Goal: Transaction & Acquisition: Purchase product/service

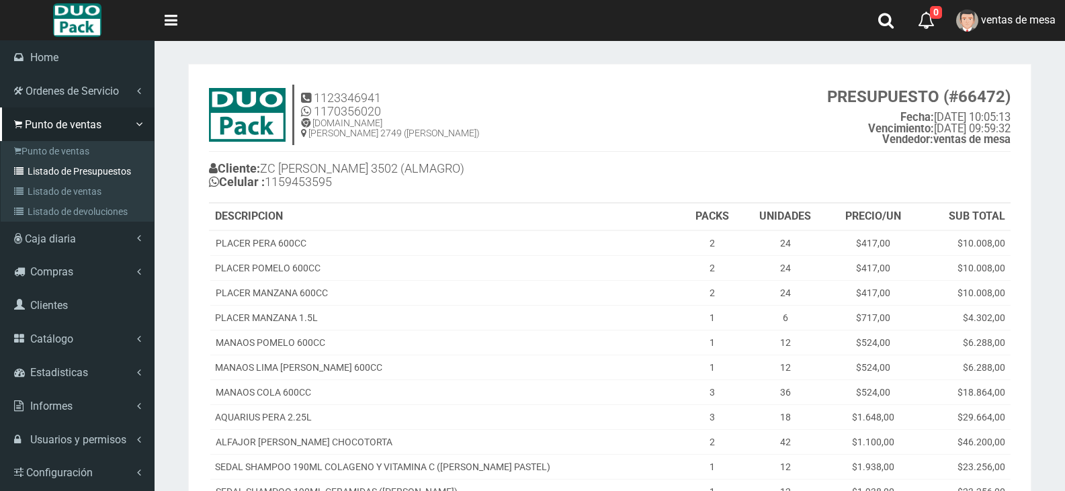
click at [69, 173] on link "Listado de Presupuestos" at bounding box center [79, 171] width 150 height 20
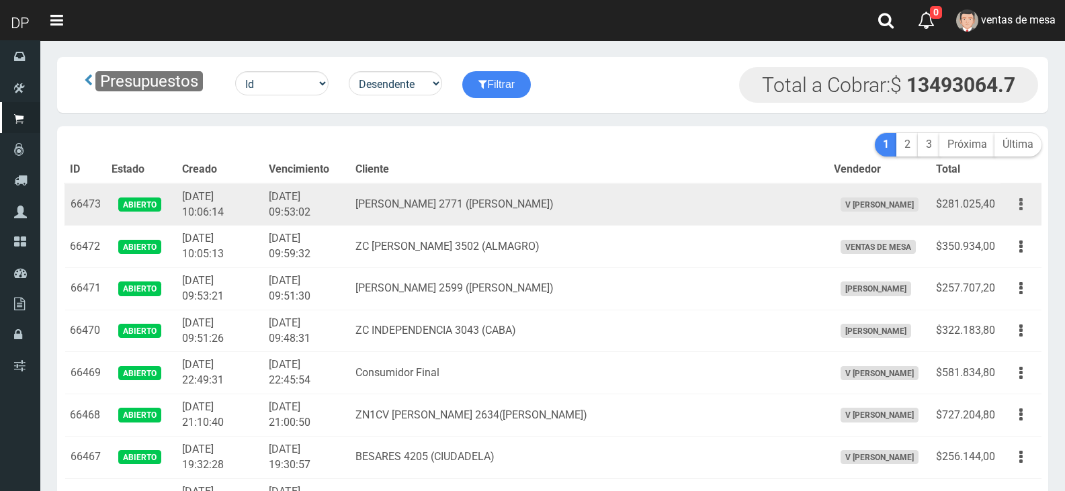
click at [1007, 211] on button "button" at bounding box center [1021, 205] width 30 height 24
click at [1004, 263] on link "Imprimir" at bounding box center [982, 267] width 106 height 30
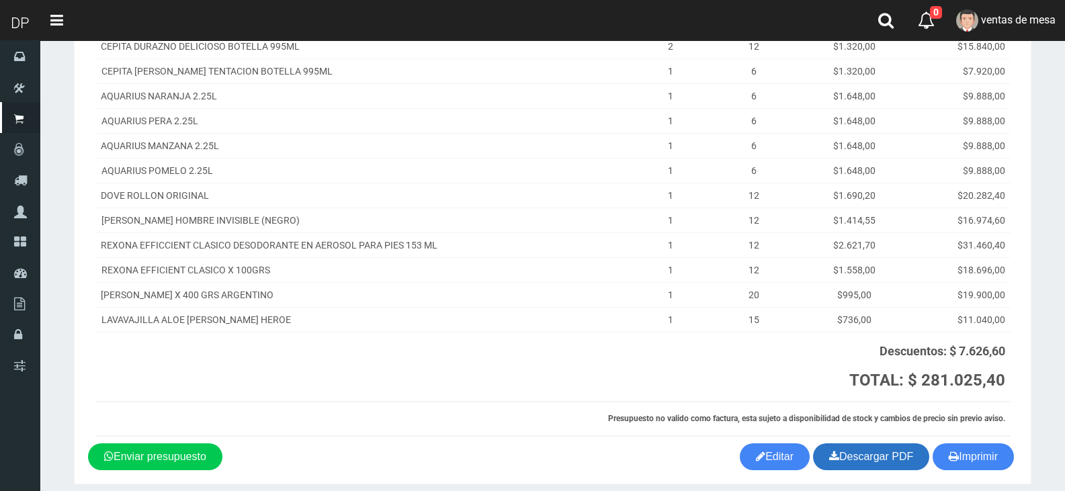
scroll to position [275, 0]
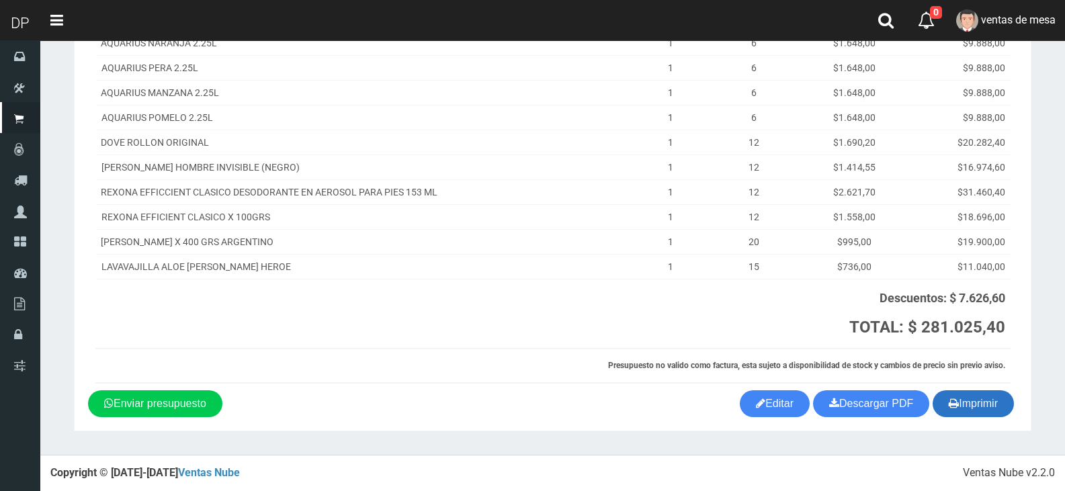
click at [955, 415] on button "Imprimir" at bounding box center [972, 403] width 81 height 27
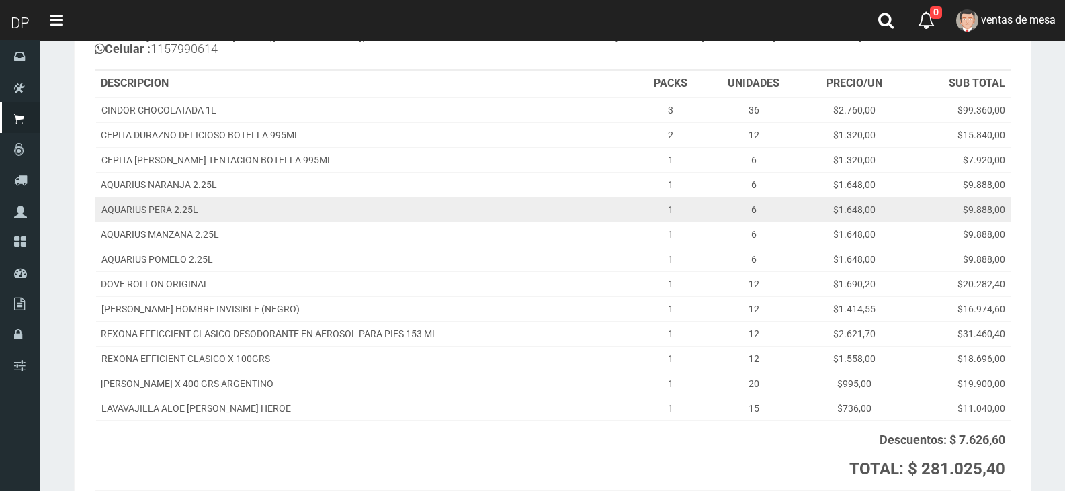
scroll to position [134, 0]
click at [417, 195] on td "AQUARIUS PERA 2.25L" at bounding box center [365, 207] width 541 height 25
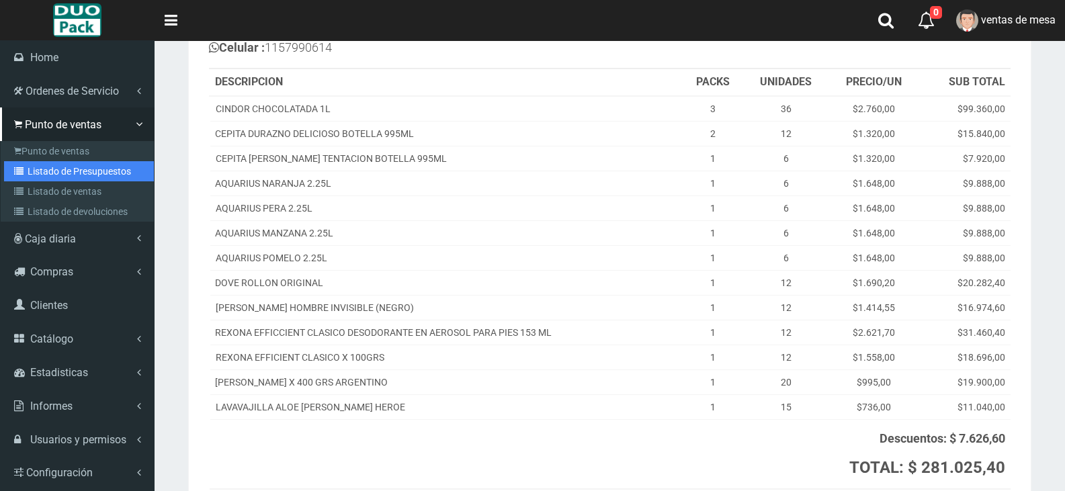
click at [55, 166] on link "Listado de Presupuestos" at bounding box center [79, 171] width 150 height 20
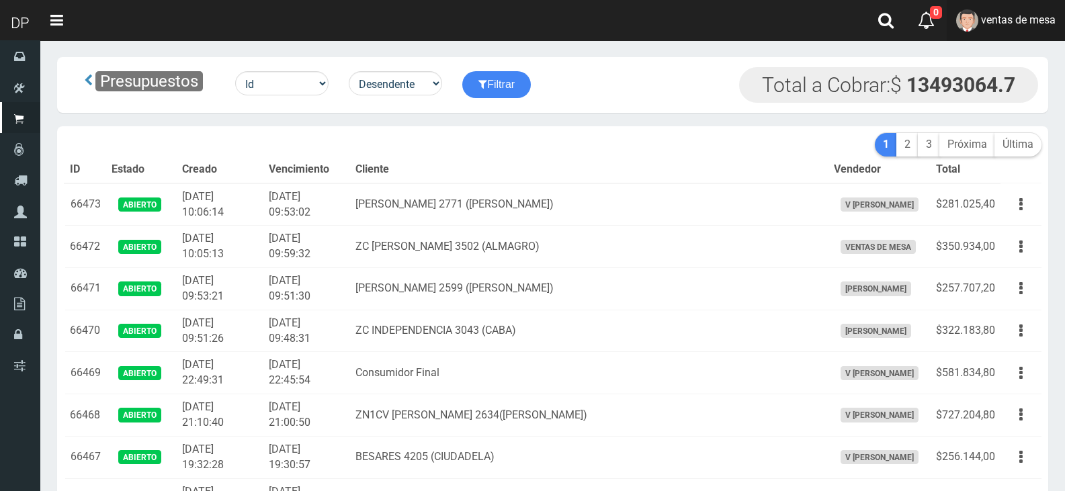
click at [1013, 36] on link "ventas de mesa" at bounding box center [1006, 20] width 118 height 41
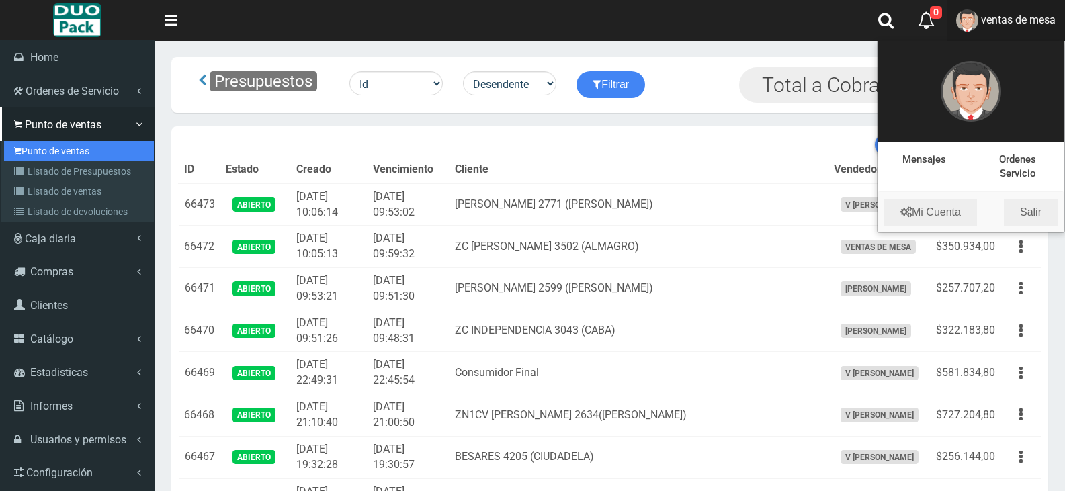
click at [16, 144] on link "Punto de ventas" at bounding box center [79, 151] width 150 height 20
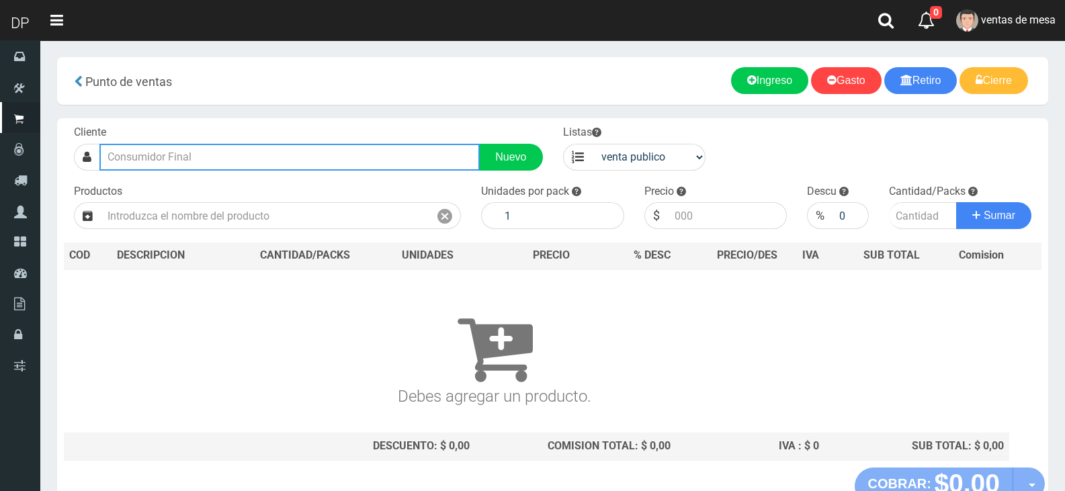
click at [232, 150] on input "text" at bounding box center [289, 157] width 380 height 27
type input "e"
type input "p"
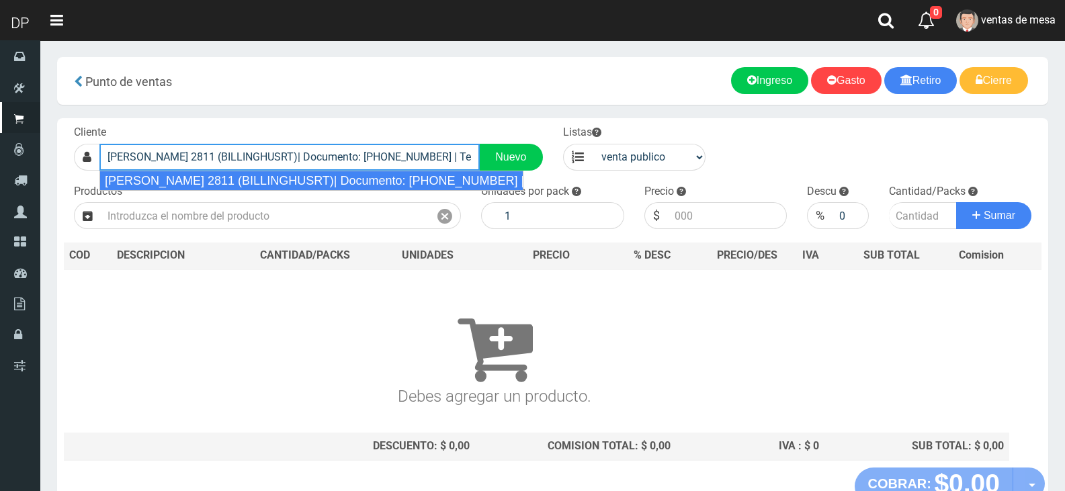
type input "EVA PERON 2811 (BILLINGHUSRT)| Documento: 27929234369 | Teléfono:"
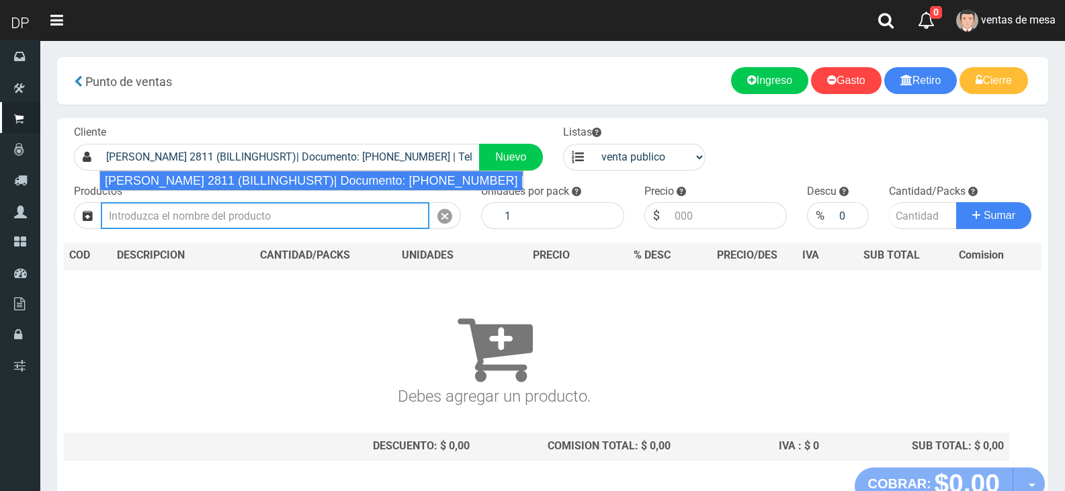
select select "2"
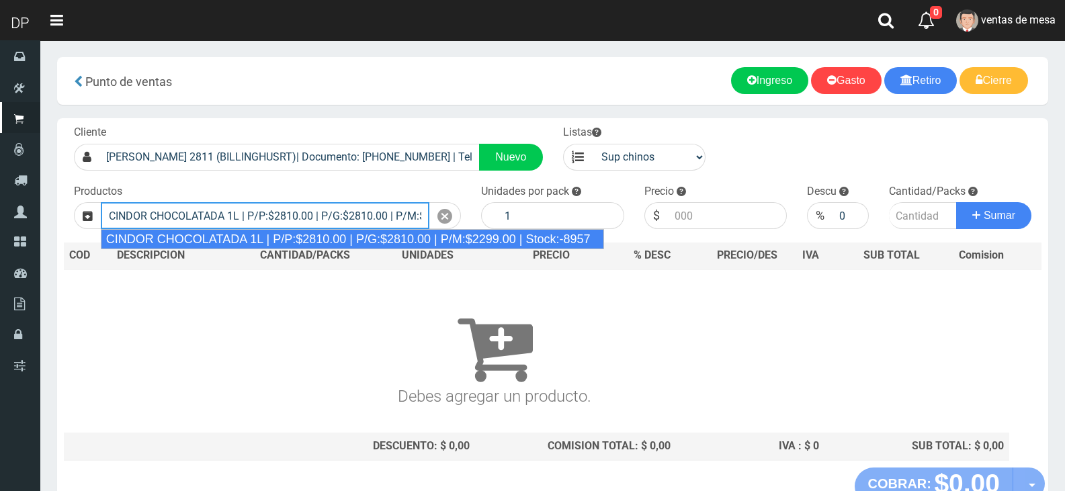
type input "CINDOR CHOCOLATADA 1L | P/P:$2810.00 | P/G:$2810.00 | P/M:$2299.00 | Stock:-8957"
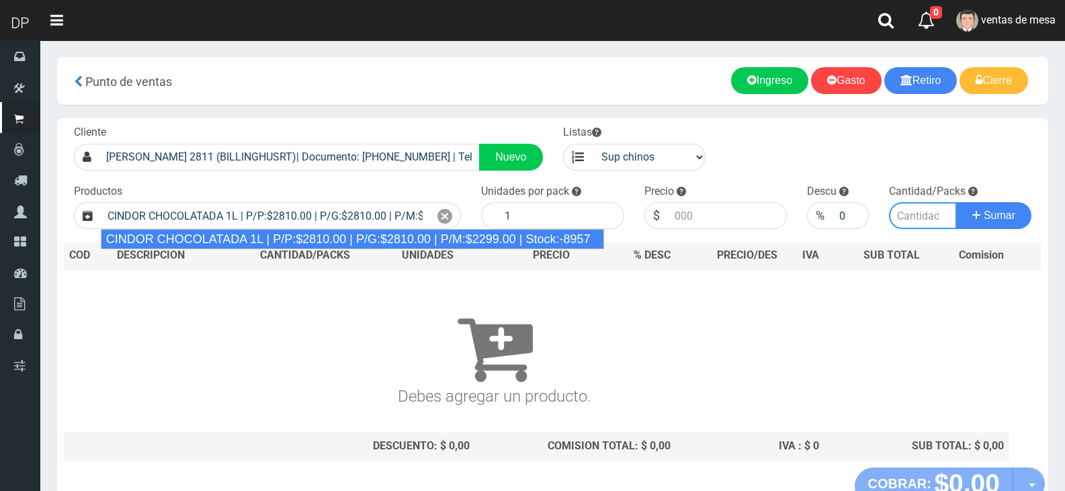
type input "12"
type input "2810.00"
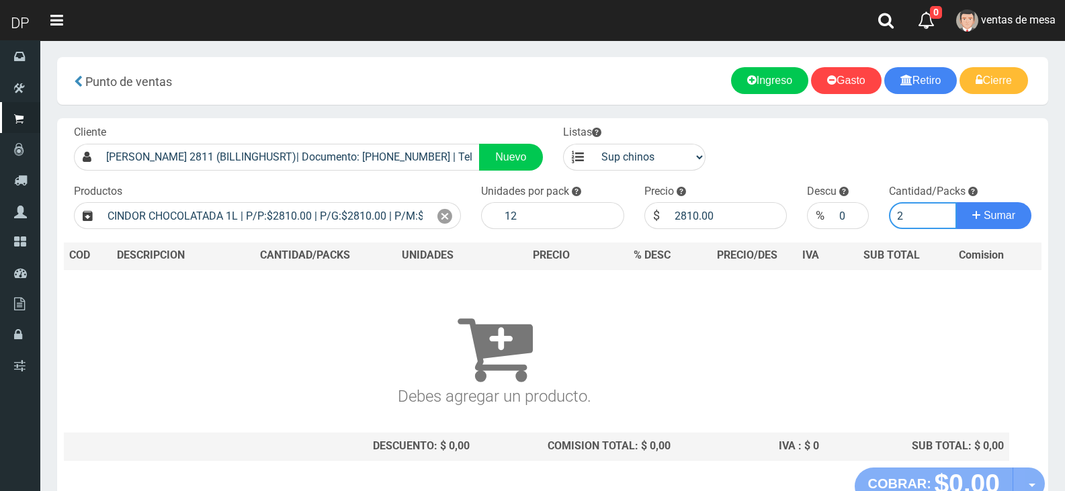
type input "2"
click at [956, 202] on button "Sumar" at bounding box center [993, 215] width 75 height 27
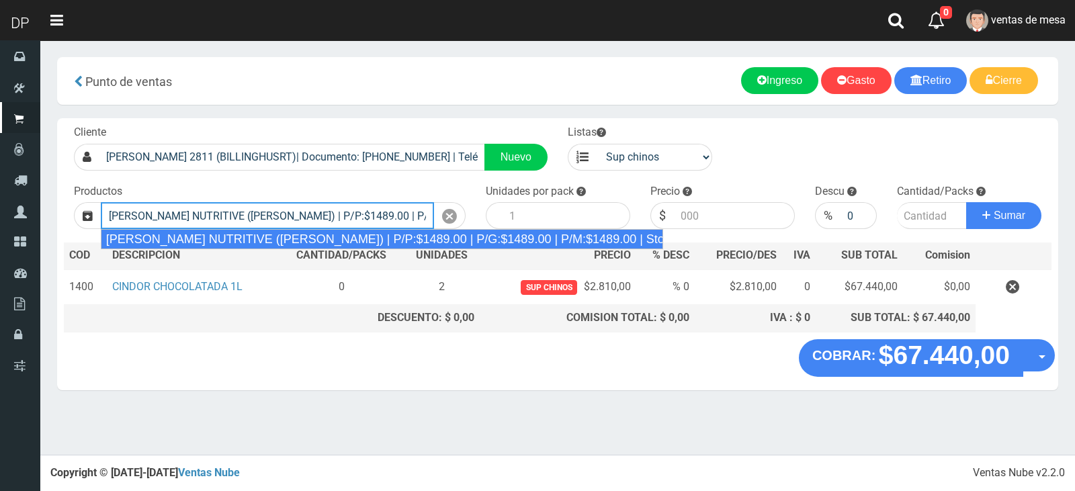
type input "REXONA ROLLON NUTRITIVE (ROSA) | P/P:$1489.00 | P/G:$1489.00 | P/M:$1489.00 | S…"
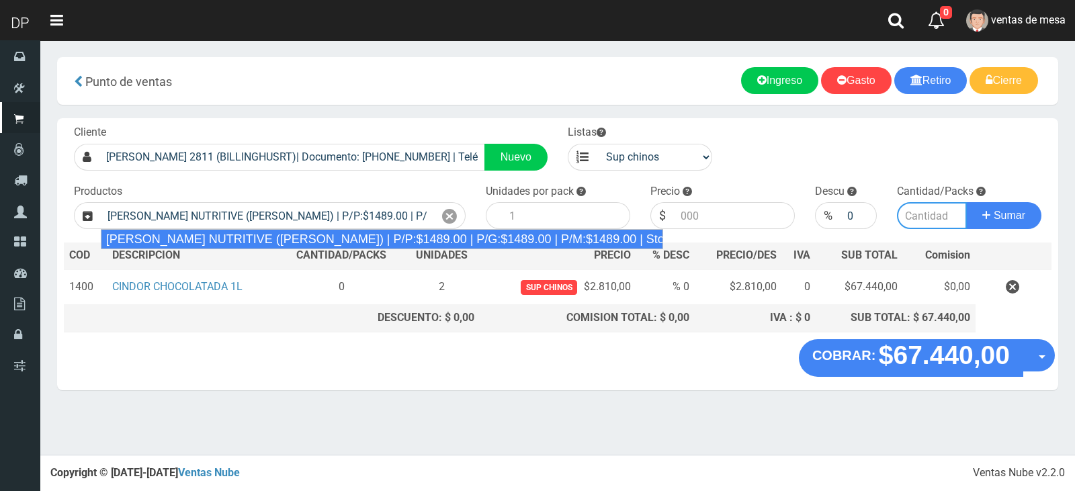
type input "12"
type input "1489.00"
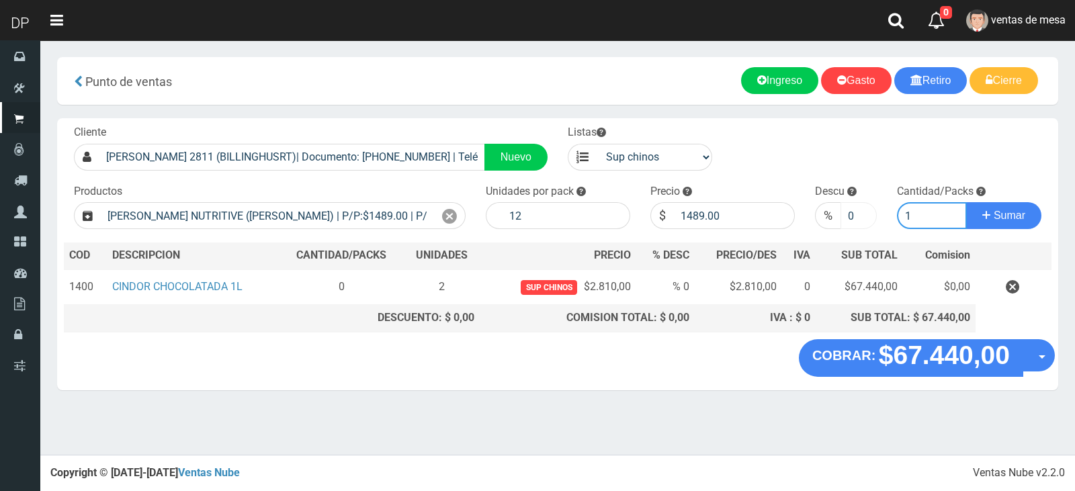
type input "1"
click at [842, 215] on input "0" at bounding box center [858, 215] width 37 height 27
type input "5"
click at [966, 202] on button "Sumar" at bounding box center [1003, 215] width 75 height 27
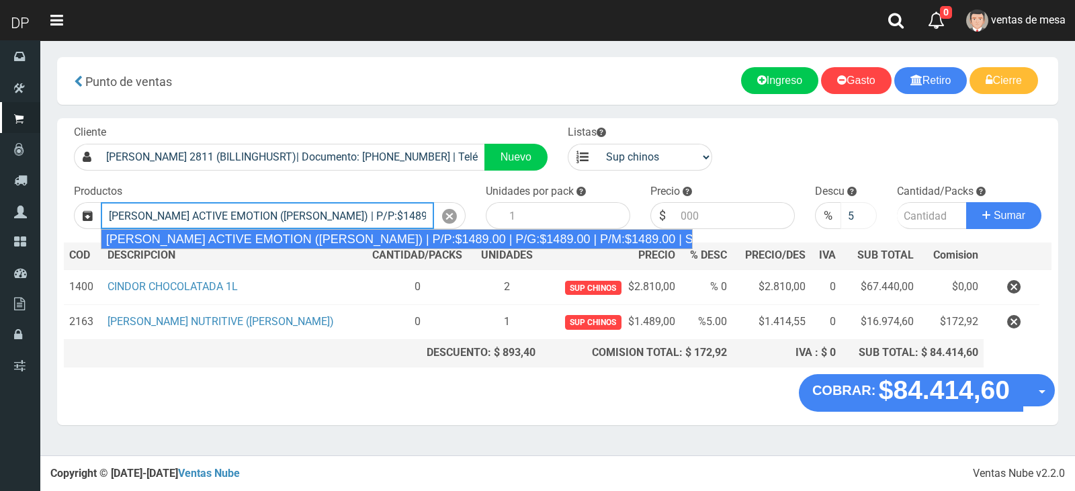
type input "REXONA ROLLON ACTIVE EMOTION (LILA) | P/P:$1489.00 | P/G:$1489.00 | P/M:$1489.0…"
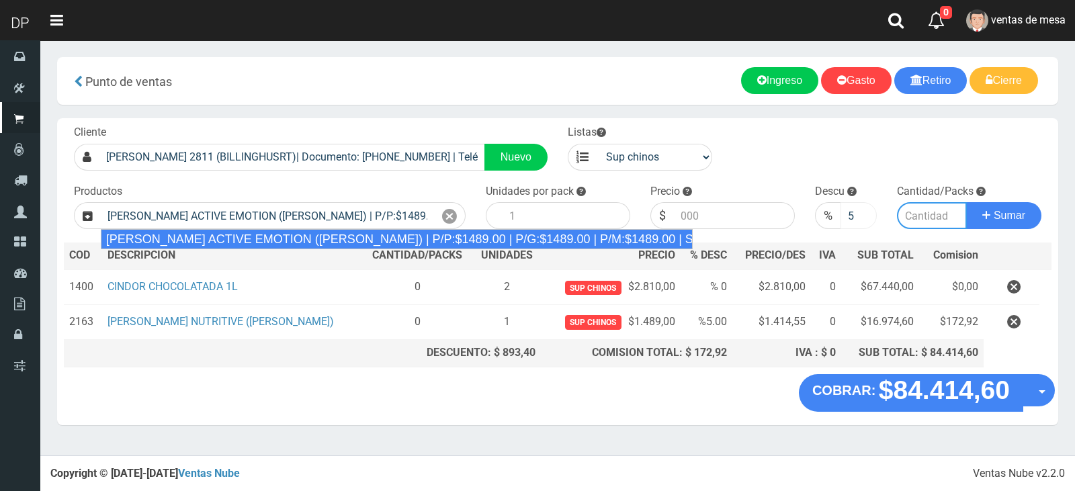
type input "12"
type input "1489.00"
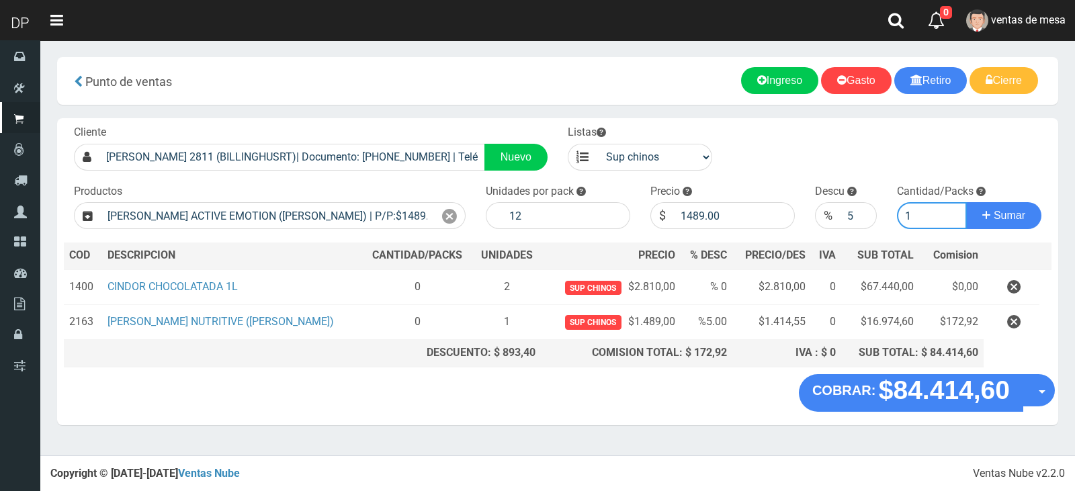
type input "1"
click at [966, 202] on button "Sumar" at bounding box center [1003, 215] width 75 height 27
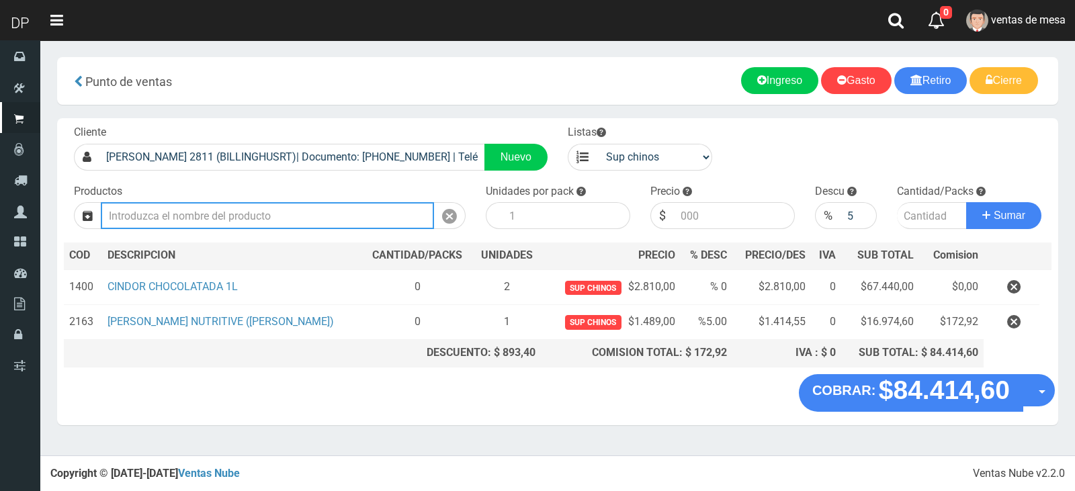
type input "1"
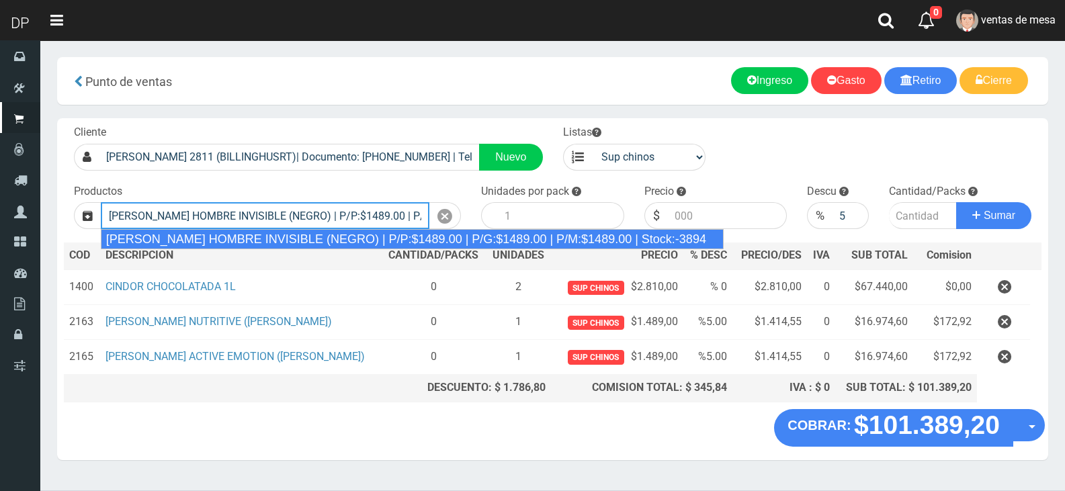
type input "REXONA ROLLON HOMBRE INVISIBLE (NEGRO) | P/P:$1489.00 | P/G:$1489.00 | P/M:$148…"
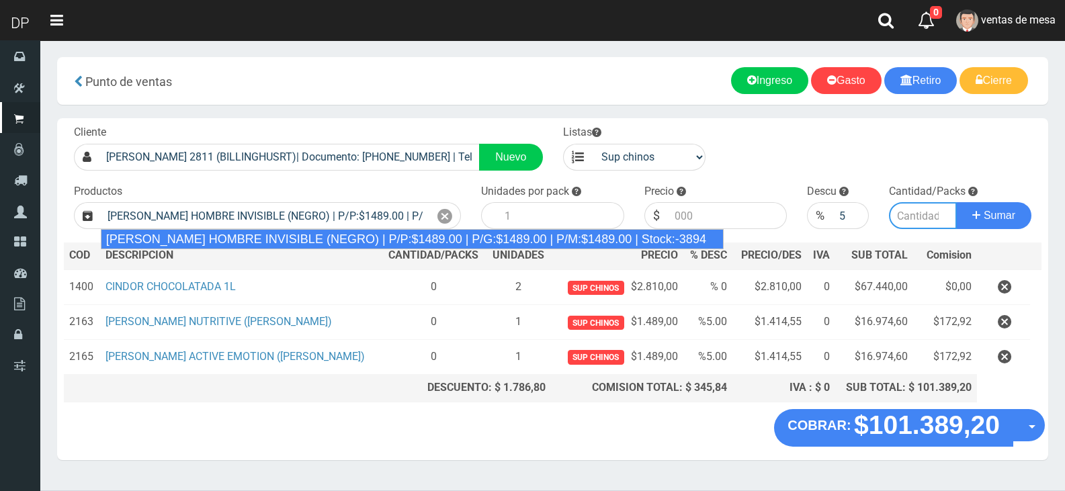
type input "12"
type input "1489.00"
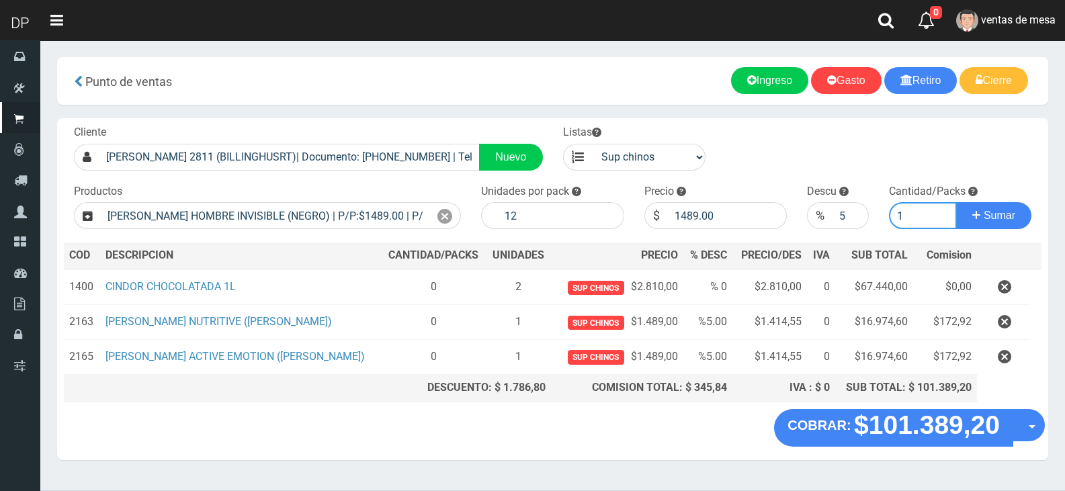
type input "1"
click at [956, 202] on button "Sumar" at bounding box center [993, 215] width 75 height 27
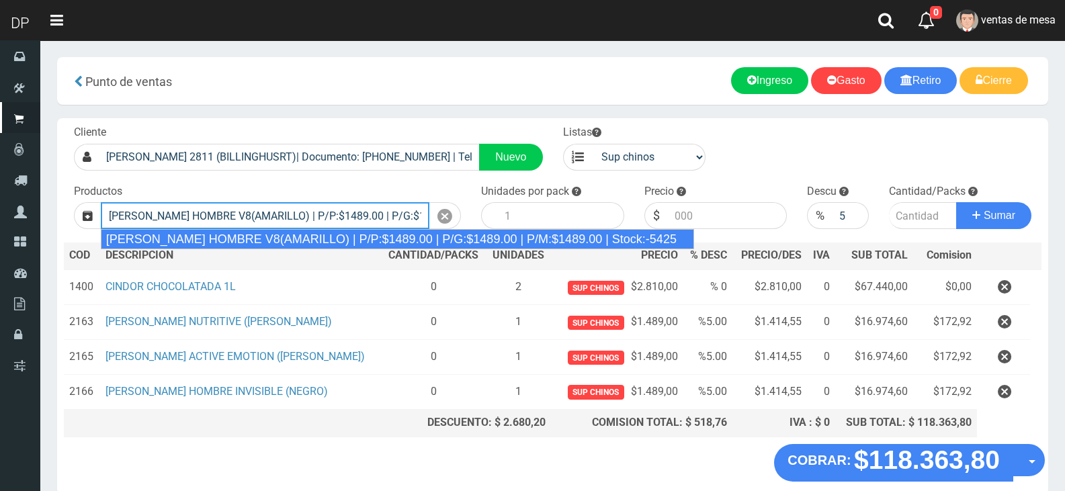
type input "REXONA ROLLON HOMBRE V8(AMARILLO) | P/P:$1489.00 | P/G:$1489.00 | P/M:$1489.00 …"
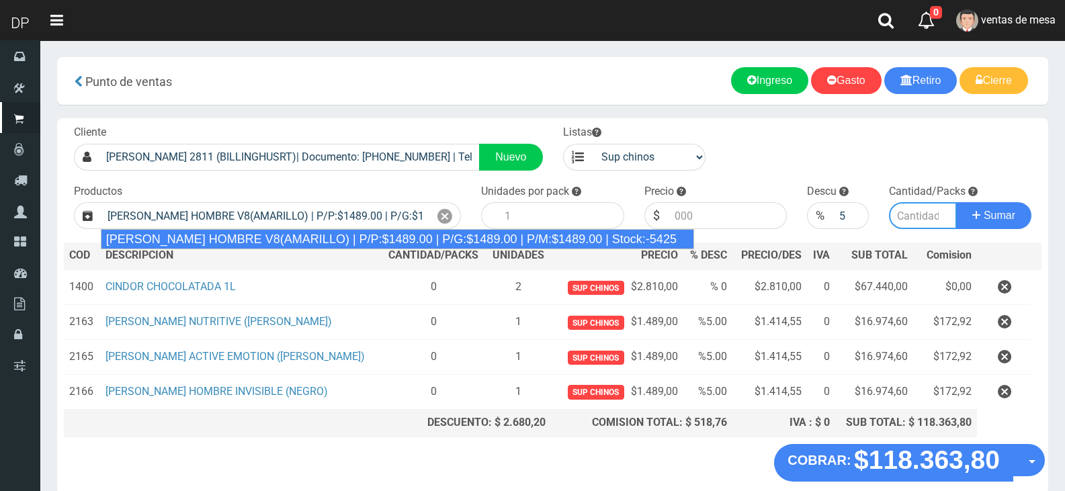
type input "12"
type input "1489.00"
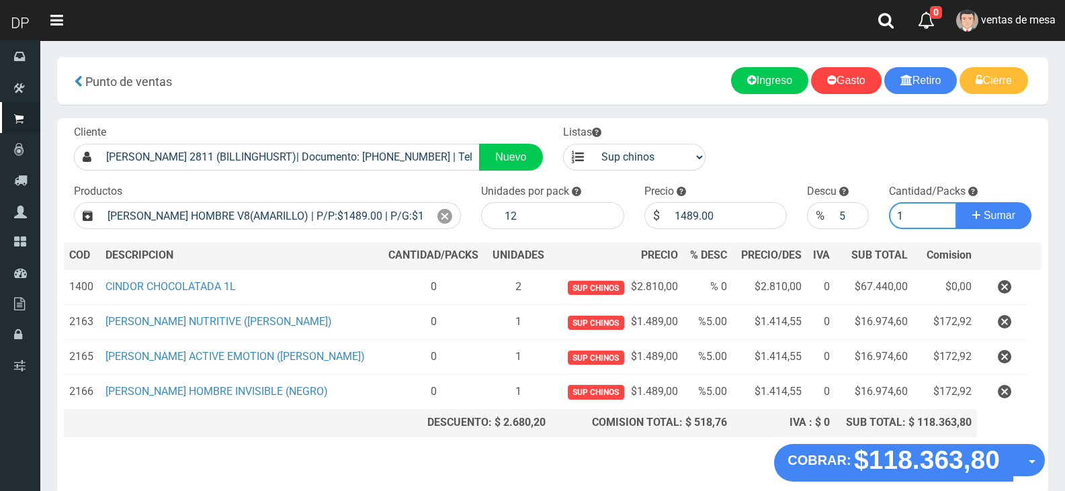
type input "1"
click at [956, 202] on button "Sumar" at bounding box center [993, 215] width 75 height 27
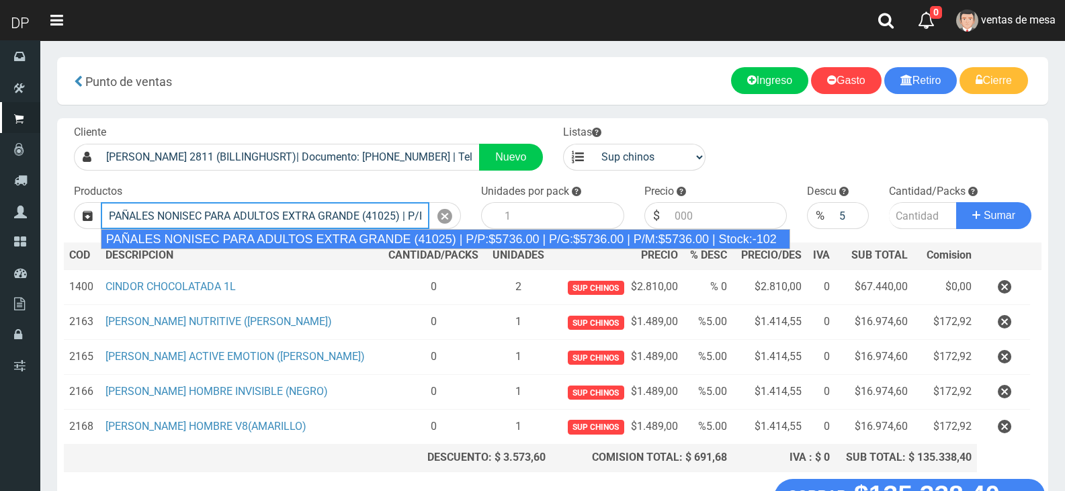
type input "PAÑALES NONISEC PARA ADULTOS EXTRA GRANDE (41025) | P/P:$5736.00 | P/G:$5736.00…"
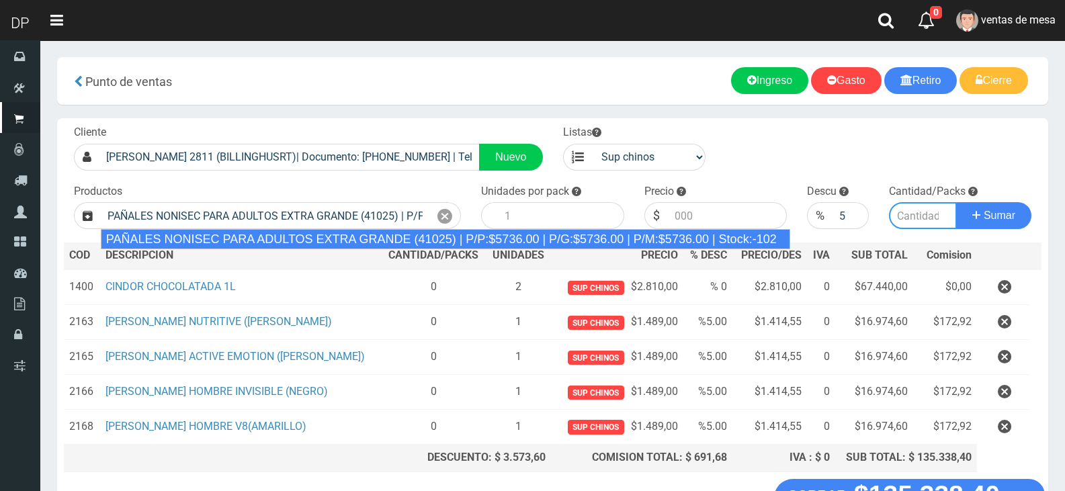
type input "10"
type input "5736.00"
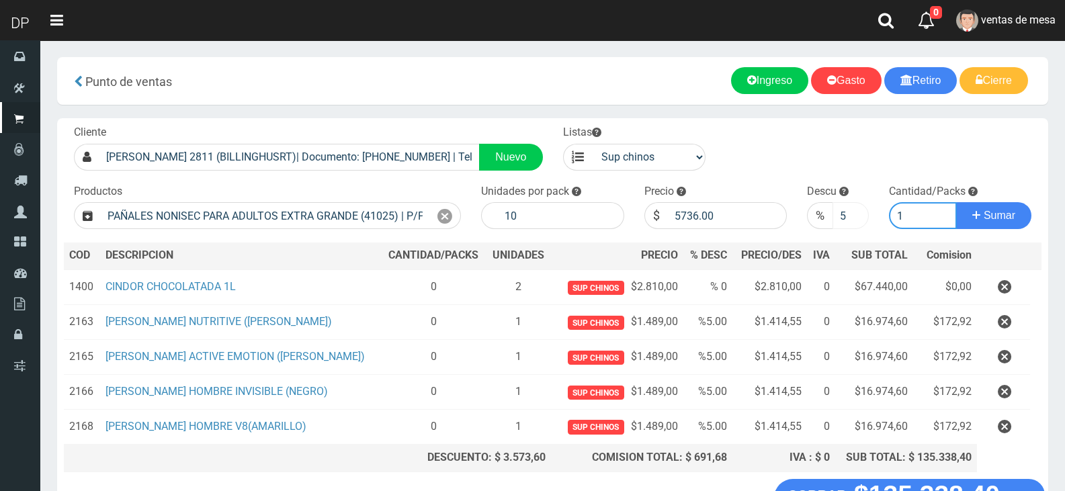
type input "1"
click at [832, 212] on div "%" at bounding box center [820, 215] width 26 height 27
click at [838, 214] on input "5" at bounding box center [850, 215] width 36 height 27
click at [840, 215] on input "5" at bounding box center [850, 215] width 36 height 27
type input "0"
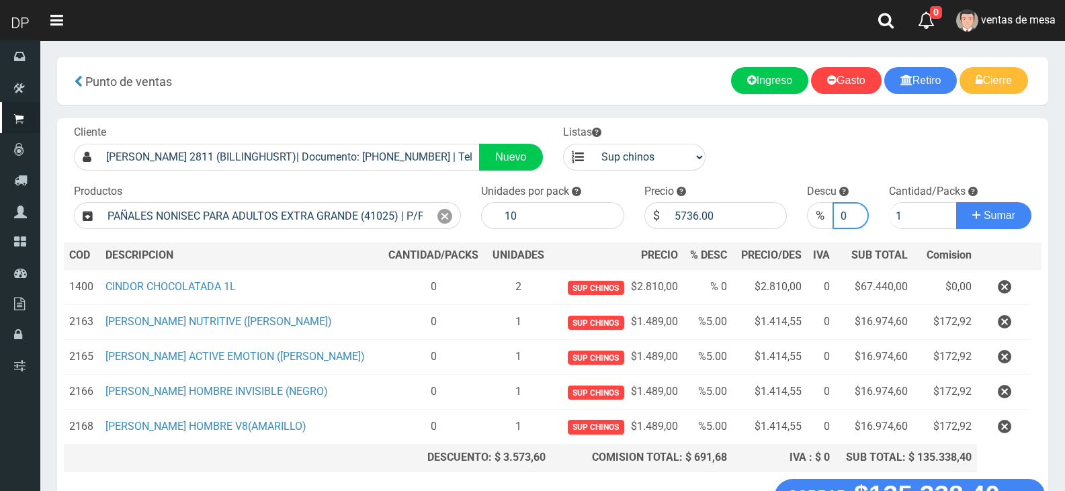
click at [956, 202] on button "Sumar" at bounding box center [993, 215] width 75 height 27
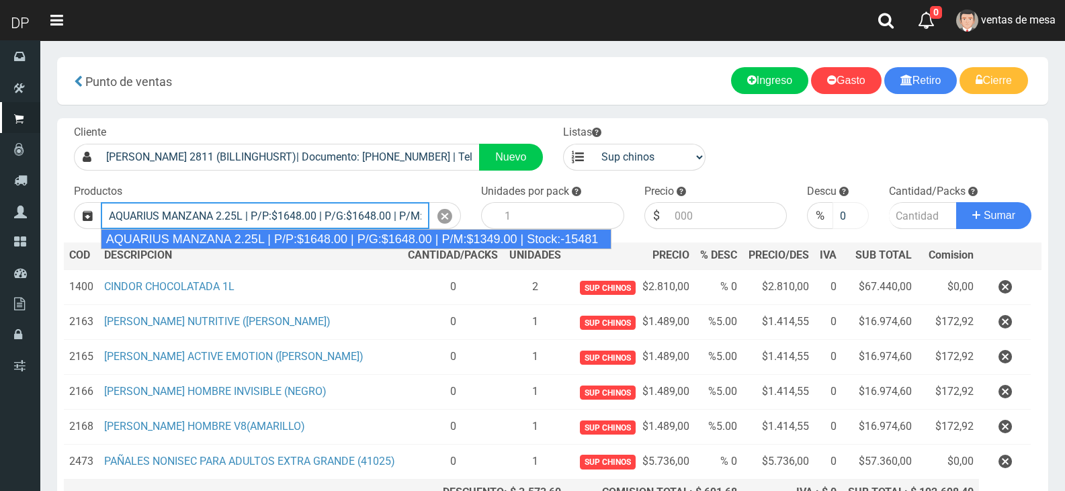
type input "AQUARIUS MANZANA 2.25L | P/P:$1648.00 | P/G:$1648.00 | P/M:$1349.00 | Stock:-15…"
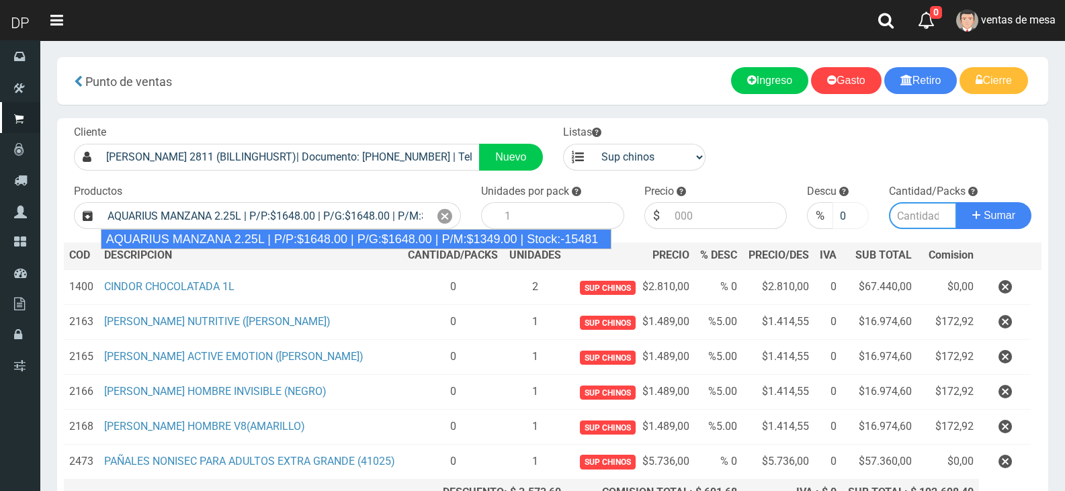
type input "6"
type input "1648.00"
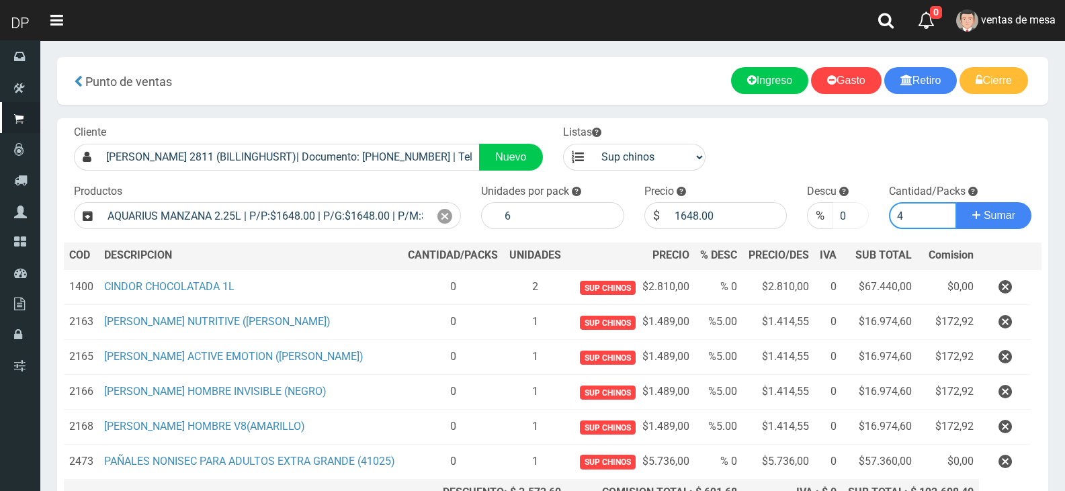
type input "4"
click at [956, 202] on button "Sumar" at bounding box center [993, 215] width 75 height 27
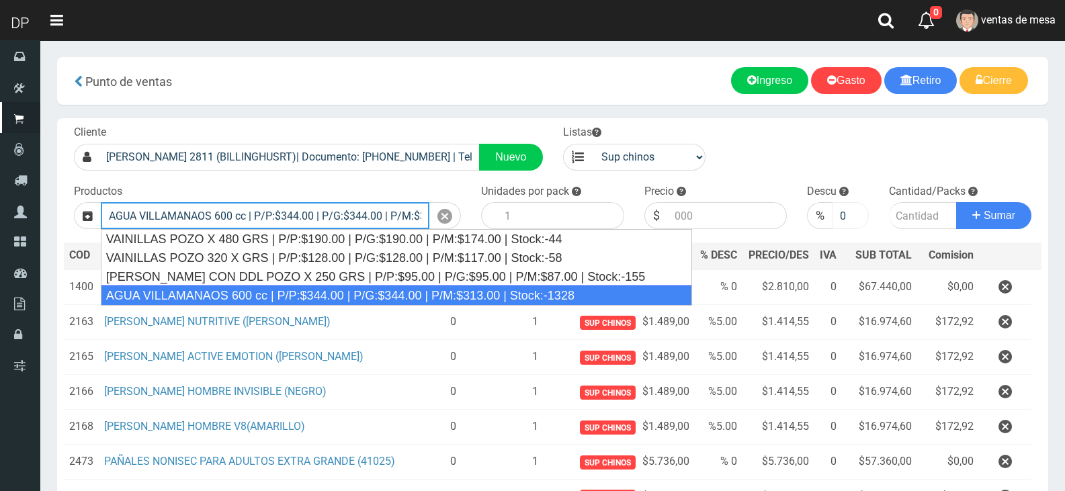
type input "AGUA VILLAMANAOS 600 cc | P/P:$344.00 | P/G:$344.00 | P/M:$313.00 | Stock:-1328"
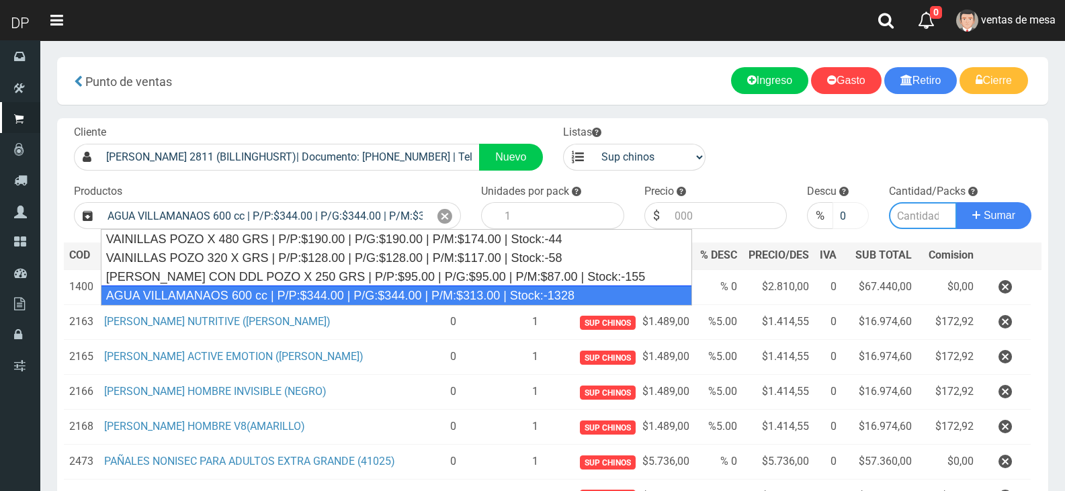
type input "12"
type input "344.00"
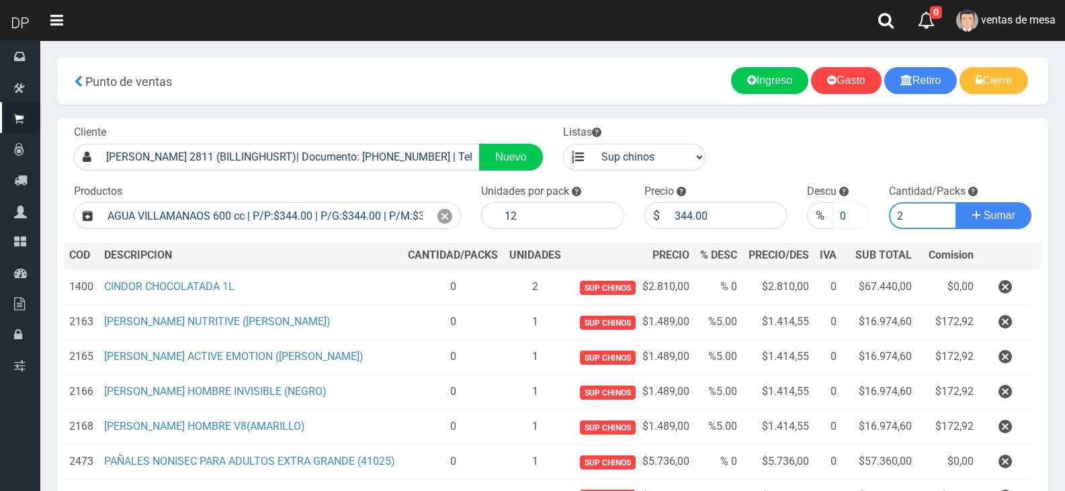
type input "2"
click at [956, 202] on button "Sumar" at bounding box center [993, 215] width 75 height 27
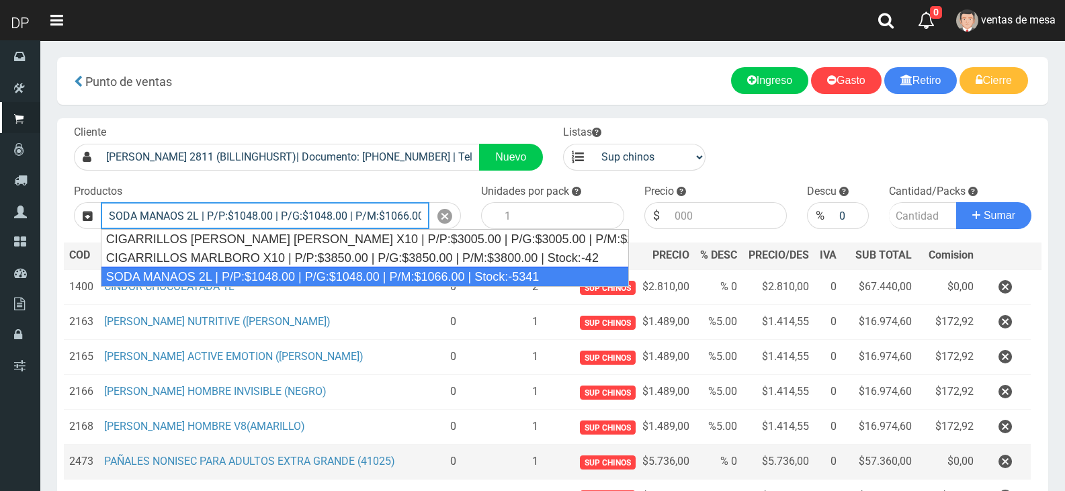
type input "SODA MANAOS 2L | P/P:$1048.00 | P/G:$1048.00 | P/M:$1066.00 | Stock:-5341"
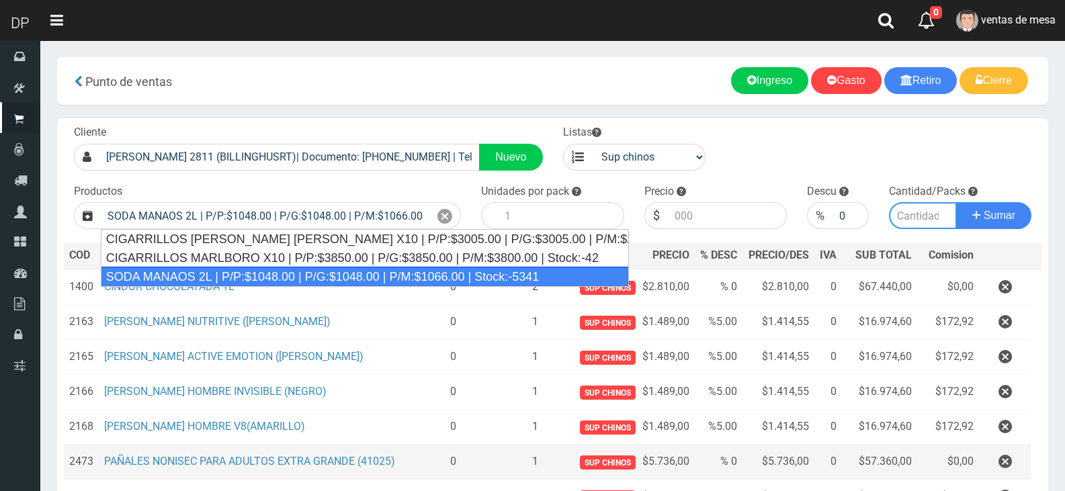
type input "6"
type input "1048.00"
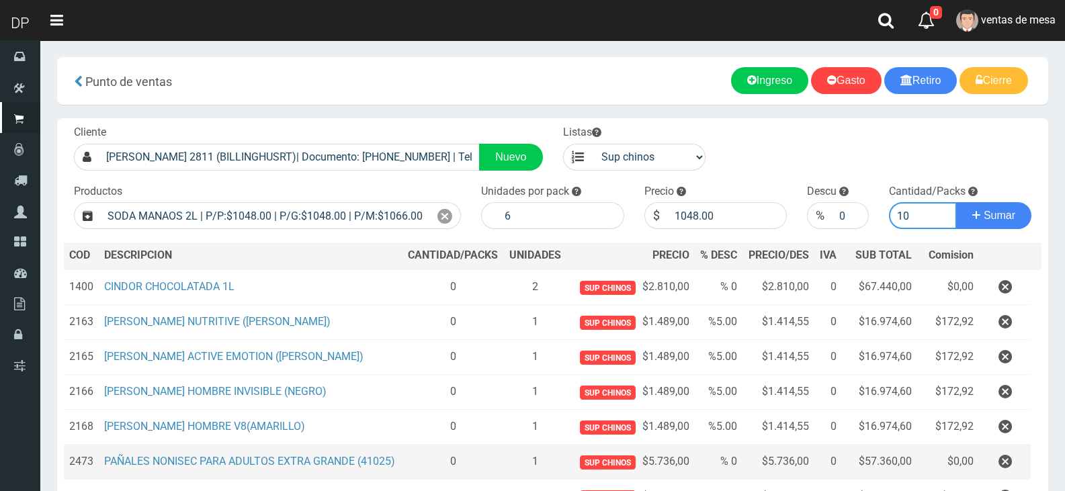
type input "10"
click at [956, 202] on button "Sumar" at bounding box center [993, 215] width 75 height 27
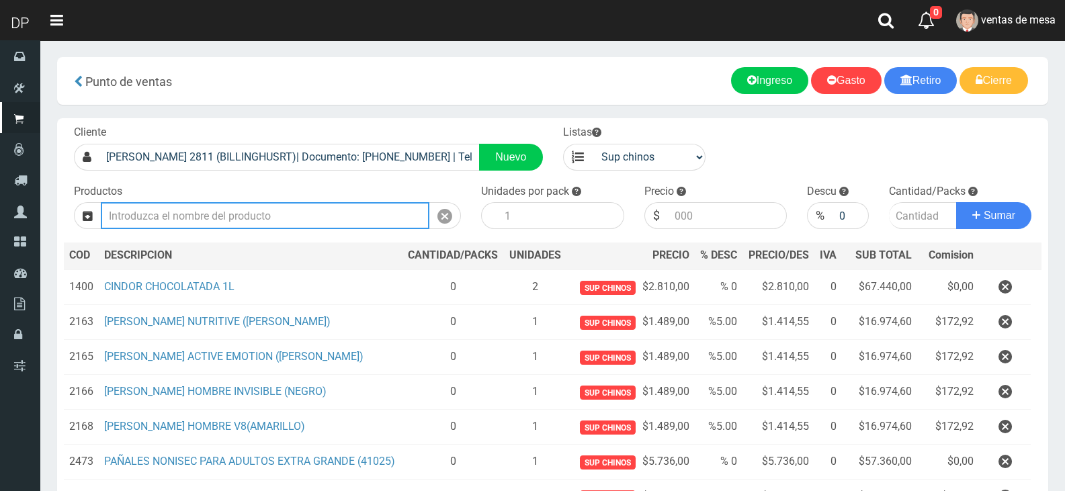
type input "4"
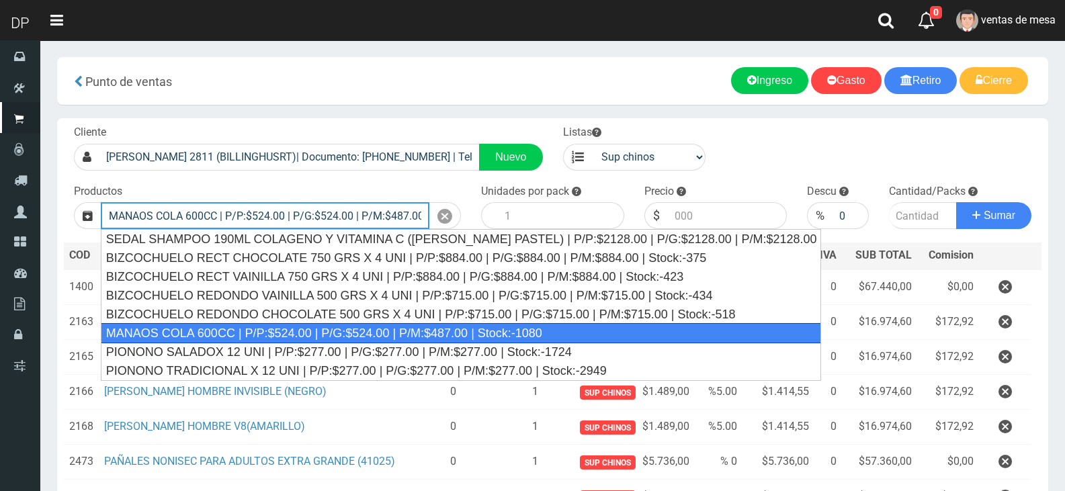
type input "MANAOS COLA 600CC | P/P:$524.00 | P/G:$524.00 | P/M:$487.00 | Stock:-1080"
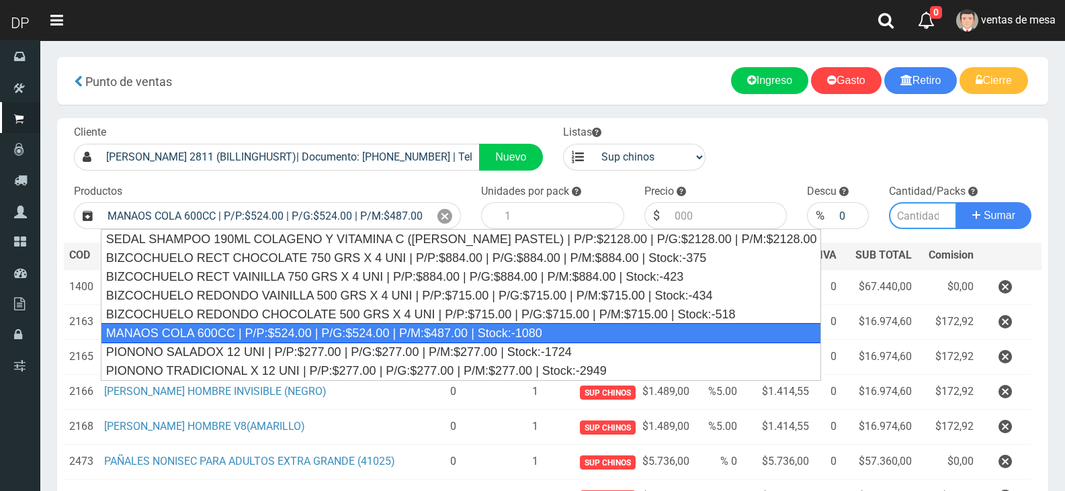
type input "12"
type input "524.00"
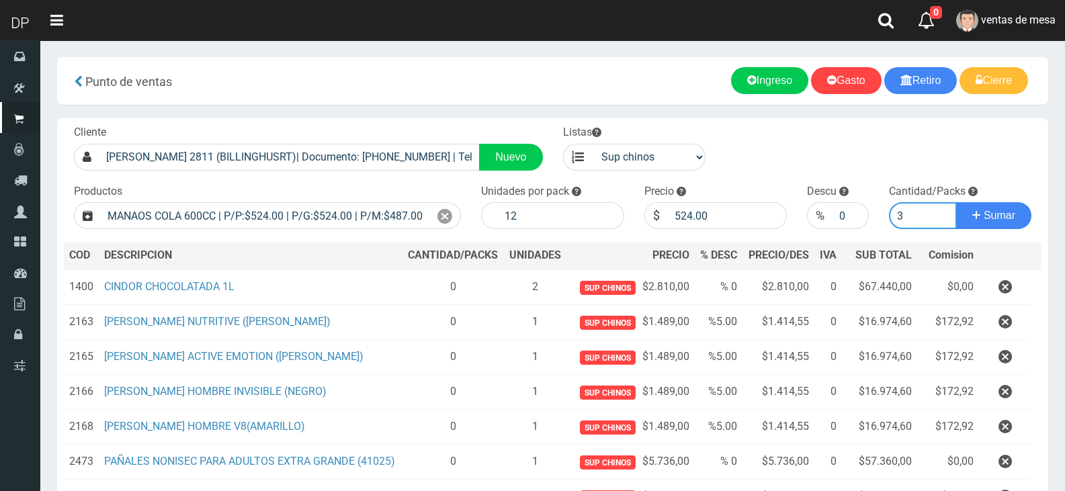
type input "3"
click at [956, 202] on button "Sumar" at bounding box center [993, 215] width 75 height 27
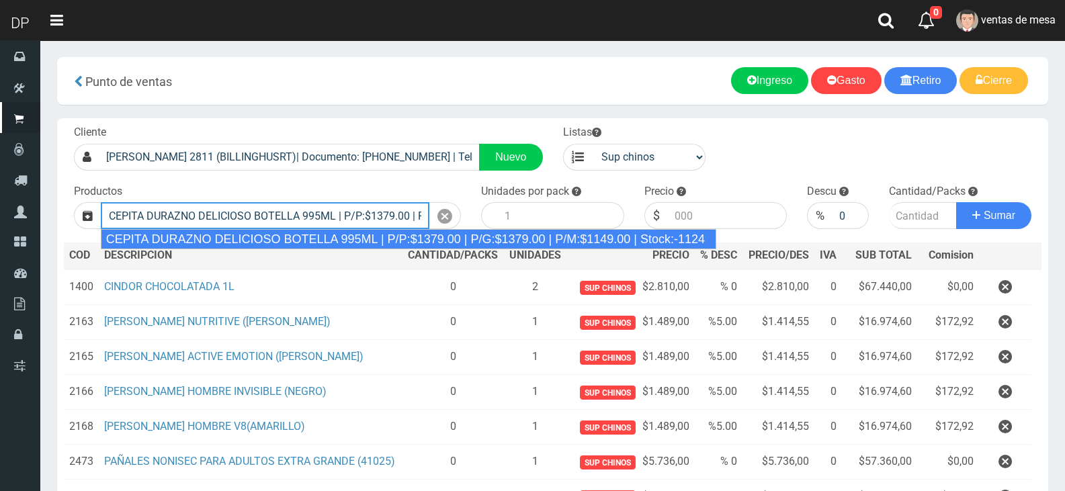
type input "CEPITA DURAZNO DELICIOSO BOTELLA 995ML | P/P:$1379.00 | P/G:$1379.00 | P/M:$114…"
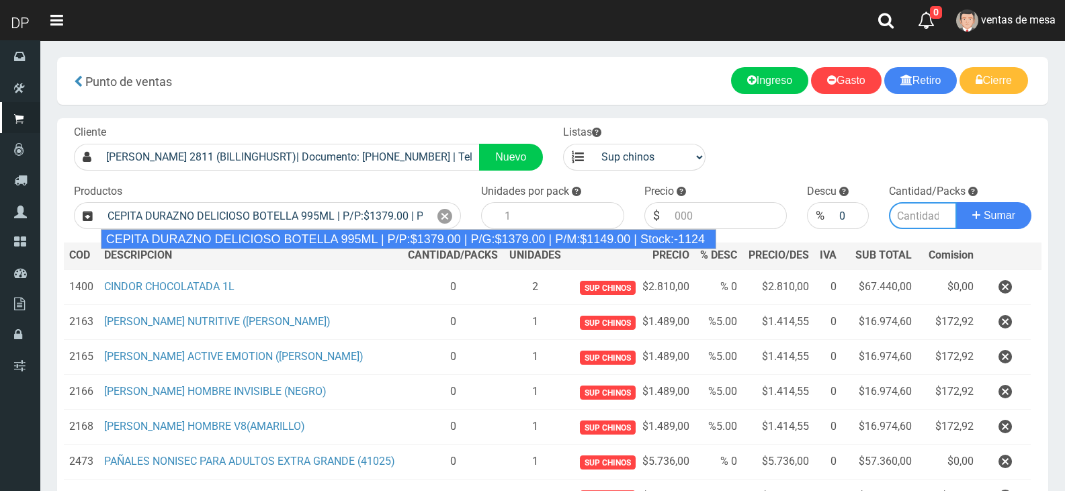
type input "6"
type input "1379.00"
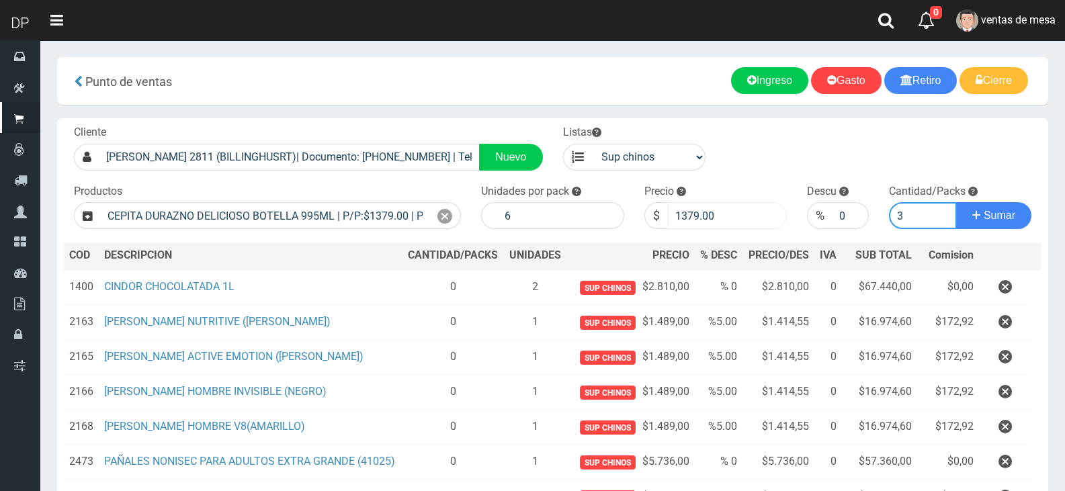
type input "3"
click at [703, 212] on input "1379.00" at bounding box center [728, 215] width 120 height 27
type input "1320"
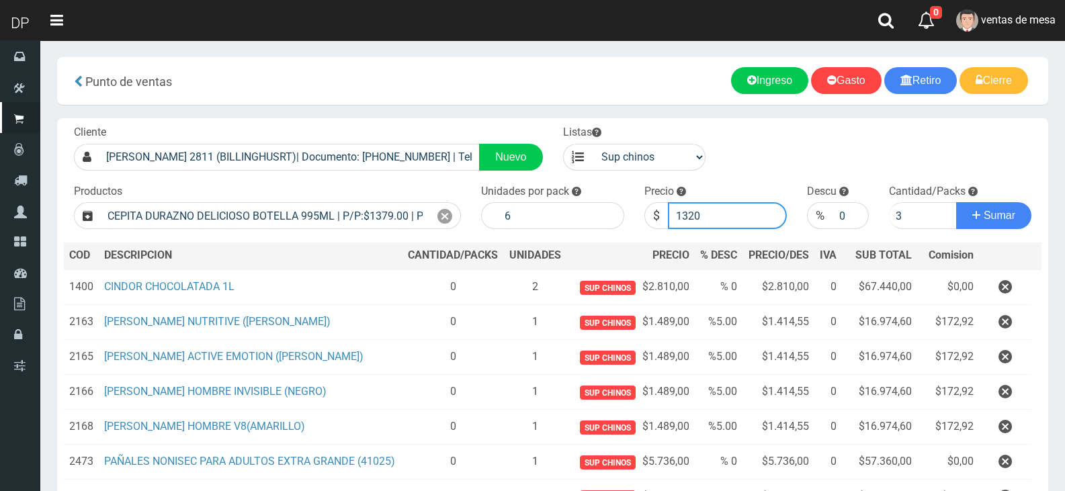
click at [956, 202] on button "Sumar" at bounding box center [993, 215] width 75 height 27
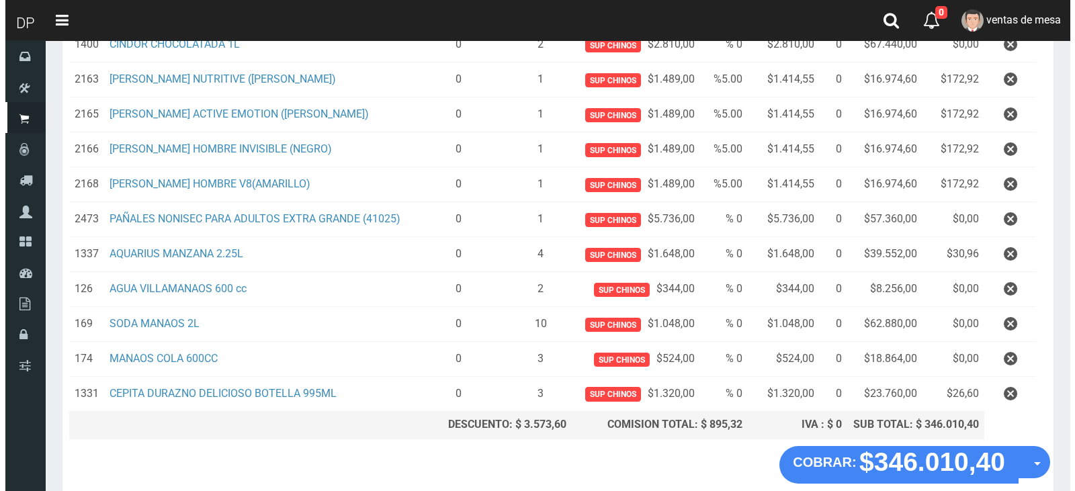
scroll to position [310, 0]
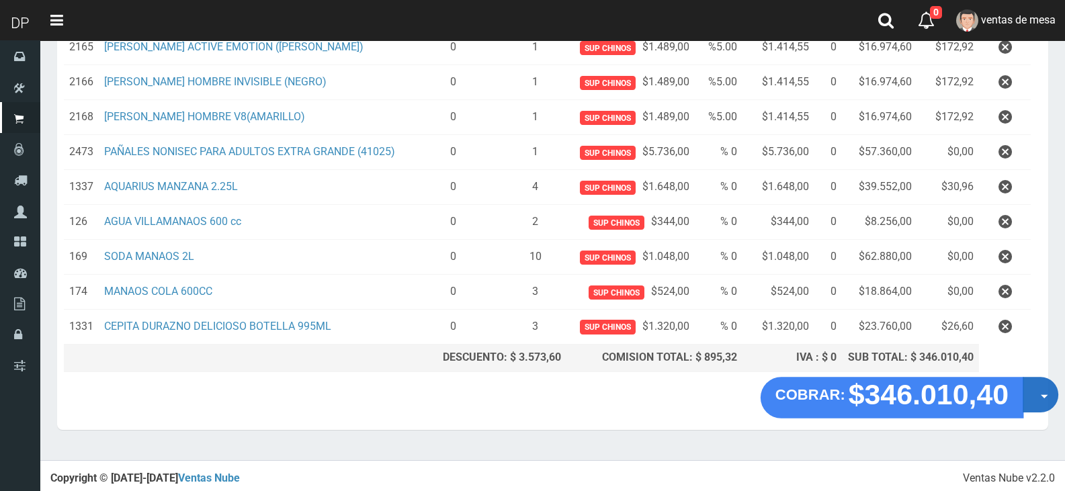
click at [1032, 389] on button "Opciones" at bounding box center [1040, 395] width 36 height 36
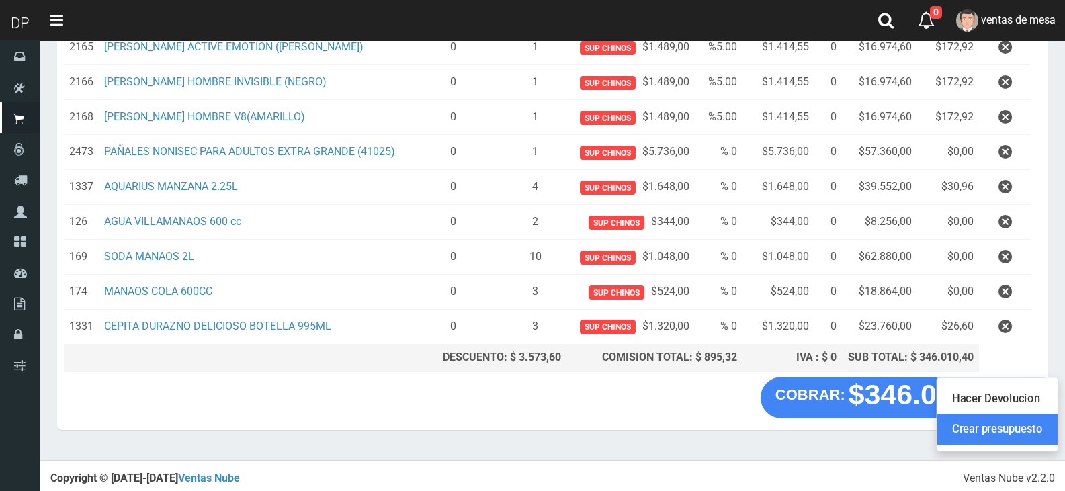
click at [1035, 421] on link "Crear presupuesto" at bounding box center [997, 429] width 120 height 31
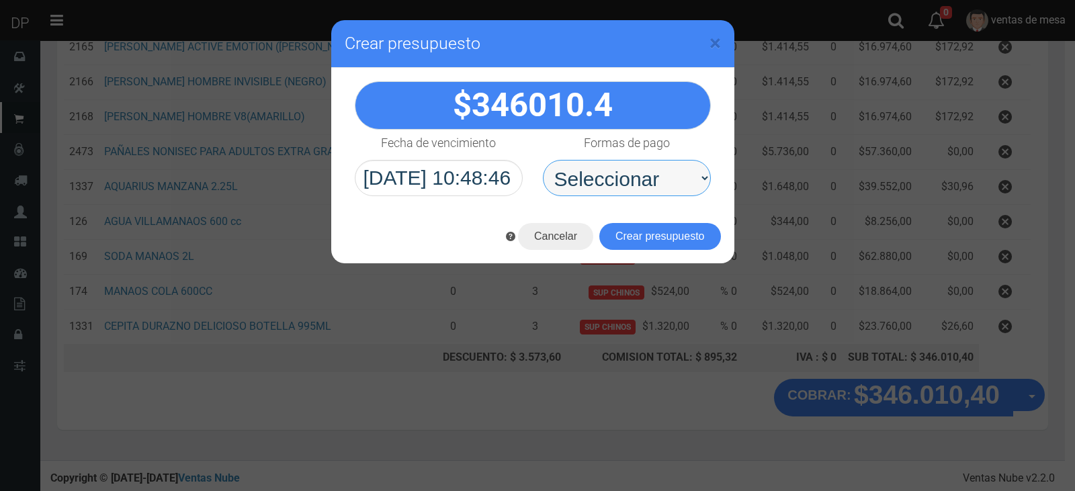
click at [623, 191] on select "Seleccionar Efectivo Tarjeta de Crédito Depósito Débito" at bounding box center [627, 178] width 168 height 36
select select "Efectivo"
click at [543, 160] on select "Seleccionar Efectivo Tarjeta de Crédito Depósito Débito" at bounding box center [627, 178] width 168 height 36
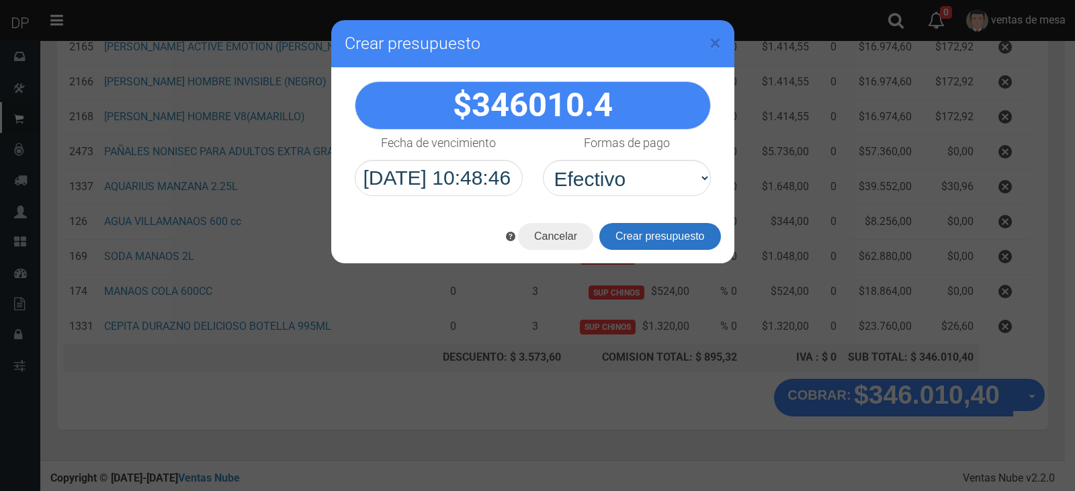
click at [631, 230] on button "Crear presupuesto" at bounding box center [660, 236] width 122 height 27
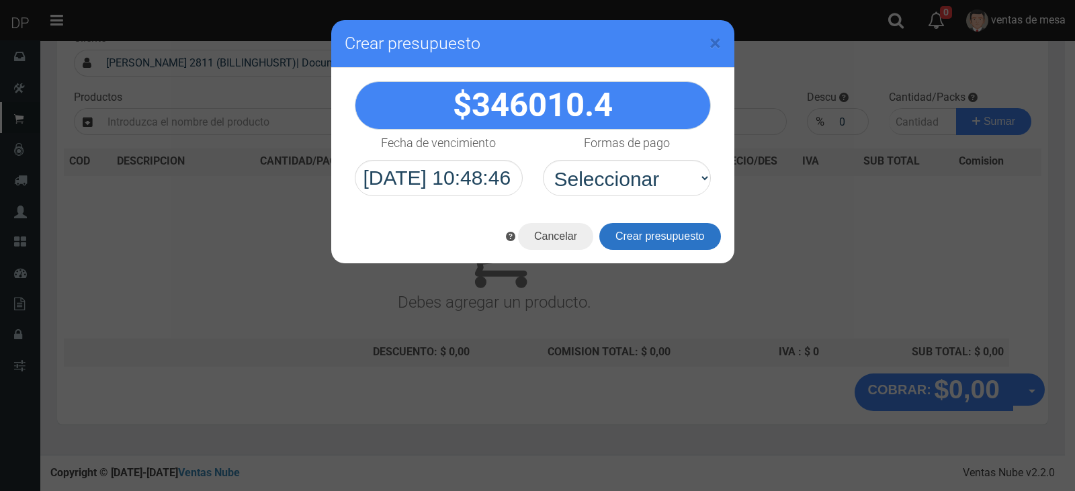
scroll to position [0, 0]
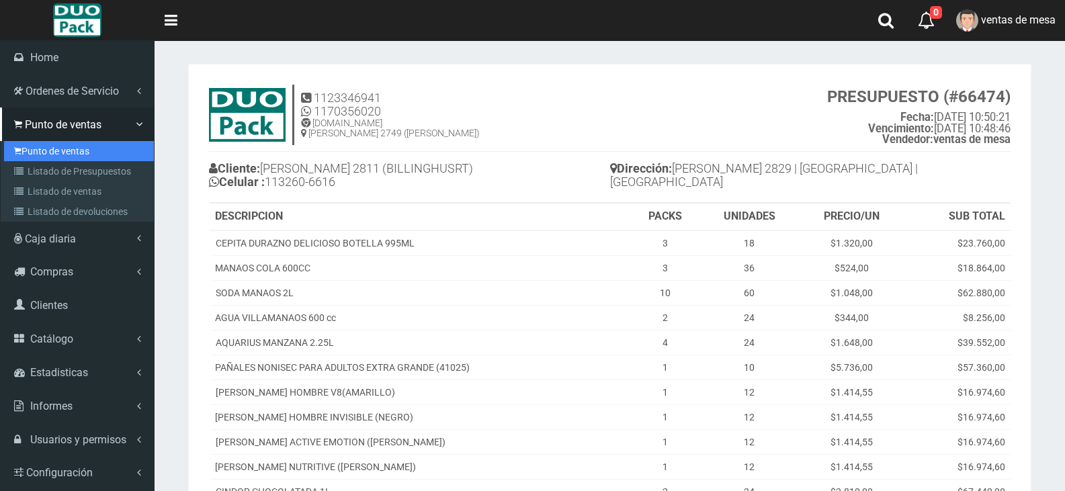
click at [36, 148] on link "Punto de ventas" at bounding box center [79, 151] width 150 height 20
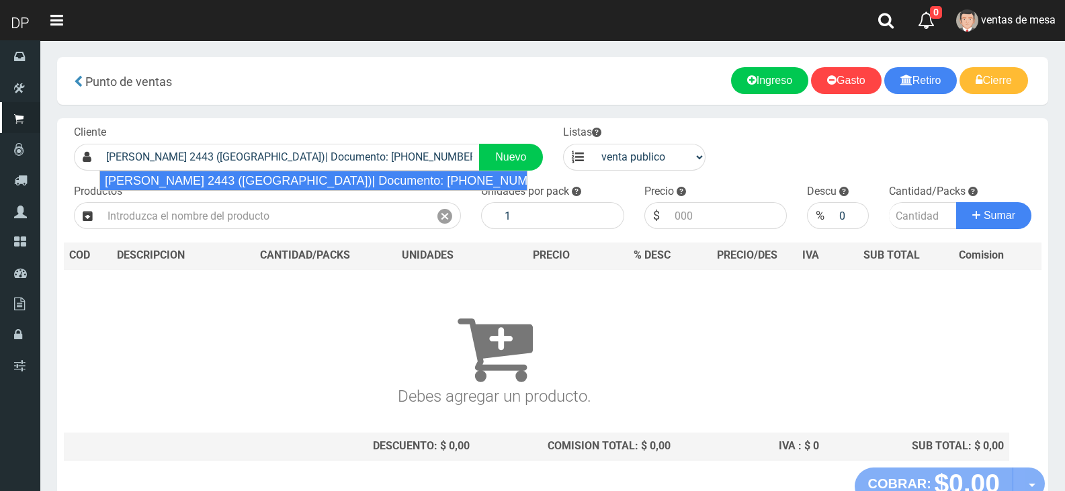
type input "[PERSON_NAME] 2443 ([GEOGRAPHIC_DATA])| Documento: [PHONE_NUMBER] | Teléfono:"
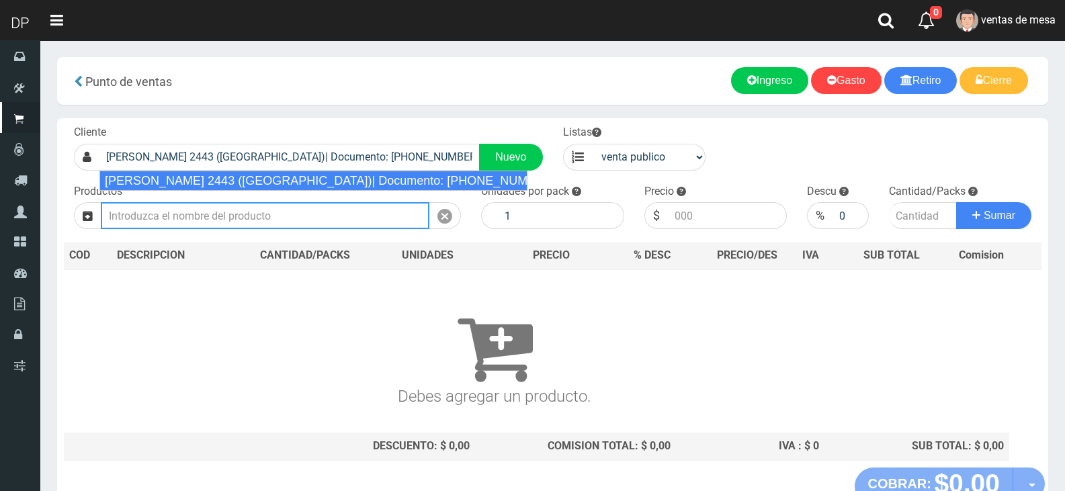
select select "2"
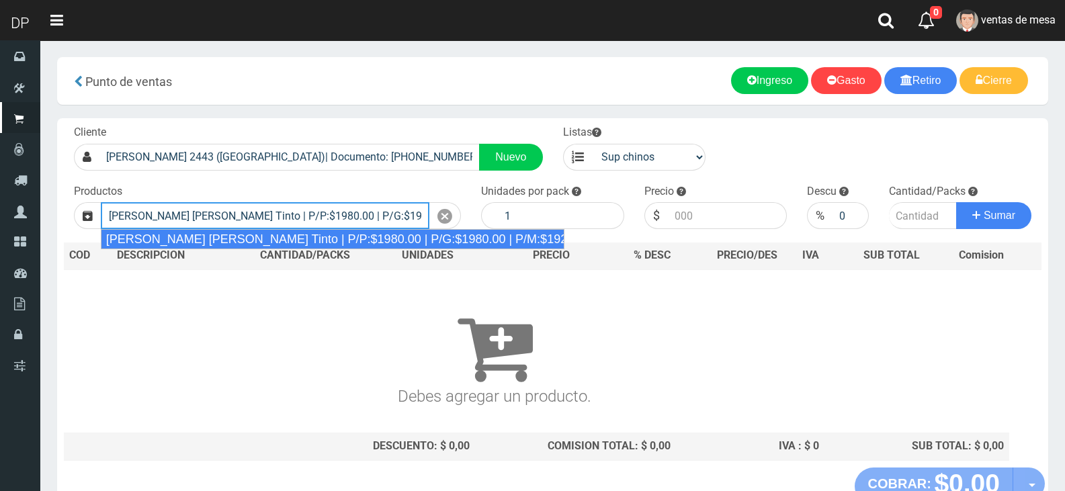
type input "[PERSON_NAME] [PERSON_NAME] Tinto | P/P:$1980.00 | P/G:$1980.00 | P/M:$1920.00 …"
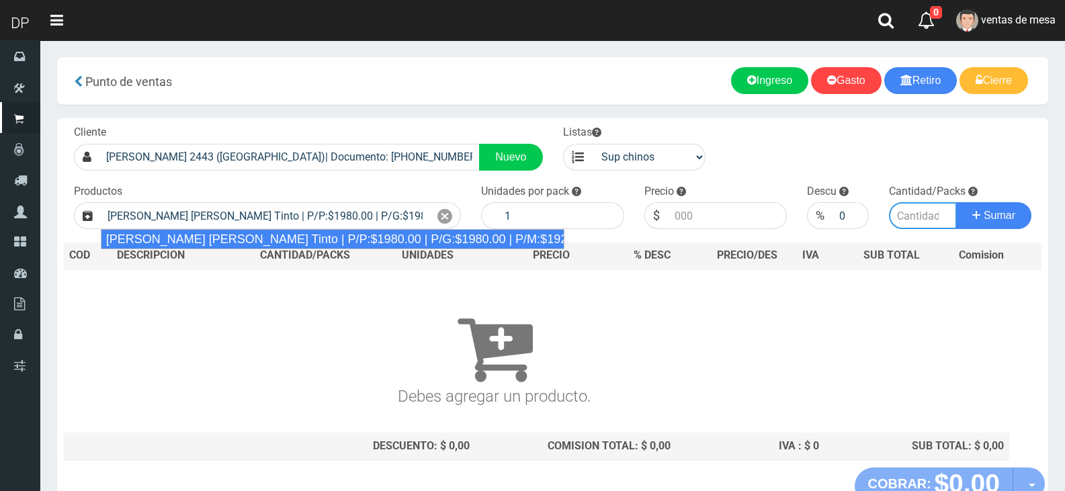
type input "6"
type input "1980.00"
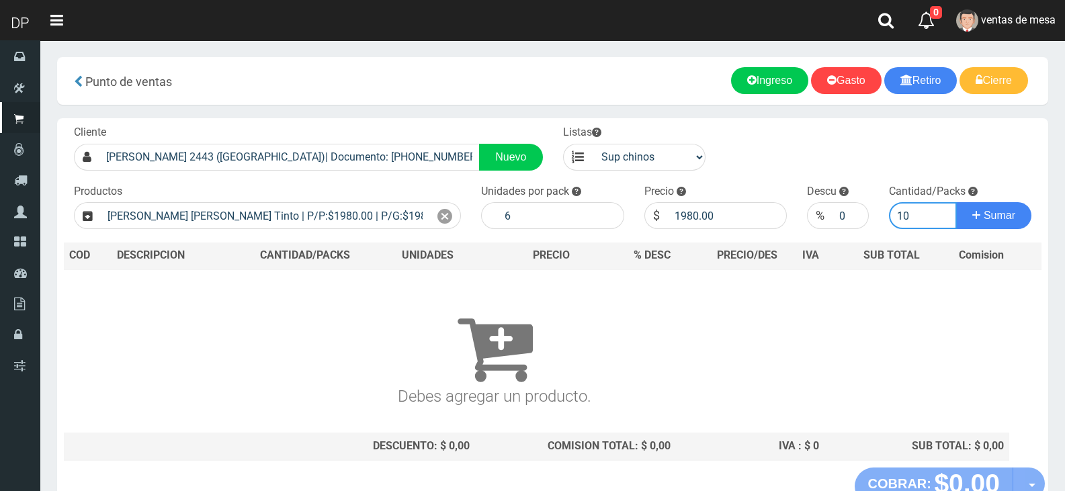
type input "10"
click at [956, 202] on button "Sumar" at bounding box center [993, 215] width 75 height 27
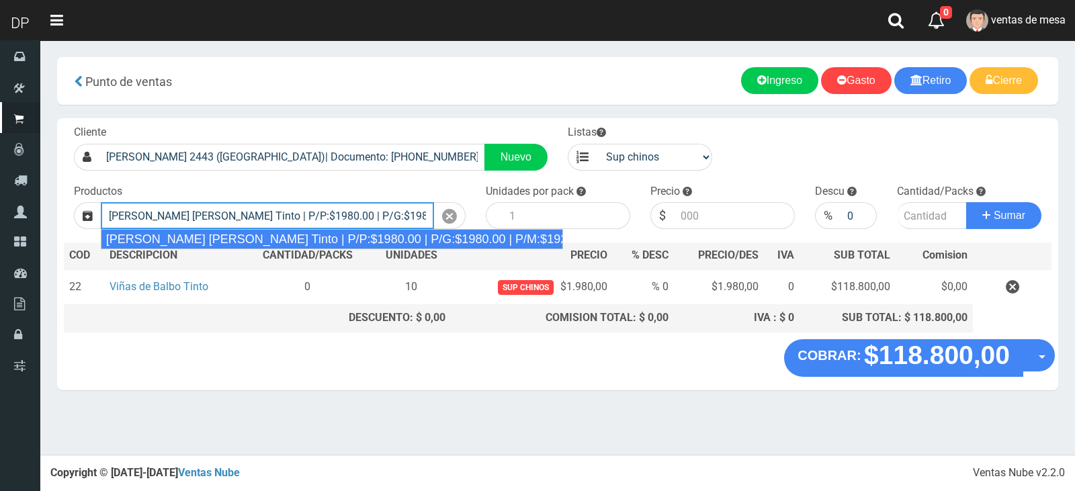
type input "Viñas de Balbo Tinto | P/P:$1980.00 | P/G:$1980.00 | P/M:$1920.00 | Stock:-14611"
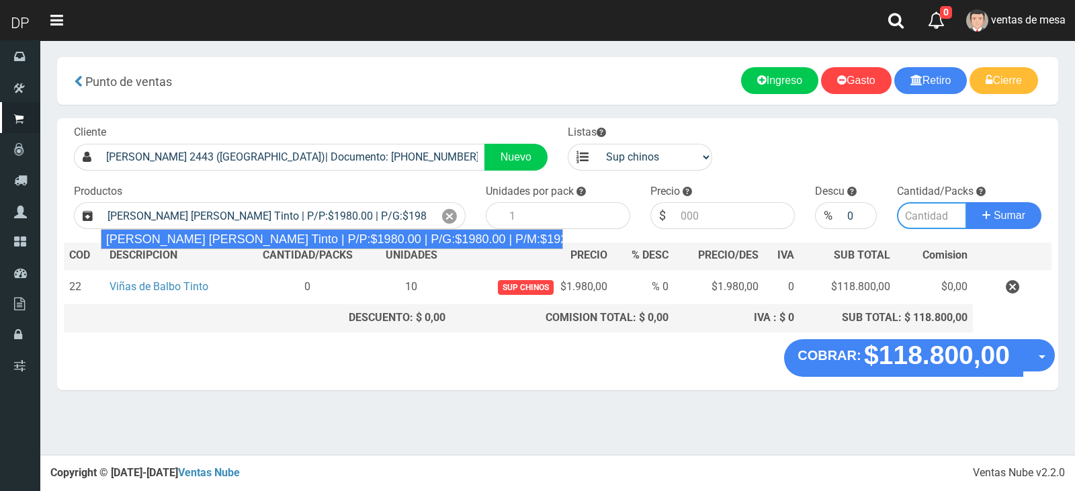
type input "6"
type input "1980.00"
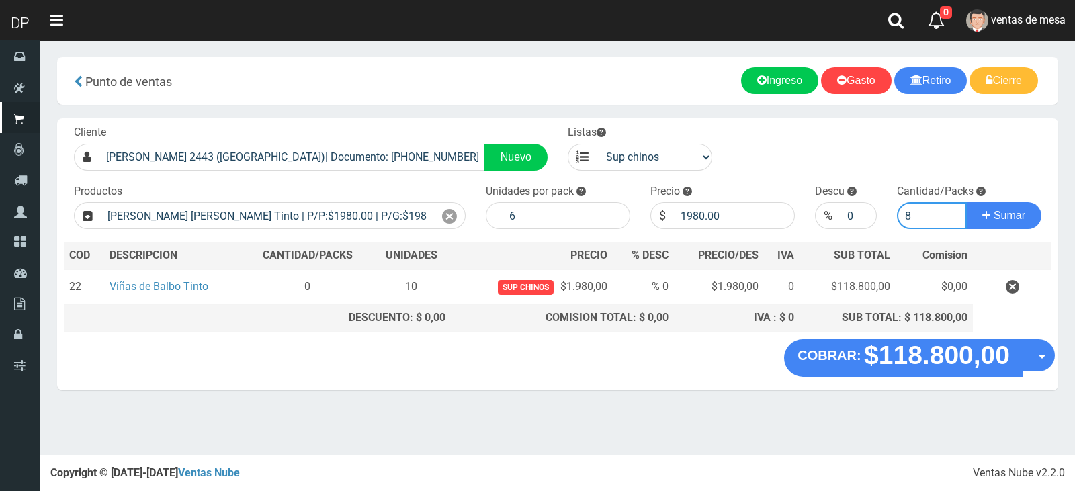
type input "8"
click at [966, 202] on button "Sumar" at bounding box center [1003, 215] width 75 height 27
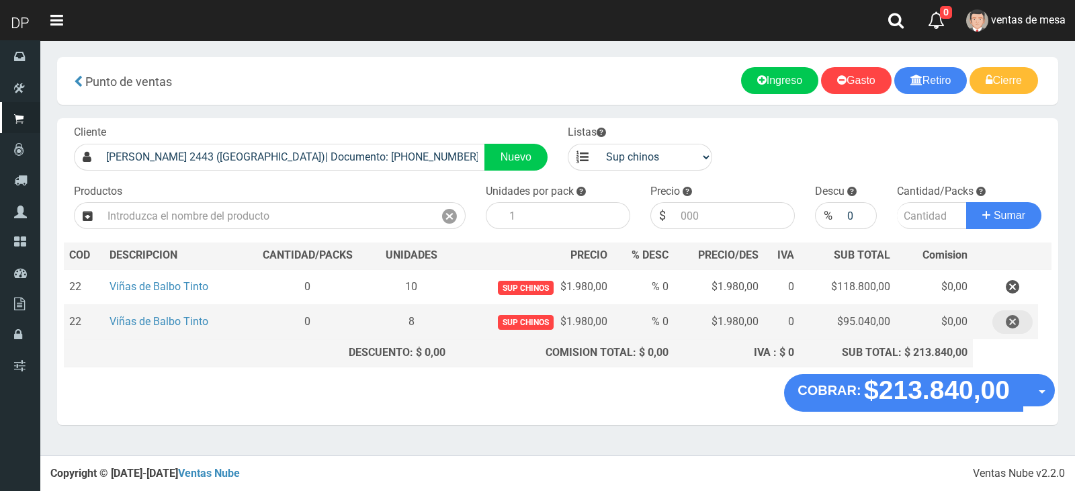
click at [1025, 317] on button "button" at bounding box center [1012, 322] width 40 height 24
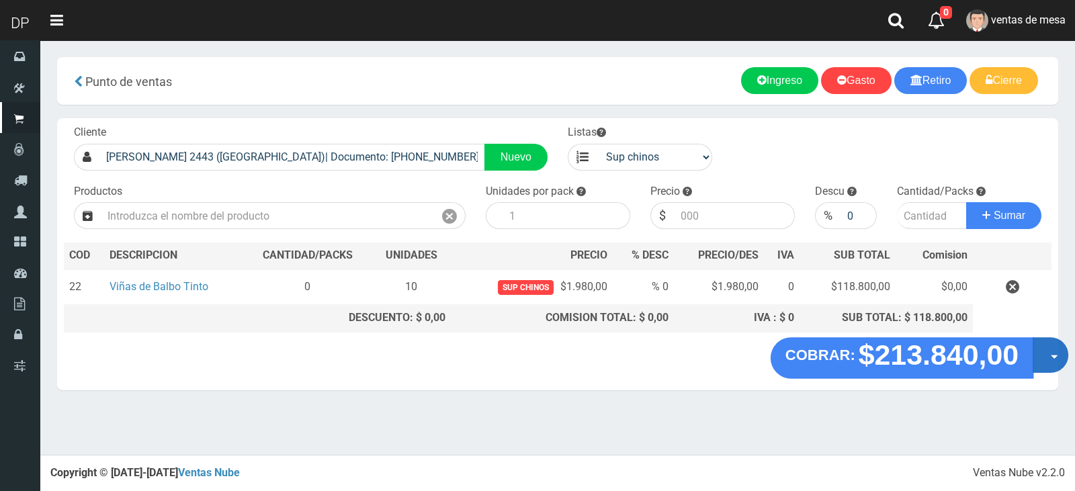
click at [1051, 355] on button "Opciones" at bounding box center [1051, 355] width 36 height 36
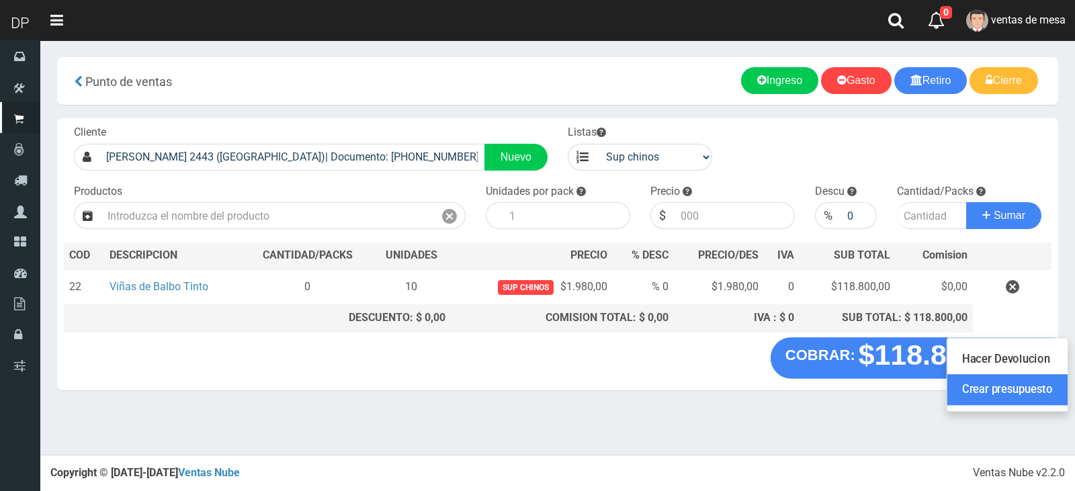
click at [1029, 398] on link "Crear presupuesto" at bounding box center [1007, 389] width 120 height 31
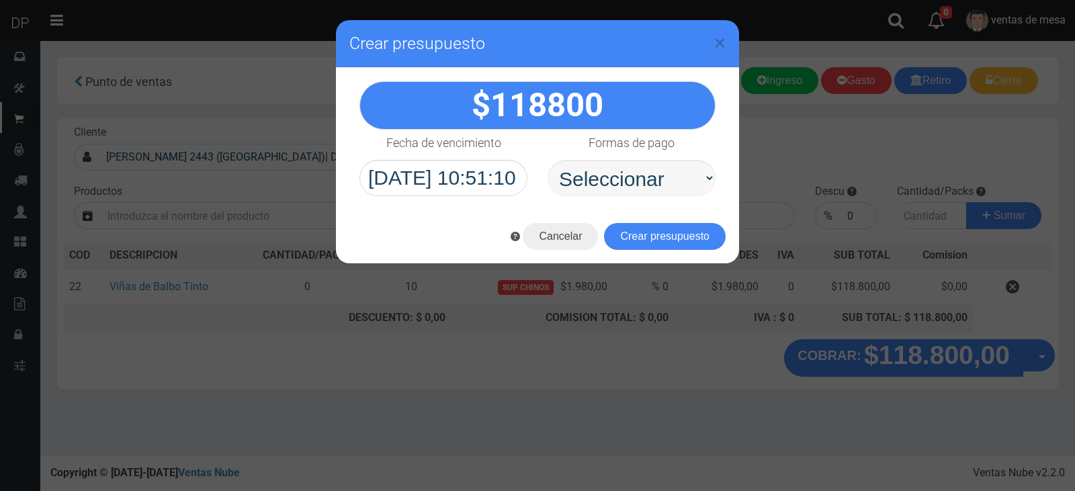
select select "Efectivo"
click at [548, 160] on select "Seleccionar Efectivo Tarjeta de Crédito Depósito Débito" at bounding box center [632, 178] width 168 height 36
drag, startPoint x: 639, startPoint y: 193, endPoint x: 650, endPoint y: 227, distance: 36.1
click at [650, 227] on button "Crear presupuesto" at bounding box center [665, 236] width 122 height 27
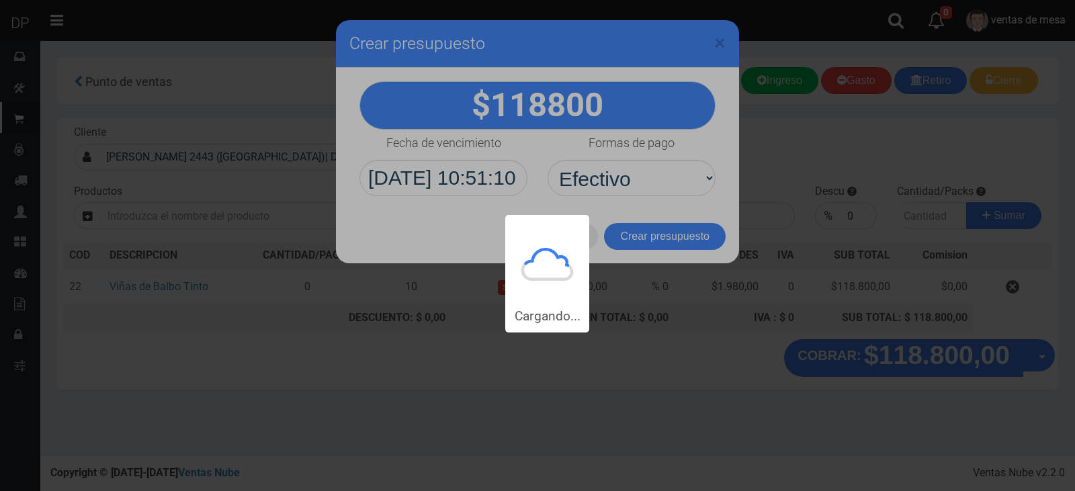
click at [650, 227] on div "Cargando..." at bounding box center [537, 166] width 1075 height 333
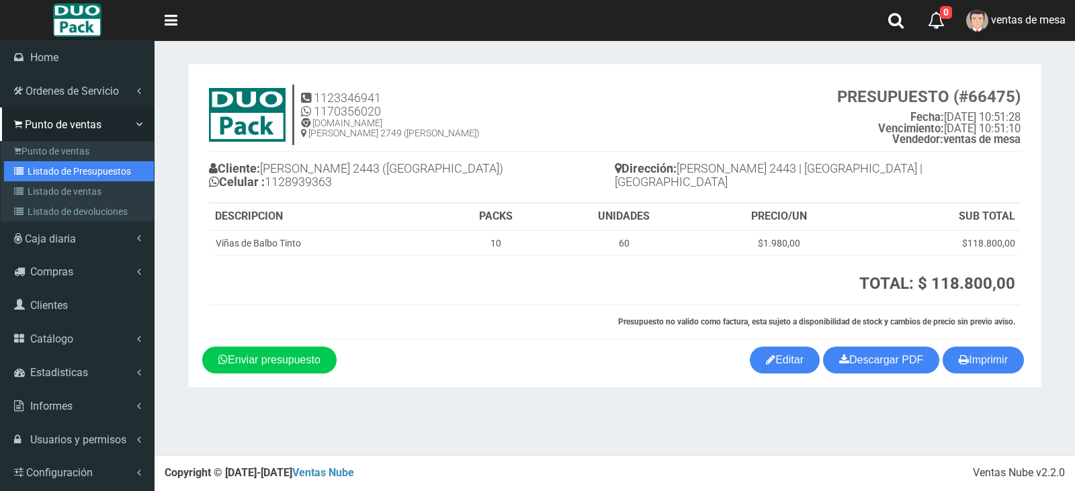
click at [41, 174] on link "Listado de Presupuestos" at bounding box center [79, 171] width 150 height 20
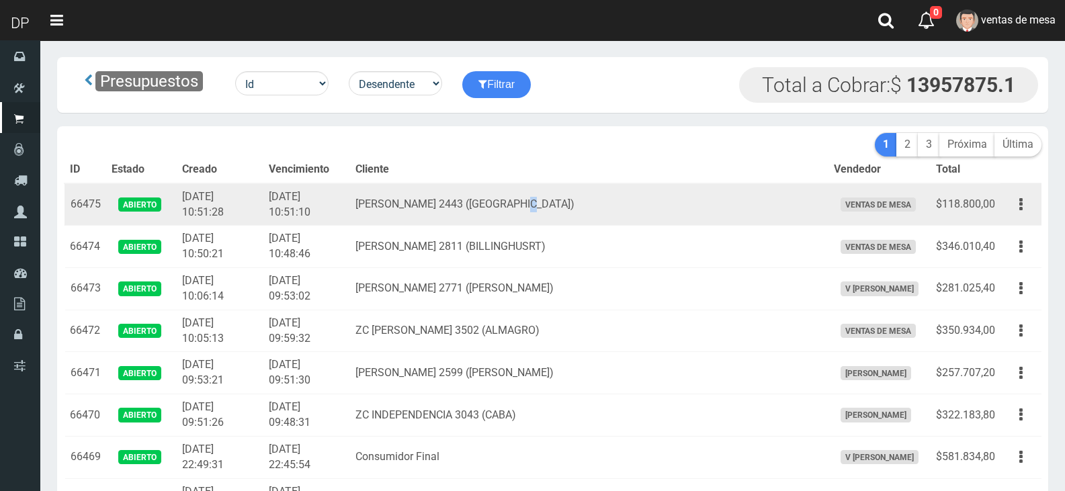
drag, startPoint x: 568, startPoint y: 209, endPoint x: 562, endPoint y: 216, distance: 9.5
click at [564, 212] on td "[PERSON_NAME] 2443 ([GEOGRAPHIC_DATA])" at bounding box center [589, 204] width 478 height 42
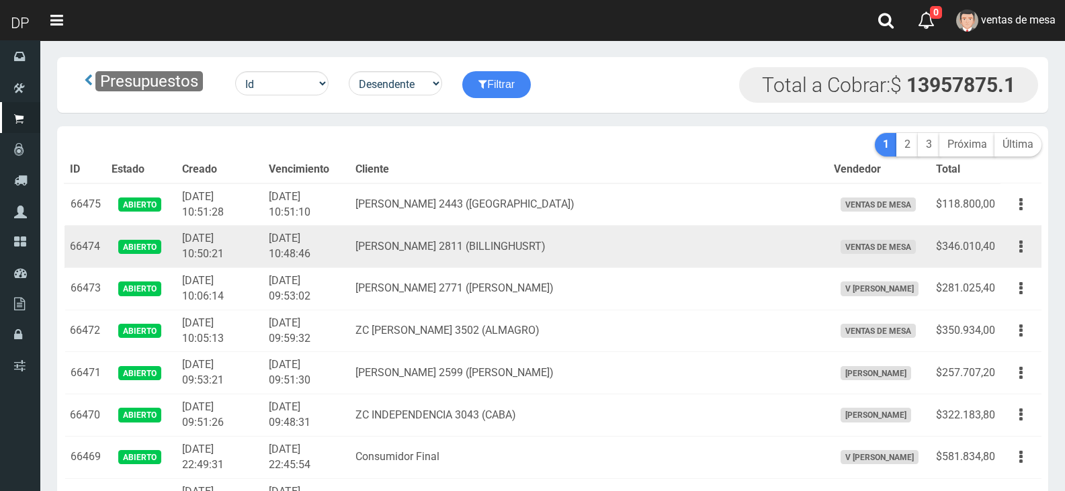
click at [547, 245] on td "[PERSON_NAME] 2811 (BILLINGHUSRT)" at bounding box center [589, 247] width 478 height 42
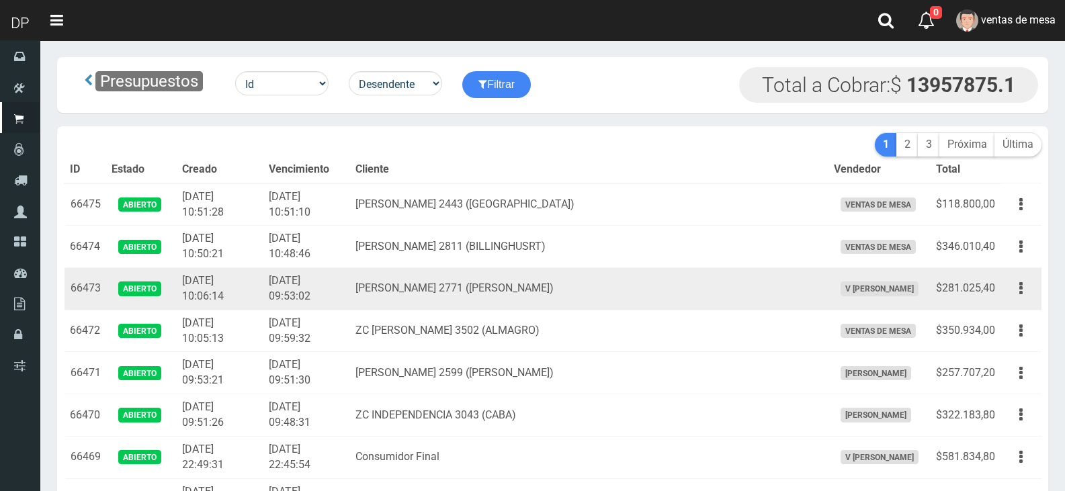
click at [535, 288] on td "BRANDSEN 2771 (JOSE INGENIEROS)" at bounding box center [589, 289] width 478 height 42
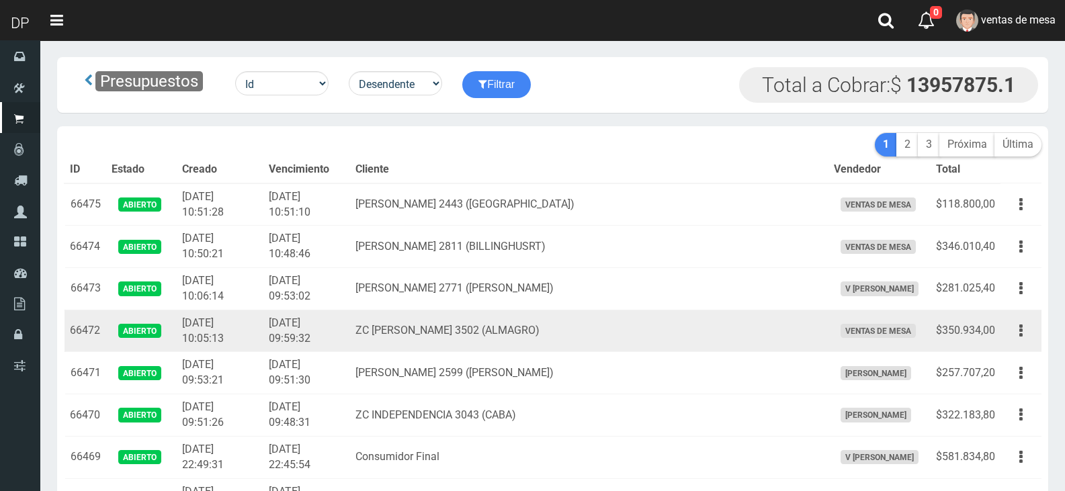
click at [545, 331] on td "ZC BARTOLOMÉ MITRE 3502 (ALMAGRO)" at bounding box center [589, 331] width 478 height 42
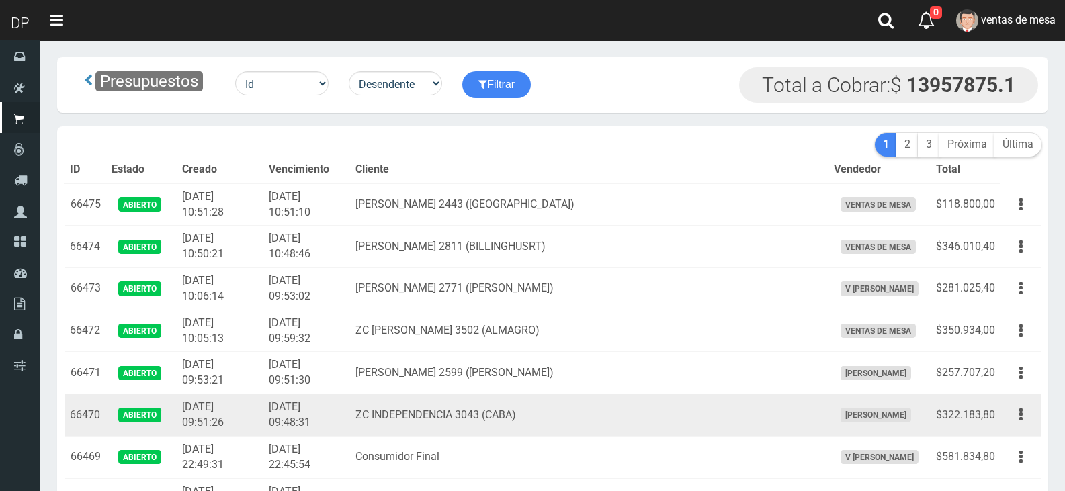
drag, startPoint x: 550, startPoint y: 374, endPoint x: 547, endPoint y: 406, distance: 31.8
click at [551, 374] on td "[PERSON_NAME] 2599 ([PERSON_NAME])" at bounding box center [589, 373] width 478 height 42
click at [546, 414] on td "ZC INDEPENDENCIA 3043 (CABA)" at bounding box center [589, 415] width 478 height 42
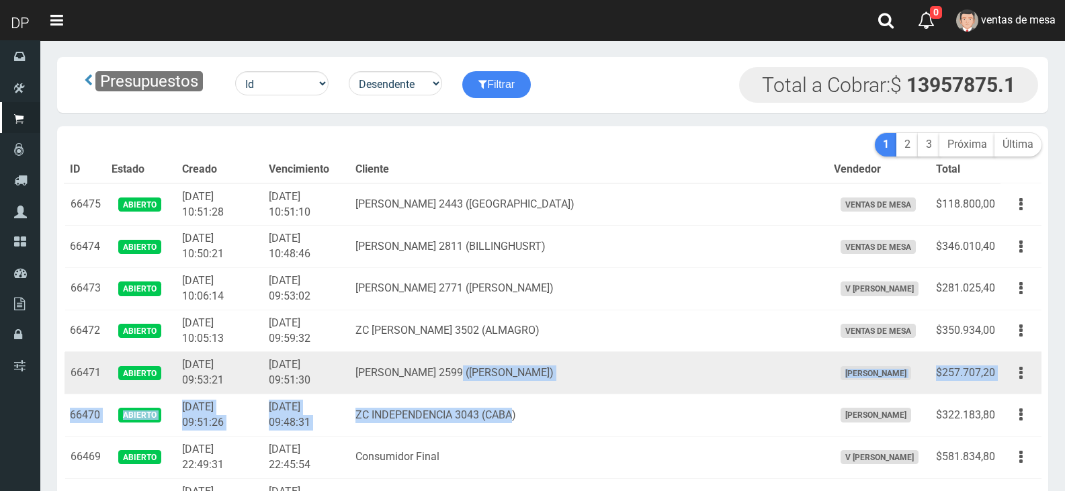
drag, startPoint x: 548, startPoint y: 404, endPoint x: 495, endPoint y: 378, distance: 58.6
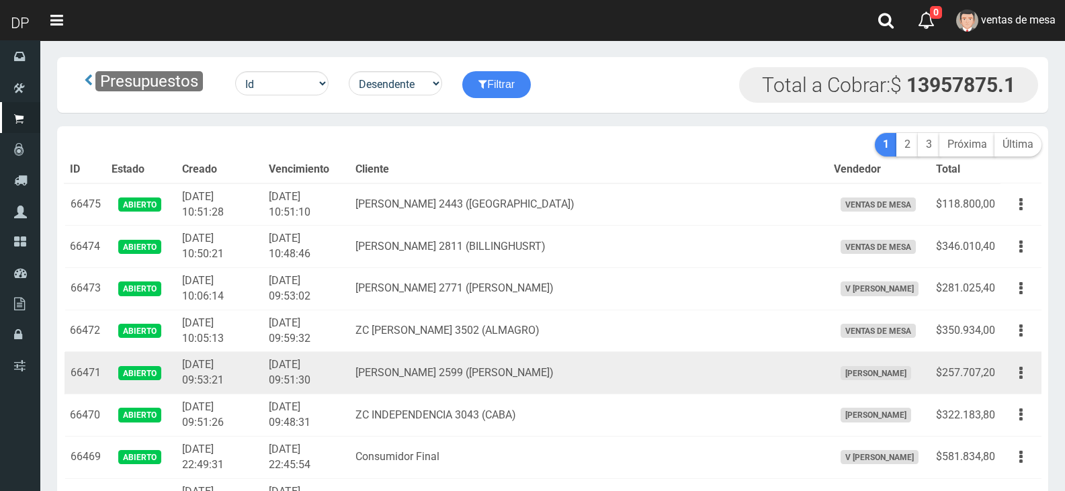
click at [492, 367] on td "CARLOS CALVO 2599 (SAN CRISTOBAL)" at bounding box center [589, 373] width 478 height 42
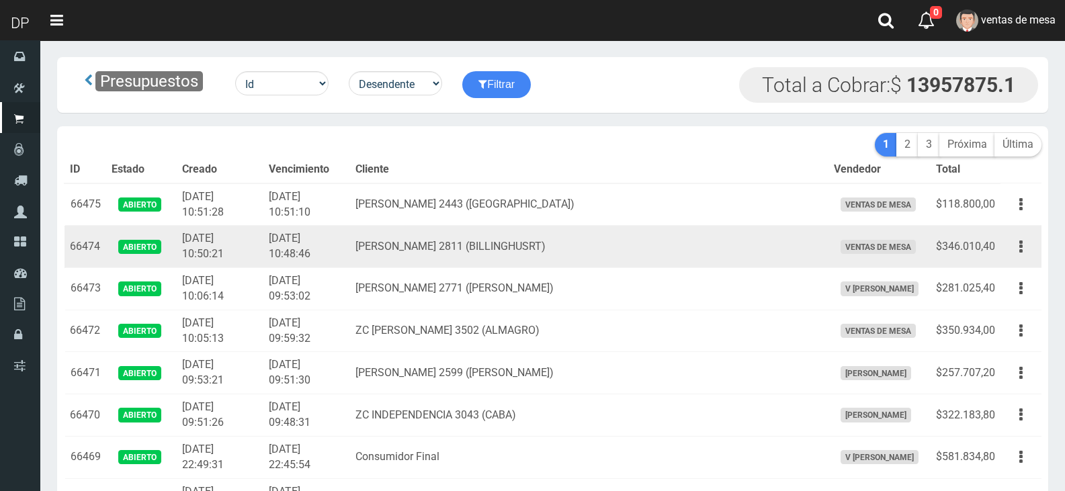
click at [332, 248] on td "[DATE] 10:48:46" at bounding box center [306, 247] width 87 height 42
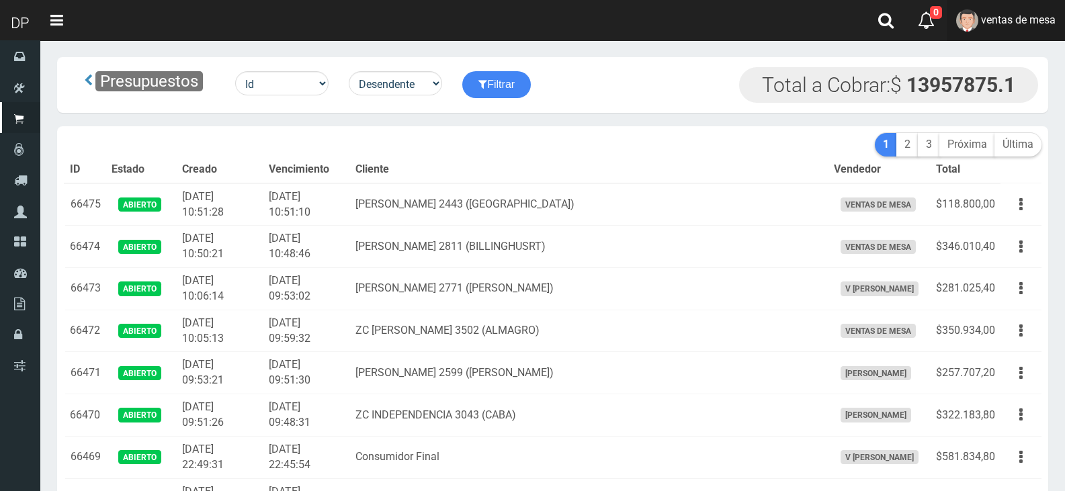
click at [1027, 29] on link "ventas de mesa" at bounding box center [1006, 20] width 118 height 41
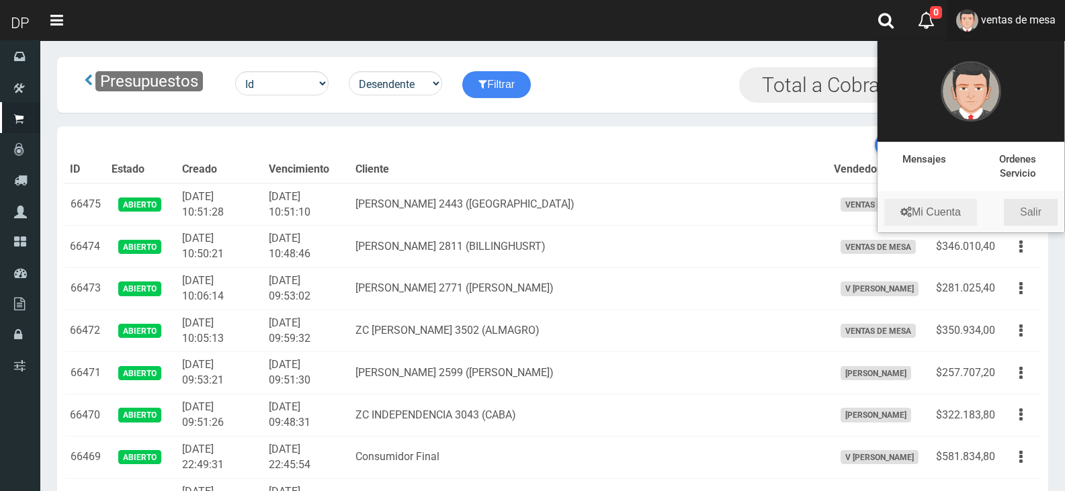
click at [1019, 206] on link "Salir" at bounding box center [1031, 212] width 54 height 27
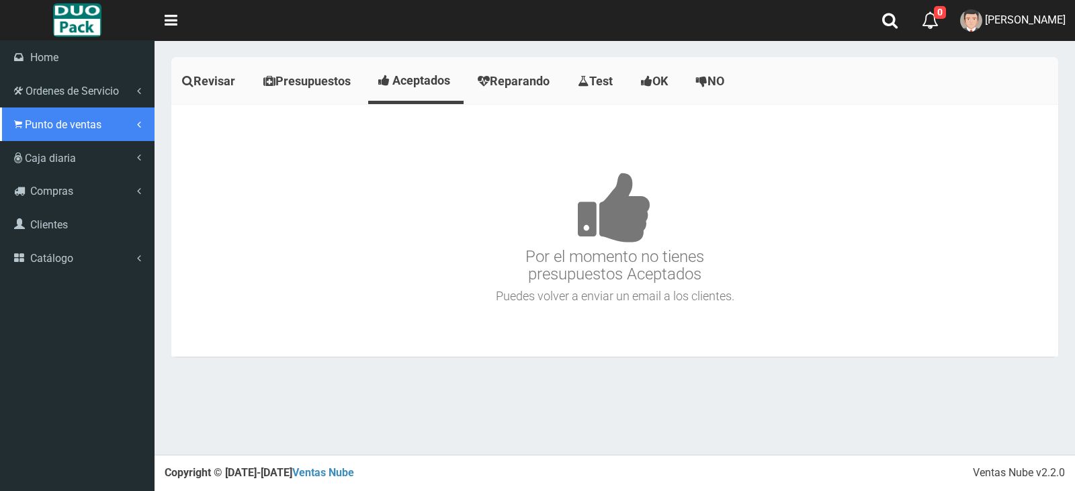
click at [62, 134] on link "Punto de ventas" at bounding box center [77, 124] width 155 height 34
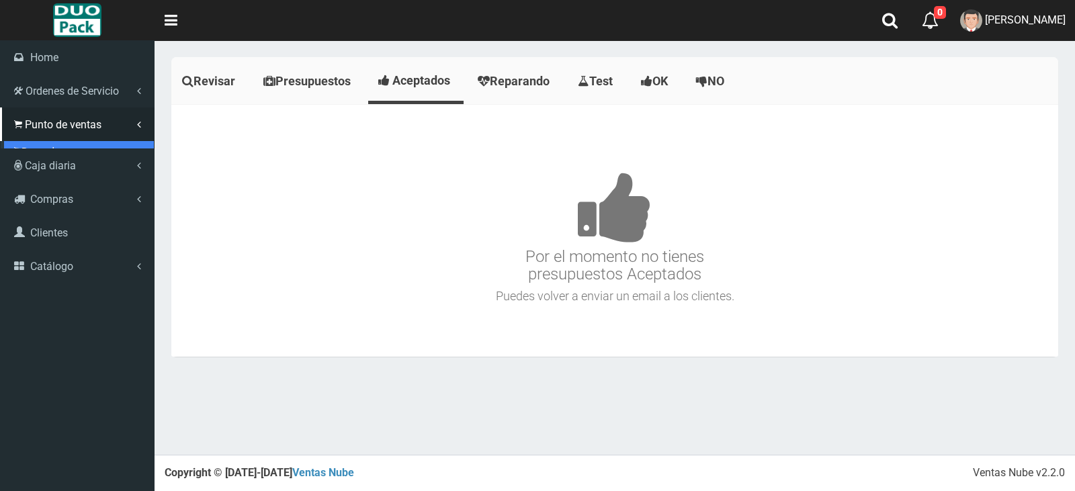
click at [71, 149] on link "Punto de ventas" at bounding box center [79, 151] width 150 height 20
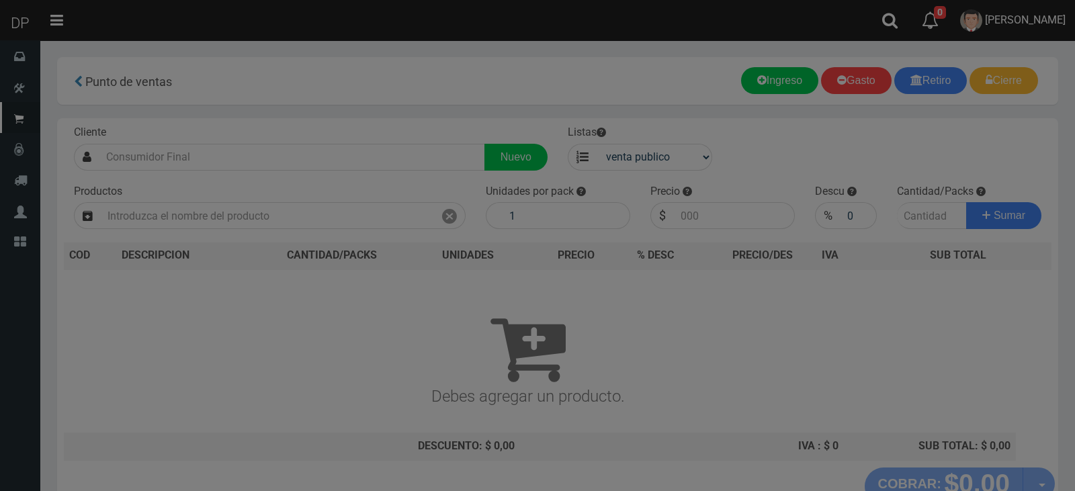
click at [245, 161] on div at bounding box center [537, 245] width 1075 height 491
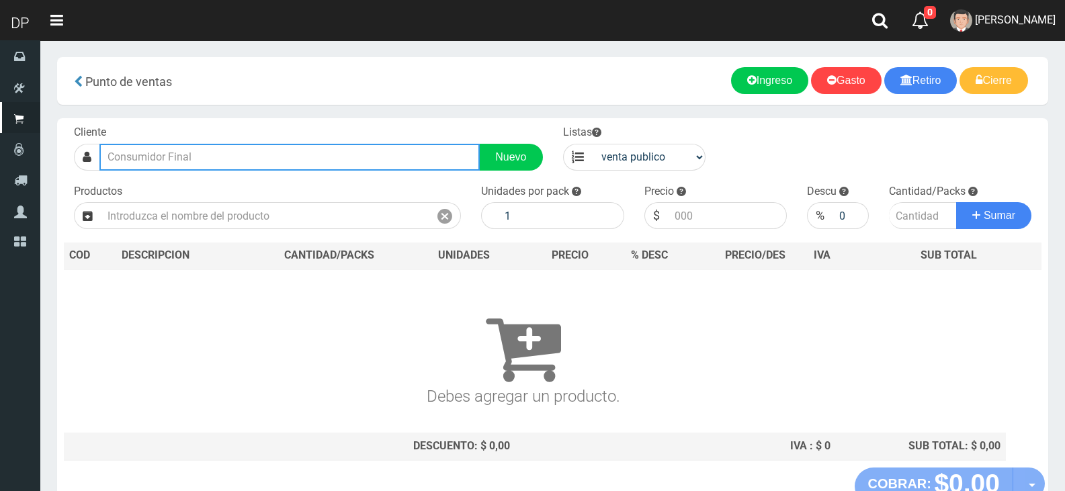
click at [246, 159] on input "text" at bounding box center [289, 157] width 380 height 27
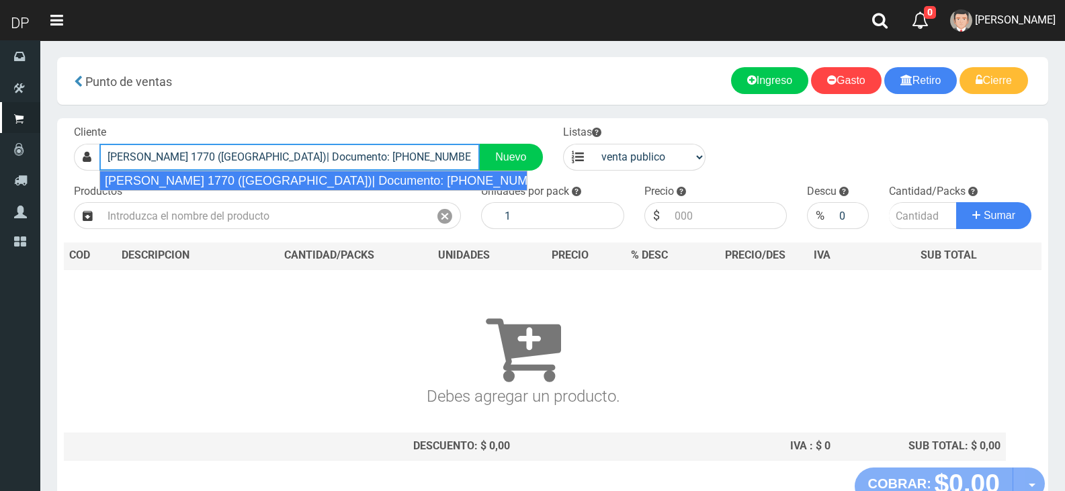
type input "ZC MATHEU 1770 (PARQUE PATRICIOS)| Documento: 2489623 | Teléfono:"
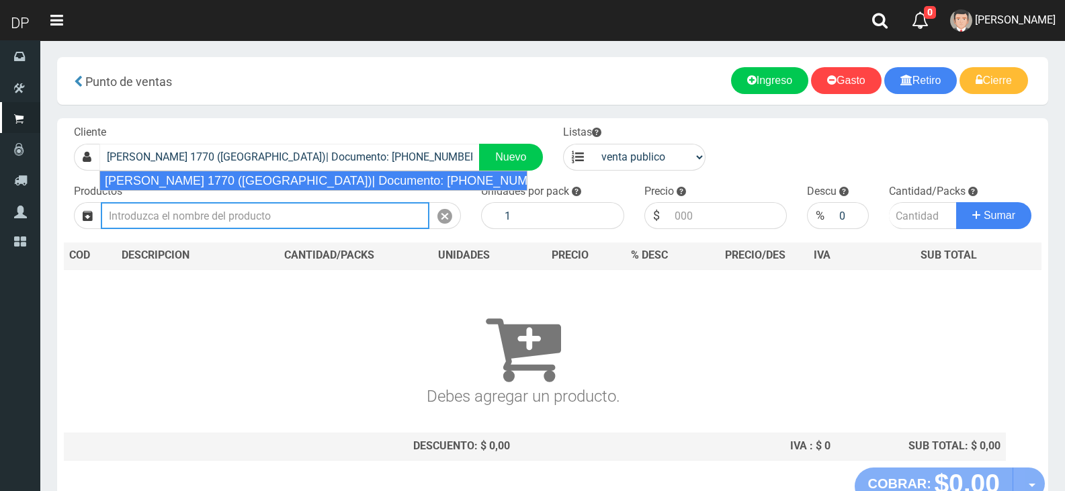
select select "2"
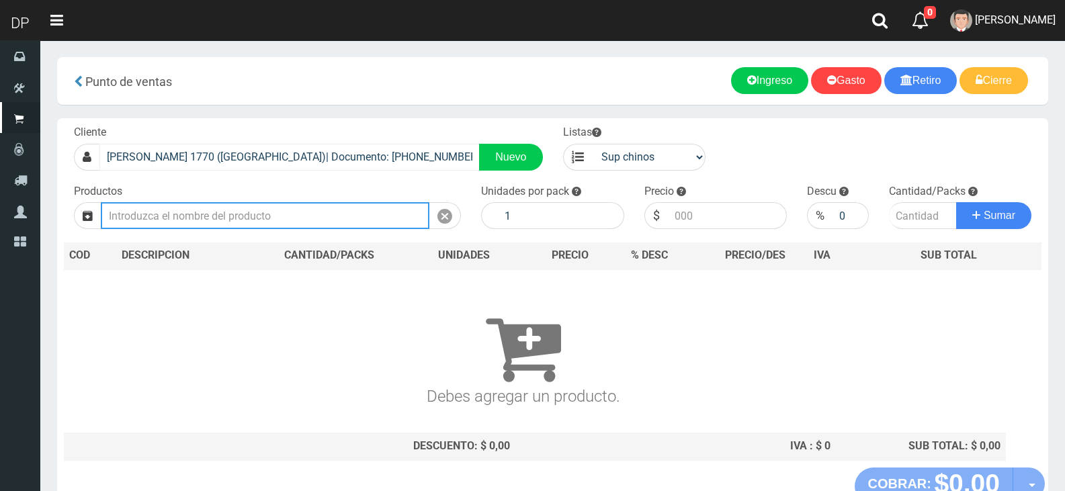
type input "1"
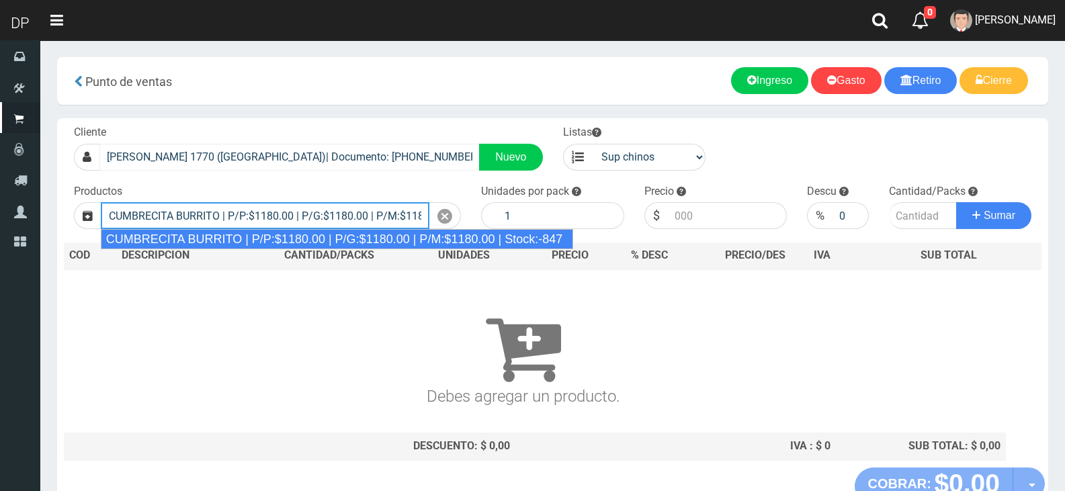
type input "CUMBRECITA BURRITO | P/P:$1180.00 | P/G:$1180.00 | P/M:$1180.00 | Stock:-847"
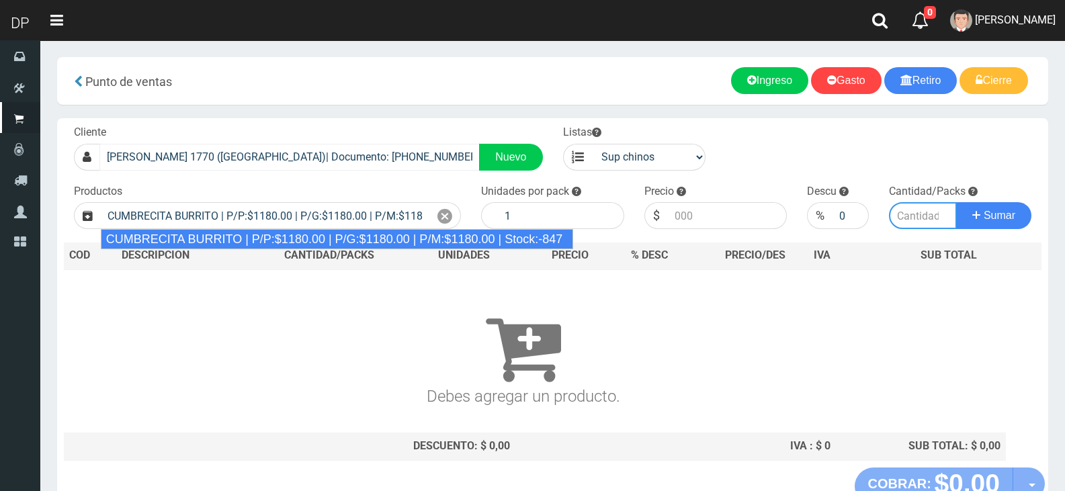
type input "10"
type input "1180.00"
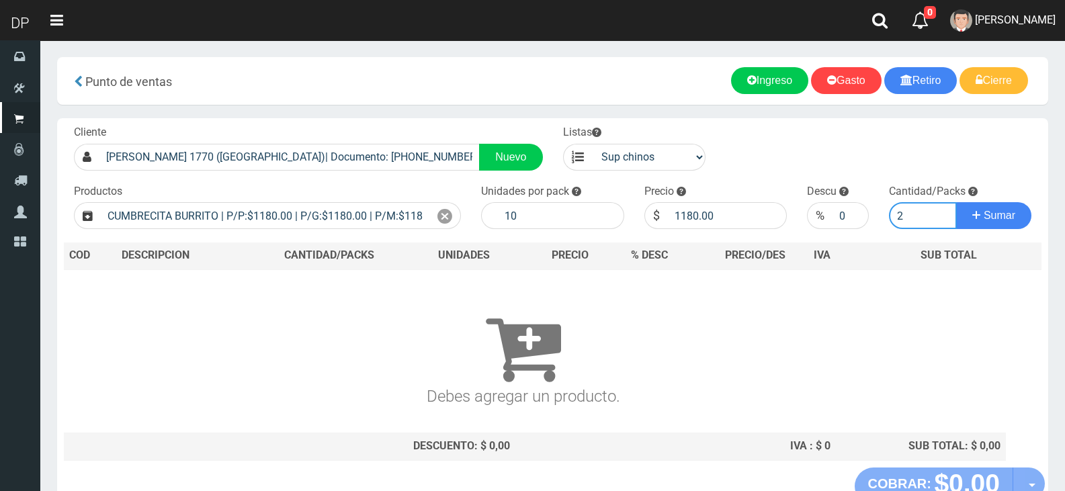
type input "2"
click at [642, 223] on div "Precio $ 1180.00" at bounding box center [715, 207] width 163 height 46
click at [743, 228] on input "1180.00" at bounding box center [728, 215] width 120 height 27
click at [740, 224] on input "1180.00" at bounding box center [728, 215] width 120 height 27
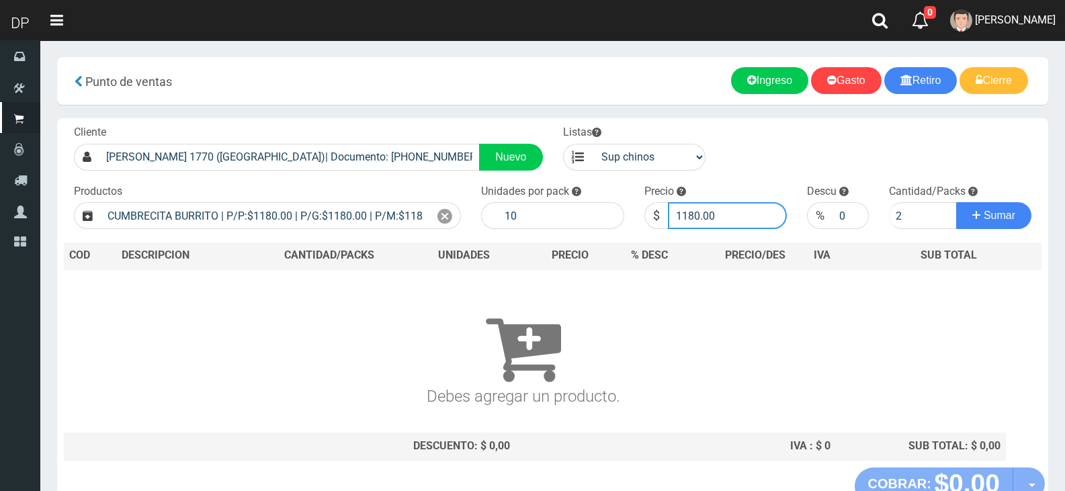
click at [722, 218] on input "1180.00" at bounding box center [728, 215] width 120 height 27
type input "1115"
click at [956, 202] on button "Sumar" at bounding box center [993, 215] width 75 height 27
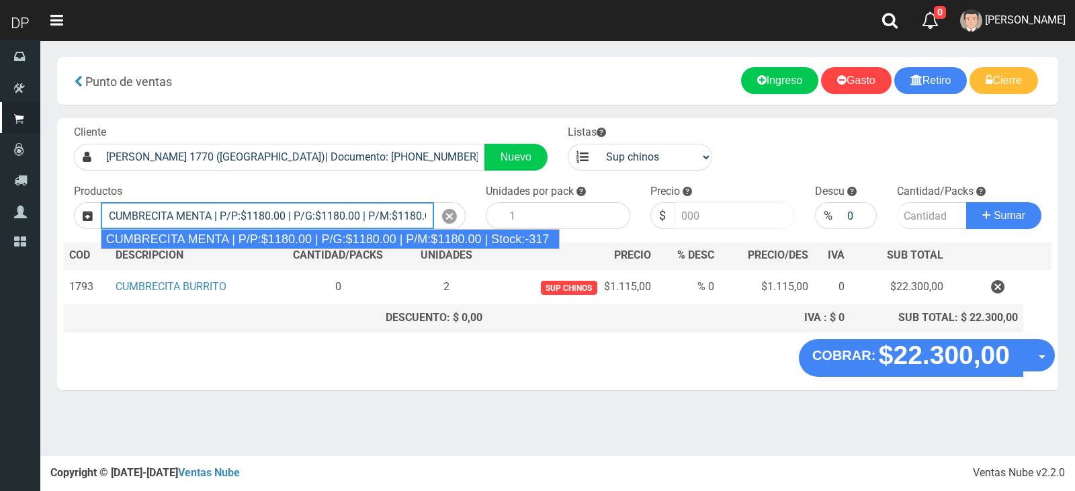
type input "CUMBRECITA MENTA | P/P:$1180.00 | P/G:$1180.00 | P/M:$1180.00 | Stock:-317"
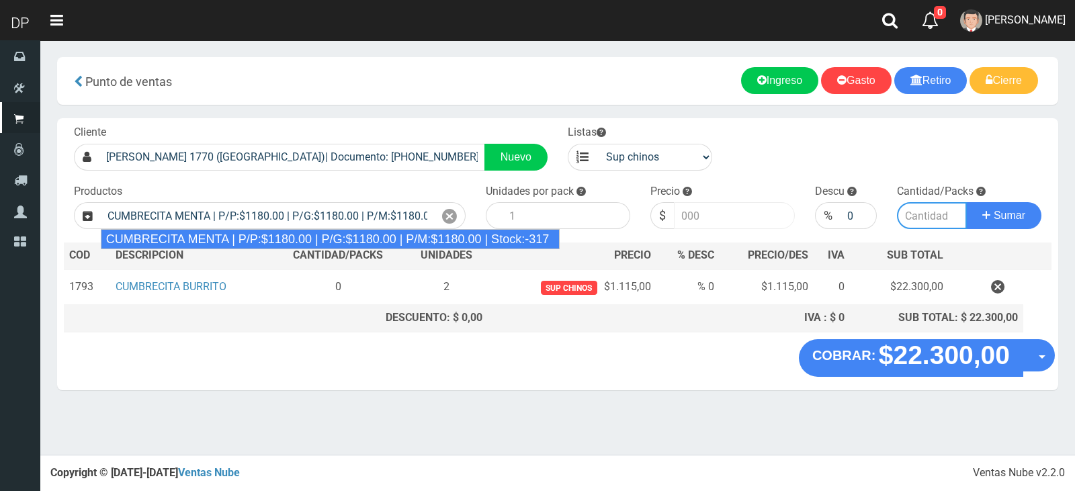
type input "10"
type input "1180.00"
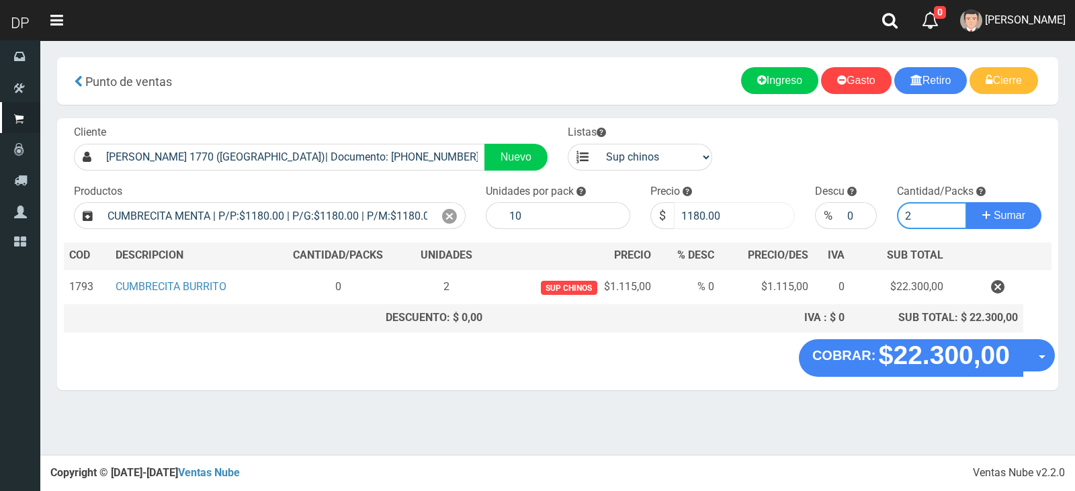
type input "2"
click at [722, 218] on input "1180.00" at bounding box center [734, 215] width 121 height 27
type input "1115"
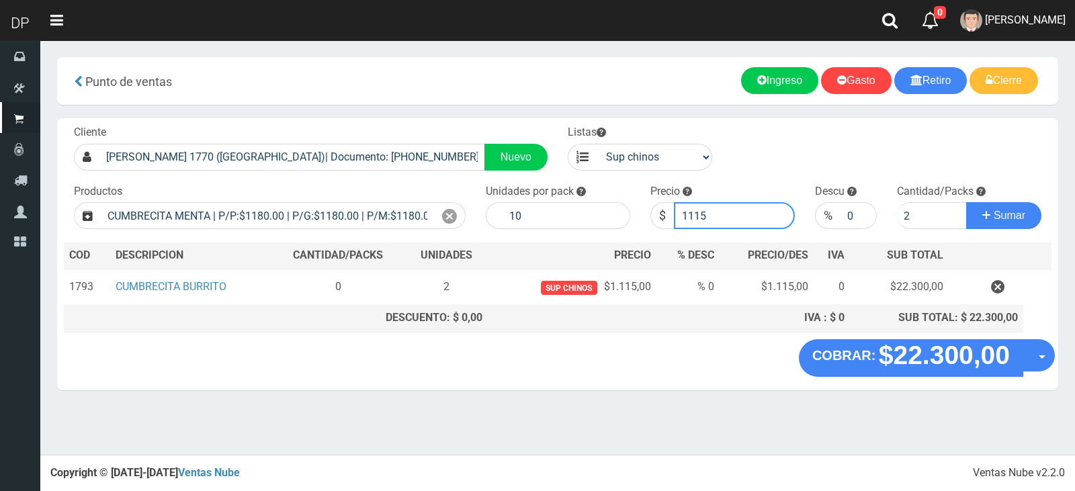
click at [966, 202] on button "Sumar" at bounding box center [1003, 215] width 75 height 27
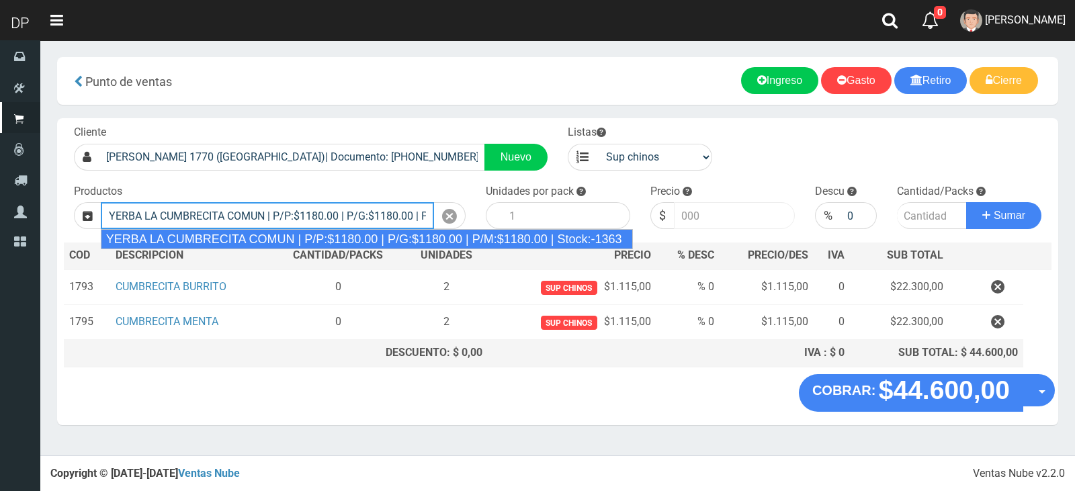
type input "YERBA LA CUMBRECITA COMUN | P/P:$1180.00 | P/G:$1180.00 | P/M:$1180.00 | Stock:…"
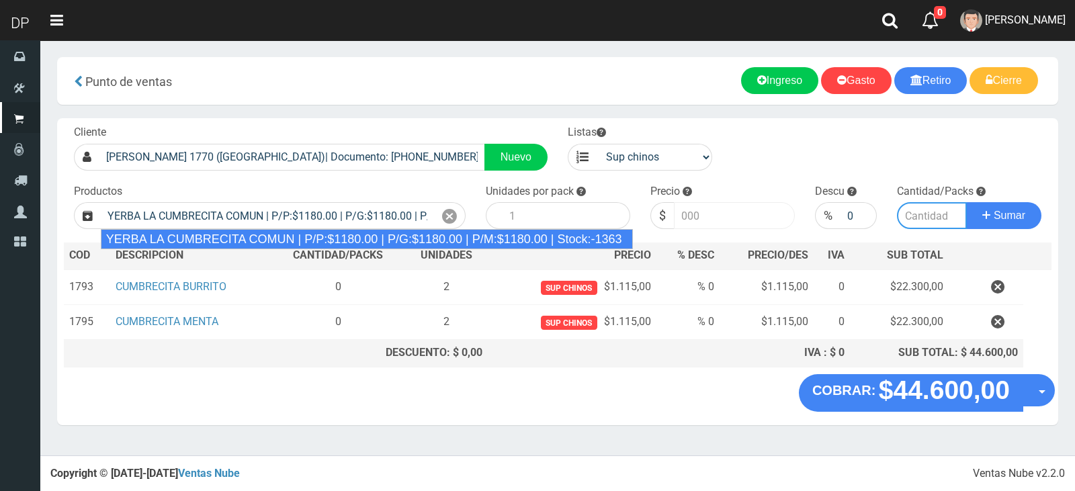
type input "10"
type input "1180.00"
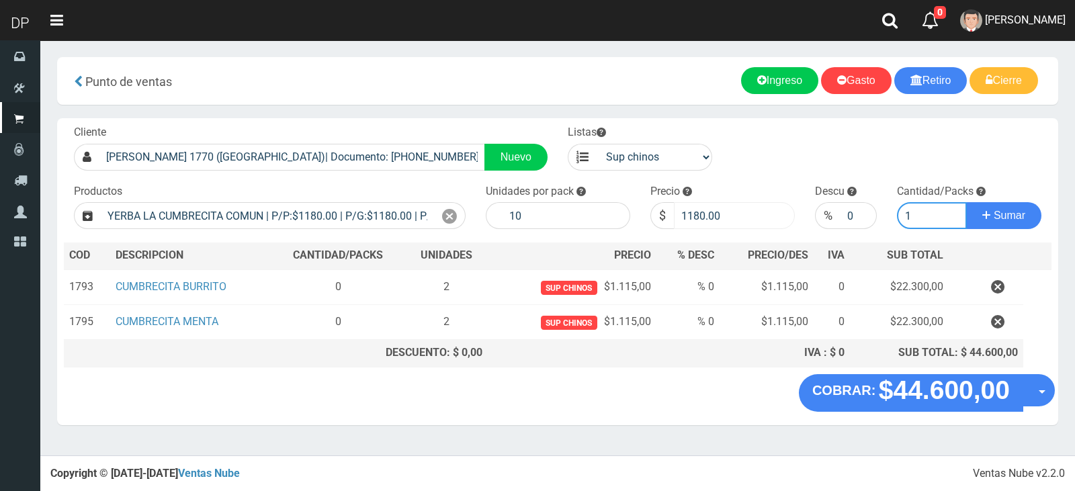
type input "1"
click at [722, 218] on input "1180.00" at bounding box center [734, 215] width 121 height 27
type input "1115"
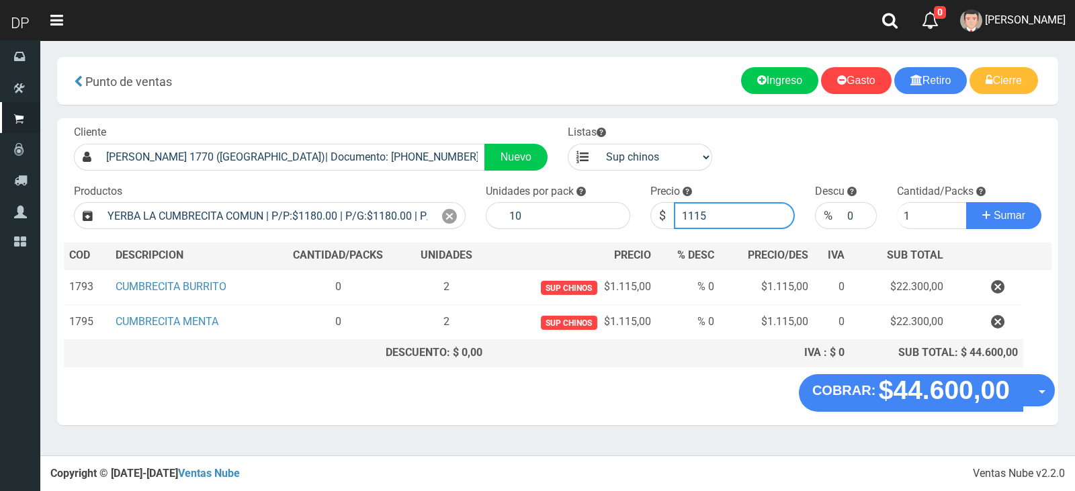
click at [966, 202] on button "Sumar" at bounding box center [1003, 215] width 75 height 27
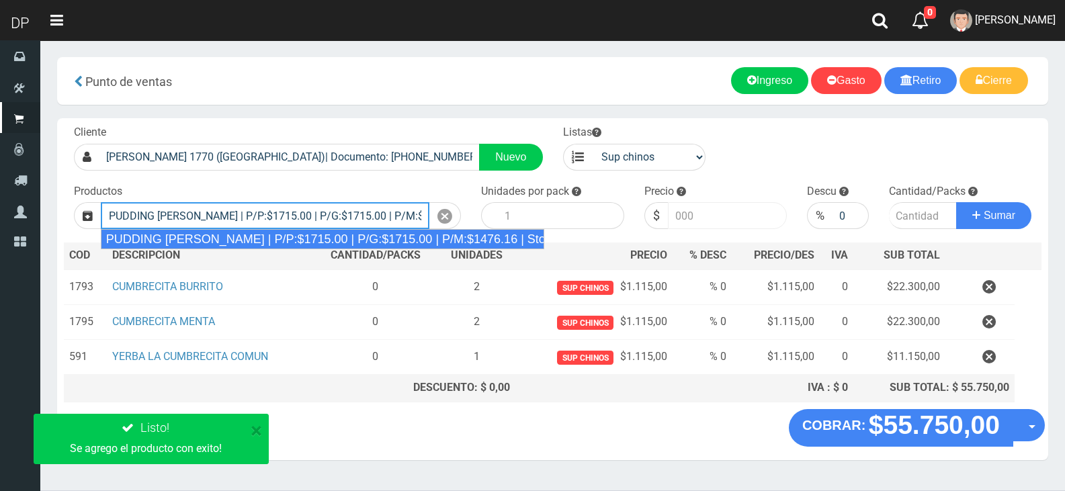
type input "PUDDING LIMON | P/P:$1715.00 | P/G:$1715.00 | P/M:$1476.16 | Stock:-7844"
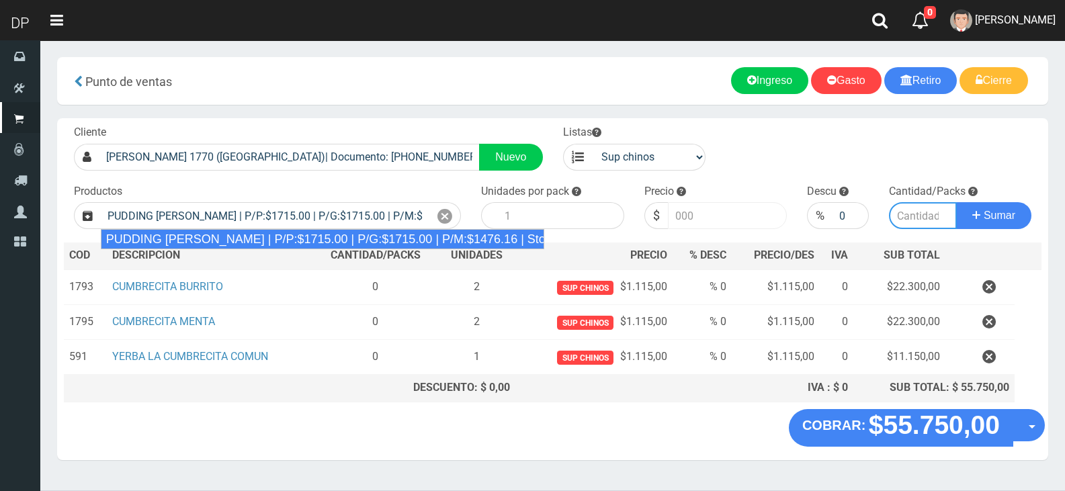
type input "8"
type input "1715.00"
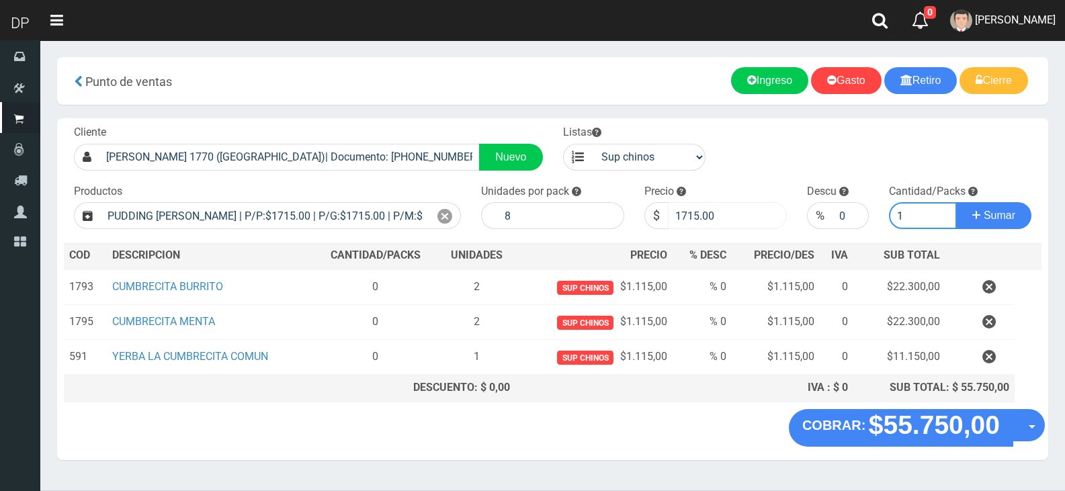
type input "1"
click at [956, 202] on button "Sumar" at bounding box center [993, 215] width 75 height 27
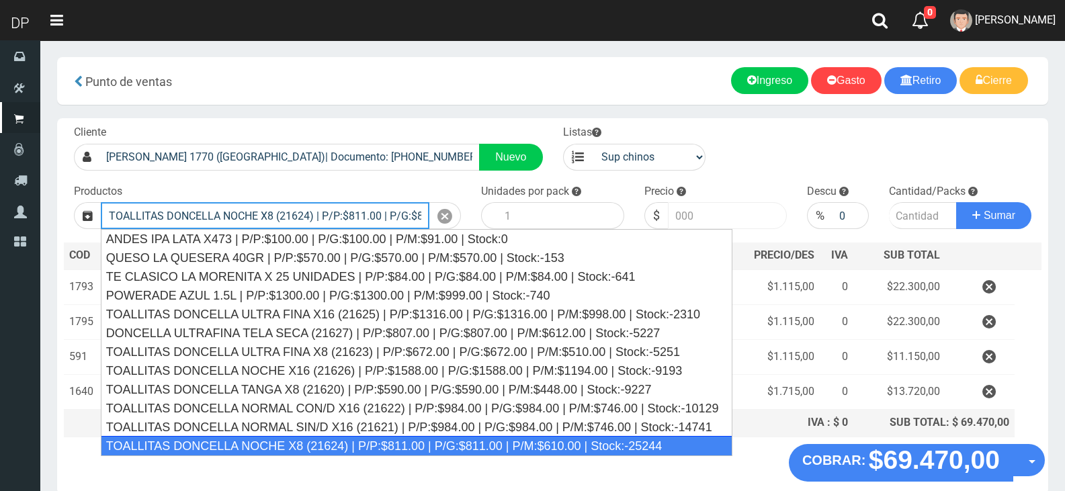
type input "TOALLITAS DONCELLA NOCHE X8 (21624) | P/P:$811.00 | P/G:$811.00 | P/M:$610.00 |…"
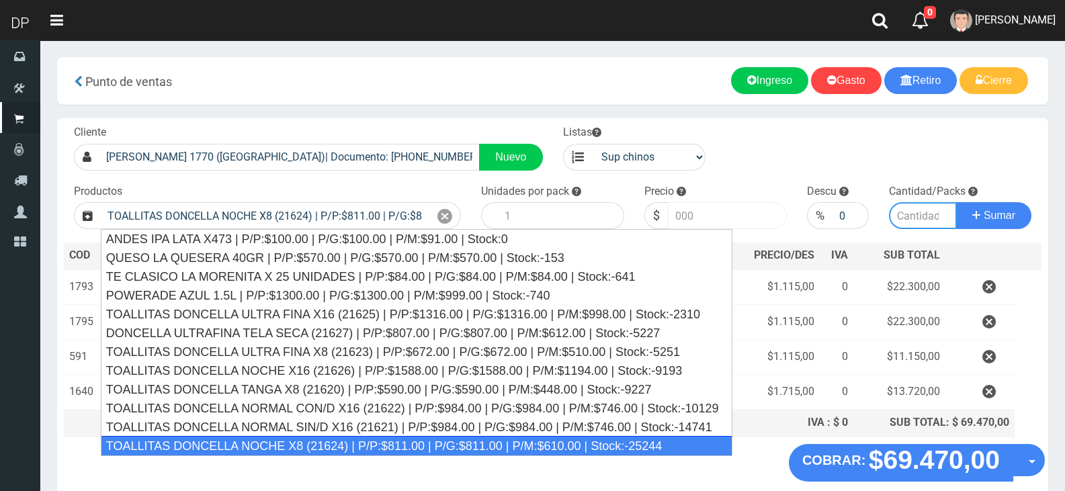
type input "50"
type input "811.00"
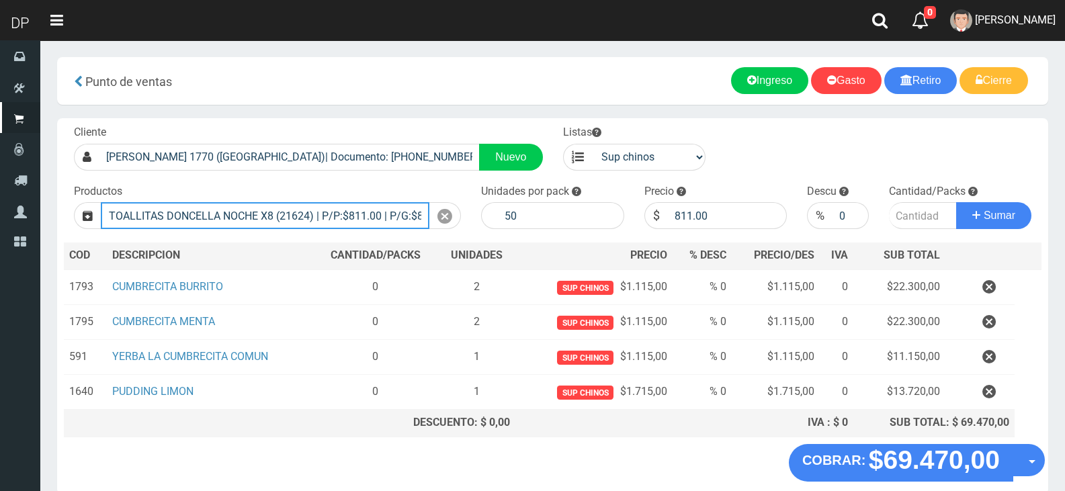
click at [427, 227] on input "TOALLITAS DONCELLA NOCHE X8 (21624) | P/P:$811.00 | P/G:$811.00 | P/M:$610.00 |…" at bounding box center [265, 215] width 329 height 27
drag, startPoint x: 427, startPoint y: 227, endPoint x: 435, endPoint y: 219, distance: 11.4
click at [427, 227] on input "TOALLITAS DONCELLA NOCHE X8 (21624) | P/P:$811.00 | P/G:$811.00 | P/M:$610.00 |…" at bounding box center [265, 215] width 329 height 27
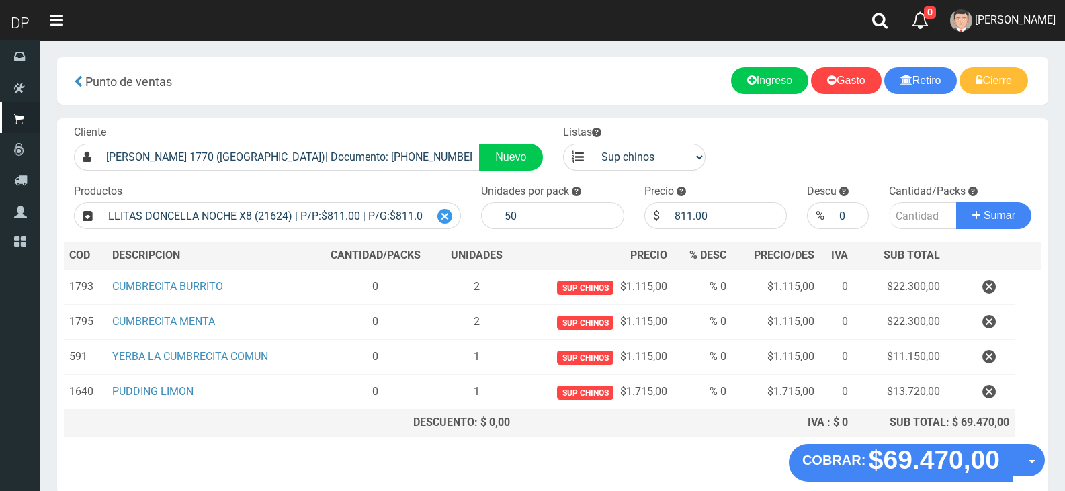
click at [435, 219] on div at bounding box center [445, 215] width 32 height 27
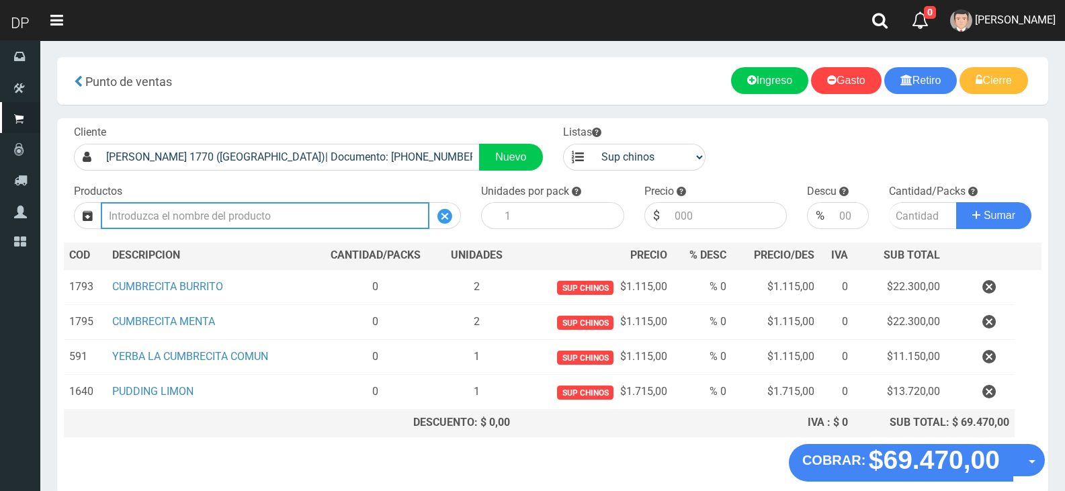
scroll to position [0, 0]
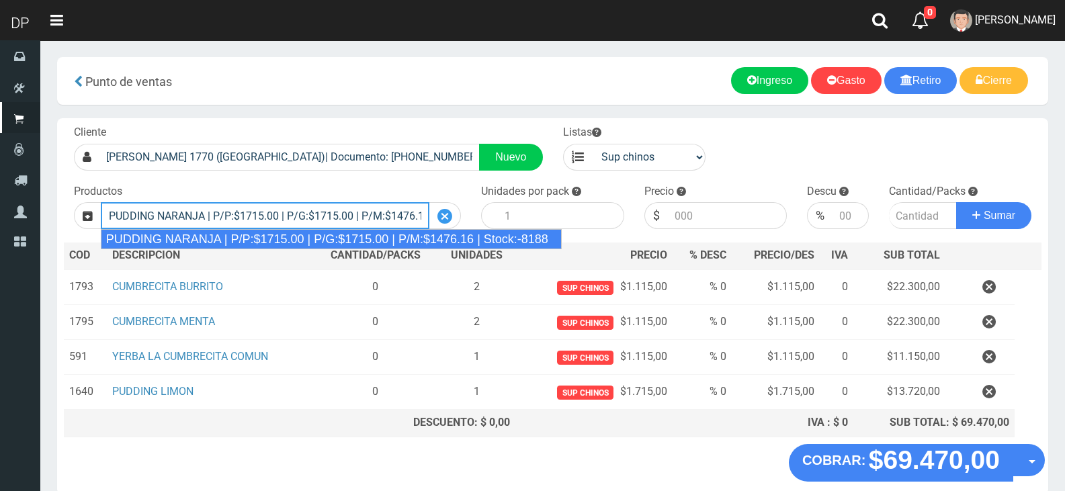
type input "PUDDING NARANJA | P/P:$1715.00 | P/G:$1715.00 | P/M:$1476.16 | Stock:-8188"
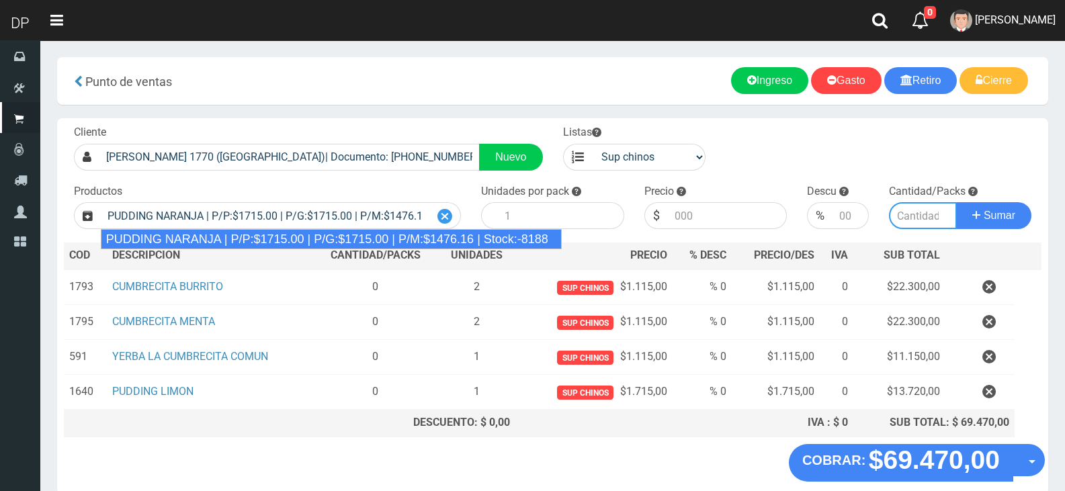
type input "8"
type input "1715.00"
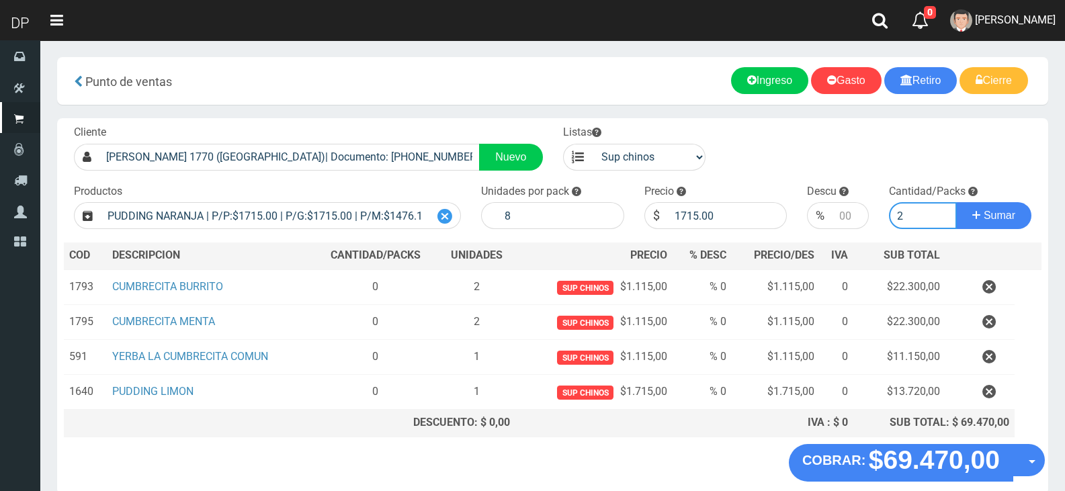
type input "1"
click at [956, 202] on button "Sumar" at bounding box center [993, 215] width 75 height 27
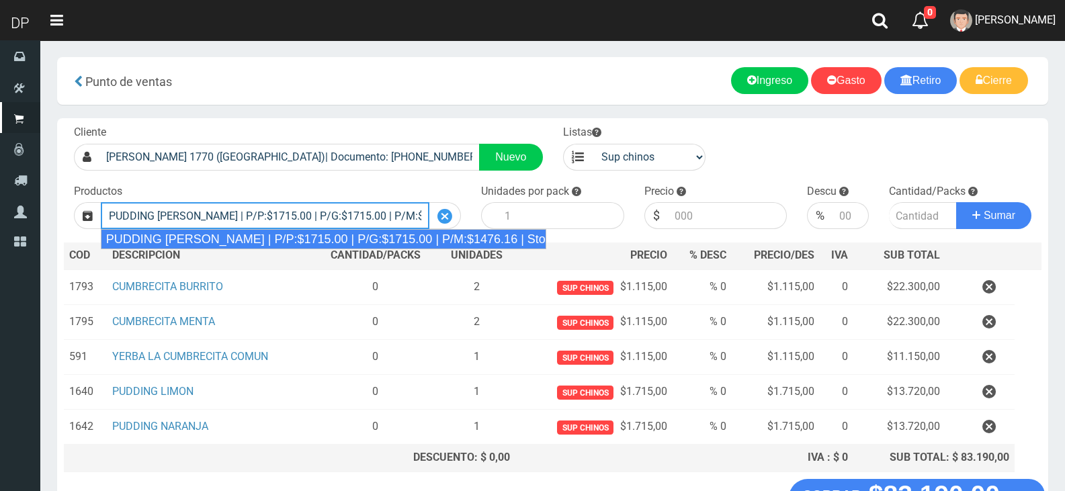
type input "PUDDING GALES | P/P:$1715.00 | P/G:$1715.00 | P/M:$1476.16 | Stock:-3820"
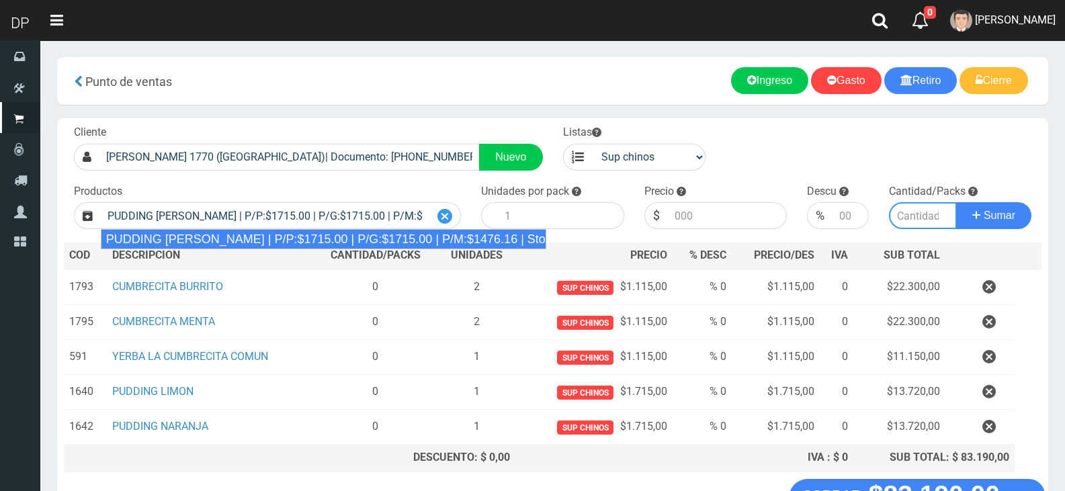
type input "8"
type input "1715.00"
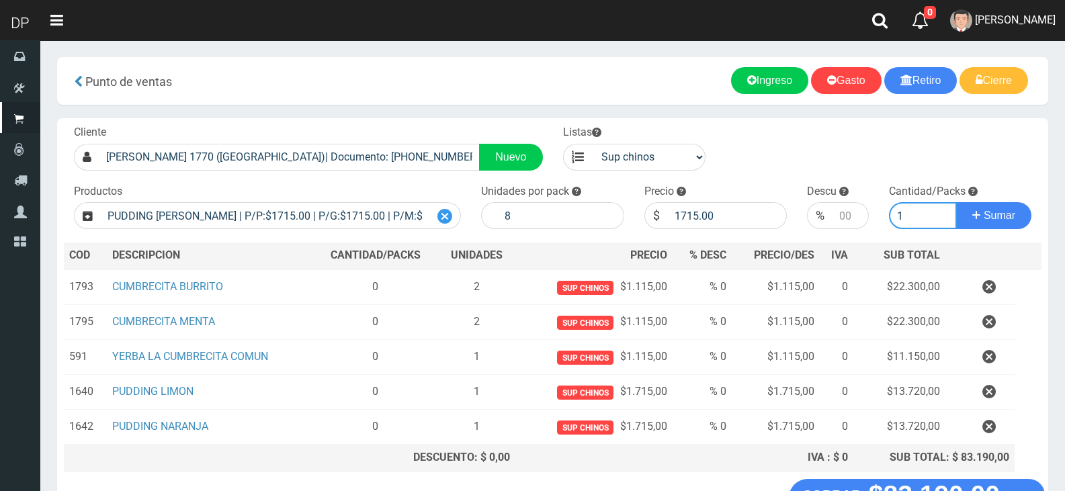
type input "1"
click at [956, 202] on button "Sumar" at bounding box center [993, 215] width 75 height 27
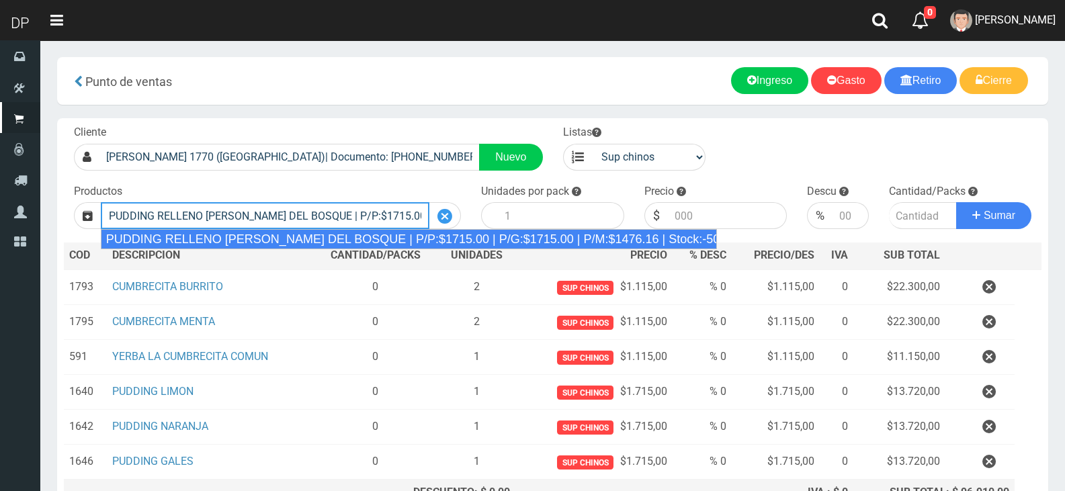
type input "PUDDING RELLENO DE FRUTOS DEL BOSQUE | P/P:$1715.00 | P/G:$1715.00 | P/M:$1476.…"
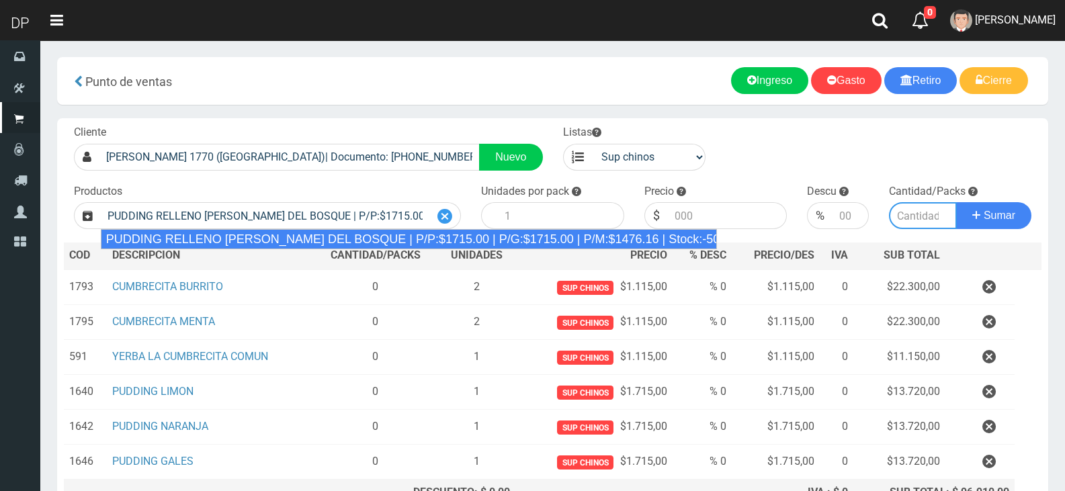
type input "8"
type input "1715.00"
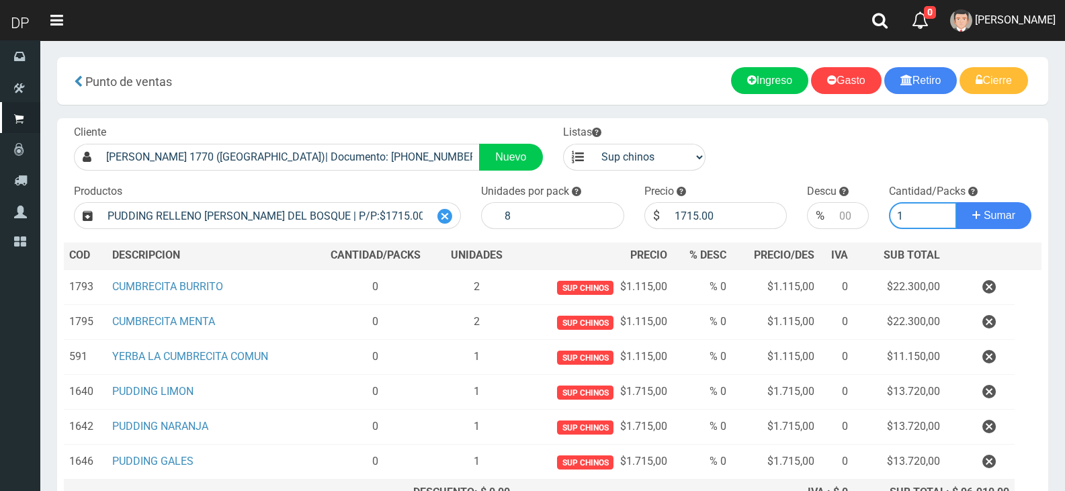
type input "1"
click at [956, 202] on button "Sumar" at bounding box center [993, 215] width 75 height 27
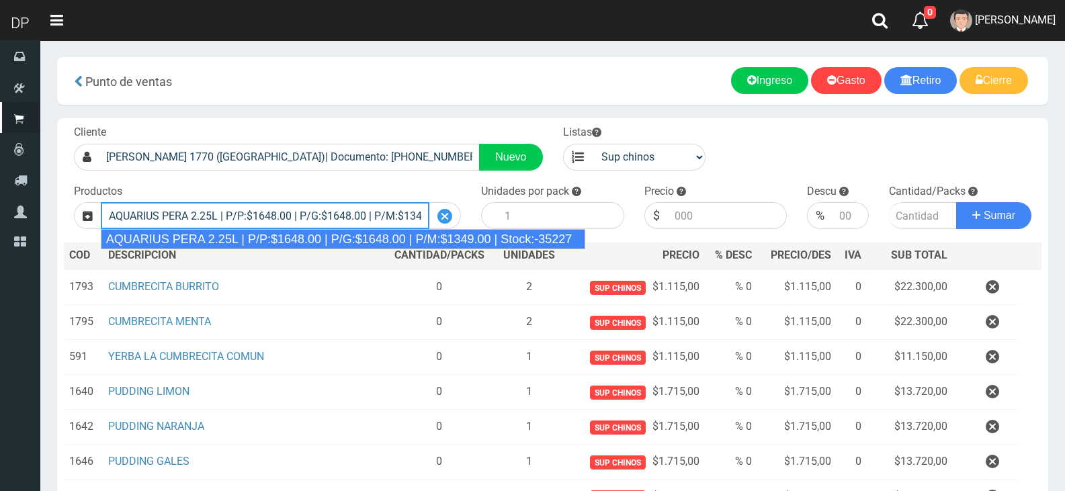
type input "AQUARIUS PERA 2.25L | P/P:$1648.00 | P/G:$1648.00 | P/M:$1349.00 | Stock:-35227"
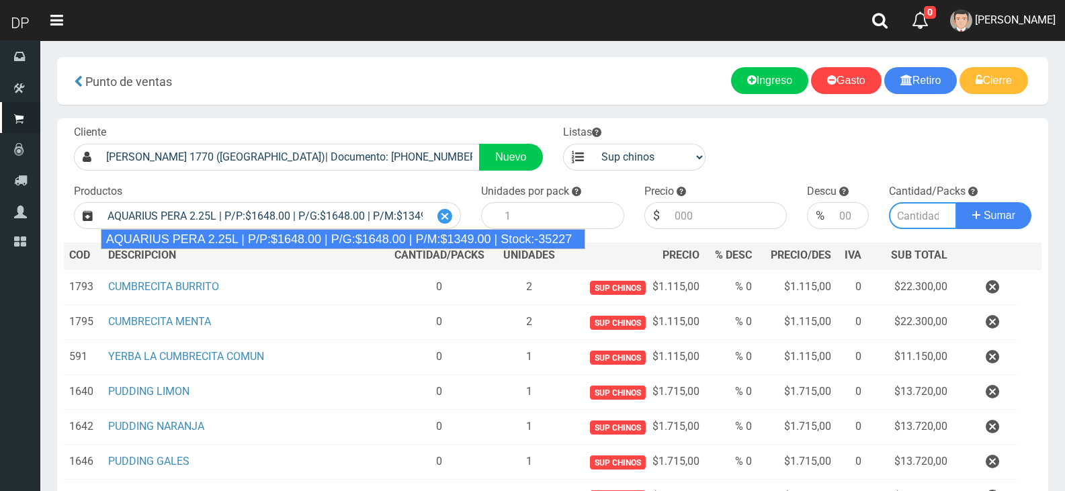
type input "6"
type input "1648.00"
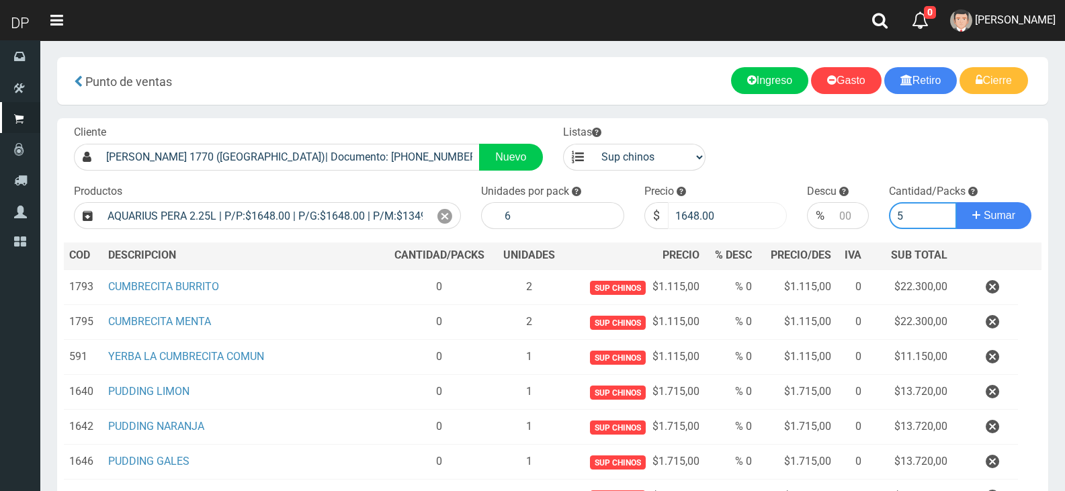
type input "5"
click at [715, 229] on input "1648.00" at bounding box center [728, 215] width 120 height 27
click at [712, 225] on input "1648.00" at bounding box center [728, 215] width 120 height 27
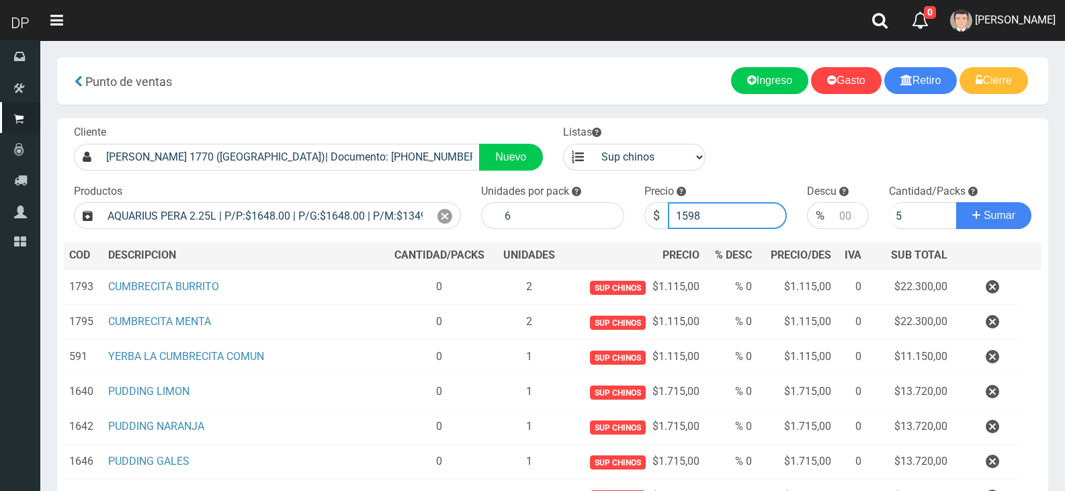
type input "1598"
click at [956, 202] on button "Sumar" at bounding box center [993, 215] width 75 height 27
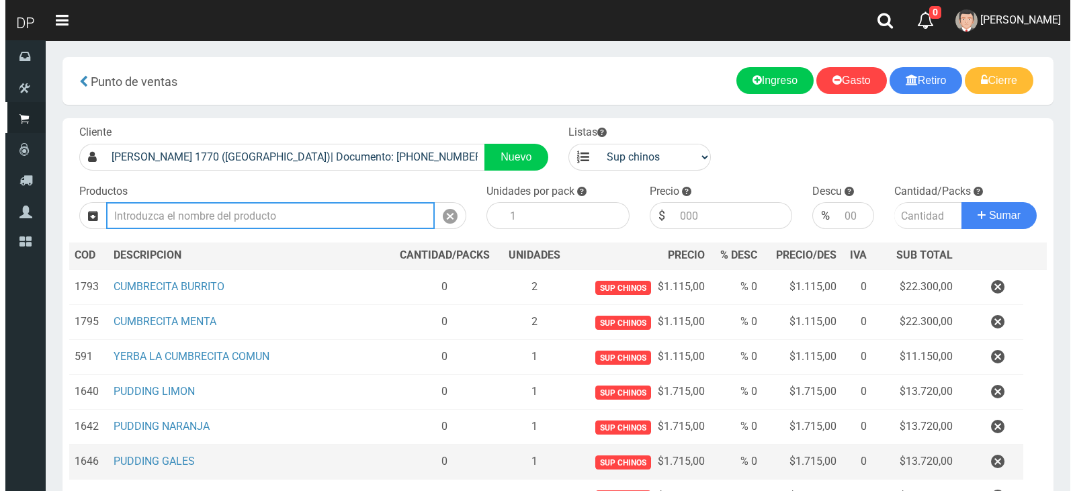
scroll to position [205, 0]
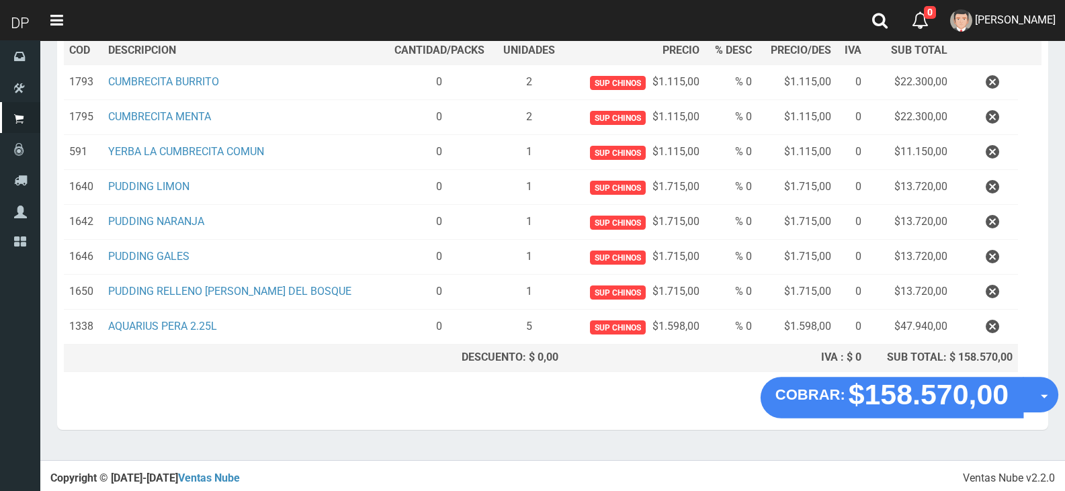
drag, startPoint x: 1027, startPoint y: 406, endPoint x: 1032, endPoint y: 415, distance: 9.9
click at [1026, 406] on button "Opciones" at bounding box center [1040, 395] width 36 height 36
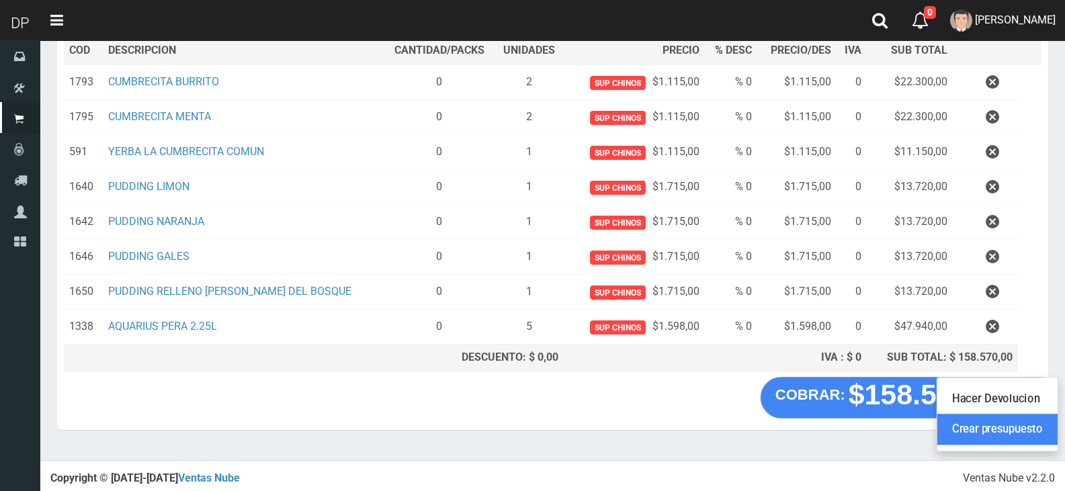
click at [1035, 433] on link "Crear presupuesto" at bounding box center [997, 430] width 120 height 31
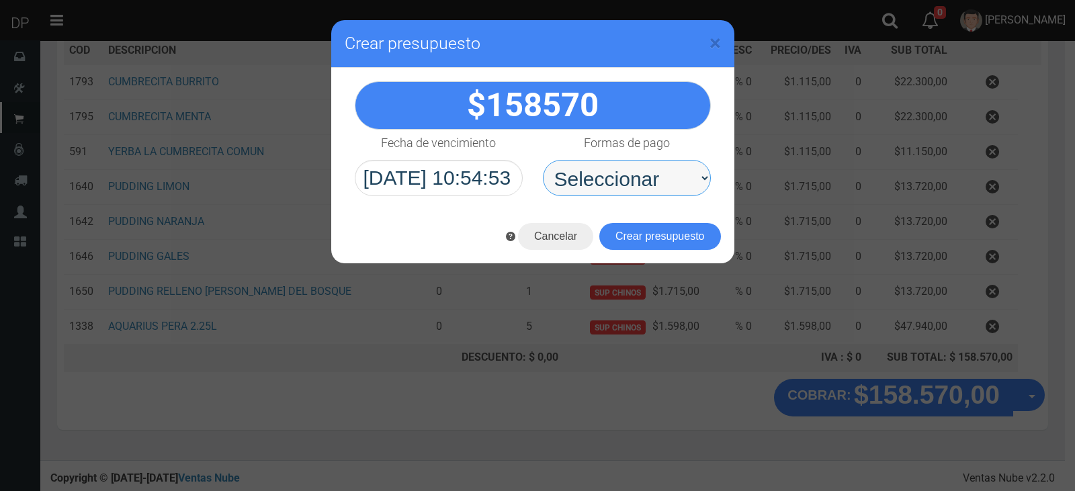
drag, startPoint x: 616, startPoint y: 182, endPoint x: 617, endPoint y: 189, distance: 6.9
click at [616, 182] on select "Seleccionar Efectivo Tarjeta de Crédito Depósito Débito" at bounding box center [627, 178] width 168 height 36
select select "Efectivo"
click at [543, 160] on select "Seleccionar Efectivo Tarjeta de Crédito Depósito Débito" at bounding box center [627, 178] width 168 height 36
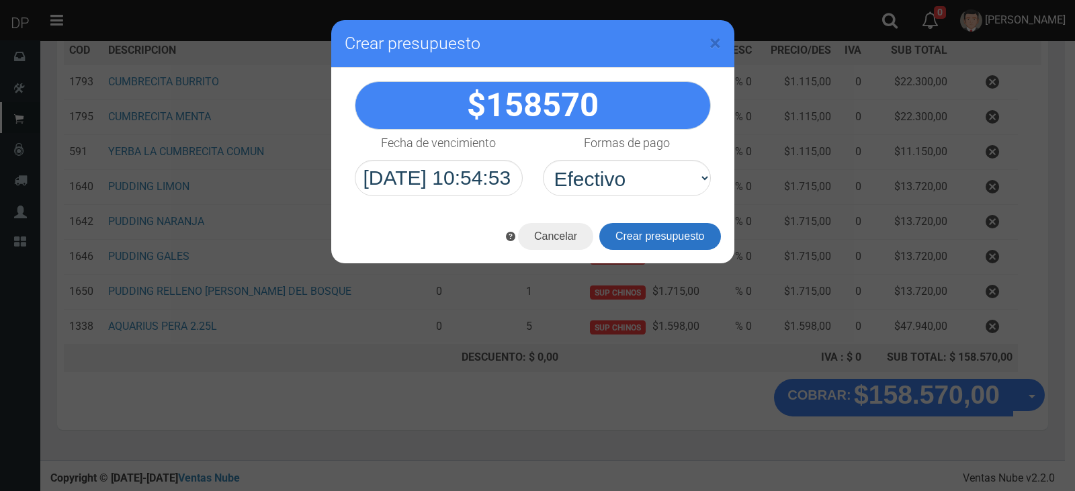
click at [627, 230] on button "Crear presupuesto" at bounding box center [660, 236] width 122 height 27
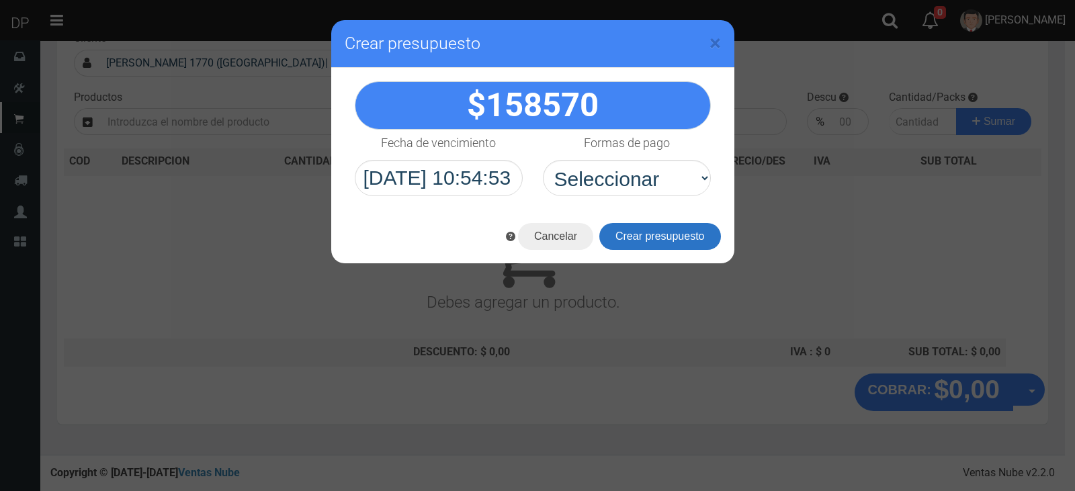
scroll to position [89, 0]
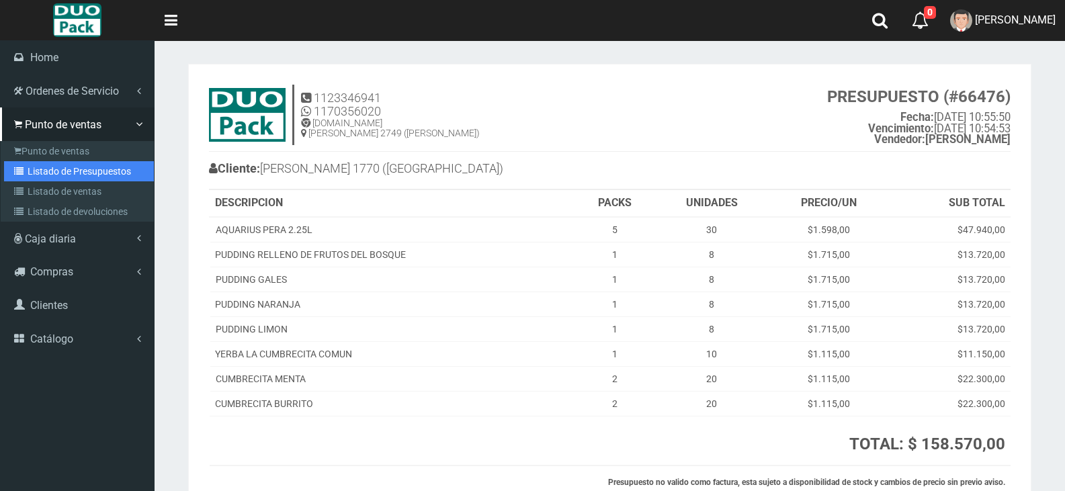
click at [32, 161] on link "Listado de Presupuestos" at bounding box center [79, 171] width 150 height 20
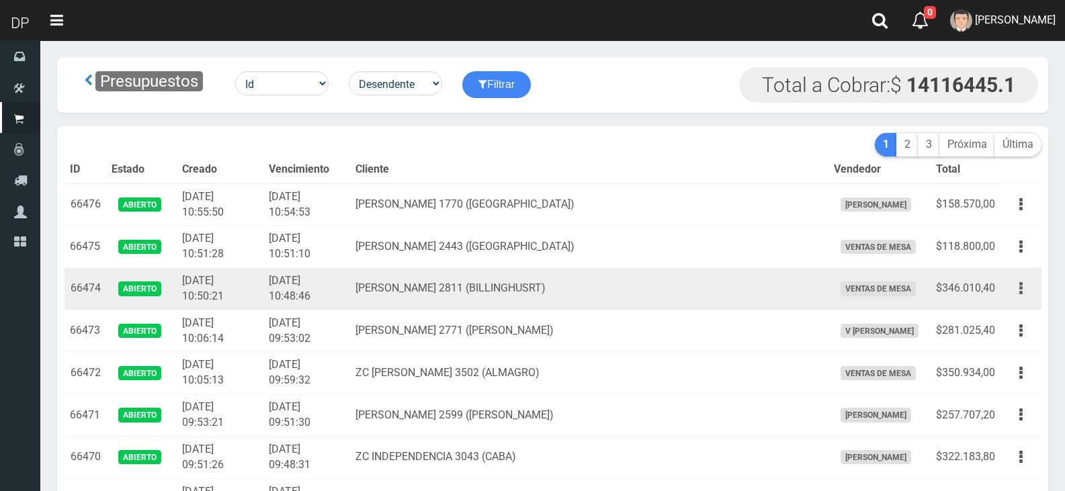
click at [1009, 290] on button "button" at bounding box center [1021, 289] width 30 height 24
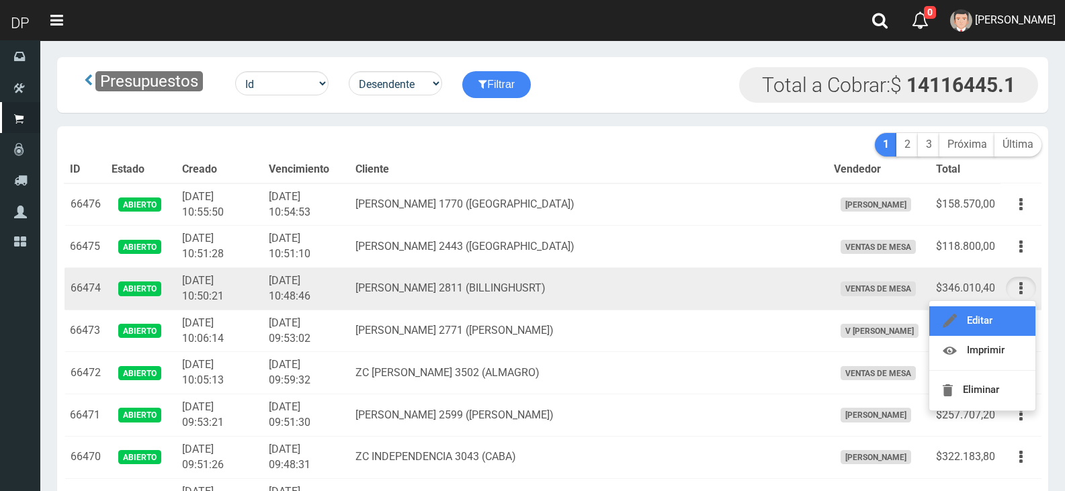
click at [1004, 311] on link "Editar" at bounding box center [982, 321] width 106 height 30
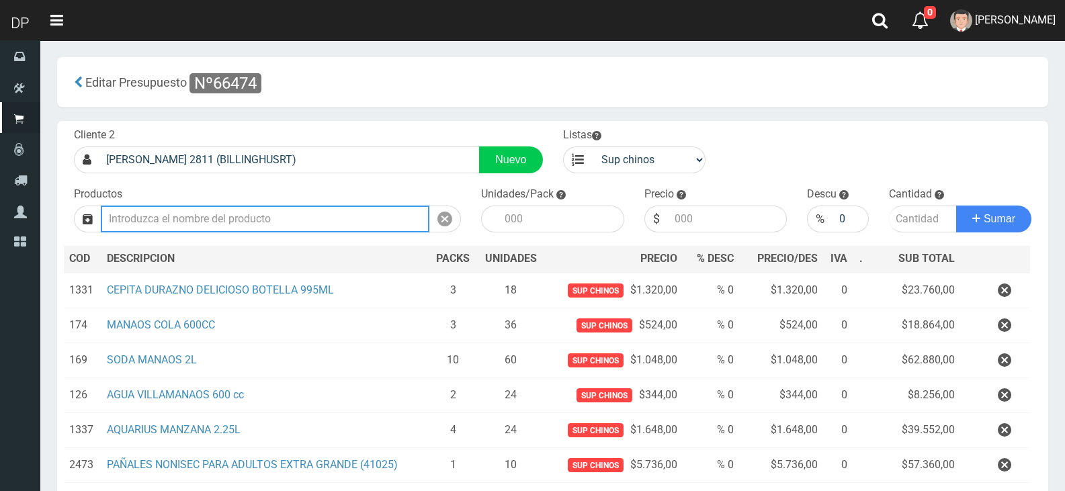
click at [375, 228] on input "text" at bounding box center [265, 219] width 329 height 27
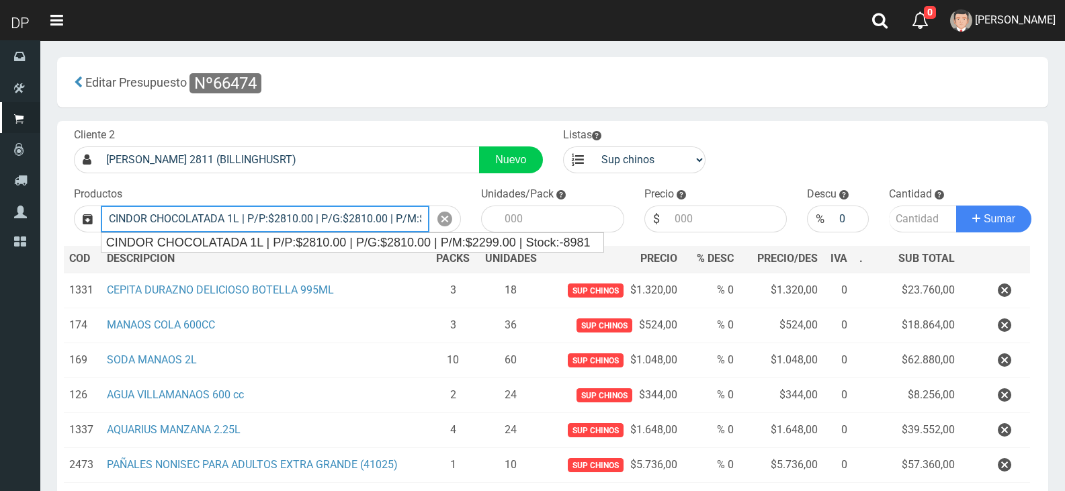
type input "CINDOR CHOCOLATADA 1L | P/P:$2810.00 | P/G:$2810.00 | P/M:$2299.00 | Stock:-8981"
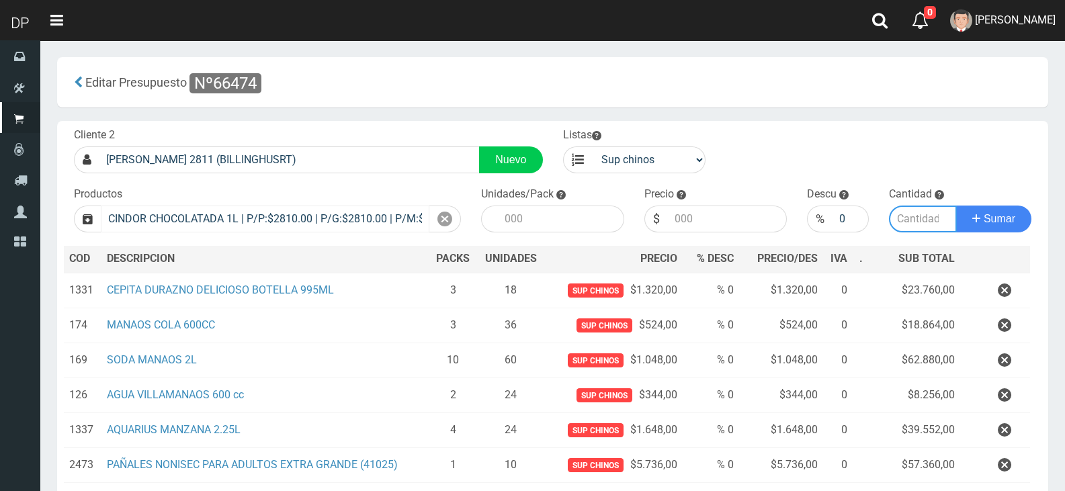
type input "12"
type input "2810.00"
type input "3"
click at [956, 206] on button "Sumar" at bounding box center [993, 219] width 75 height 27
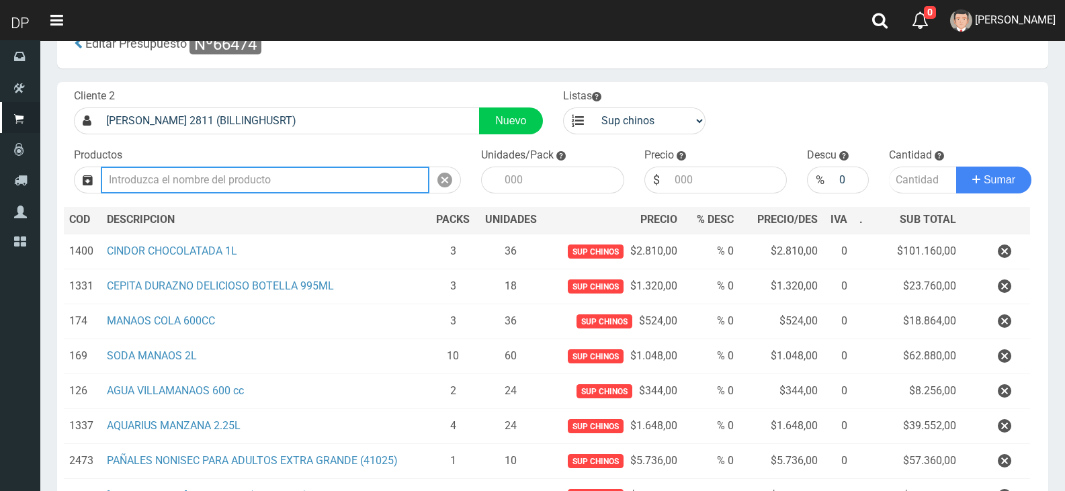
scroll to position [349, 0]
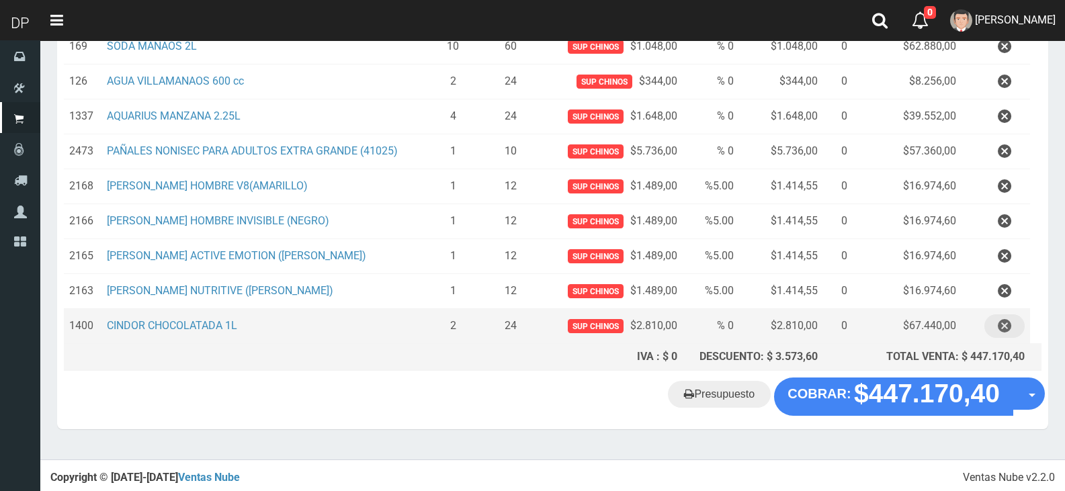
click at [998, 326] on icon "button" at bounding box center [1004, 326] width 13 height 24
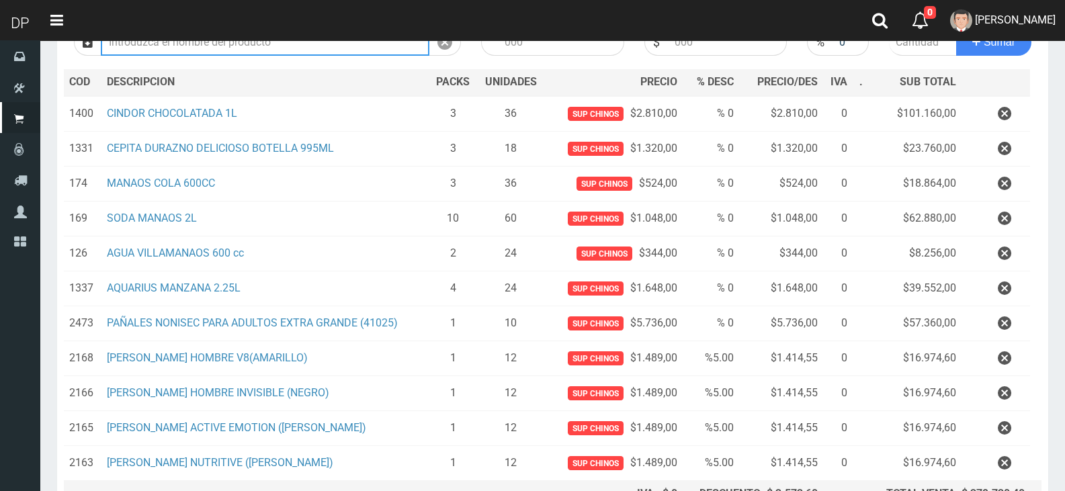
scroll to position [314, 0]
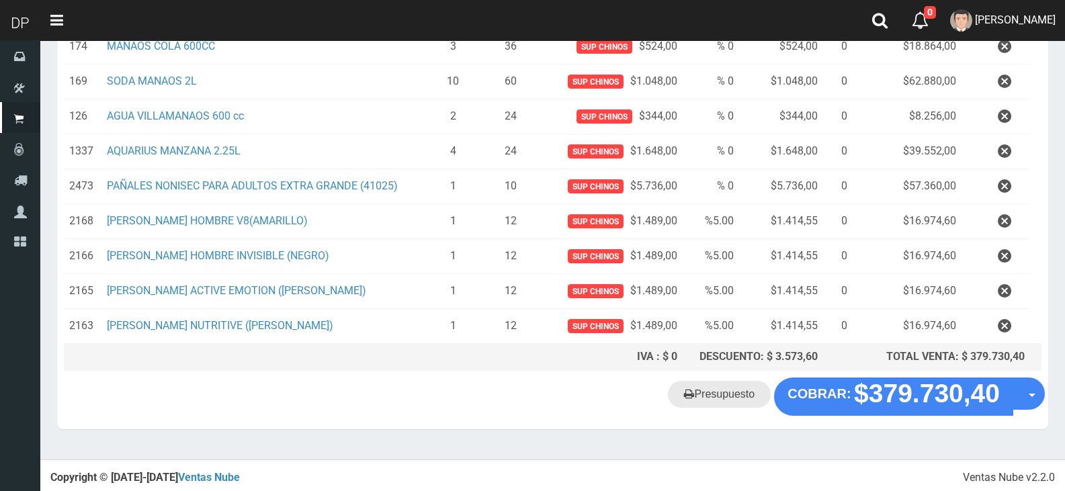
click at [679, 399] on link "Presupuesto" at bounding box center [719, 394] width 103 height 27
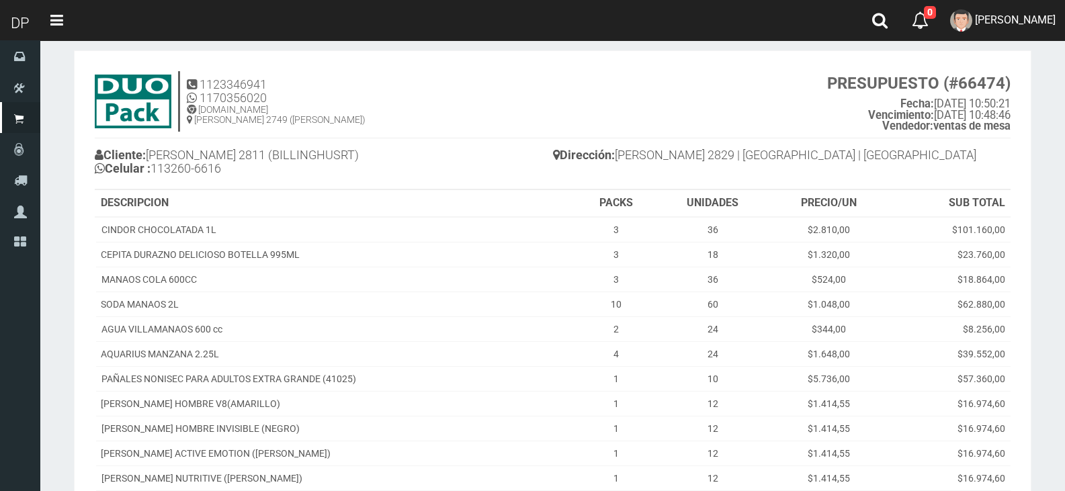
scroll to position [225, 0]
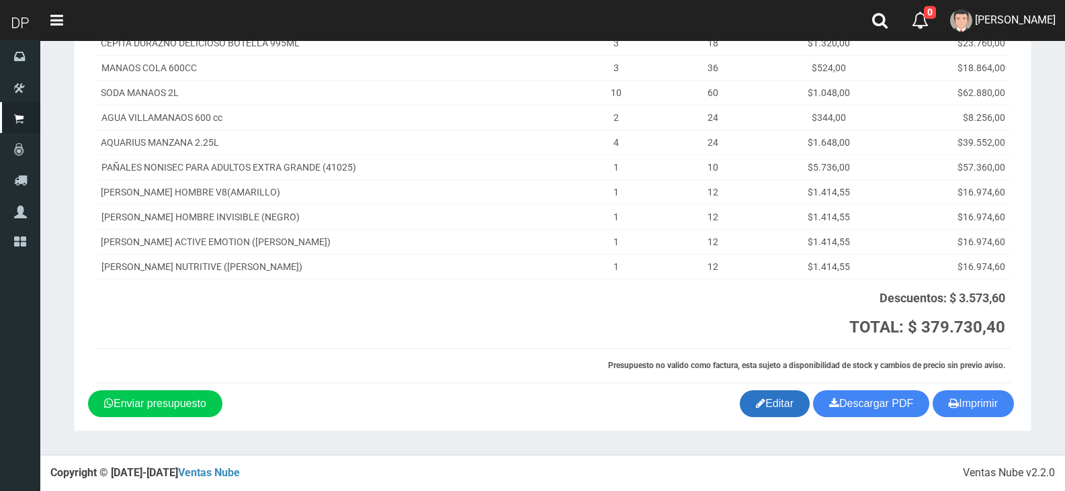
click at [783, 414] on link "Editar" at bounding box center [775, 403] width 70 height 27
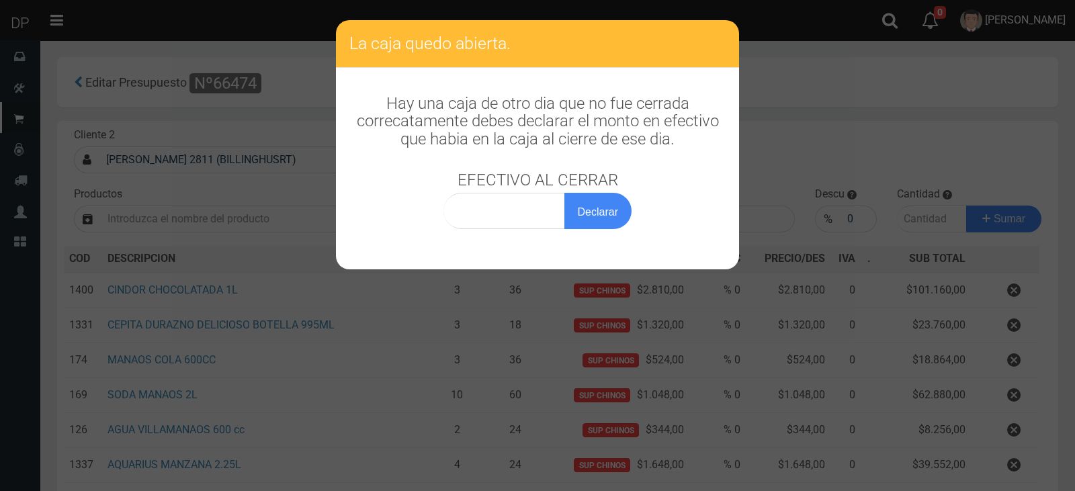
click at [625, 132] on h3 "Hay una caja de otro dia que no fue cerrada correcatamente debes declarar el mo…" at bounding box center [537, 121] width 376 height 53
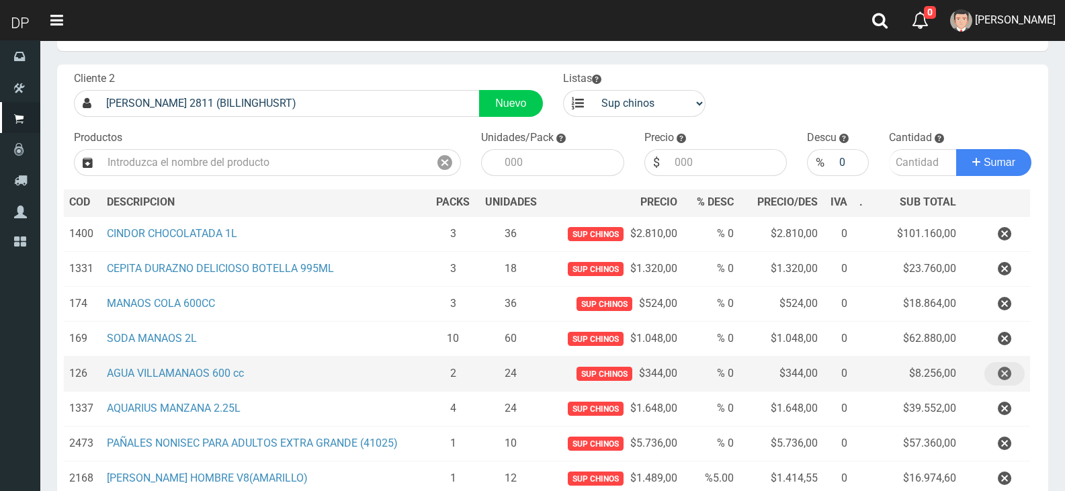
scroll to position [134, 0]
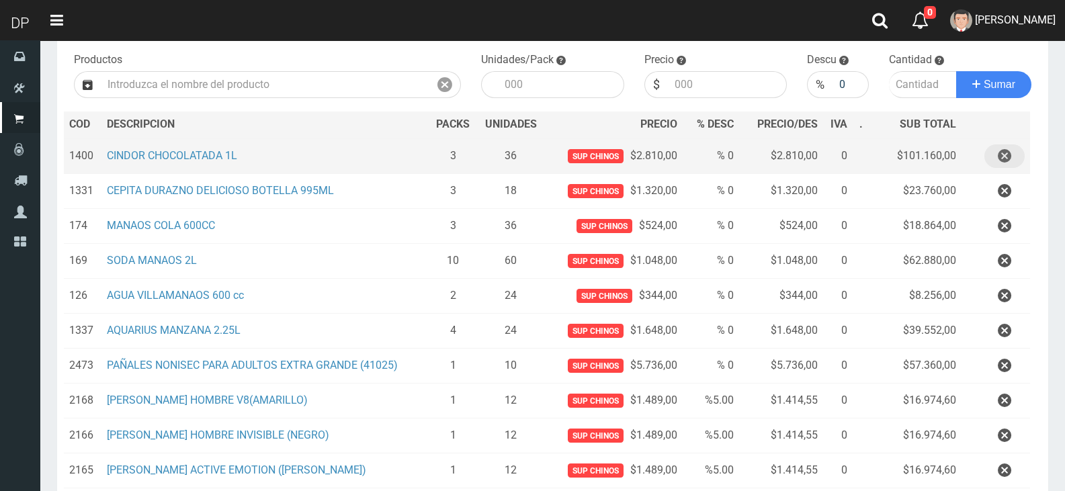
click at [1008, 155] on icon "button" at bounding box center [1004, 156] width 13 height 24
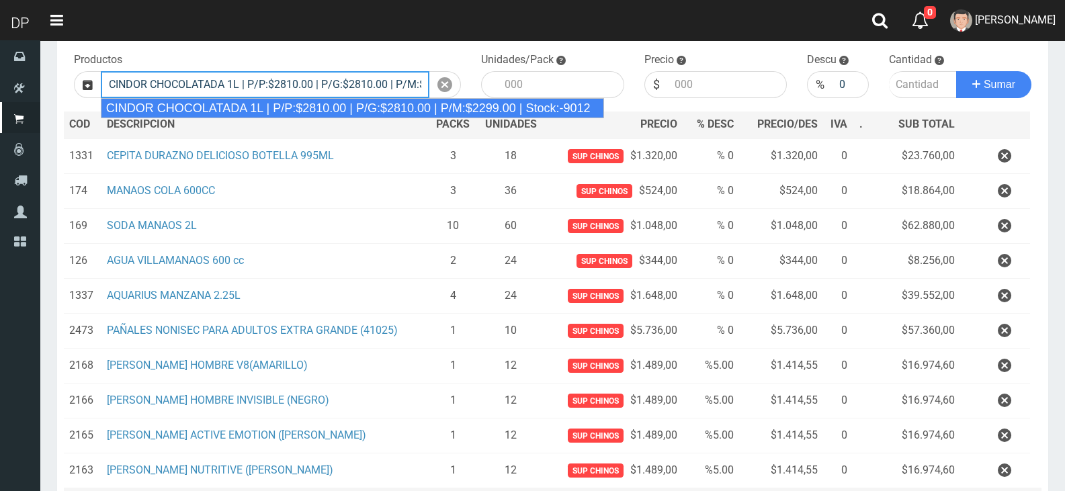
type input "CINDOR CHOCOLATADA 1L | P/P:$2810.00 | P/G:$2810.00 | P/M:$2299.00 | Stock:-9012"
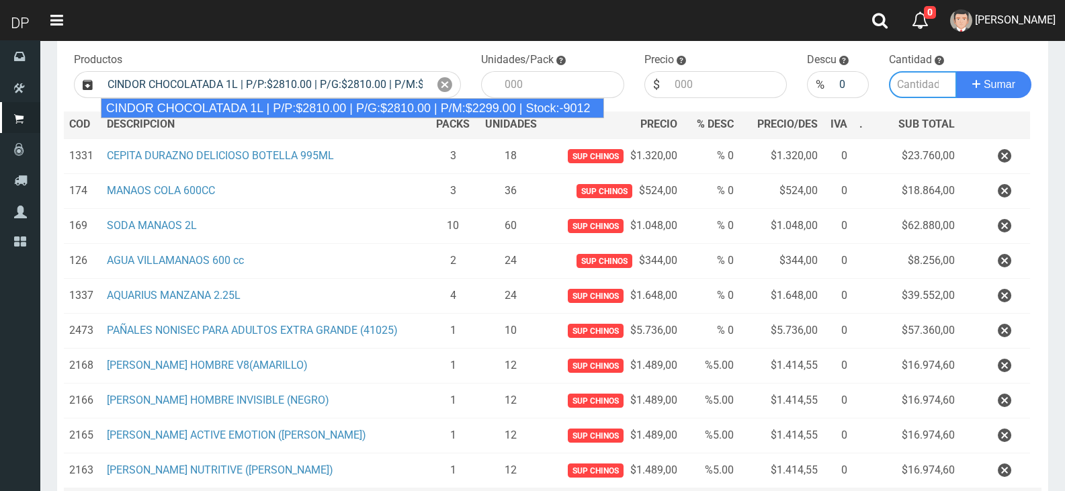
type input "12"
type input "2810.00"
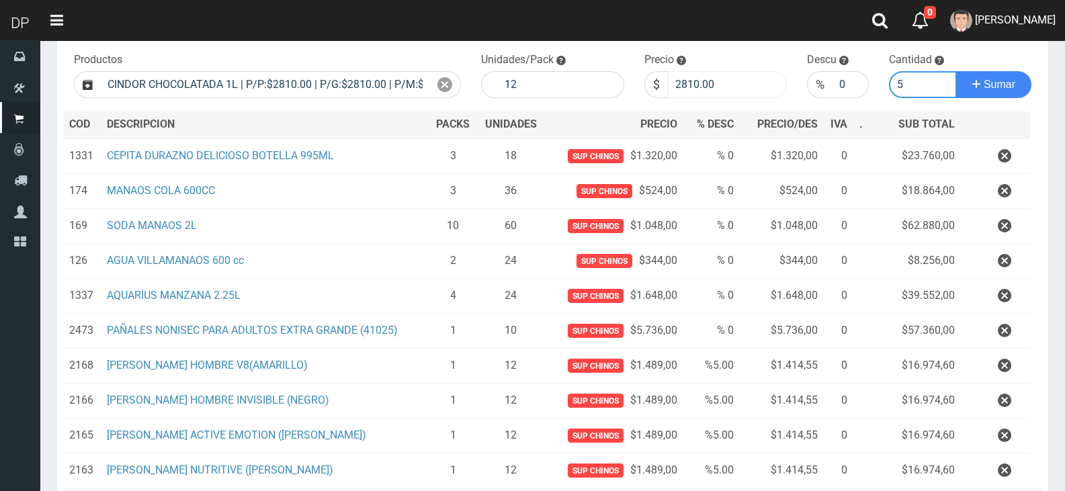
type input "5"
click at [699, 74] on input "2810.00" at bounding box center [728, 84] width 120 height 27
type input "2760"
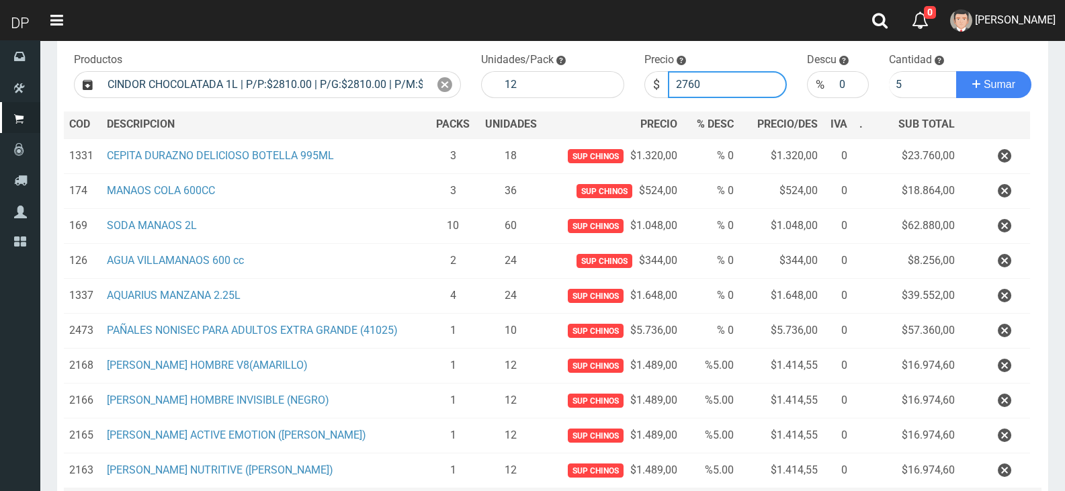
click at [956, 71] on button "Sumar" at bounding box center [993, 84] width 75 height 27
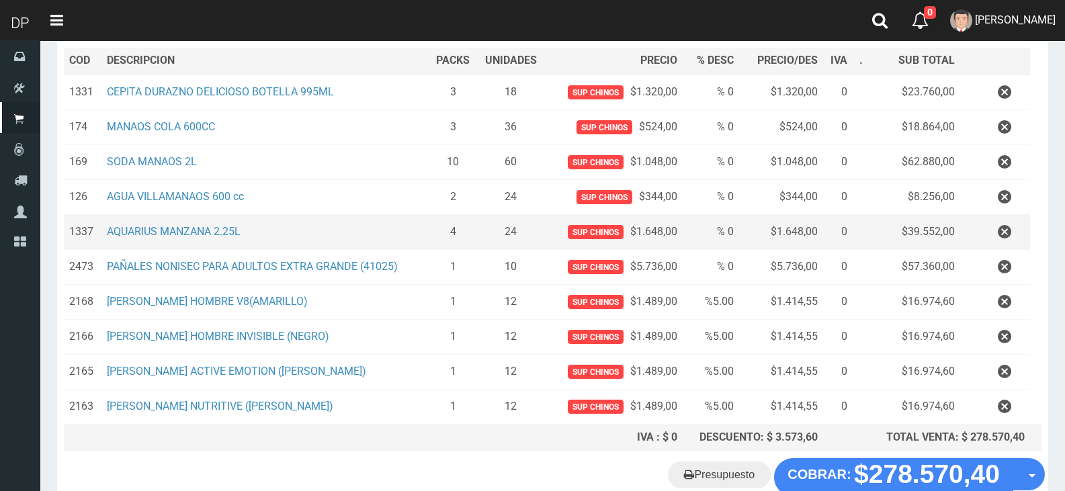
scroll to position [279, 0]
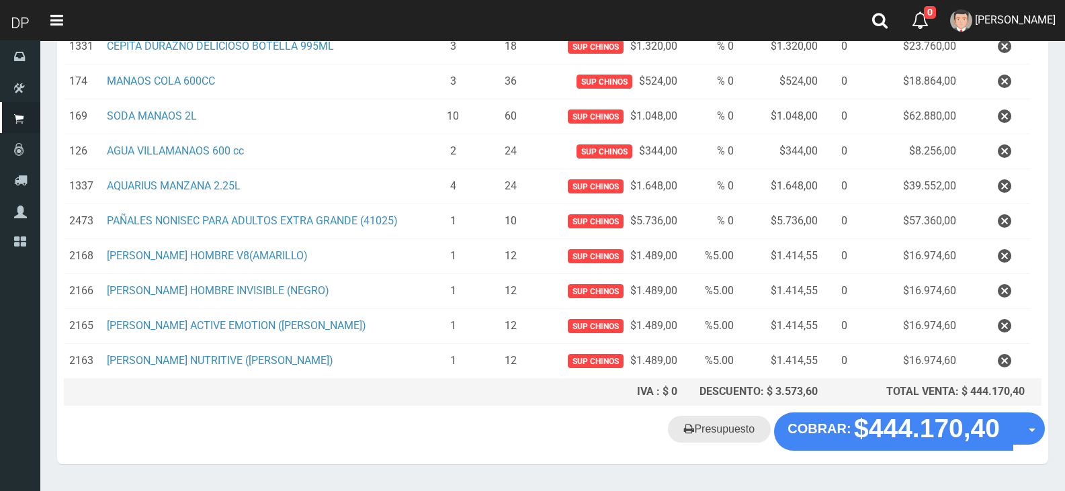
click at [724, 431] on link "Presupuesto" at bounding box center [719, 429] width 103 height 27
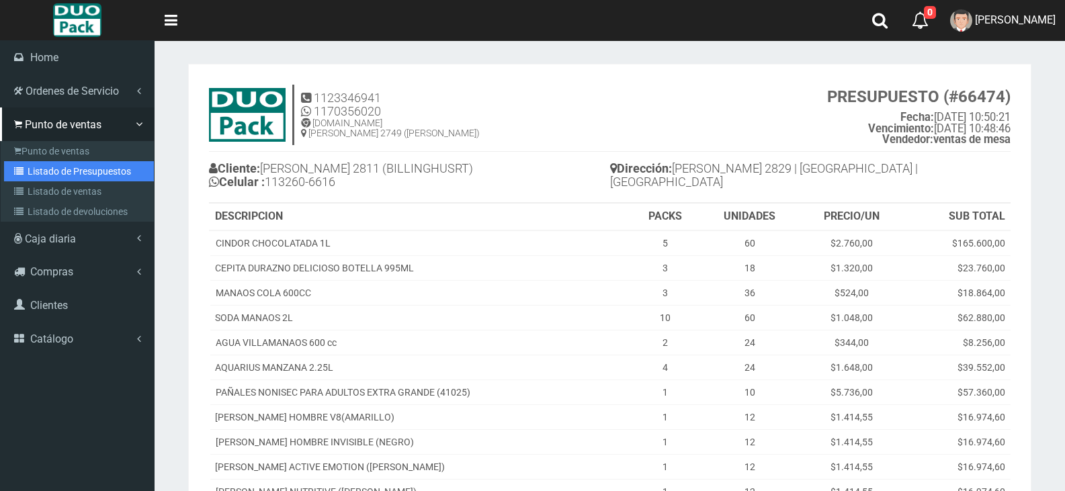
click at [48, 175] on link "Listado de Presupuestos" at bounding box center [79, 171] width 150 height 20
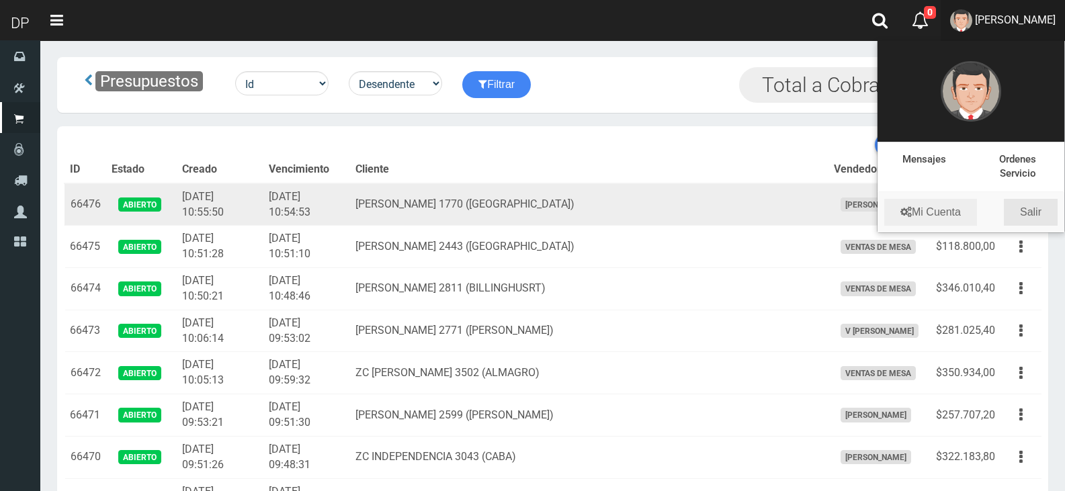
click at [1022, 215] on link "Salir" at bounding box center [1031, 212] width 54 height 27
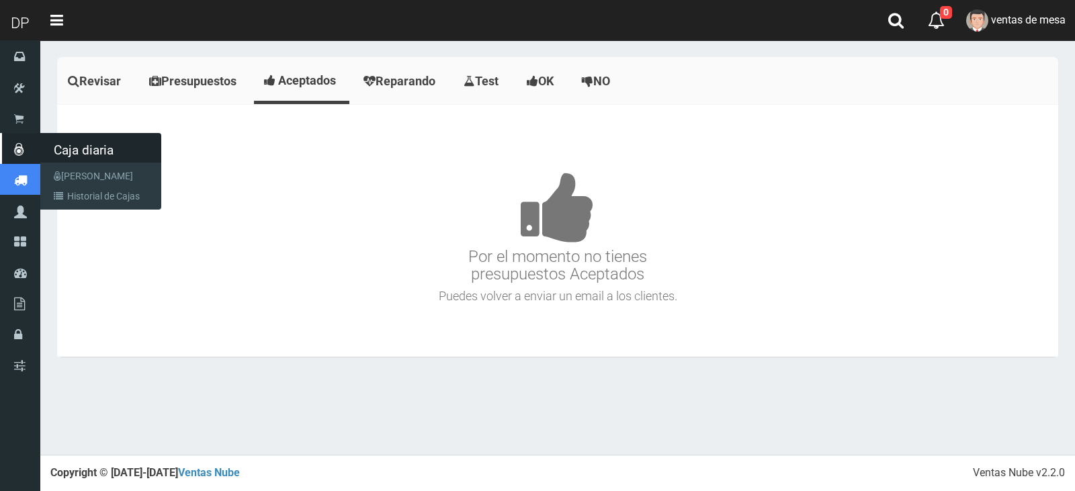
drag, startPoint x: 0, startPoint y: 0, endPoint x: 29, endPoint y: 147, distance: 149.9
click at [14, 170] on ul "Home Ordenes de Servicio" at bounding box center [20, 210] width 40 height 340
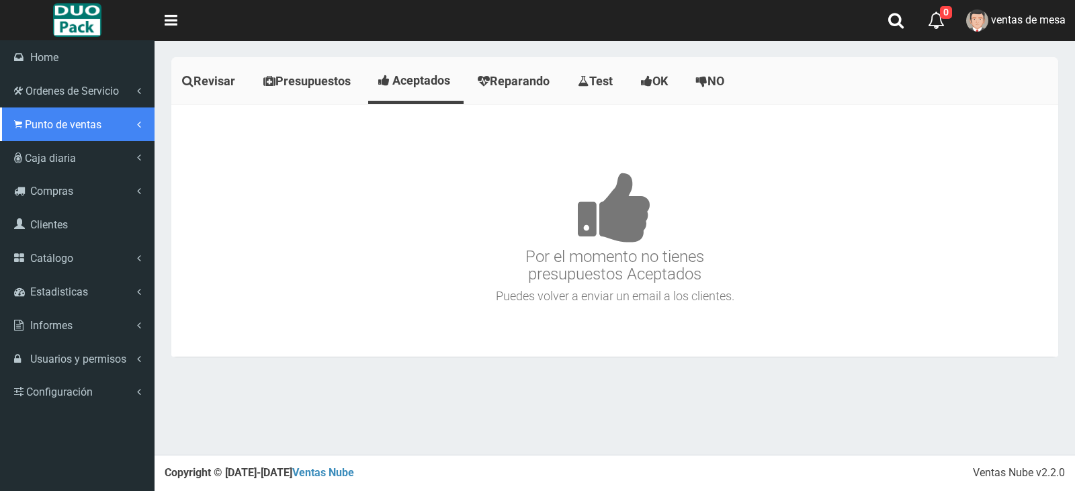
click at [25, 125] on span "Punto de ventas" at bounding box center [63, 124] width 77 height 13
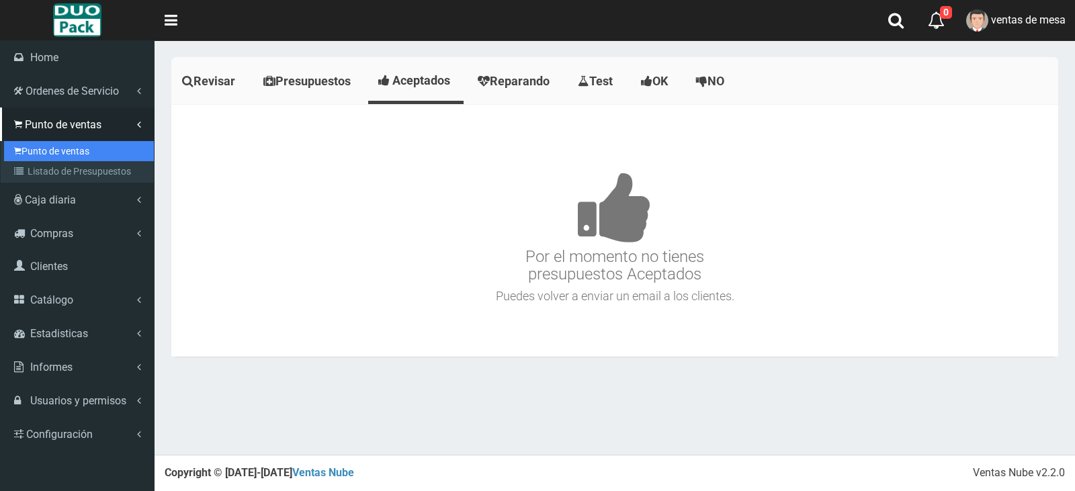
click at [44, 148] on link "Punto de ventas" at bounding box center [79, 151] width 150 height 20
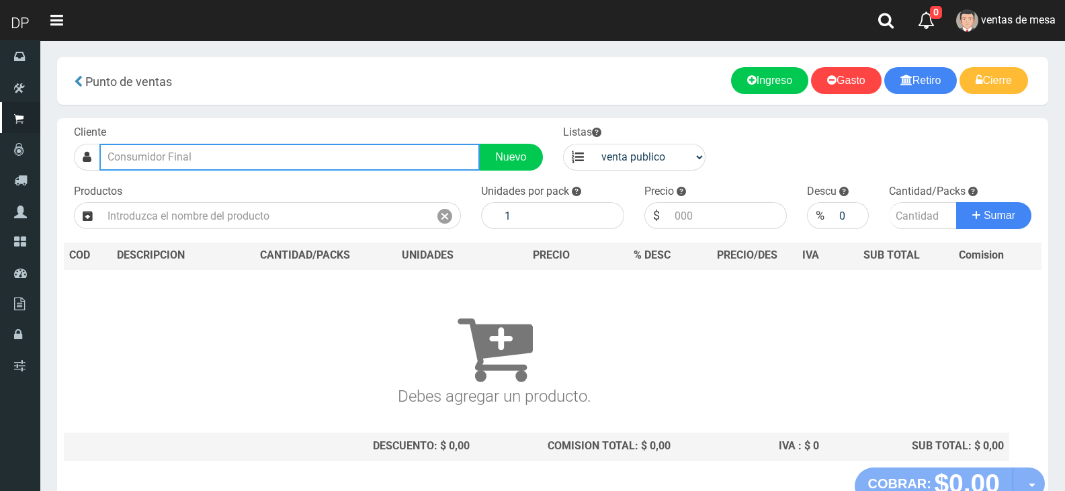
click at [316, 150] on input "text" at bounding box center [289, 157] width 380 height 27
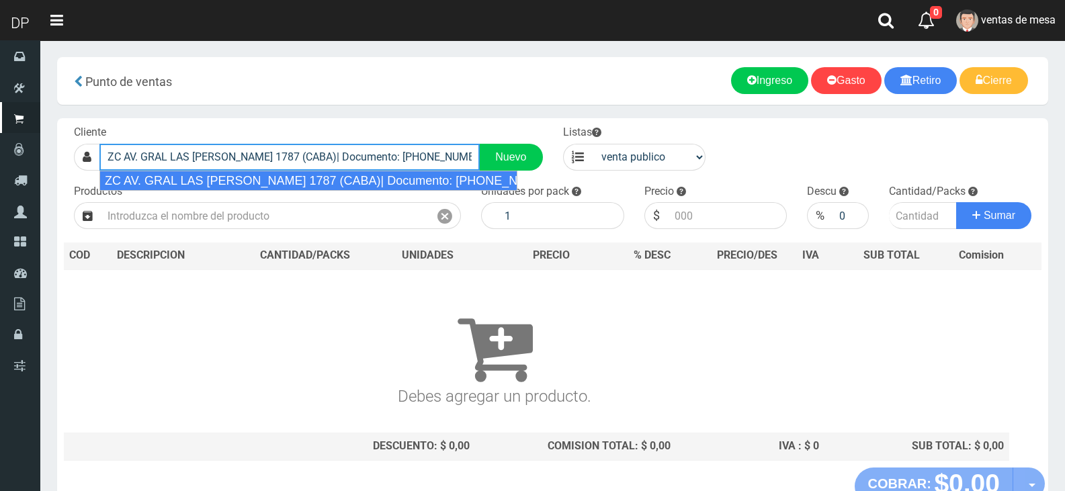
type input "ZC AV. GRAL LAS HERAS 1787 (CABA)| Documento: 5489766 | Teléfono:"
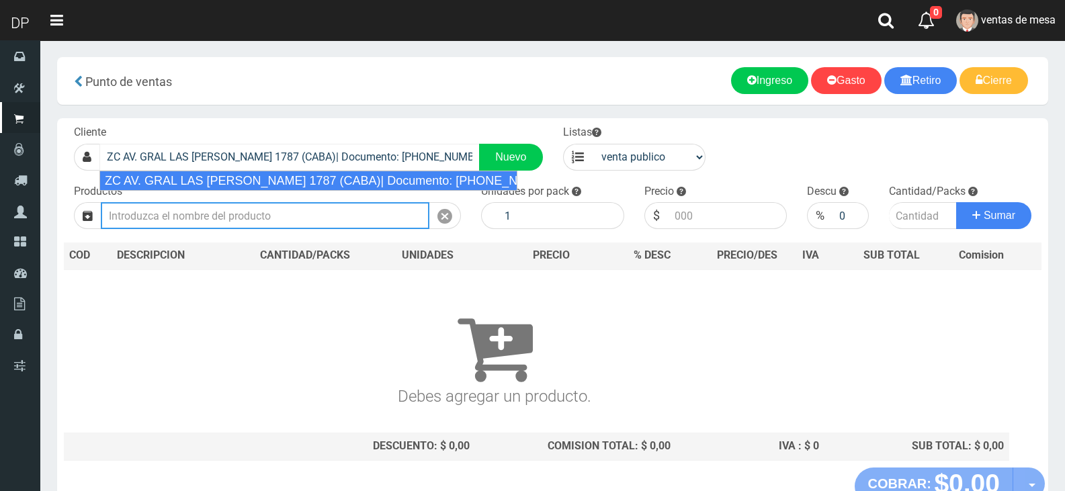
select select "2"
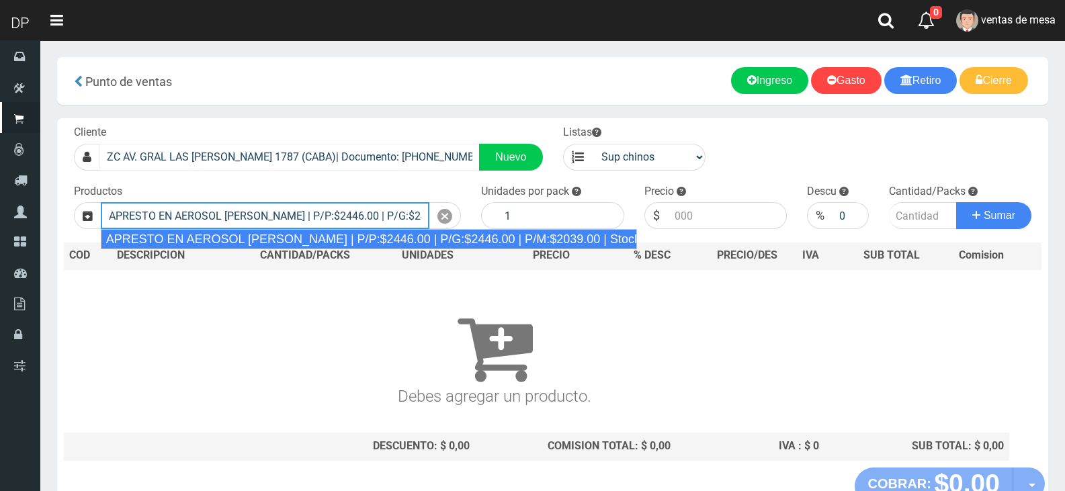
type input "APRESTO EN AEROSOL DANUBIO | P/P:$2446.00 | P/G:$2446.00 | P/M:$2039.00 | Stock…"
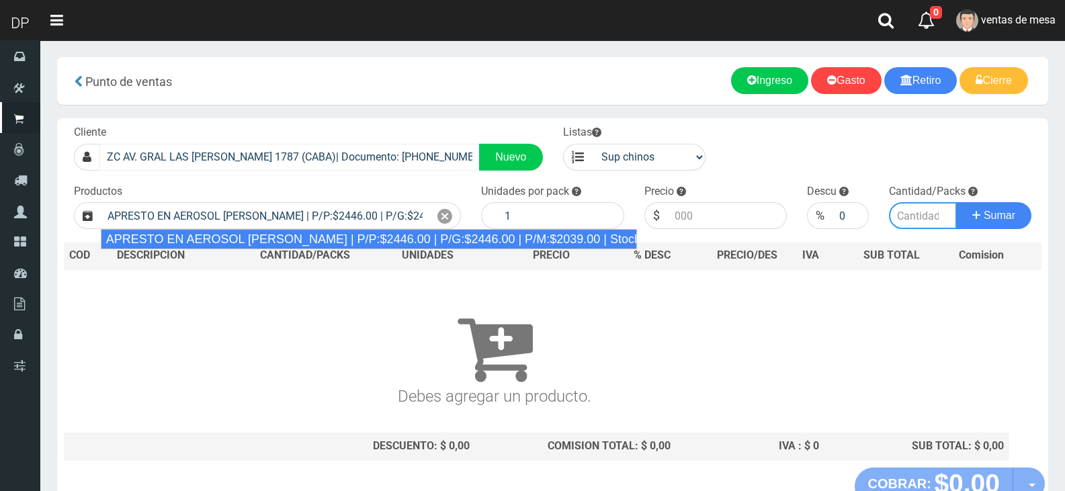
type input "12"
type input "2446.00"
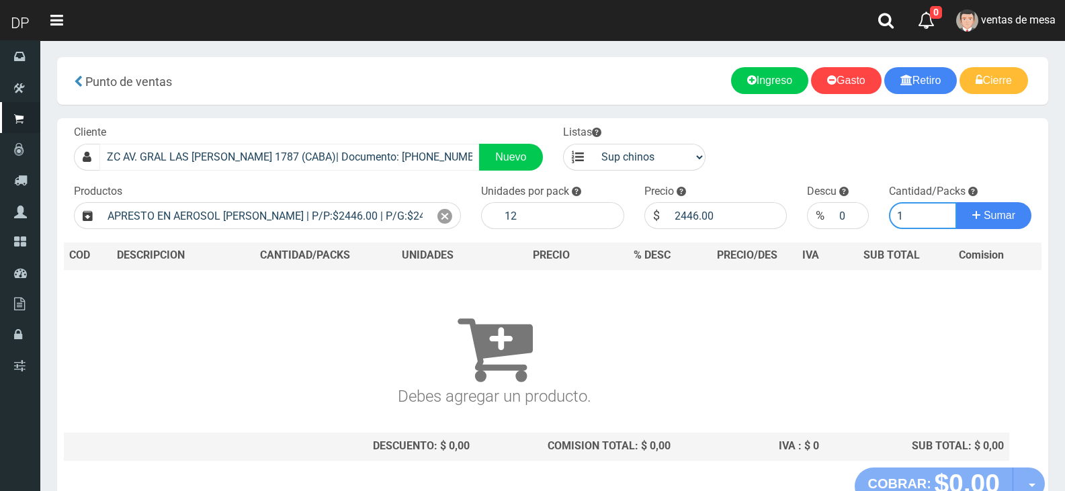
type input "1"
click at [956, 202] on button "Sumar" at bounding box center [993, 215] width 75 height 27
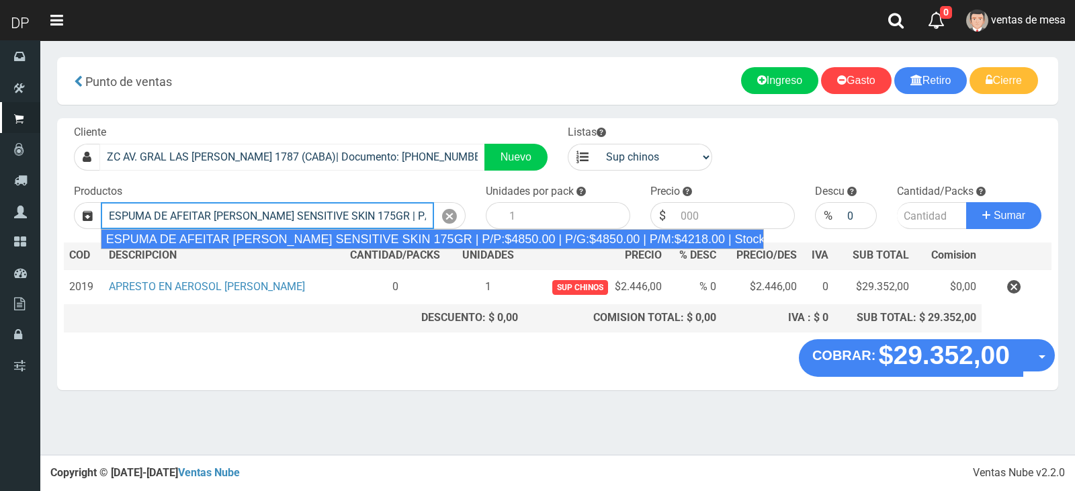
type input "ESPUMA DE AFEITAR GILLETTE SENSITIVE SKIN 175GR | P/P:$4850.00 | P/G:$4850.00 |…"
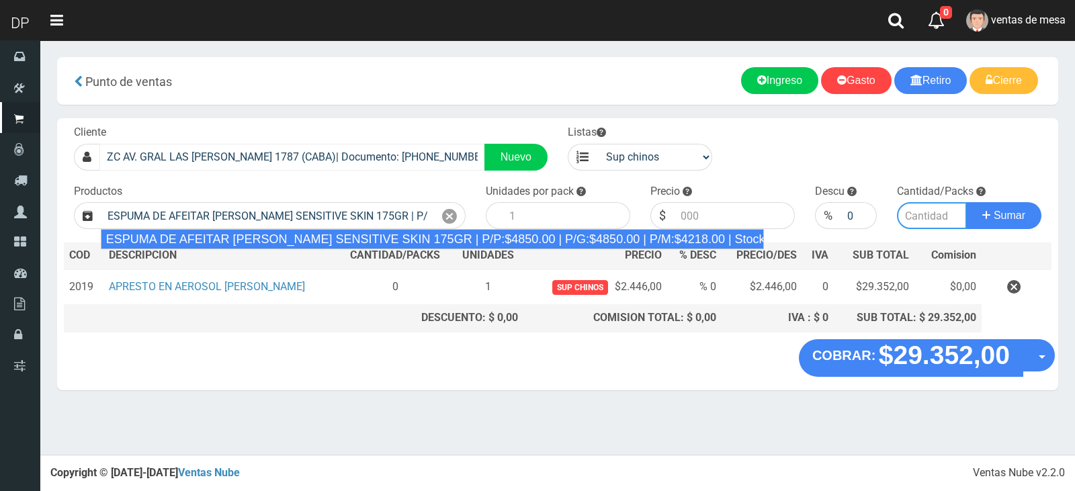
type input "6"
type input "4850.00"
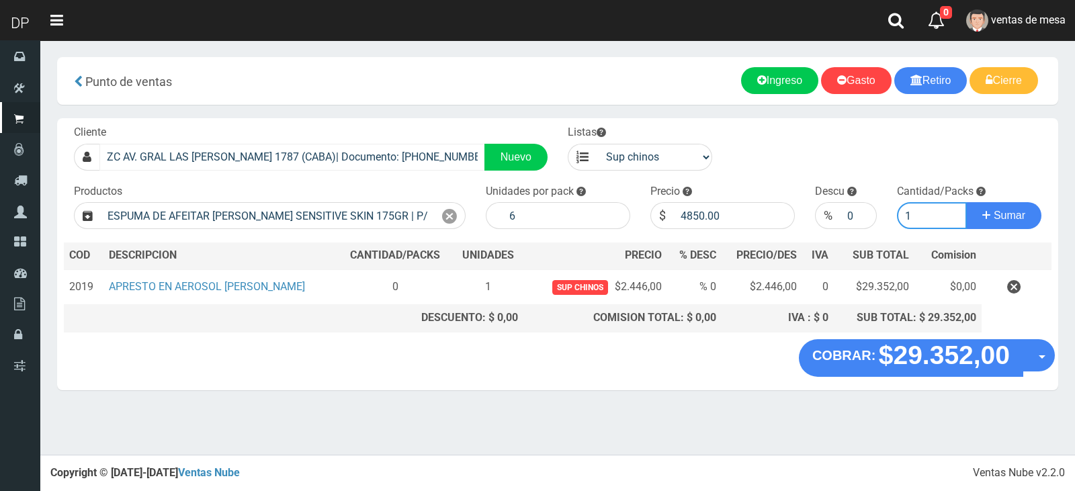
type input "1"
click at [966, 202] on button "Sumar" at bounding box center [1003, 215] width 75 height 27
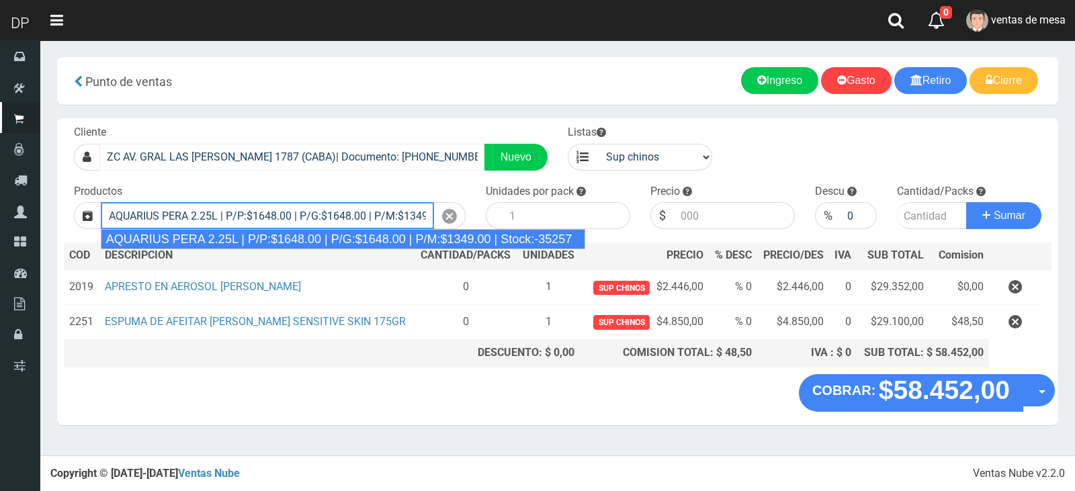
type input "AQUARIUS PERA 2.25L | P/P:$1648.00 | P/G:$1648.00 | P/M:$1349.00 | Stock:-35257"
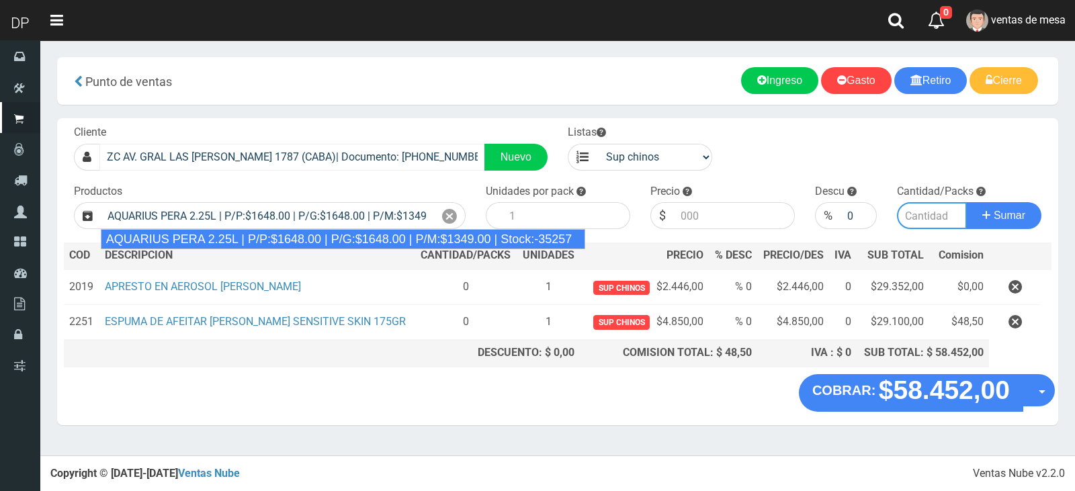
type input "6"
type input "1648.00"
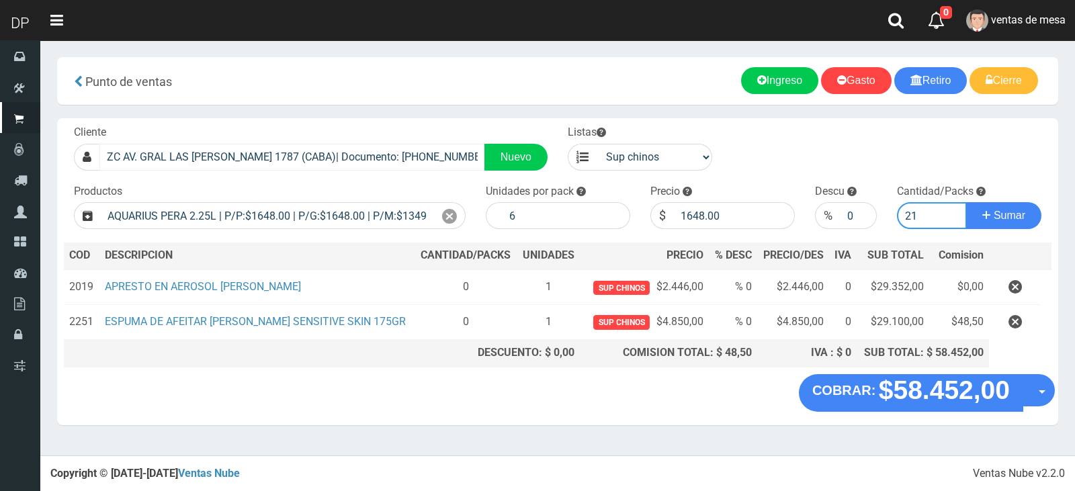
type input "2"
type input "1"
click at [966, 202] on button "Sumar" at bounding box center [1003, 215] width 75 height 27
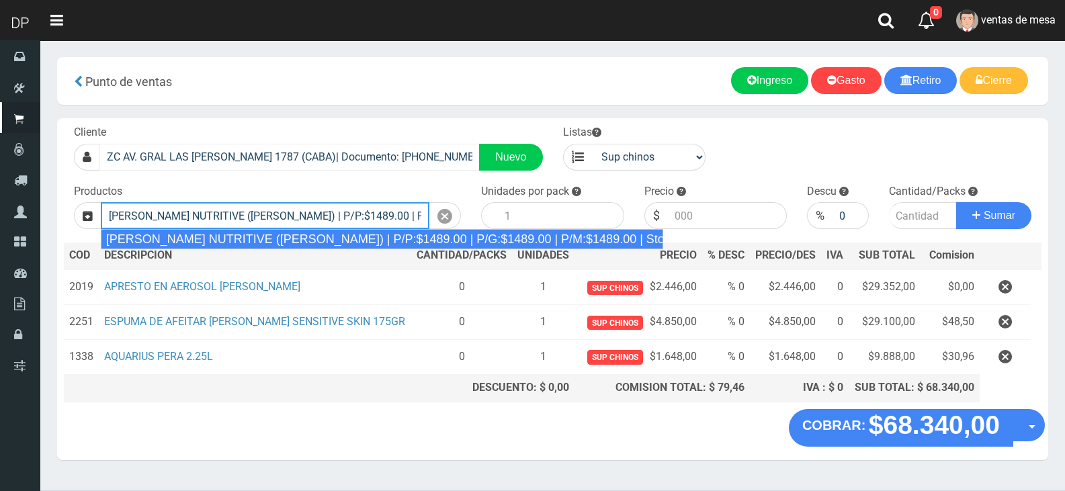
type input "REXONA ROLLON NUTRITIVE (ROSA) | P/P:$1489.00 | P/G:$1489.00 | P/M:$1489.00 | S…"
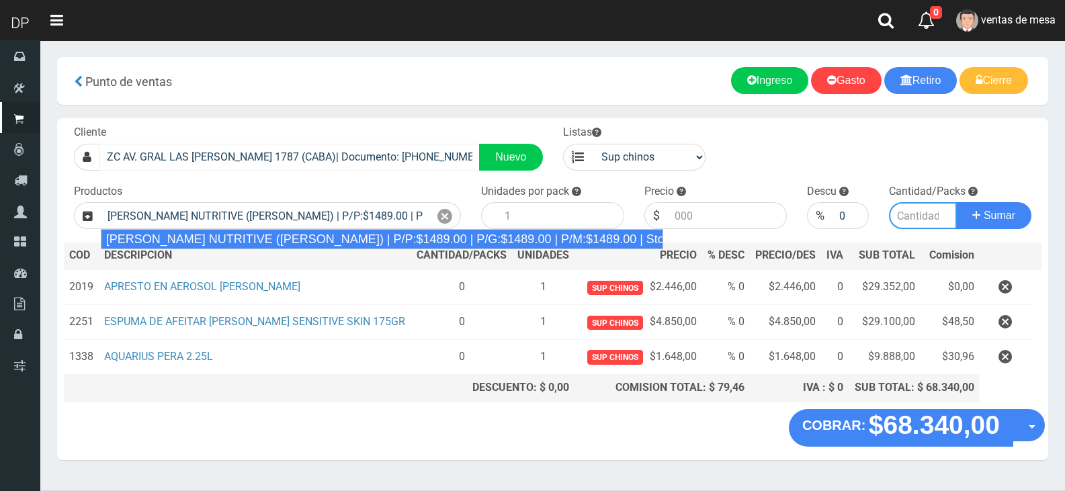
type input "12"
type input "1489.00"
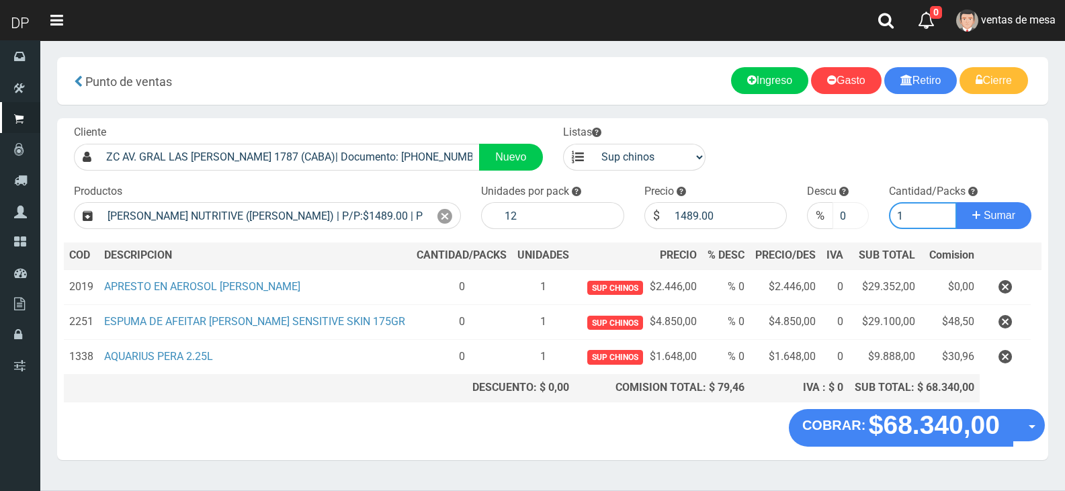
type input "1"
click at [836, 214] on input "0" at bounding box center [850, 215] width 36 height 27
type input "5"
click at [956, 202] on button "Sumar" at bounding box center [993, 215] width 75 height 27
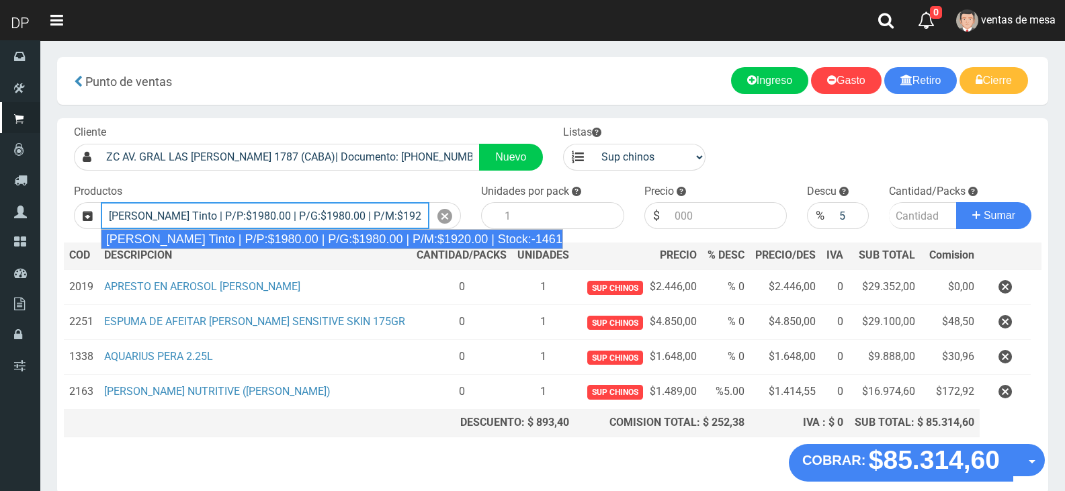
type input "Viñas de Balbo Tinto | P/P:$1980.00 | P/G:$1980.00 | P/M:$1920.00 | Stock:-14611"
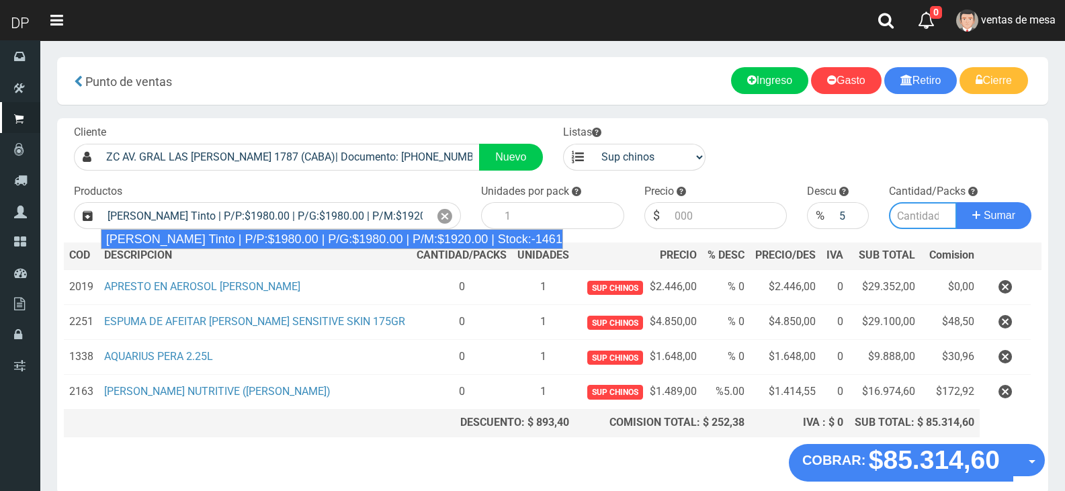
type input "6"
type input "1980.00"
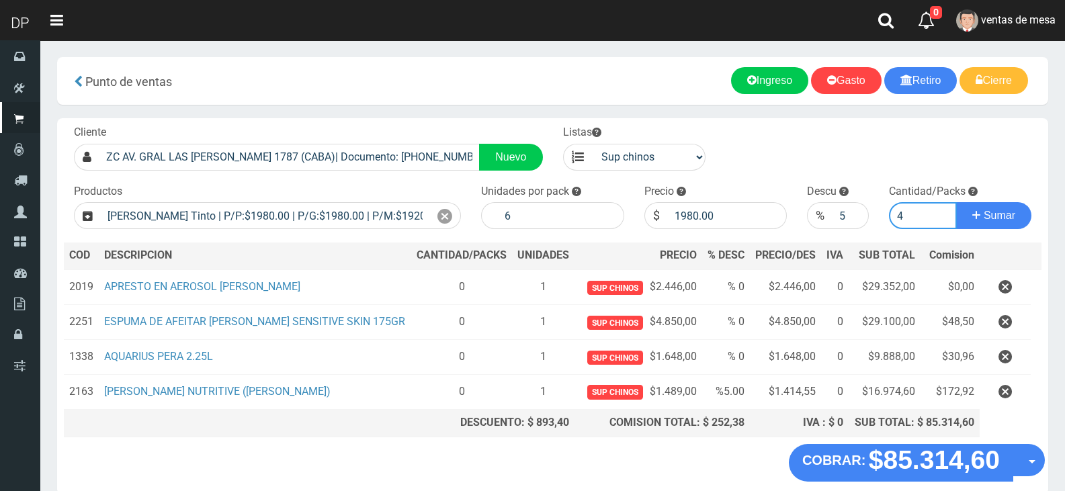
type input "4"
click at [956, 202] on button "Sumar" at bounding box center [993, 215] width 75 height 27
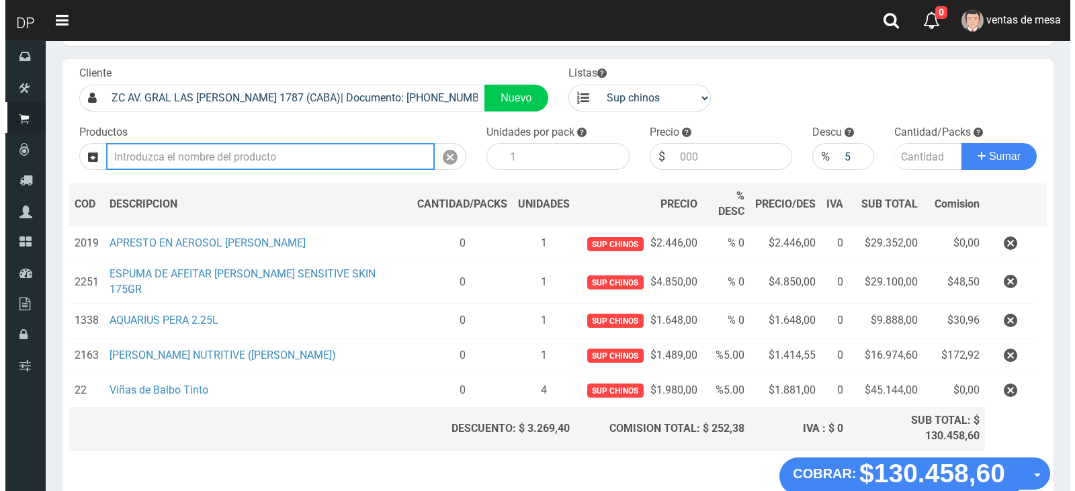
scroll to position [100, 0]
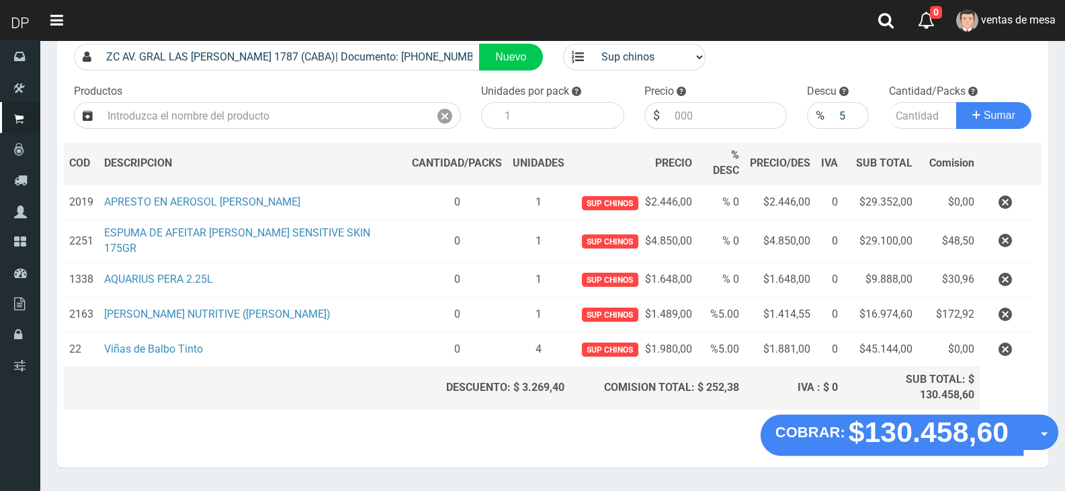
drag, startPoint x: 1039, startPoint y: 396, endPoint x: 1022, endPoint y: 431, distance: 38.8
click at [1038, 415] on button "Opciones" at bounding box center [1040, 433] width 36 height 36
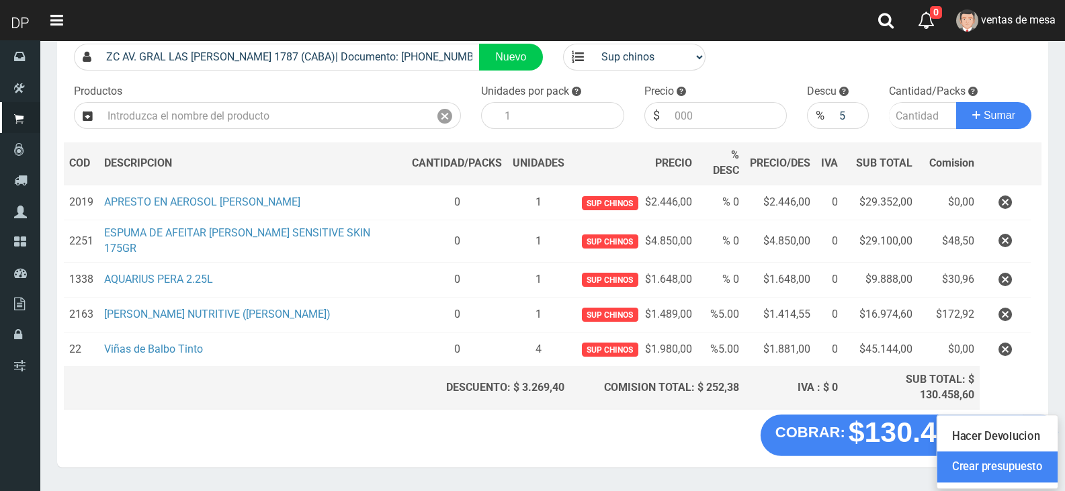
click at [1022, 452] on link "Crear presupuesto" at bounding box center [997, 467] width 120 height 31
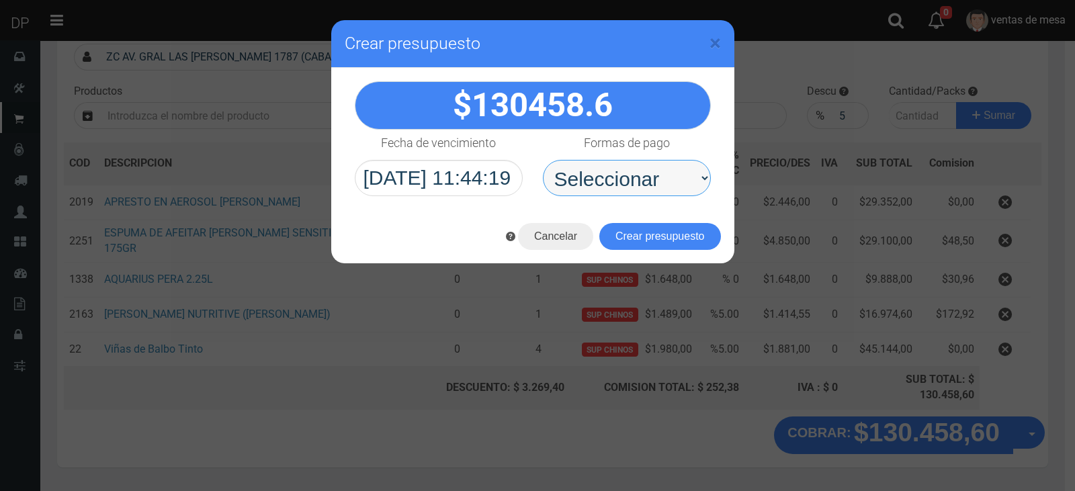
drag, startPoint x: 648, startPoint y: 171, endPoint x: 646, endPoint y: 189, distance: 17.6
click at [648, 171] on select "Seleccionar Efectivo Tarjeta de Crédito Depósito Débito" at bounding box center [627, 178] width 168 height 36
select select "Efectivo"
click at [543, 160] on select "Seleccionar Efectivo Tarjeta de Crédito Depósito Débito" at bounding box center [627, 178] width 168 height 36
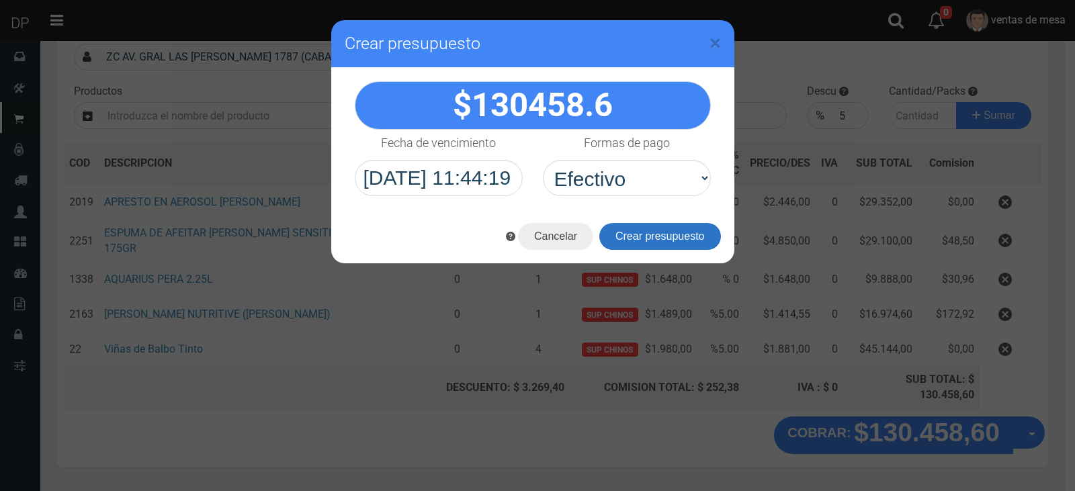
click at [654, 247] on button "Crear presupuesto" at bounding box center [660, 236] width 122 height 27
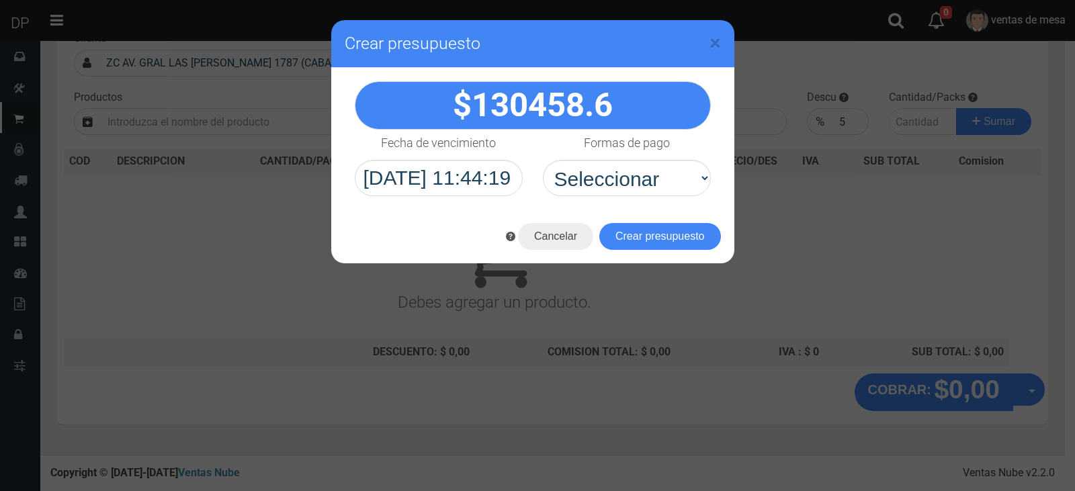
scroll to position [89, 0]
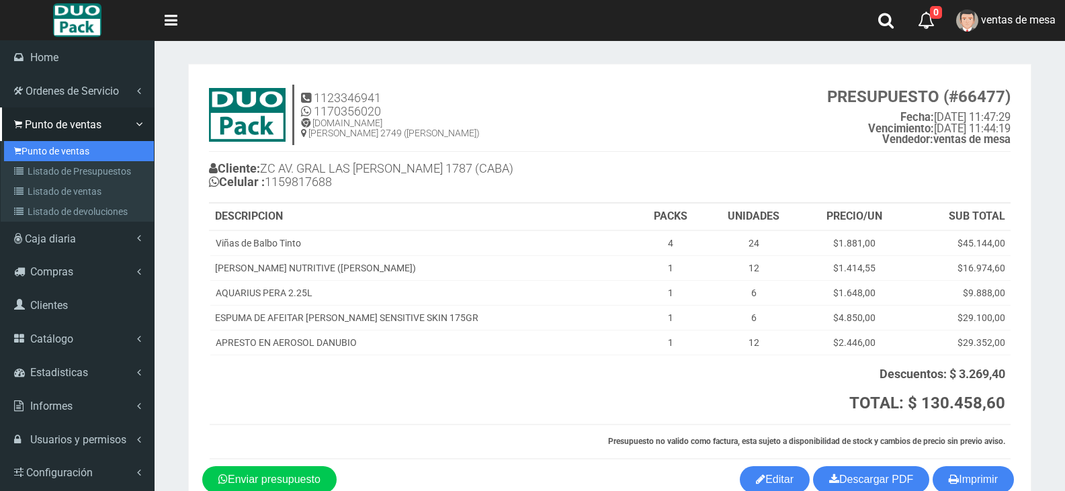
click at [13, 153] on link "Punto de ventas" at bounding box center [79, 151] width 150 height 20
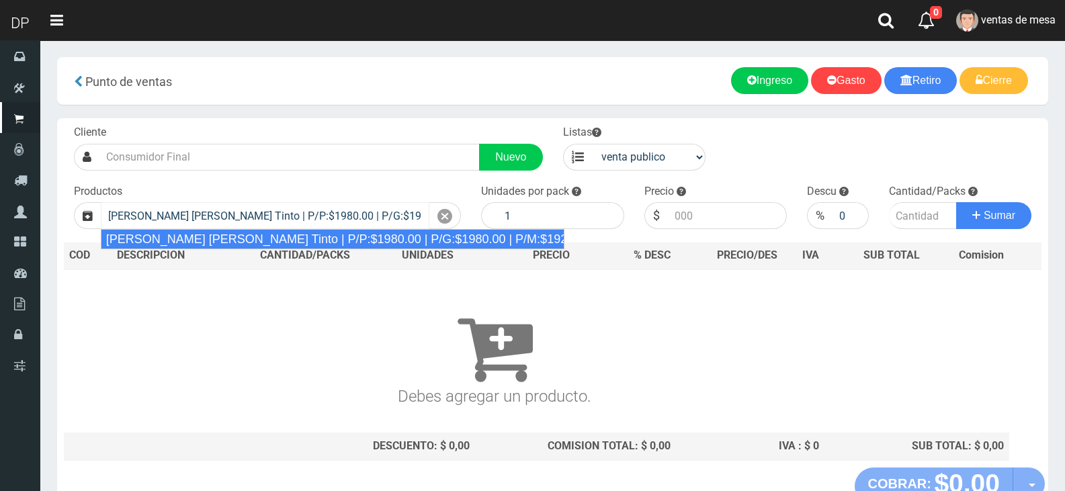
type input "[PERSON_NAME] [PERSON_NAME] Tinto | P/P:$1980.00 | P/G:$1980.00 | P/M:$1920.00 …"
type input "6"
type input "1980.00"
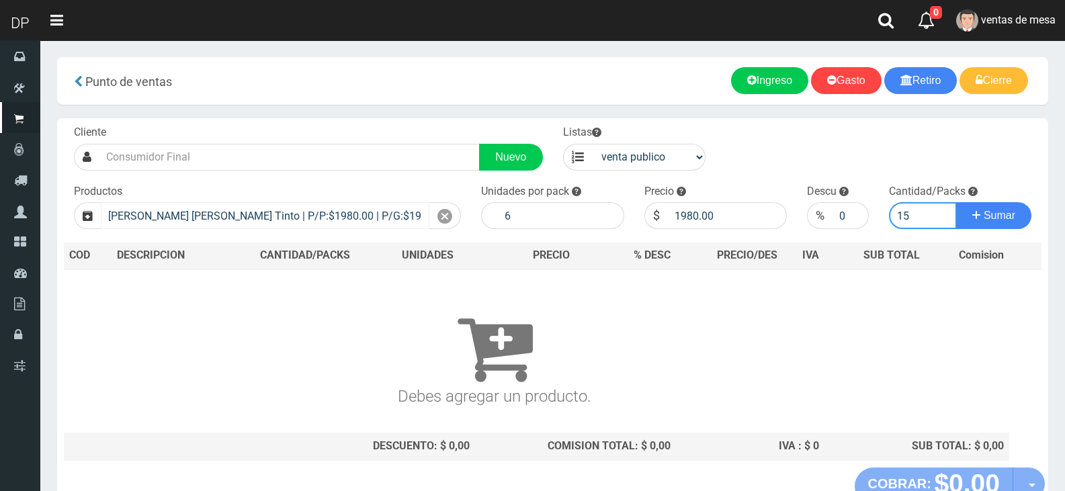
type input "15"
click at [956, 202] on button "Sumar" at bounding box center [993, 215] width 75 height 27
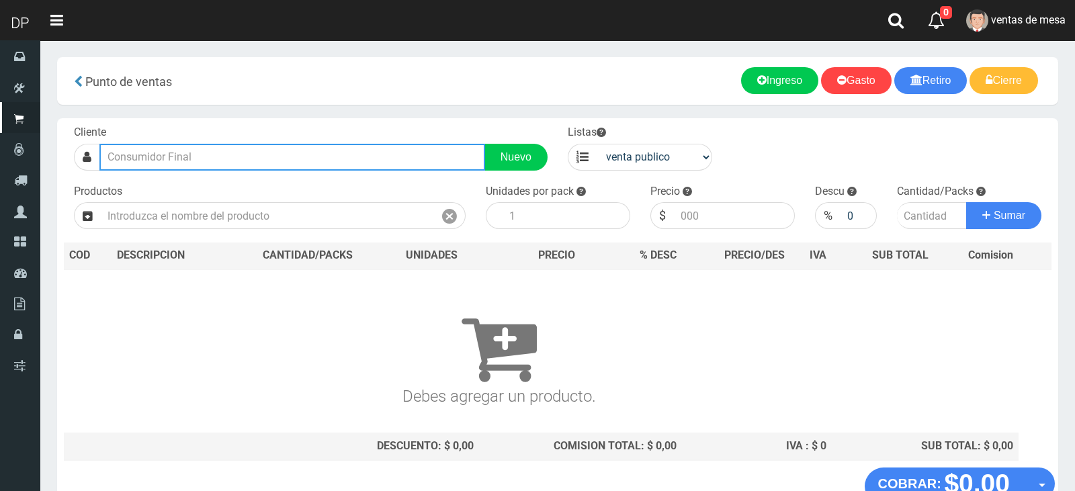
click at [234, 160] on input "text" at bounding box center [292, 157] width 386 height 27
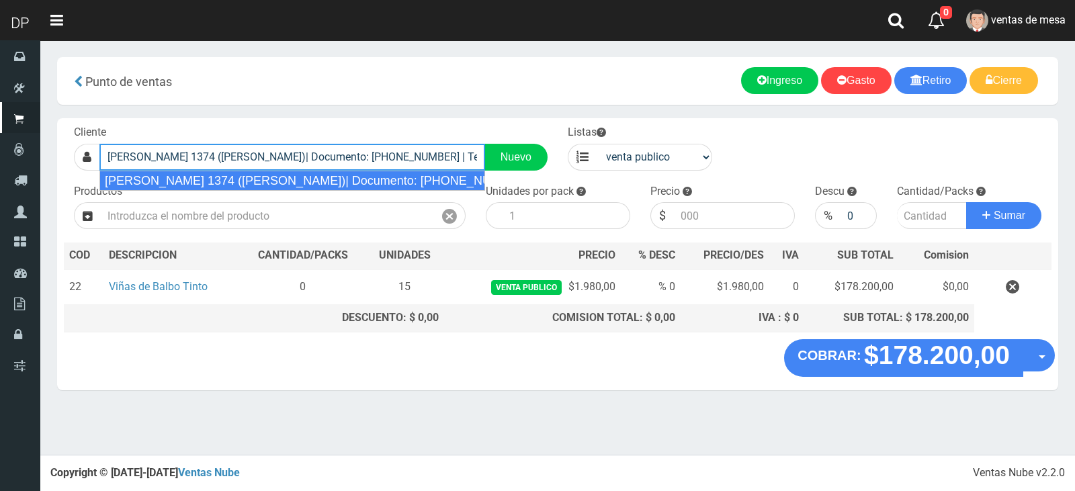
type input "[PERSON_NAME] 1374 ([PERSON_NAME])| Documento: [PHONE_NUMBER] | Teléfono:"
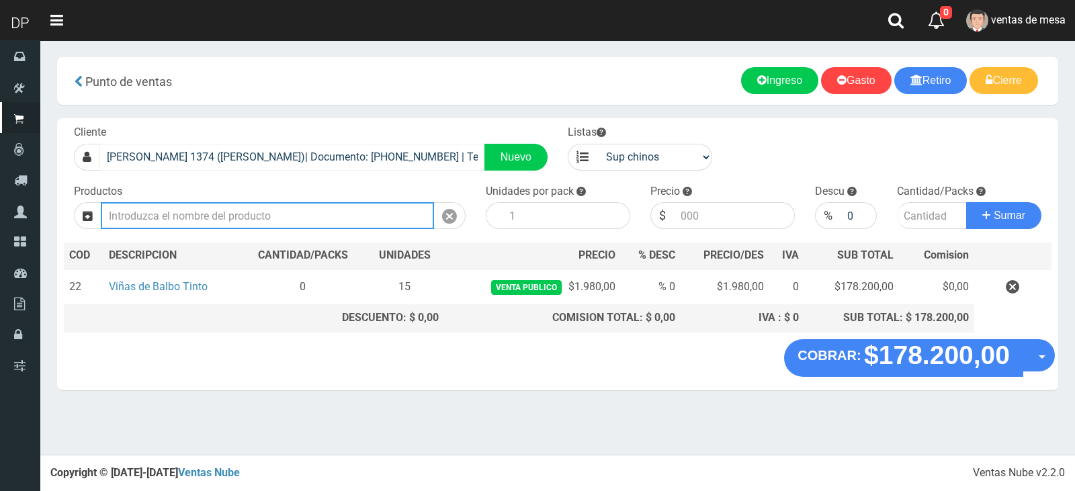
select select "2"
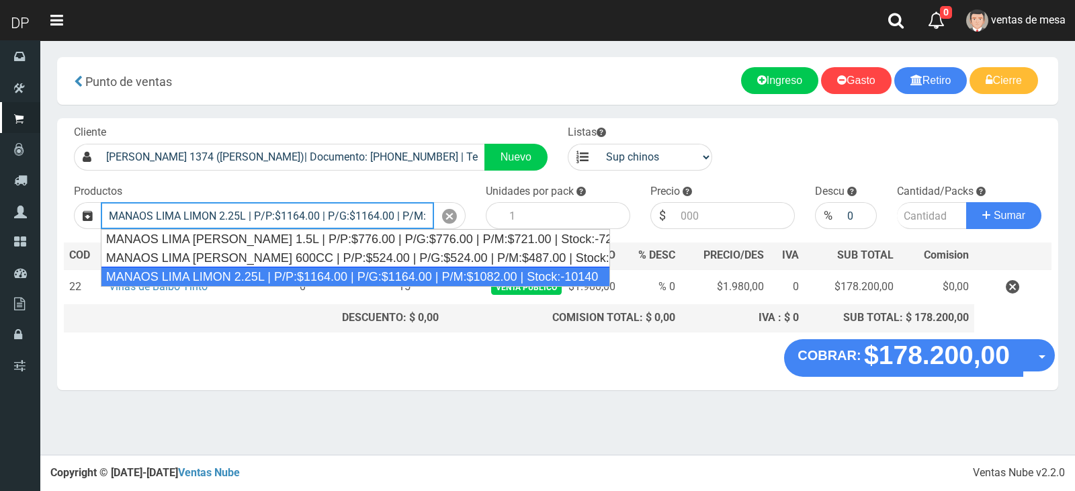
type input "MANAOS LIMA LIMON 2.25L | P/P:$1164.00 | P/G:$1164.00 | P/M:$1082.00 | Stock:-1…"
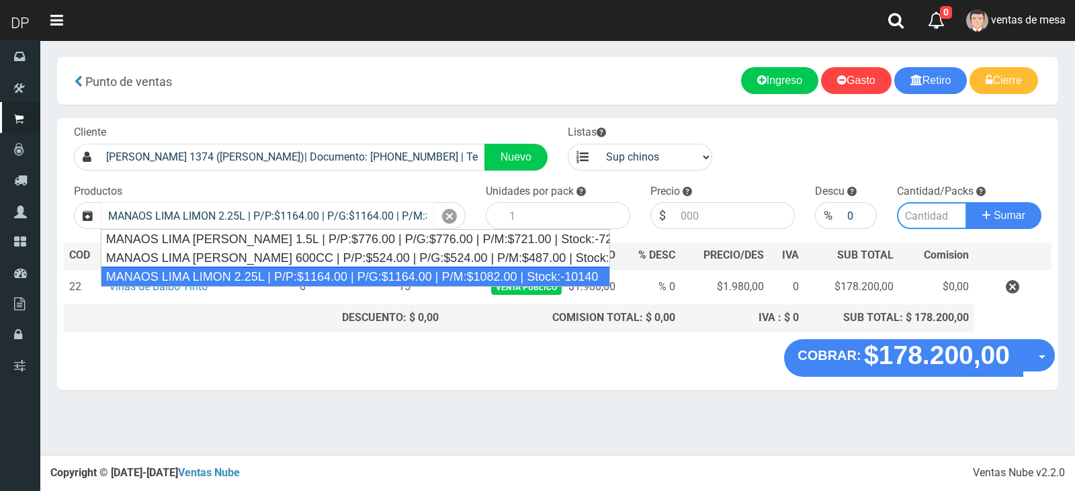
type input "6"
type input "1164.00"
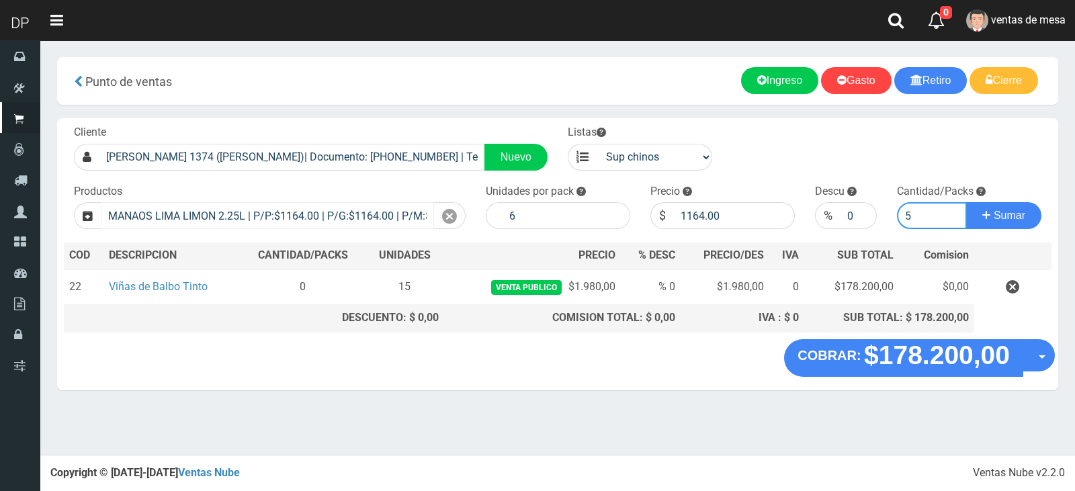
type input "5"
click at [966, 202] on button "Sumar" at bounding box center [1003, 215] width 75 height 27
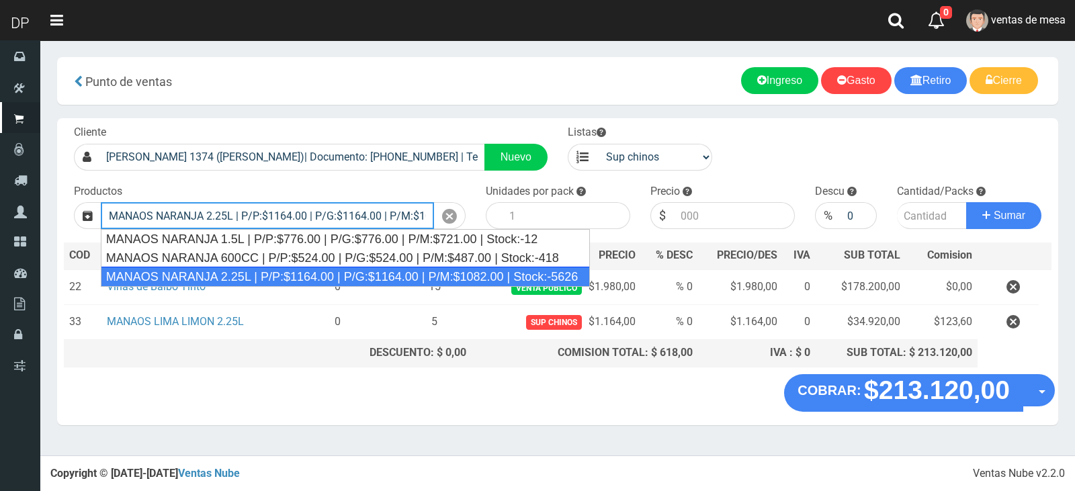
type input "MANAOS NARANJA 2.25L | P/P:$1164.00 | P/G:$1164.00 | P/M:$1082.00 | Stock:-5626"
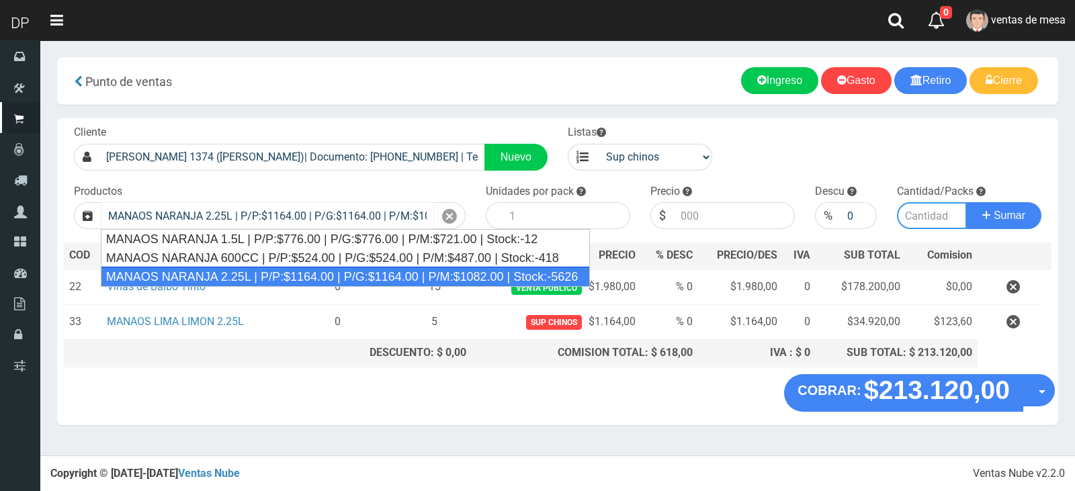
type input "6"
type input "1164.00"
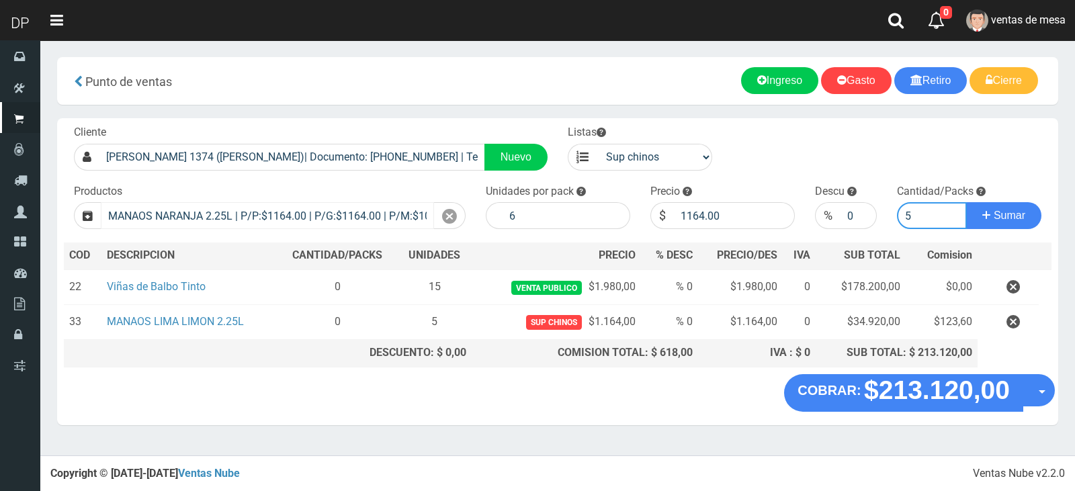
type input "5"
click at [966, 202] on button "Sumar" at bounding box center [1003, 215] width 75 height 27
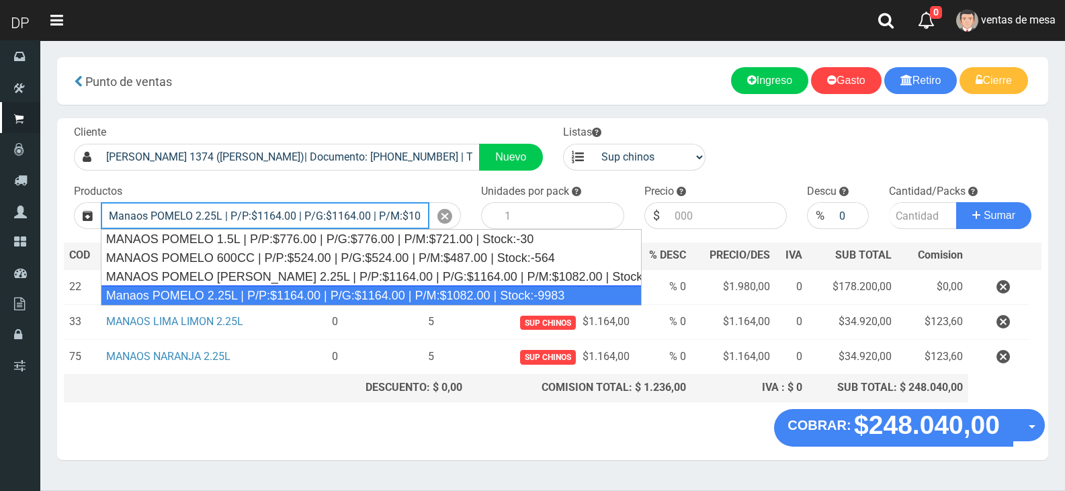
type input "Manaos POMELO 2.25L | P/P:$1164.00 | P/G:$1164.00 | P/M:$1082.00 | Stock:-9983"
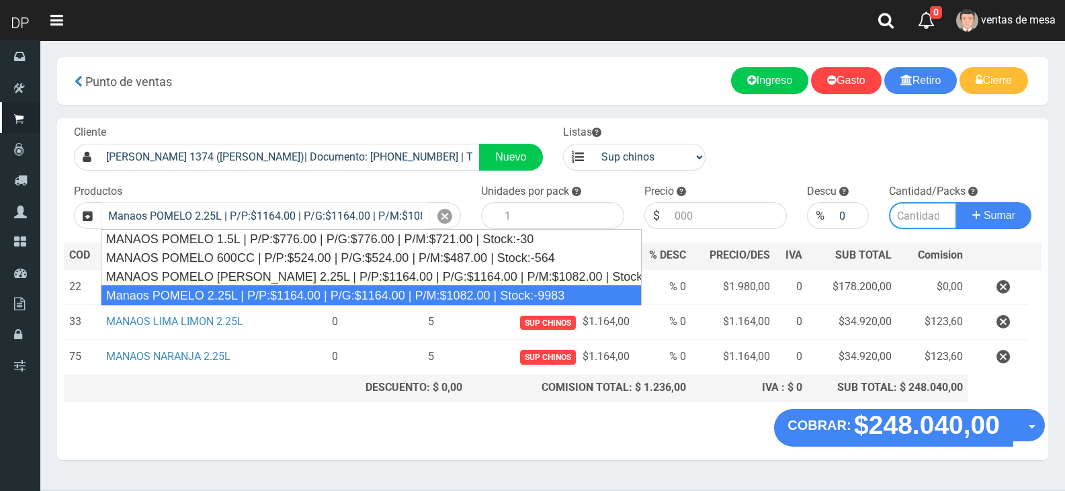
type input "6"
type input "1164.00"
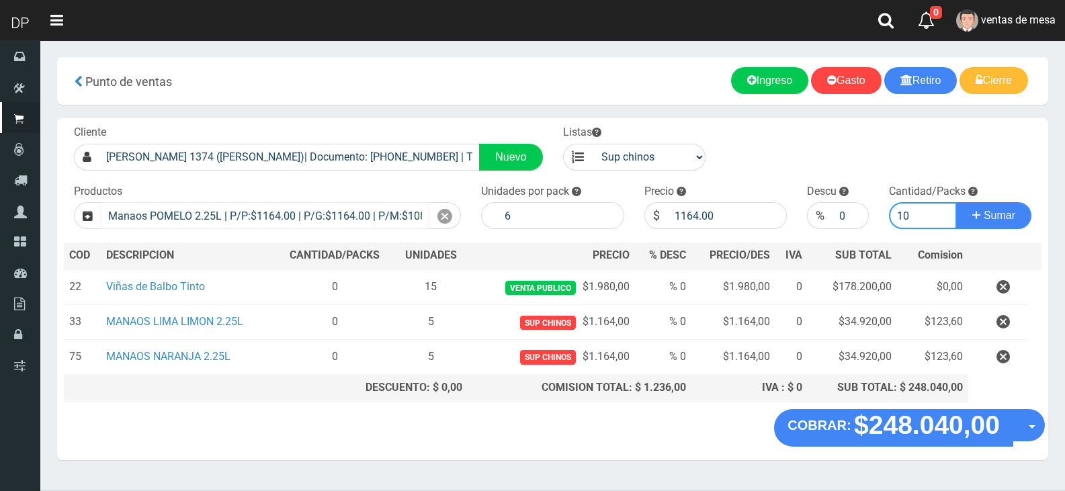
type input "10"
click at [956, 202] on button "Sumar" at bounding box center [993, 215] width 75 height 27
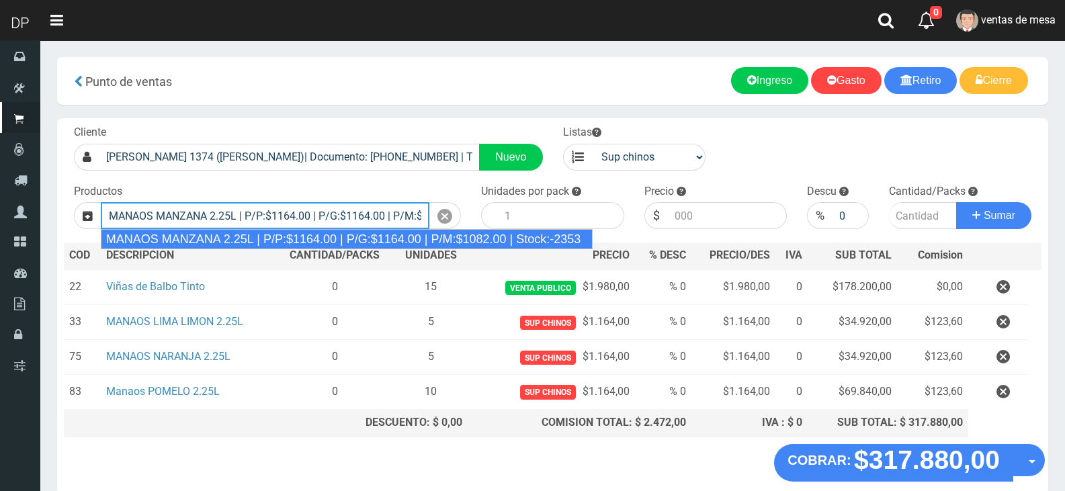
type input "MANAOS MANZANA 2.25L | P/P:$1164.00 | P/G:$1164.00 | P/M:$1082.00 | Stock:-2353"
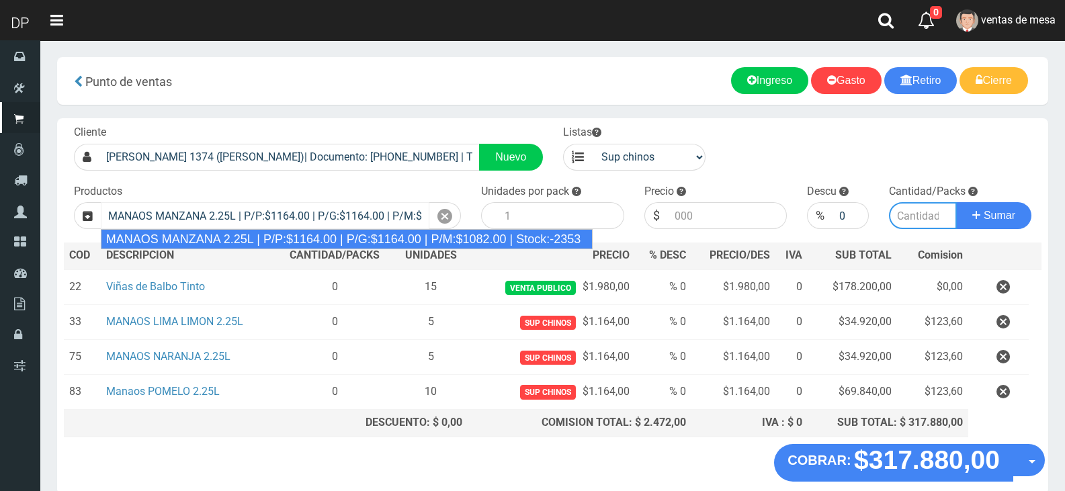
type input "6"
type input "1164.00"
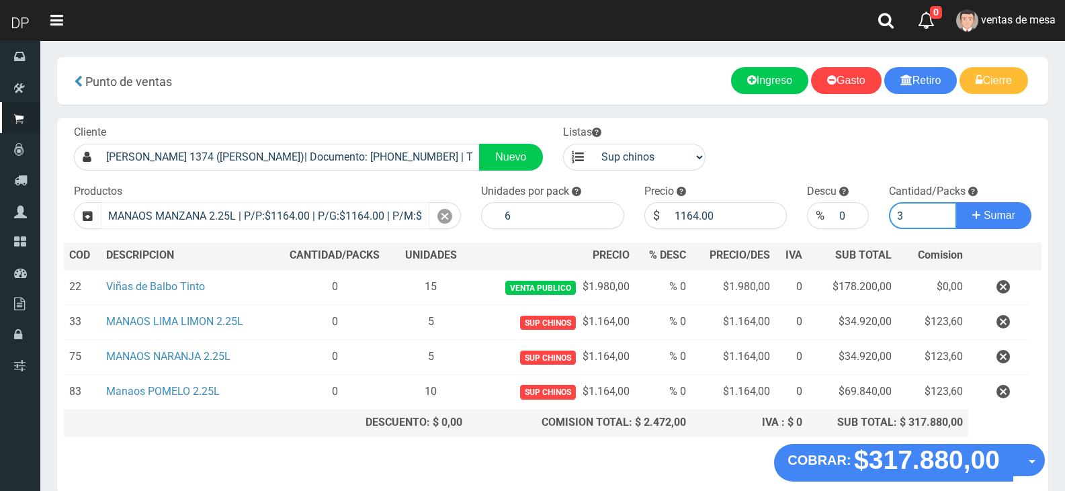
type input "3"
click at [956, 202] on button "Sumar" at bounding box center [993, 215] width 75 height 27
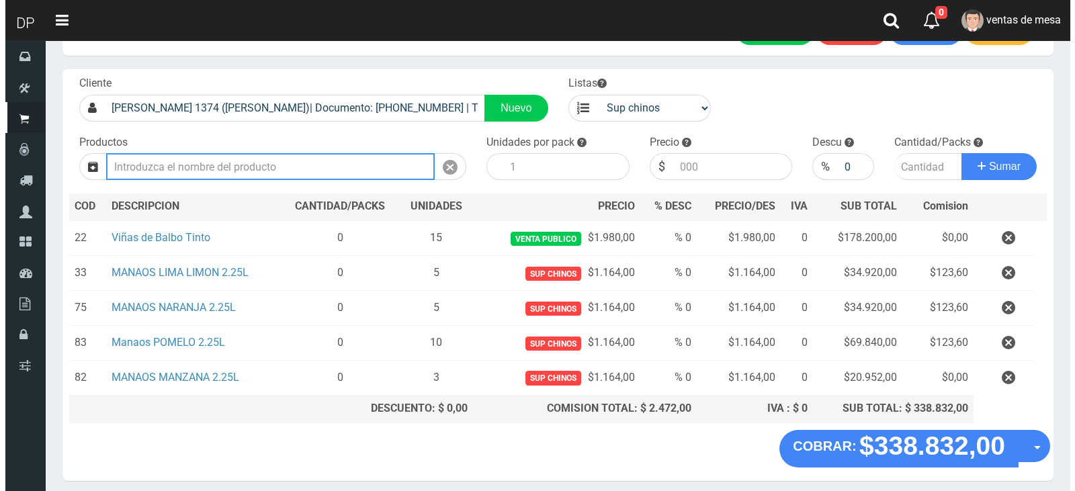
scroll to position [100, 0]
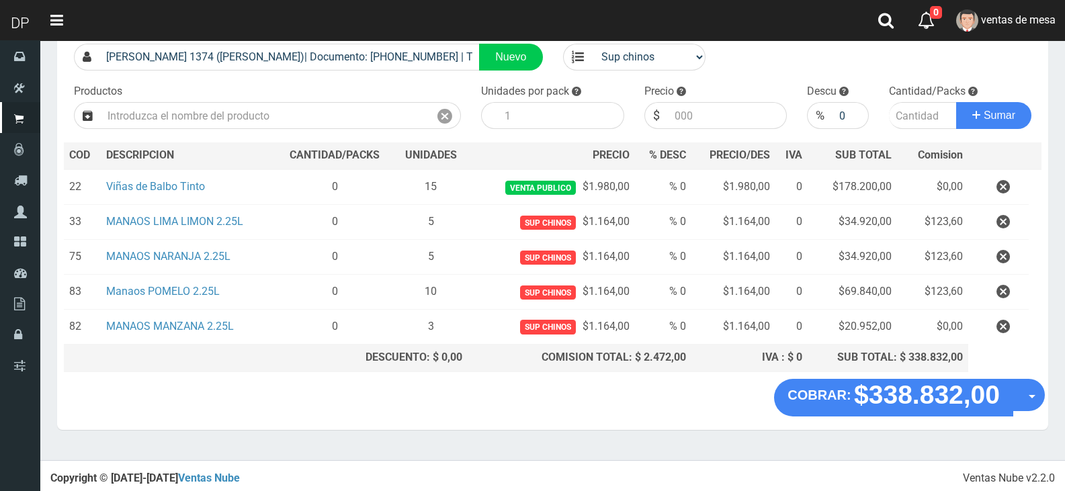
click at [1041, 396] on button "Opciones" at bounding box center [1028, 395] width 32 height 32
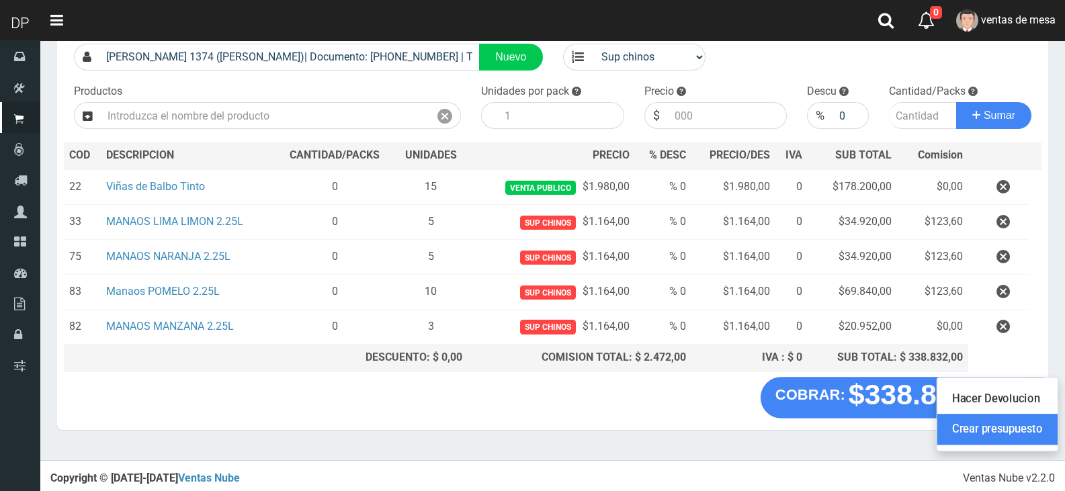
click at [1031, 429] on link "Crear presupuesto" at bounding box center [997, 429] width 120 height 31
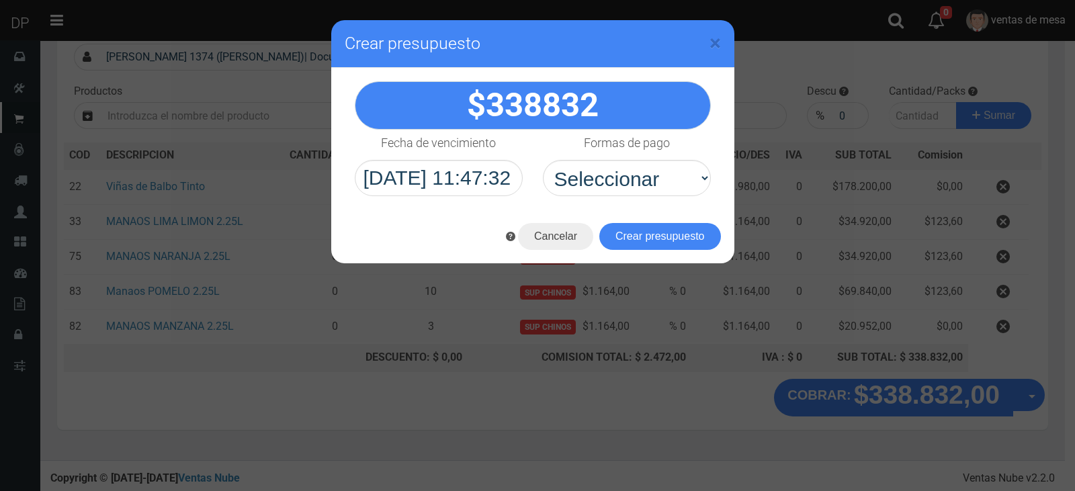
click at [553, 158] on div "Formas de pago Seleccionar Efectivo Tarjeta de Crédito Depósito Débito" at bounding box center [627, 163] width 188 height 67
drag, startPoint x: 566, startPoint y: 173, endPoint x: 576, endPoint y: 193, distance: 23.1
click at [566, 173] on select "Seleccionar Efectivo Tarjeta de Crédito Depósito Débito" at bounding box center [627, 178] width 168 height 36
click at [543, 160] on select "Seleccionar Efectivo Tarjeta de Crédito Depósito Débito" at bounding box center [627, 178] width 168 height 36
drag, startPoint x: 624, startPoint y: 168, endPoint x: 625, endPoint y: 179, distance: 10.8
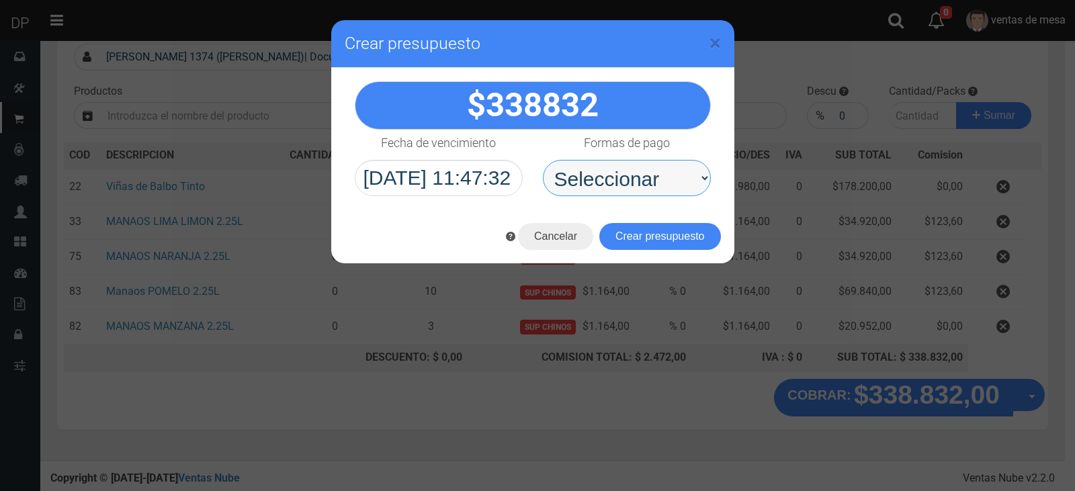
click at [625, 170] on select "Seleccionar Efectivo Tarjeta de Crédito Depósito Débito" at bounding box center [627, 178] width 168 height 36
select select "Efectivo"
click at [543, 160] on select "Seleccionar Efectivo Tarjeta de Crédito Depósito Débito" at bounding box center [627, 178] width 168 height 36
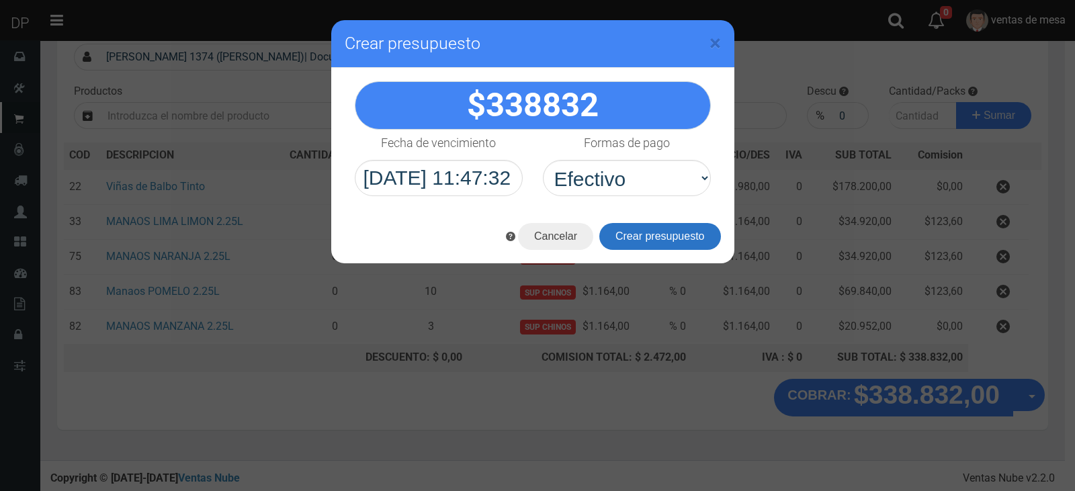
click at [626, 237] on button "Crear presupuesto" at bounding box center [660, 236] width 122 height 27
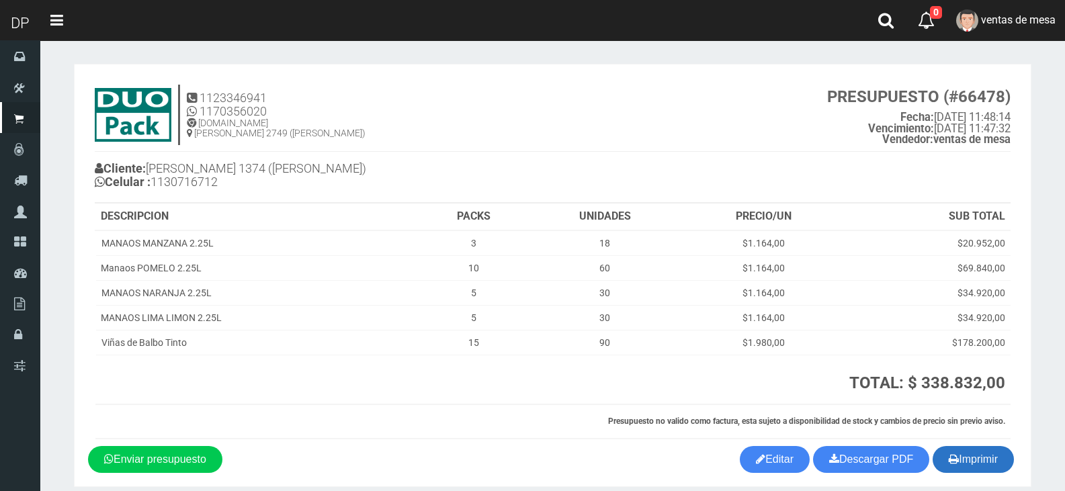
click at [1008, 463] on button "Imprimir" at bounding box center [972, 459] width 81 height 27
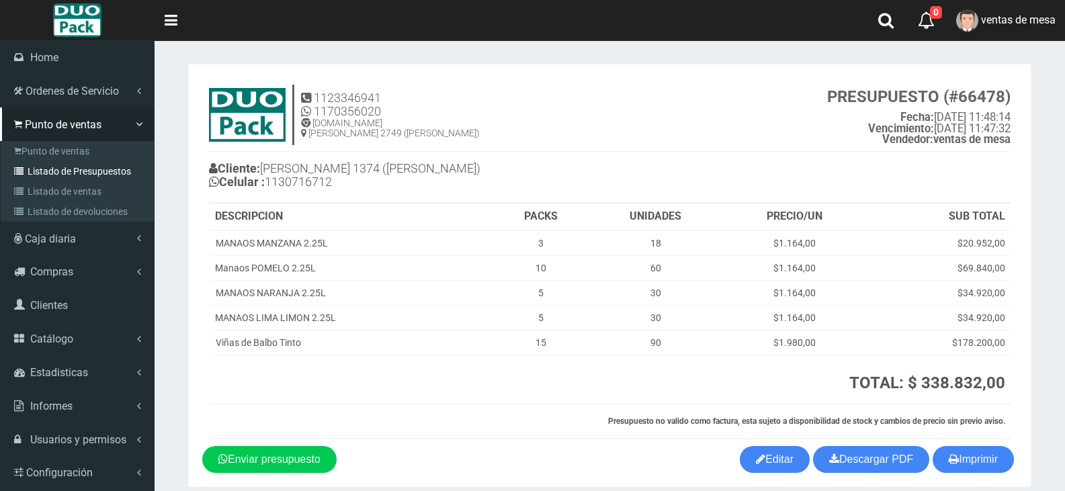
click at [24, 163] on link "Listado de Presupuestos" at bounding box center [79, 171] width 150 height 20
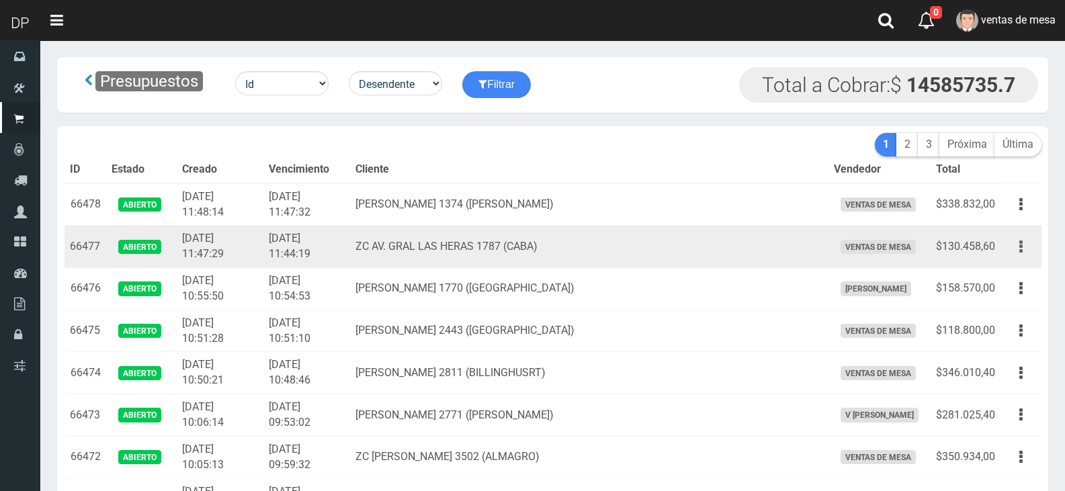
click at [1031, 247] on button "button" at bounding box center [1021, 247] width 30 height 24
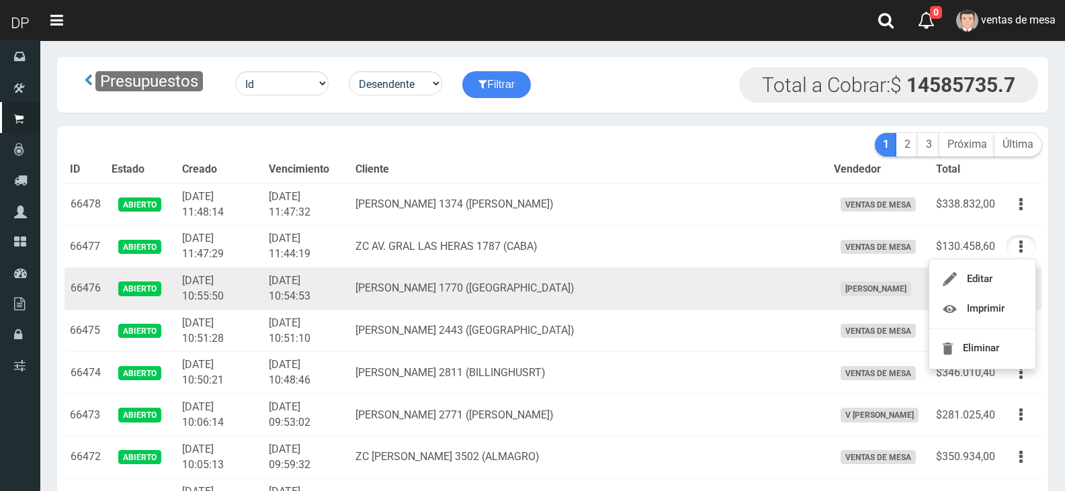
click at [748, 279] on td "[PERSON_NAME] 1770 ([GEOGRAPHIC_DATA])" at bounding box center [589, 289] width 478 height 42
click at [1029, 295] on button "button" at bounding box center [1021, 289] width 30 height 24
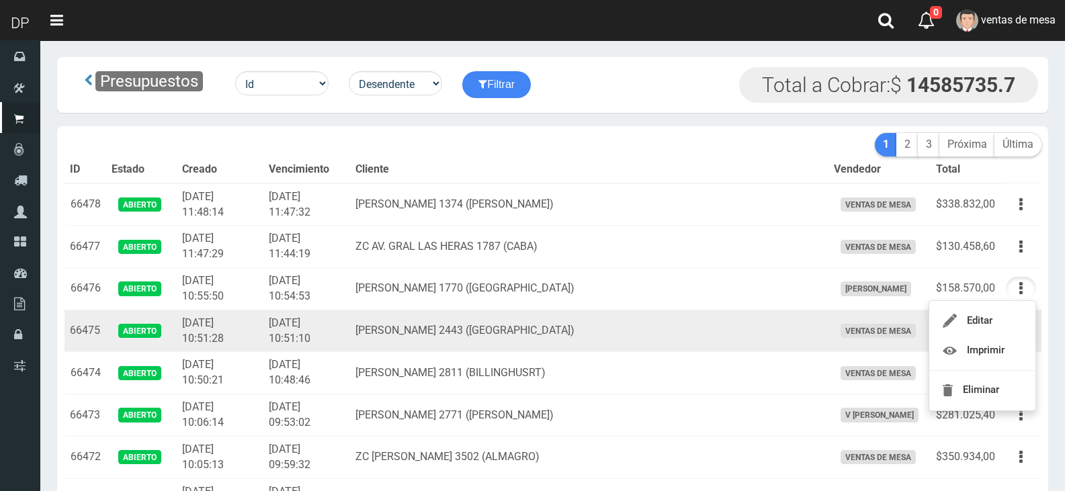
click at [783, 340] on td "ZC [PERSON_NAME] 2443 ([GEOGRAPHIC_DATA])" at bounding box center [589, 331] width 478 height 42
click at [1008, 338] on button "button" at bounding box center [1021, 331] width 30 height 24
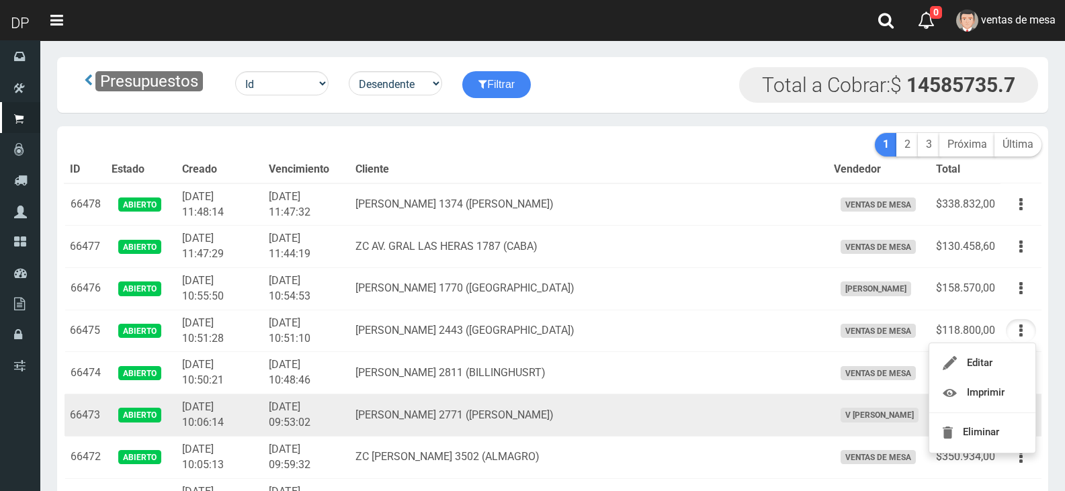
click at [828, 404] on td "V Maria Graciela vargas" at bounding box center [879, 415] width 102 height 42
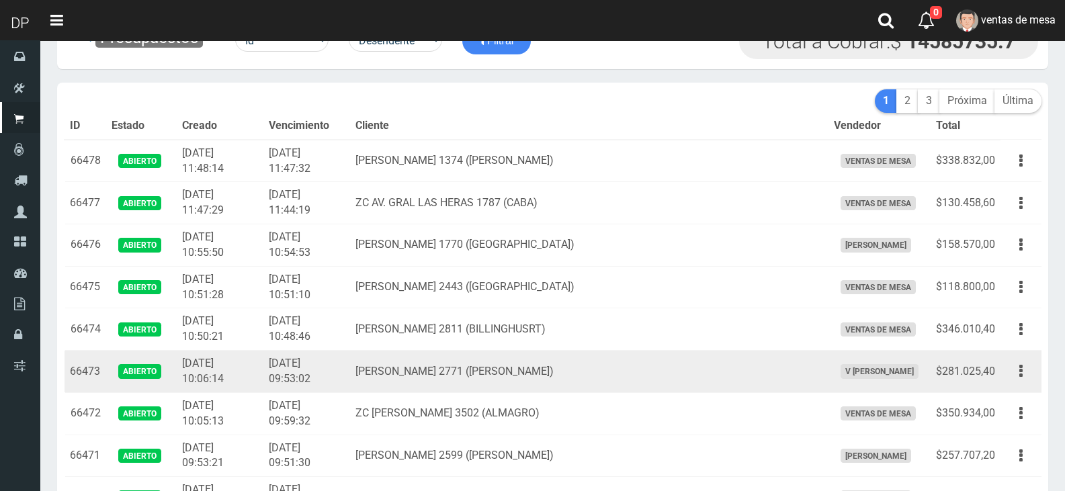
scroll to position [67, 0]
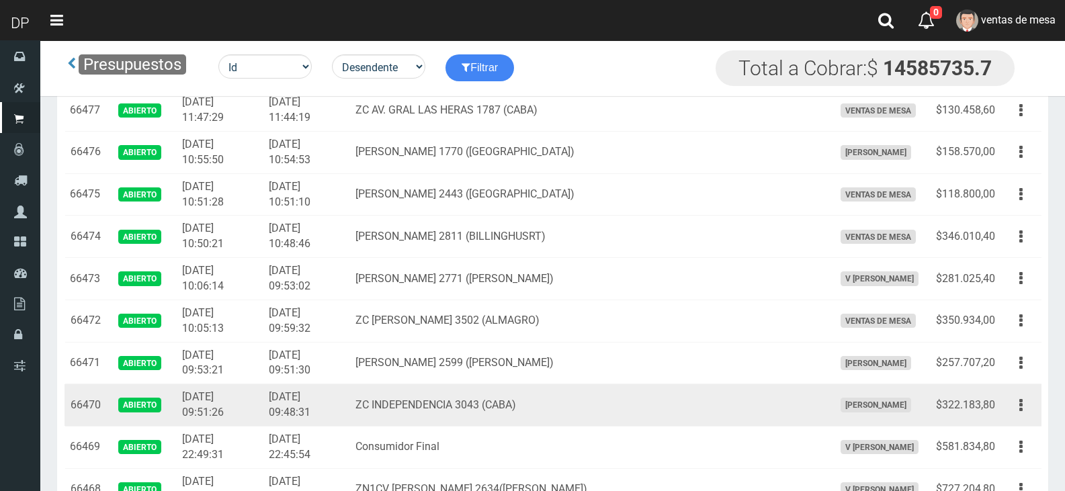
click at [834, 395] on td "MARCELO AVALOS" at bounding box center [879, 405] width 102 height 42
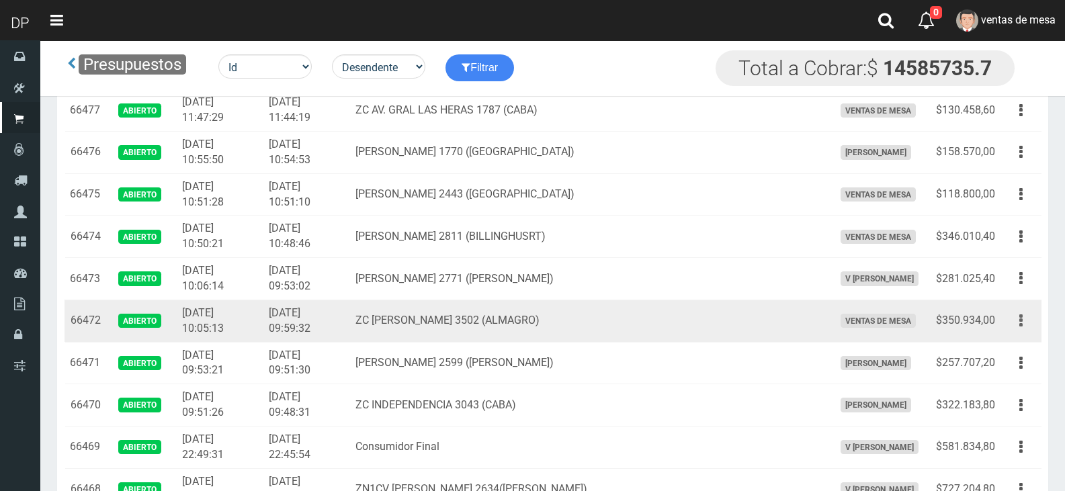
click at [1013, 311] on button "button" at bounding box center [1021, 321] width 30 height 24
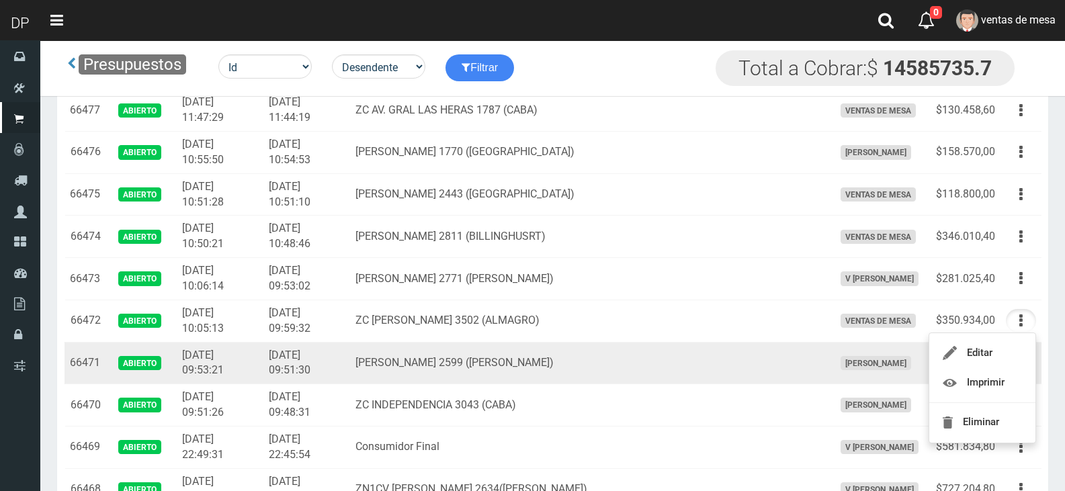
click at [828, 366] on td "MARCELO AVALOS" at bounding box center [879, 363] width 102 height 42
click at [1013, 365] on button "button" at bounding box center [1021, 363] width 30 height 24
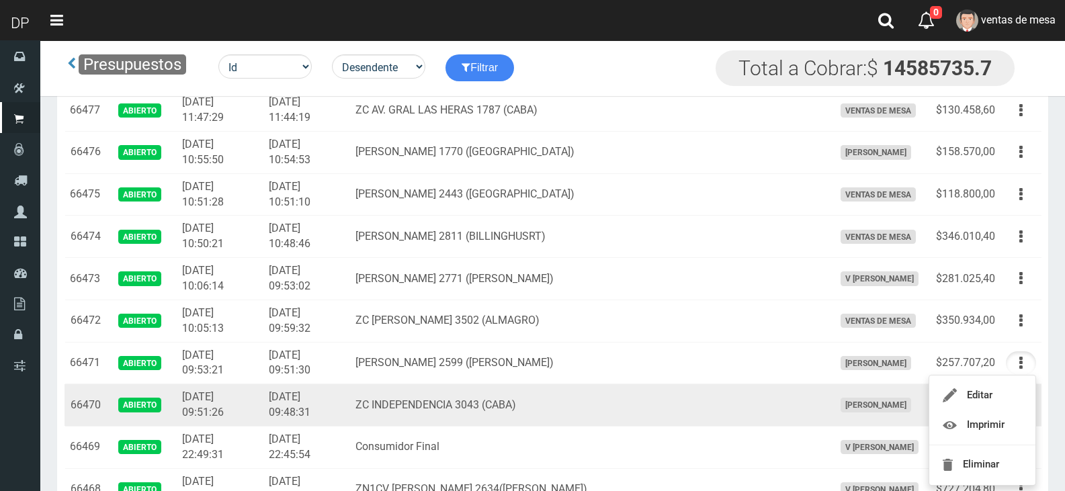
click at [828, 405] on td "[PERSON_NAME]" at bounding box center [879, 405] width 102 height 42
click at [1016, 401] on button "button" at bounding box center [1021, 406] width 30 height 24
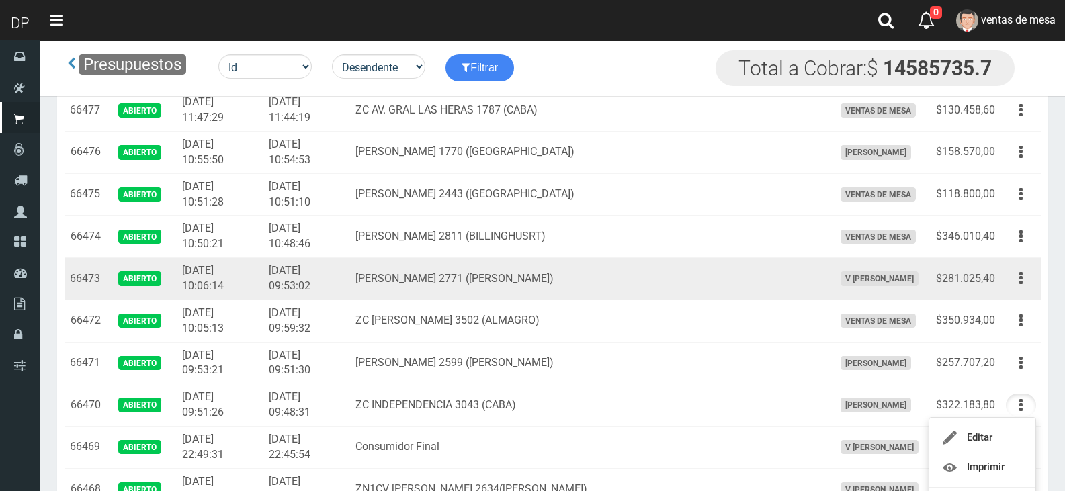
click at [394, 288] on td "BRANDSEN 2771 (JOSE INGENIEROS)" at bounding box center [589, 279] width 478 height 42
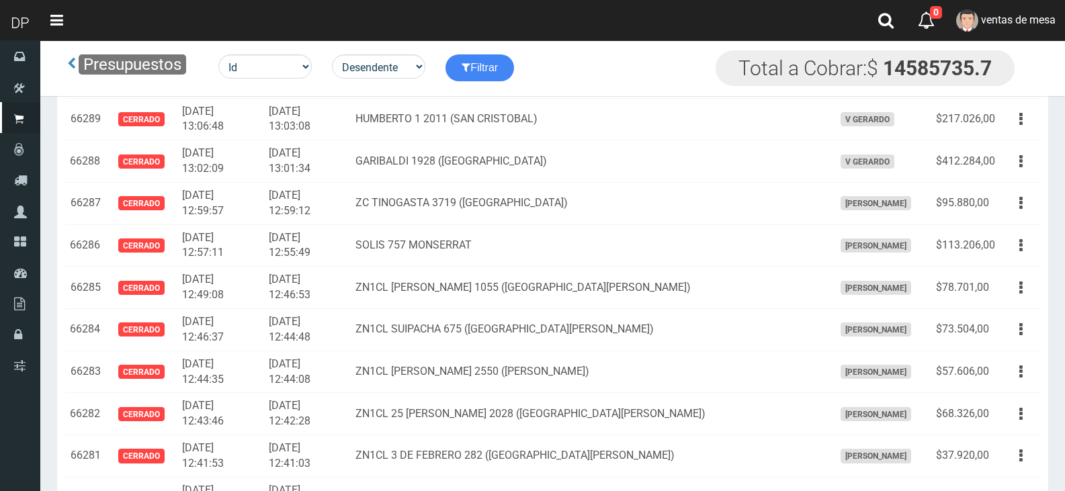
scroll to position [900, 0]
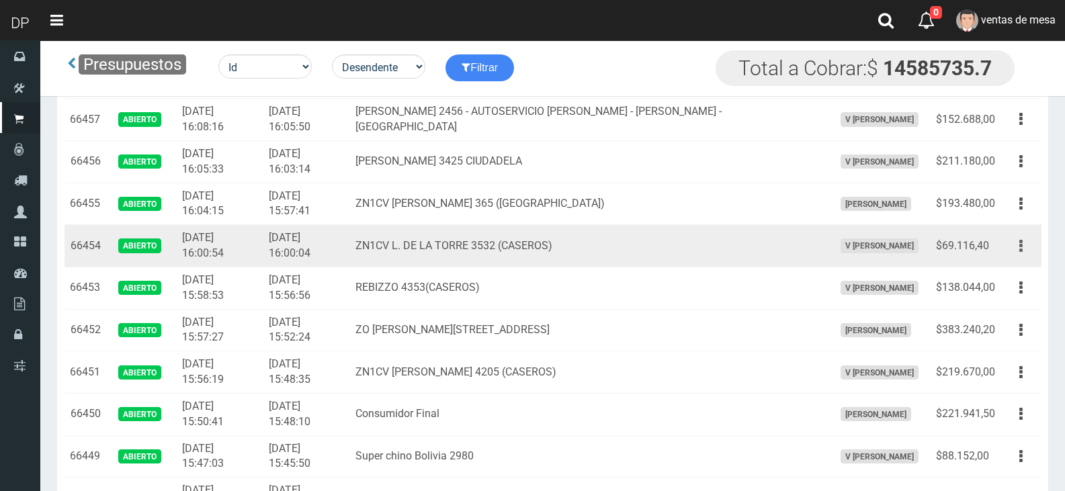
click at [1014, 236] on button "button" at bounding box center [1021, 246] width 30 height 24
click at [1023, 262] on ul "Editar Imprimir Eliminar" at bounding box center [981, 313] width 107 height 111
click at [1016, 261] on td "Editar Imprimir Eliminar" at bounding box center [1020, 246] width 41 height 42
click at [1021, 247] on icon "button" at bounding box center [1020, 246] width 3 height 24
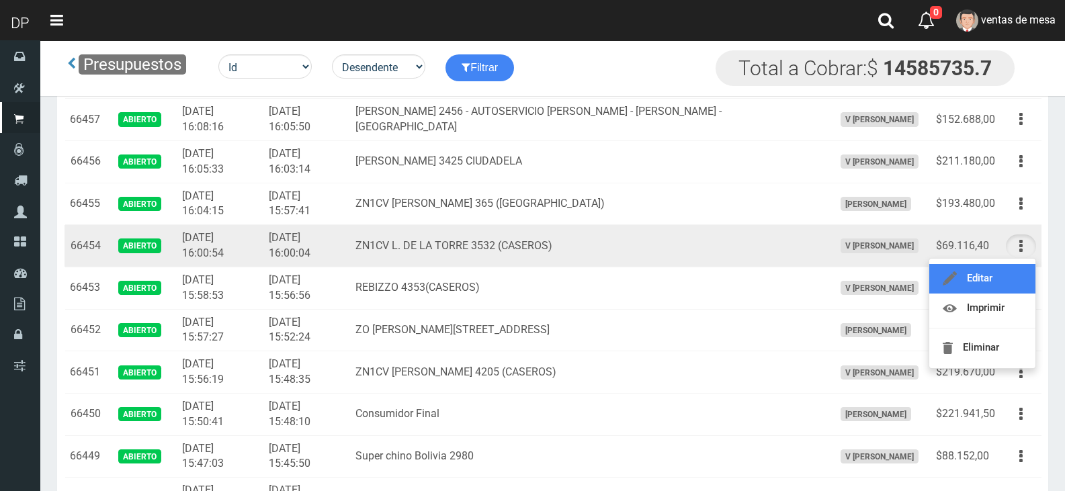
click at [1016, 279] on link "Editar" at bounding box center [982, 279] width 106 height 30
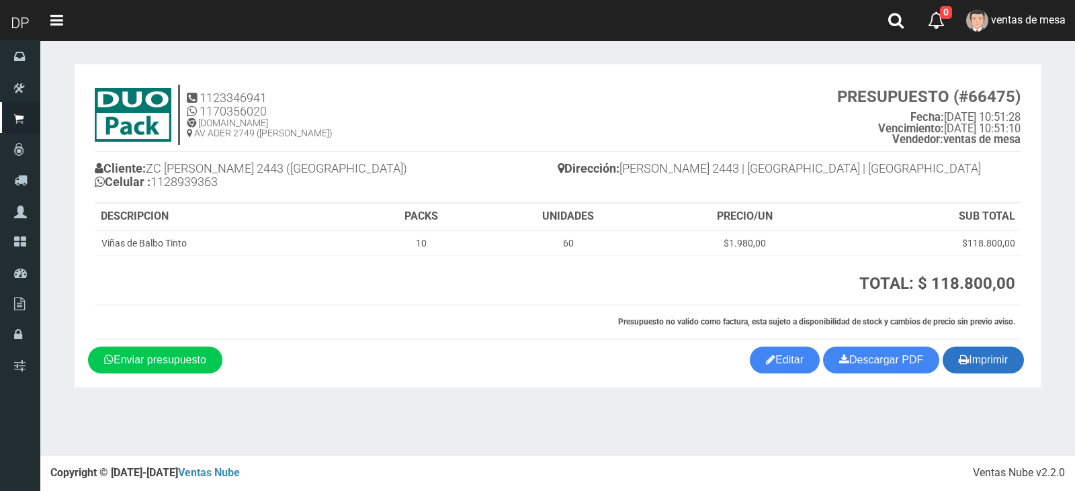
click at [991, 350] on button "Imprimir" at bounding box center [983, 360] width 81 height 27
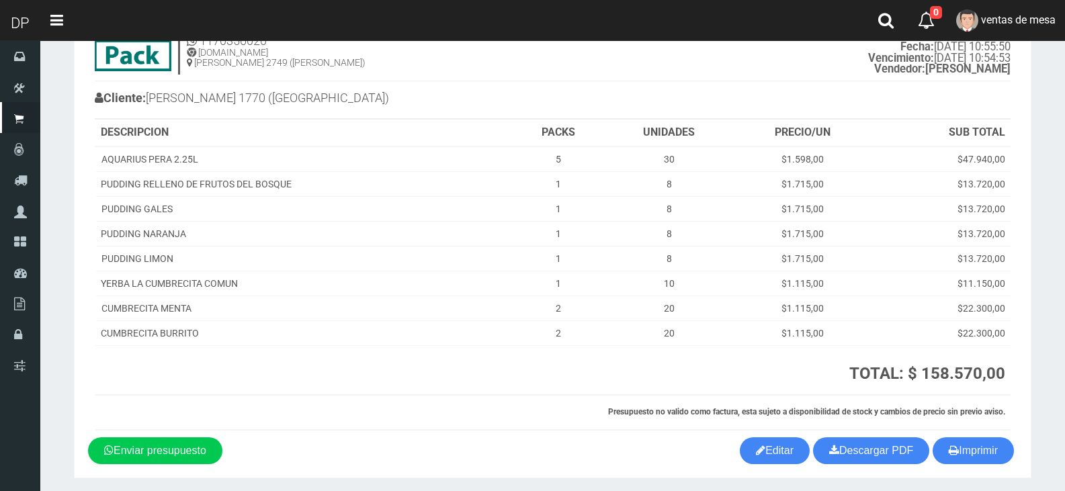
scroll to position [117, 0]
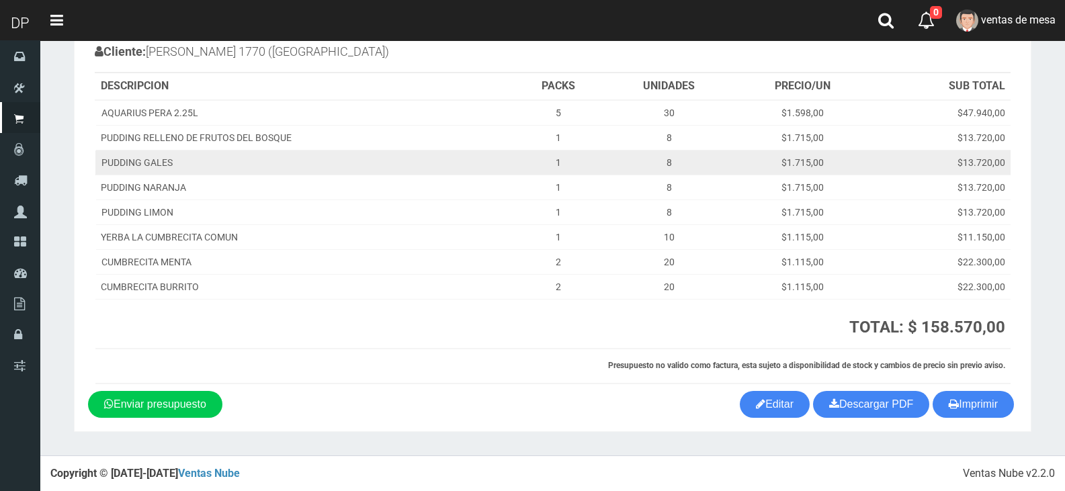
click at [934, 155] on td "$13.720,00" at bounding box center [940, 162] width 139 height 25
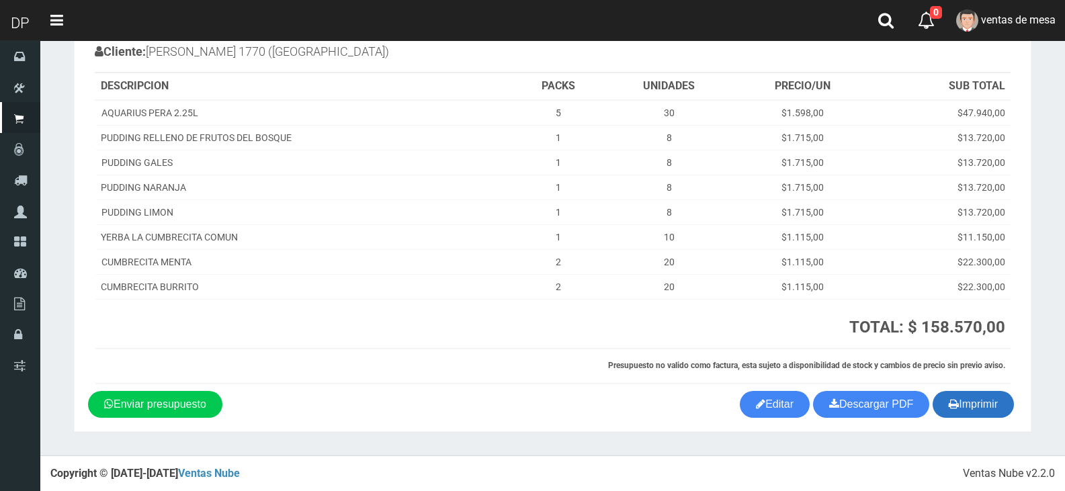
click at [1002, 397] on button "Imprimir" at bounding box center [972, 404] width 81 height 27
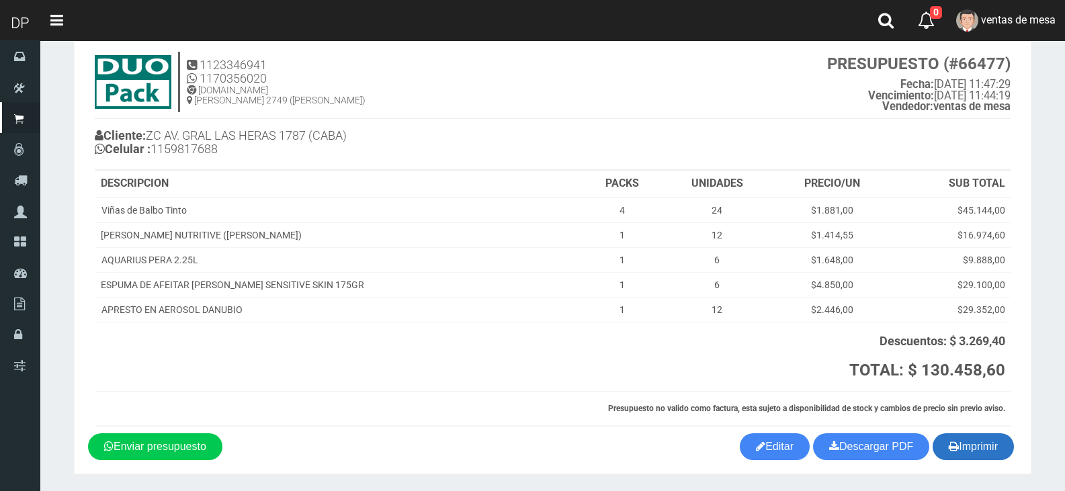
scroll to position [76, 0]
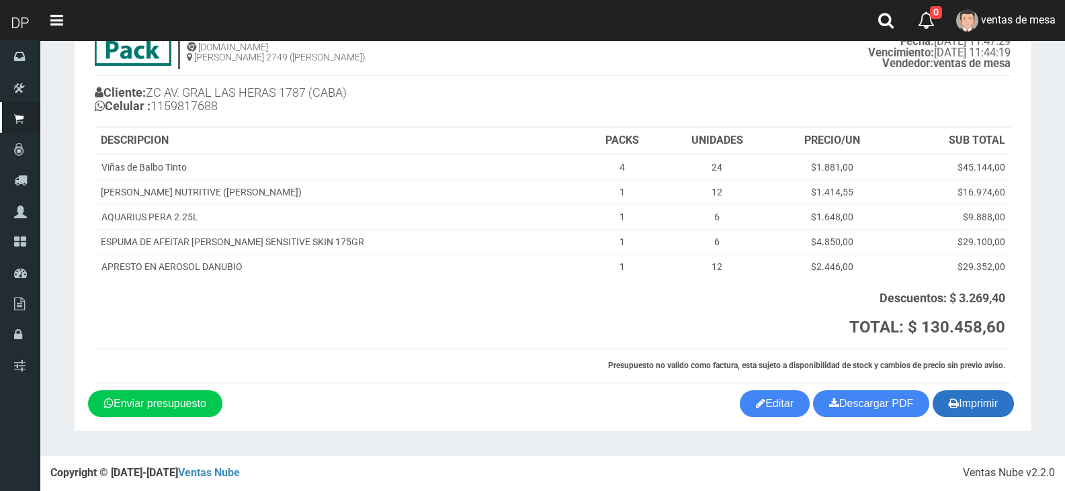
click at [992, 417] on button "Imprimir" at bounding box center [972, 403] width 81 height 27
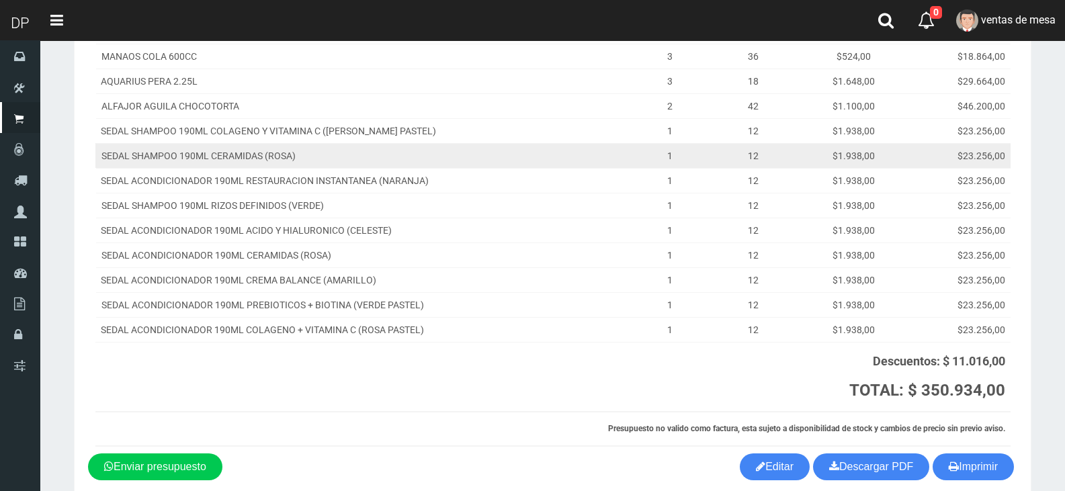
click at [959, 148] on td "$23.256,00" at bounding box center [958, 155] width 105 height 25
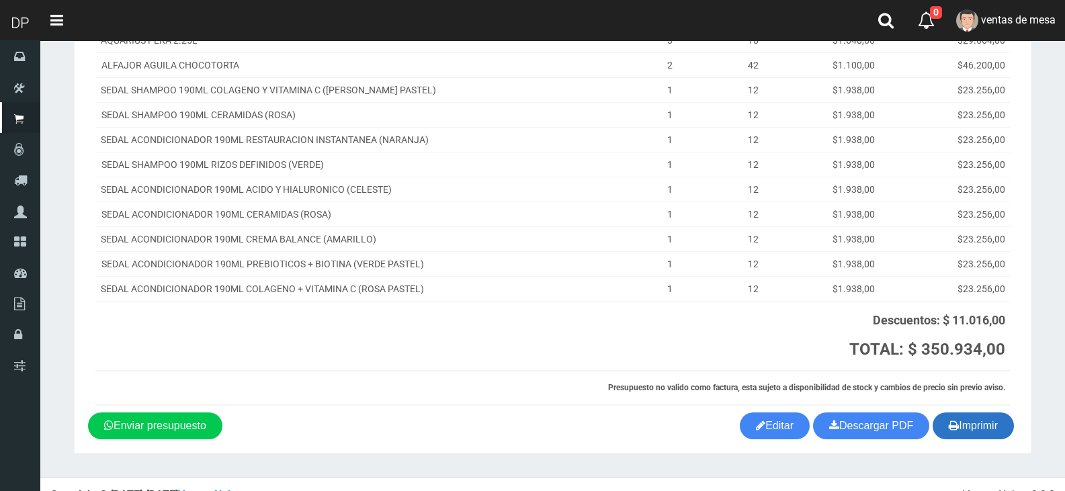
scroll to position [399, 0]
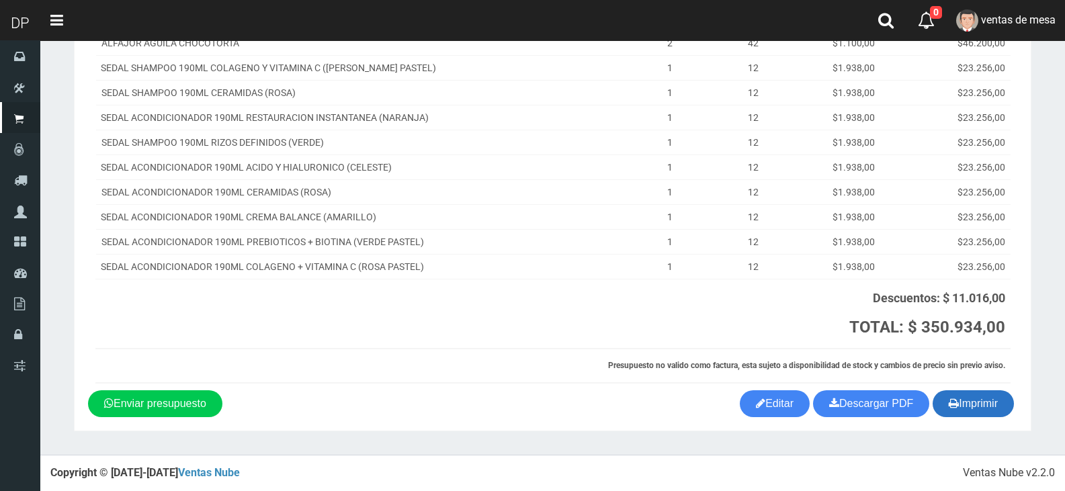
click at [967, 399] on button "Imprimir" at bounding box center [972, 403] width 81 height 27
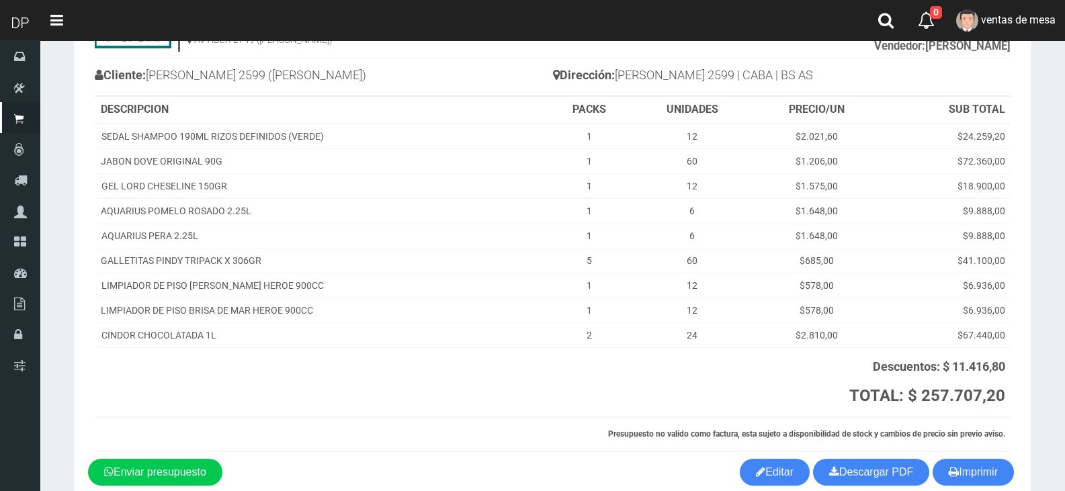
scroll to position [162, 0]
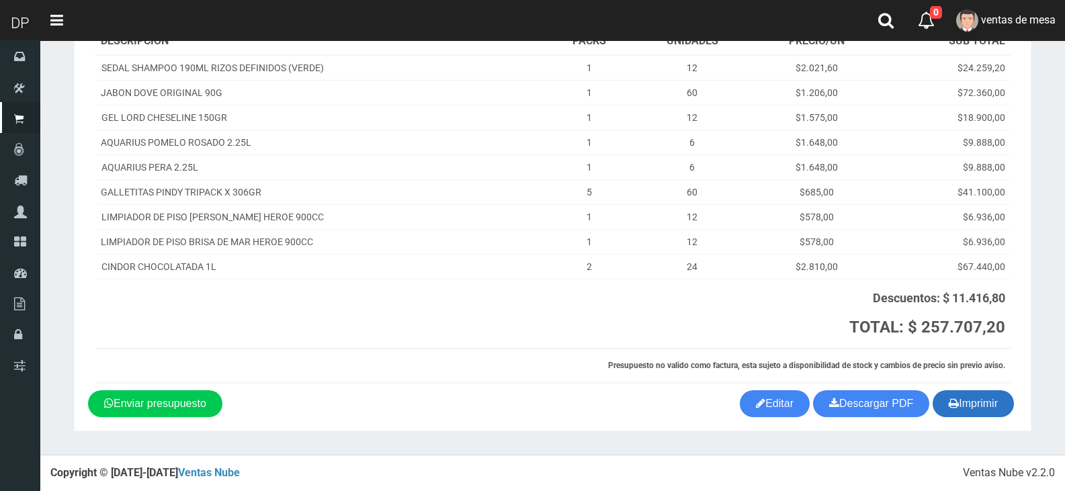
click at [953, 396] on icon "button" at bounding box center [954, 403] width 10 height 19
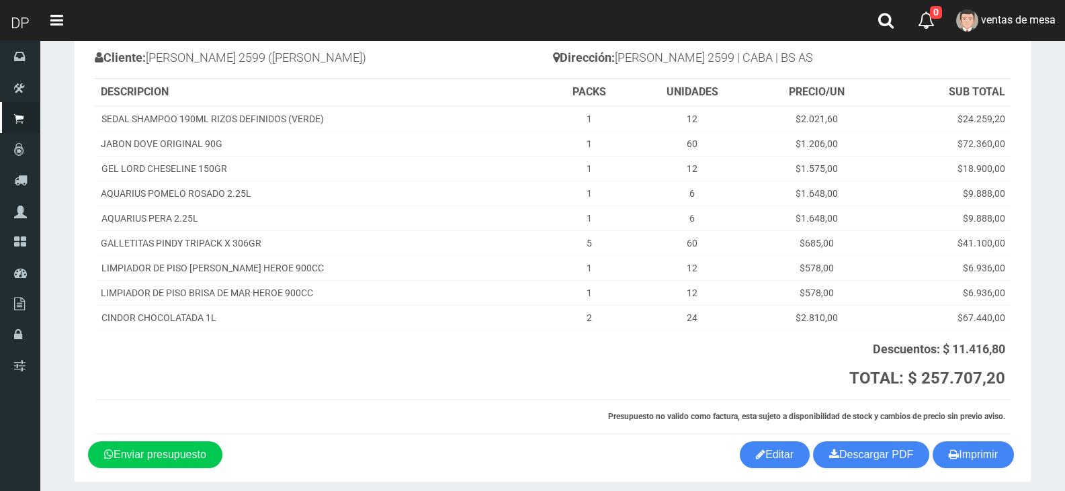
scroll to position [0, 0]
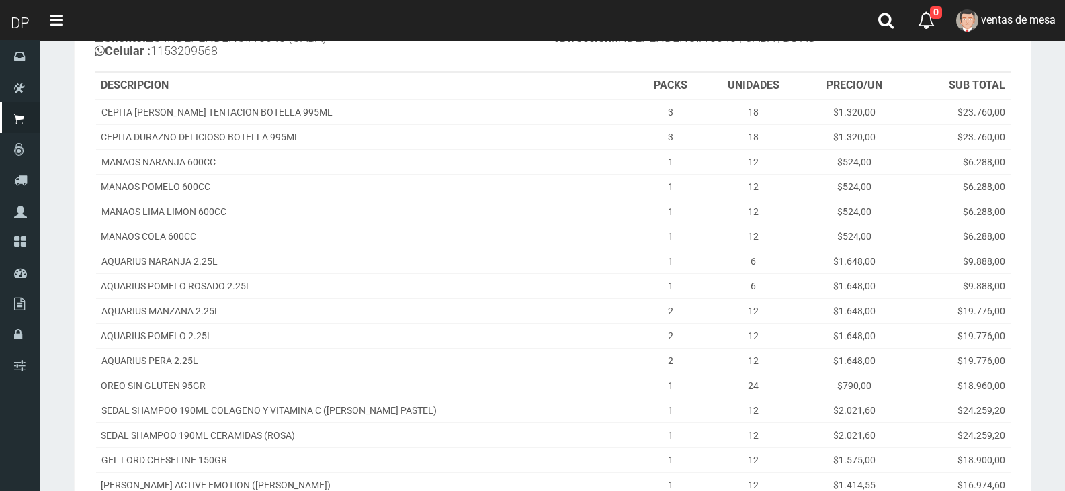
scroll to position [424, 0]
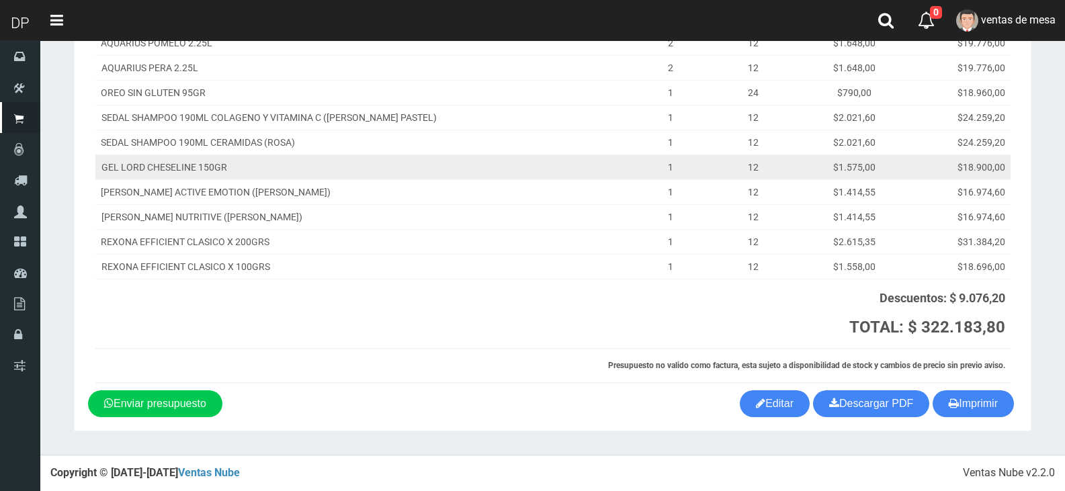
click at [953, 157] on td "$18.900,00" at bounding box center [958, 167] width 105 height 25
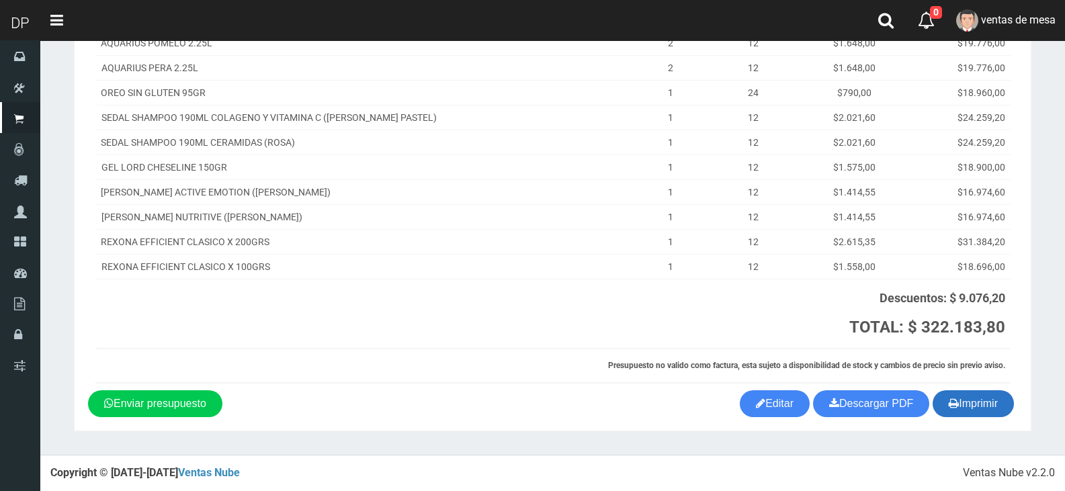
click at [986, 396] on button "Imprimir" at bounding box center [972, 403] width 81 height 27
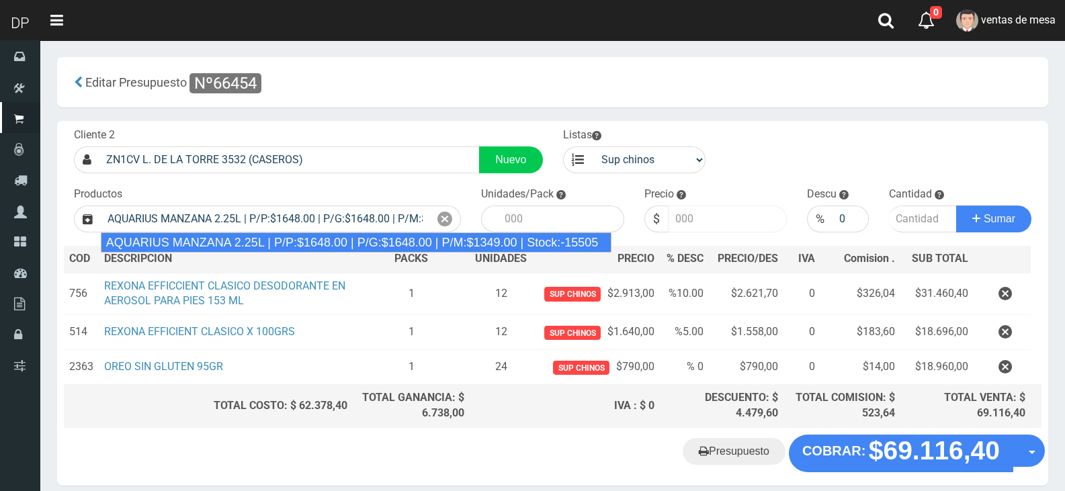
type input "AQUARIUS MANZANA 2.25L | P/P:$1648.00 | P/G:$1648.00 | P/M:$1349.00 | Stock:-15…"
type input "6"
type input "1648.00"
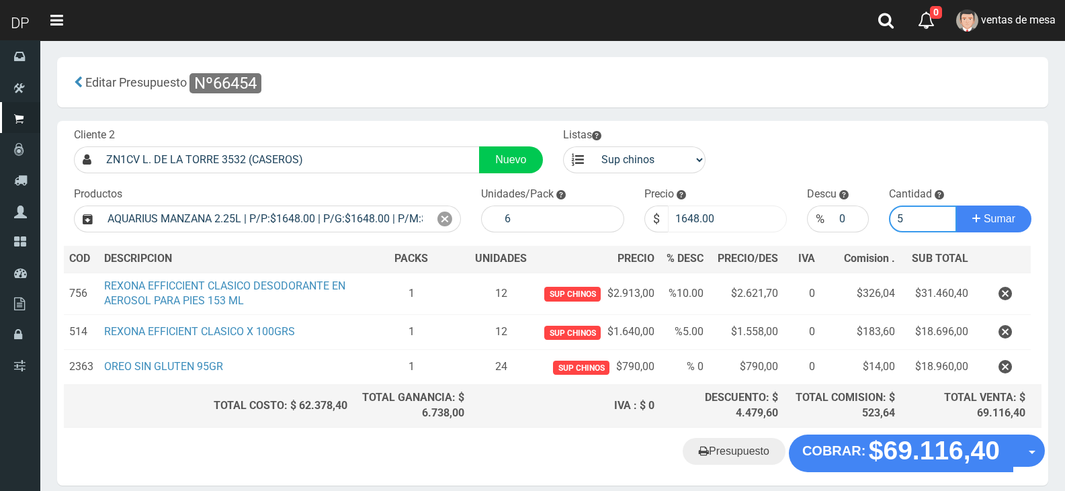
type input "5"
click at [956, 206] on button "Sumar" at bounding box center [993, 219] width 75 height 27
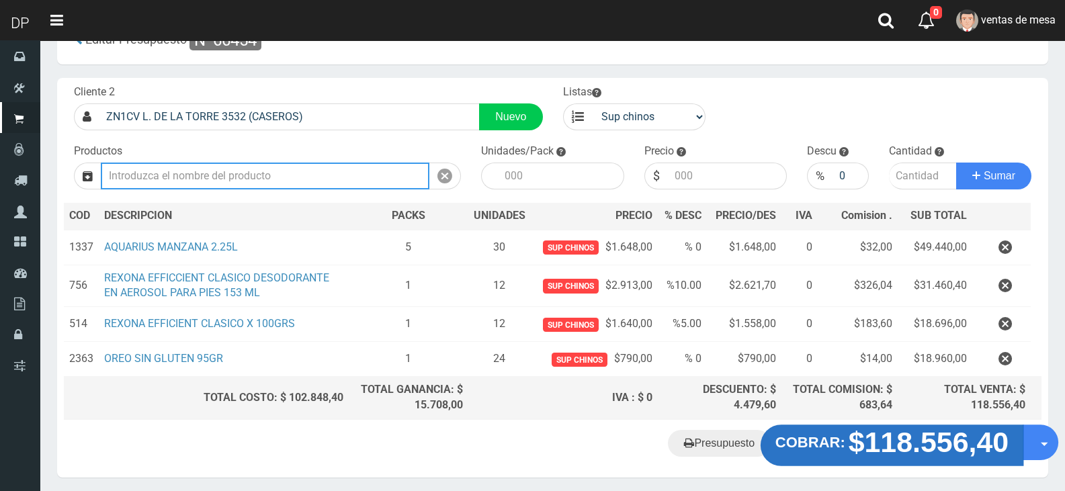
scroll to position [67, 0]
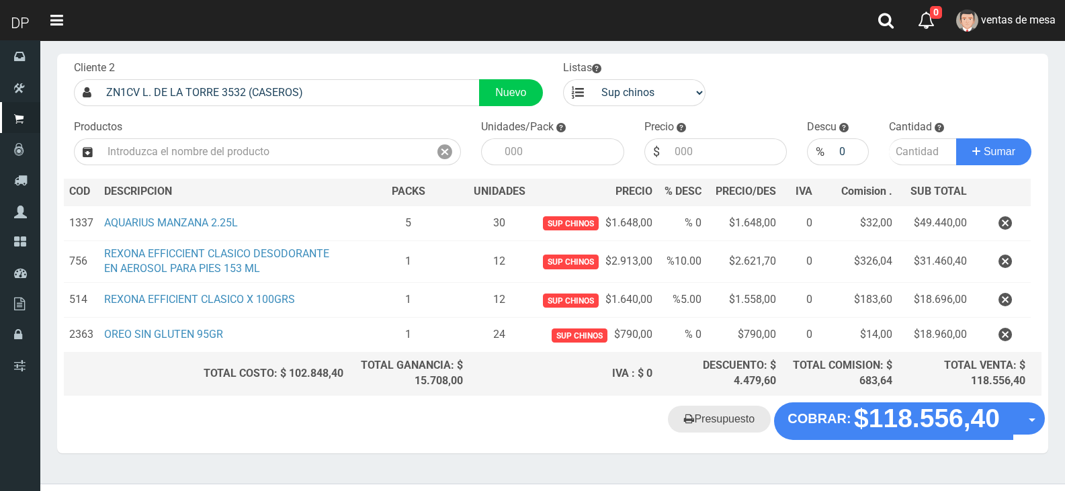
click at [729, 420] on link "Presupuesto" at bounding box center [719, 419] width 103 height 27
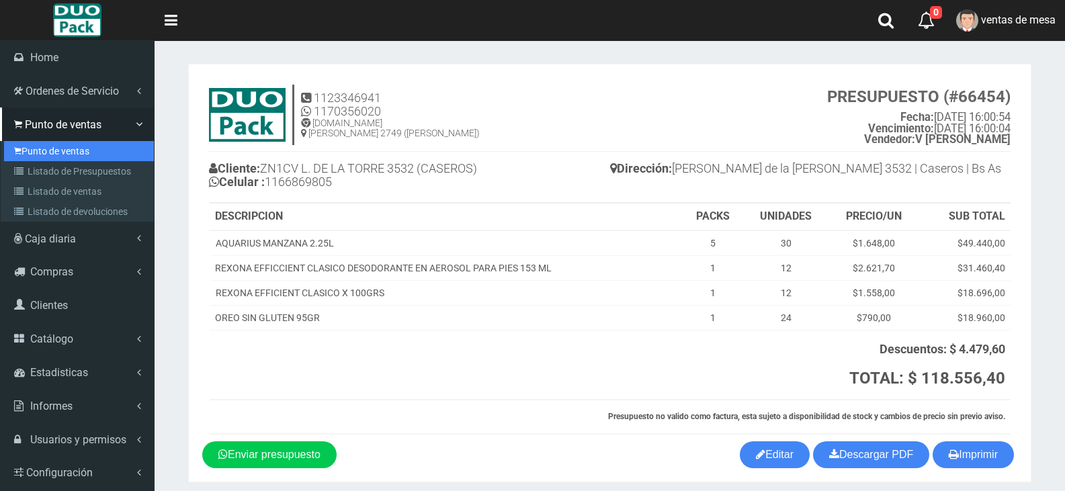
click at [18, 148] on icon at bounding box center [17, 151] width 7 height 11
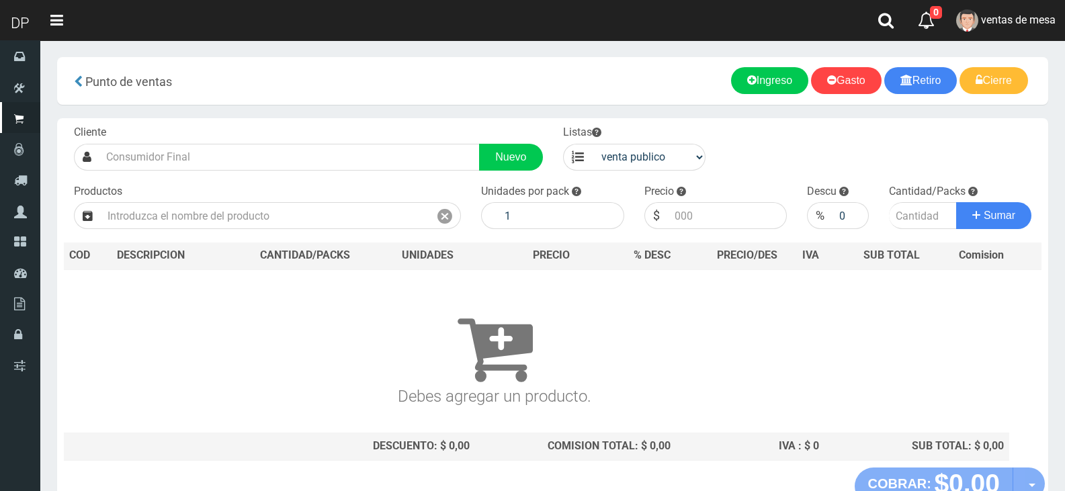
click at [226, 154] on input "text" at bounding box center [289, 157] width 380 height 27
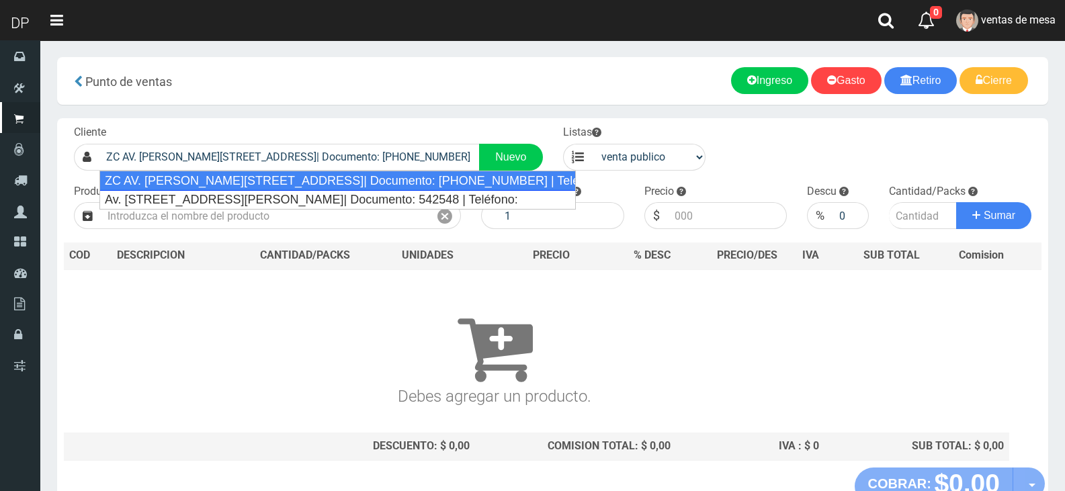
type input "ZC AV. [PERSON_NAME][STREET_ADDRESS]| Documento: [PHONE_NUMBER] | Teléfono:"
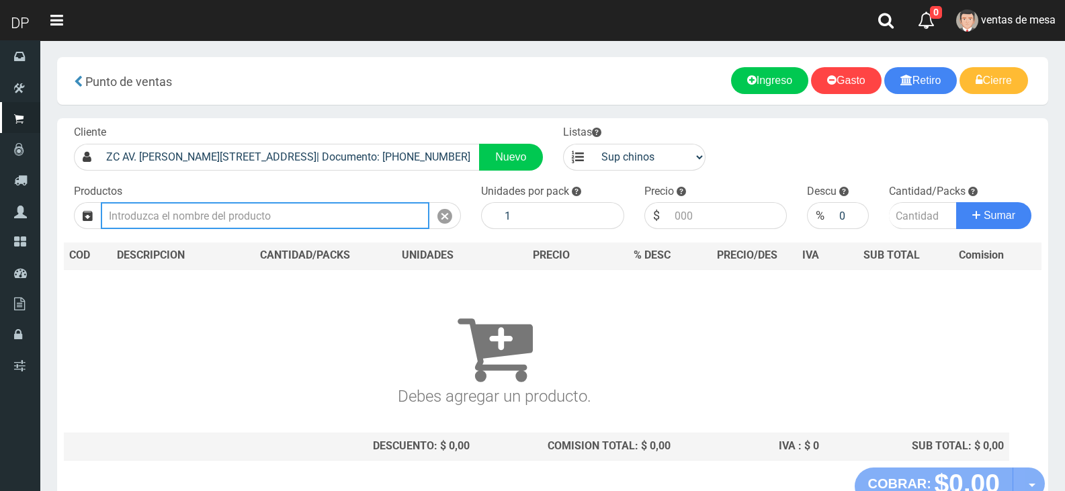
select select "2"
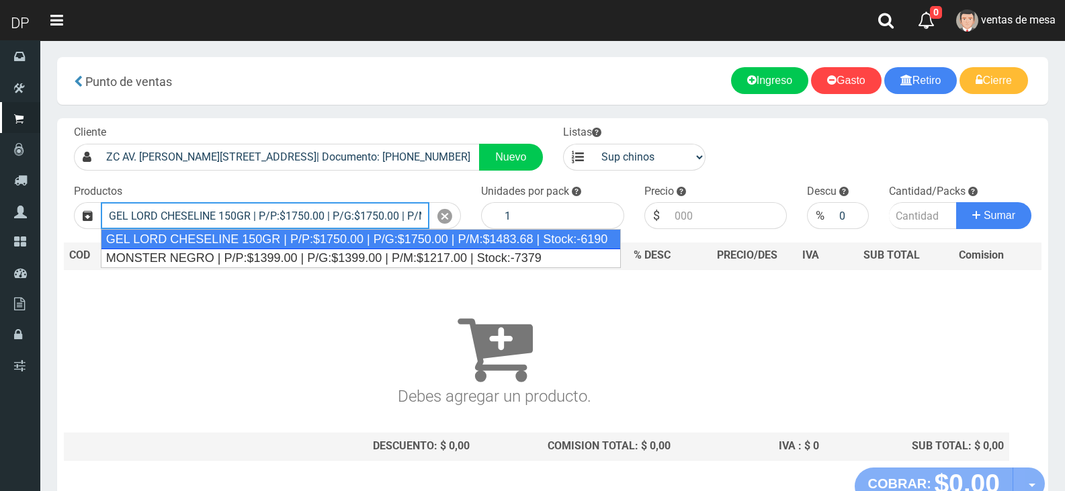
type input "GEL LORD CHESELINE 150GR | P/P:$1750.00 | P/G:$1750.00 | P/M:$1483.68 | Stock:-…"
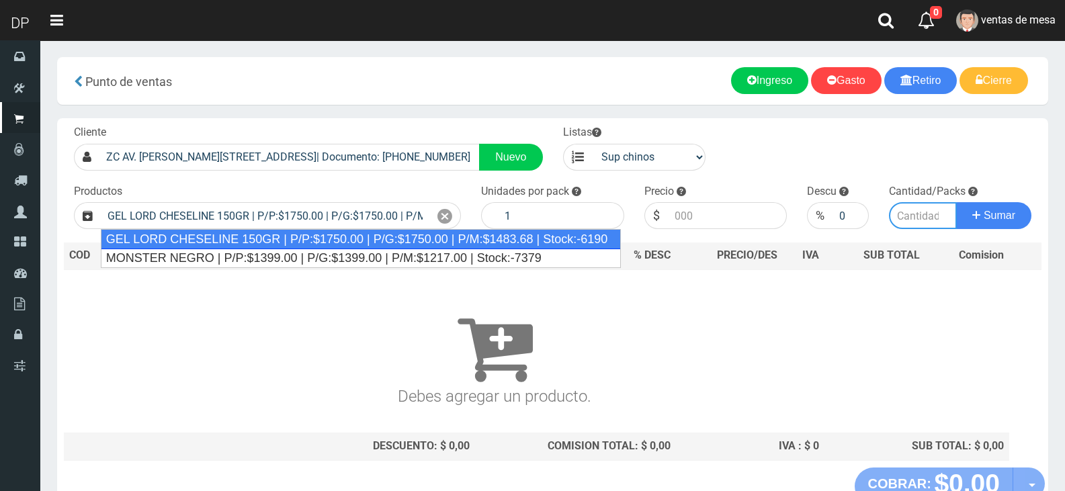
type input "12"
type input "1750.00"
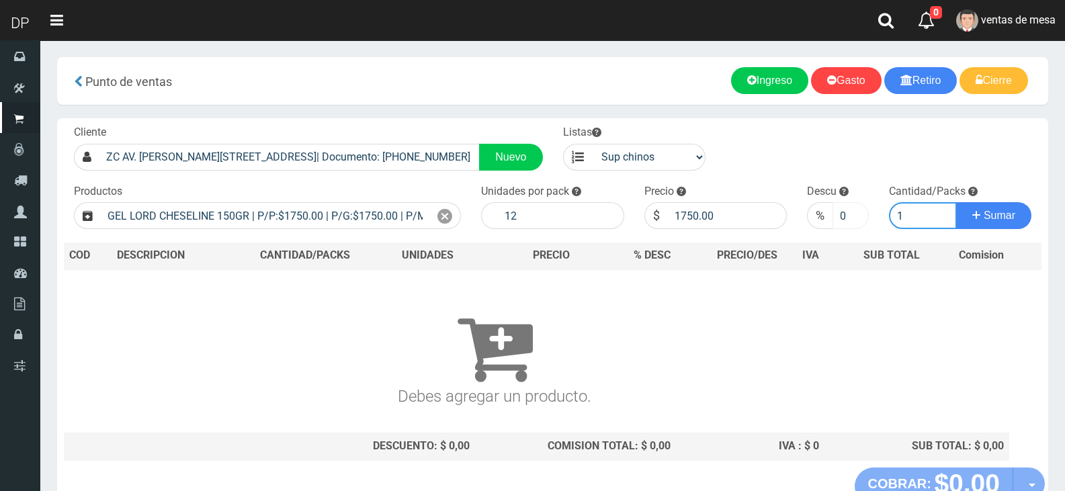
type input "1"
click at [841, 216] on input "0" at bounding box center [850, 215] width 36 height 27
type input "10"
click at [956, 202] on button "Sumar" at bounding box center [993, 215] width 75 height 27
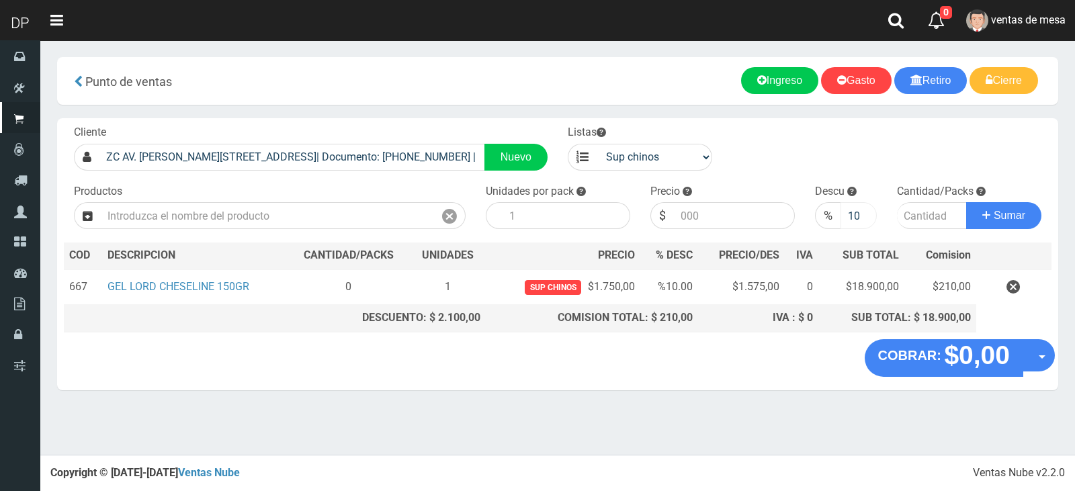
click at [836, 221] on div "%" at bounding box center [828, 215] width 26 height 27
click at [840, 209] on input "10" at bounding box center [858, 215] width 37 height 27
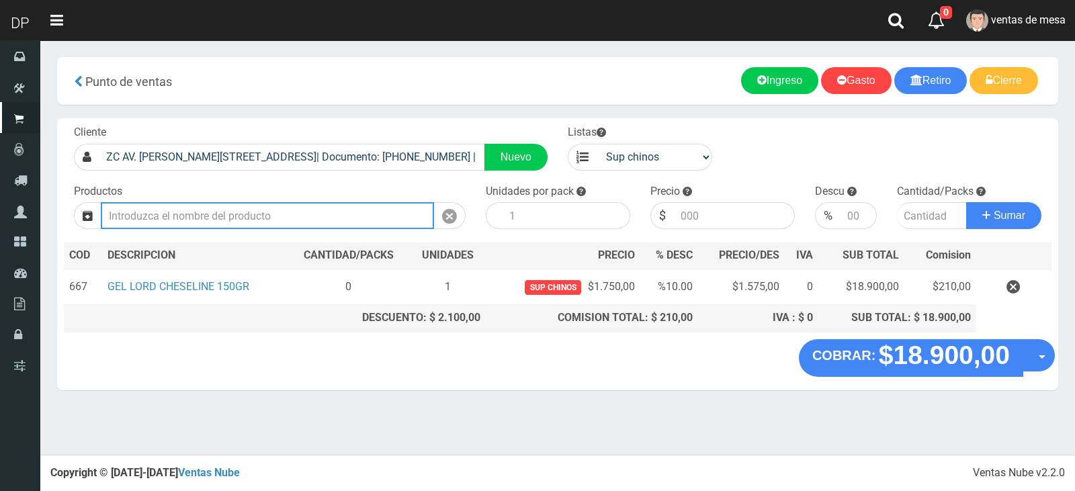
click at [321, 211] on input "text" at bounding box center [267, 215] width 333 height 27
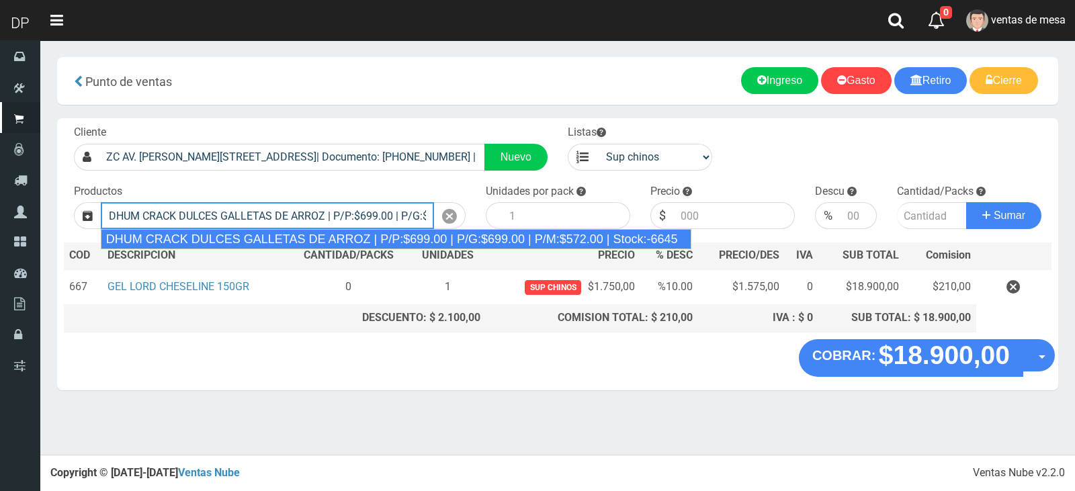
type input "DHUM CRACK DULCES GALLETAS DE ARROZ | P/P:$699.00 | P/G:$699.00 | P/M:$572.00 |…"
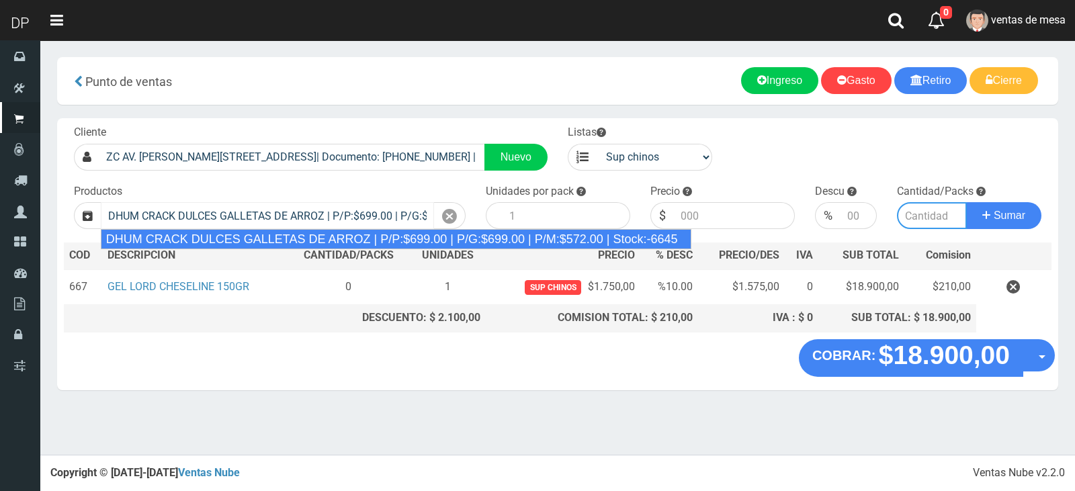
type input "12"
type input "699.00"
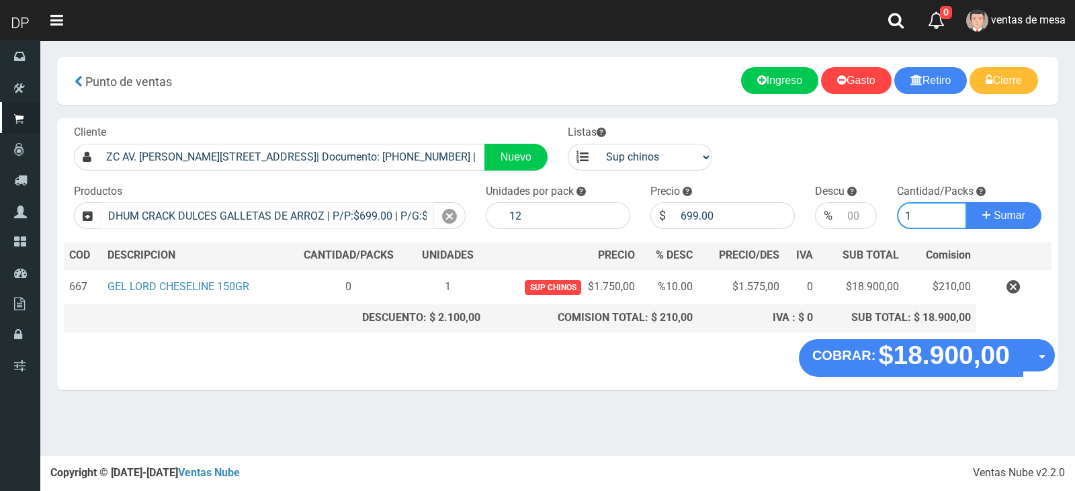
type input "1"
click at [966, 202] on button "Sumar" at bounding box center [1003, 215] width 75 height 27
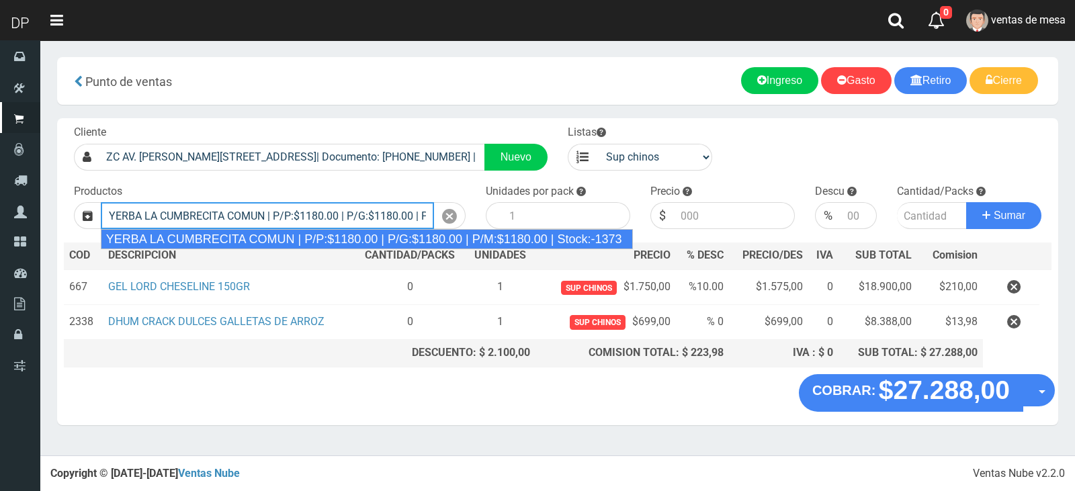
type input "YERBA LA CUMBRECITA COMUN | P/P:$1180.00 | P/G:$1180.00 | P/M:$1180.00 | Stock:…"
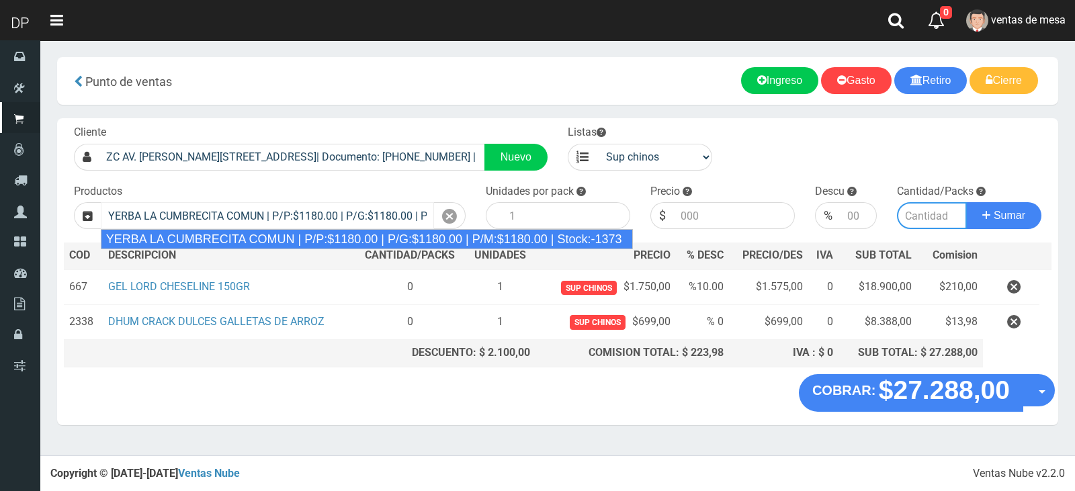
type input "10"
type input "1180.00"
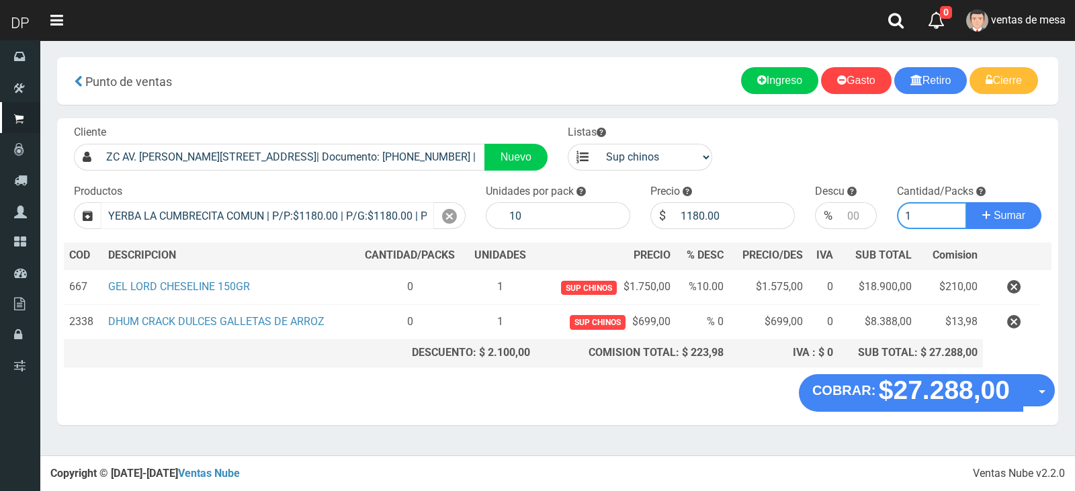
type input "1"
click at [966, 202] on button "Sumar" at bounding box center [1003, 215] width 75 height 27
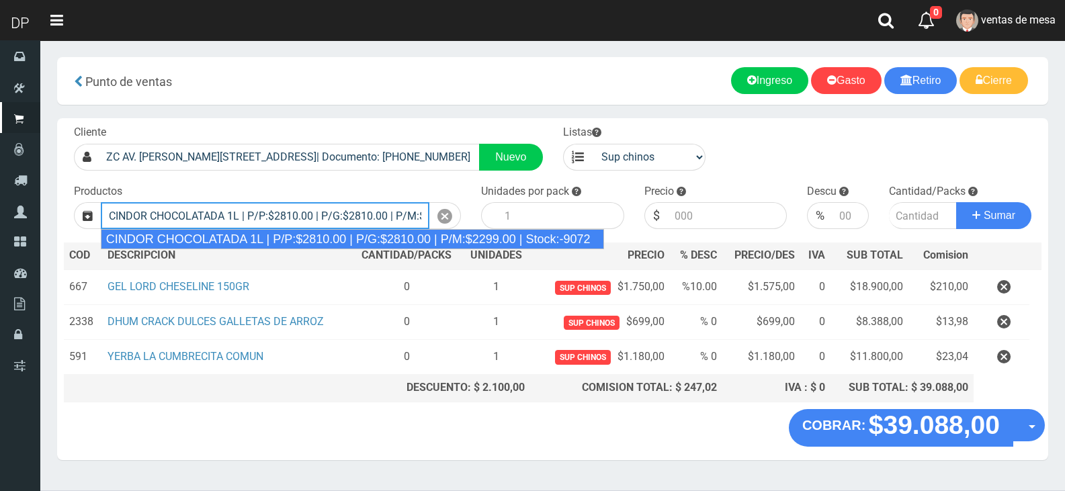
type input "CINDOR CHOCOLATADA 1L | P/P:$2810.00 | P/G:$2810.00 | P/M:$2299.00 | Stock:-9072"
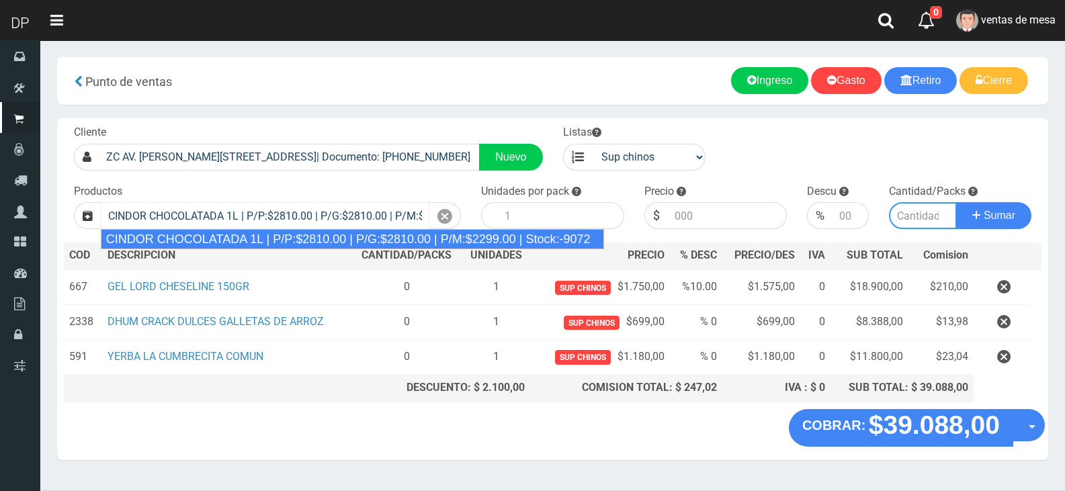
type input "12"
type input "2810.00"
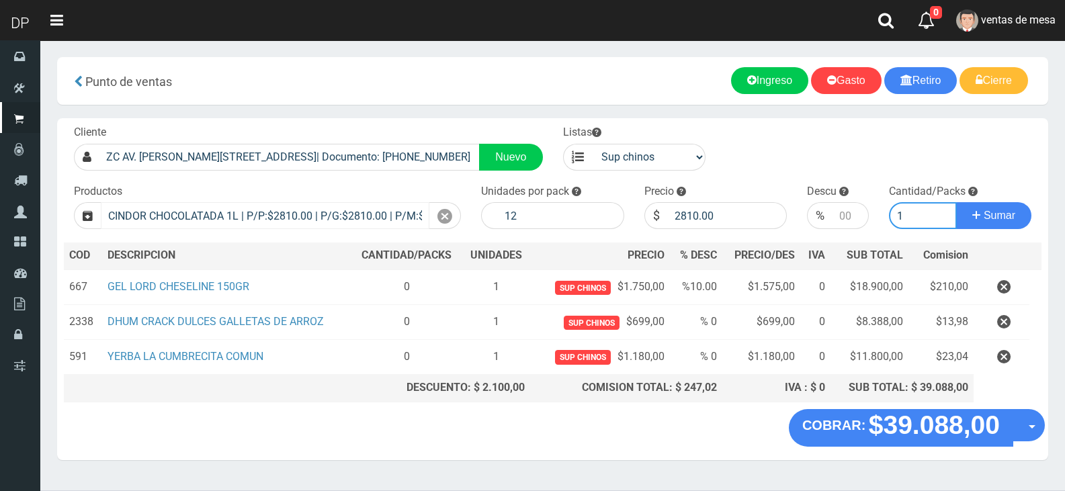
type input "1"
click at [956, 202] on button "Sumar" at bounding box center [993, 215] width 75 height 27
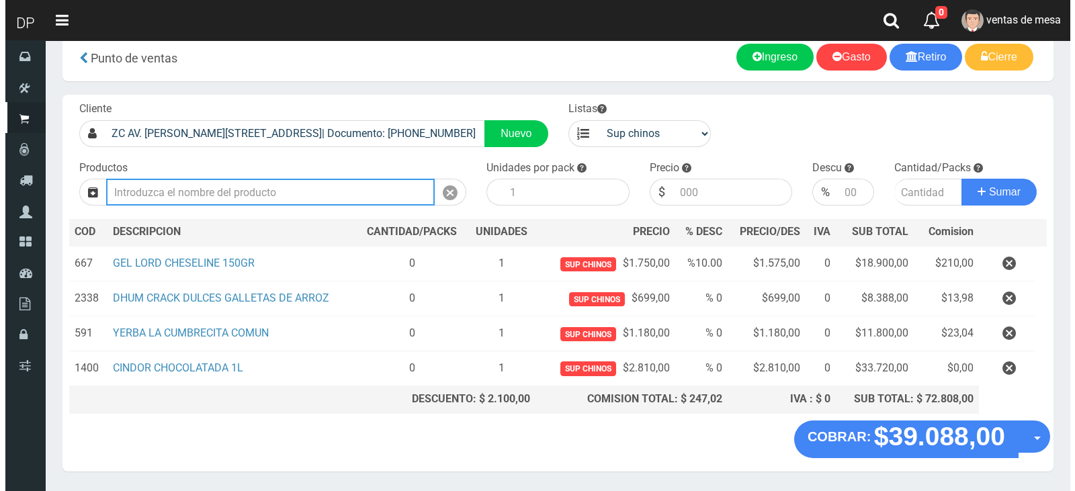
scroll to position [65, 0]
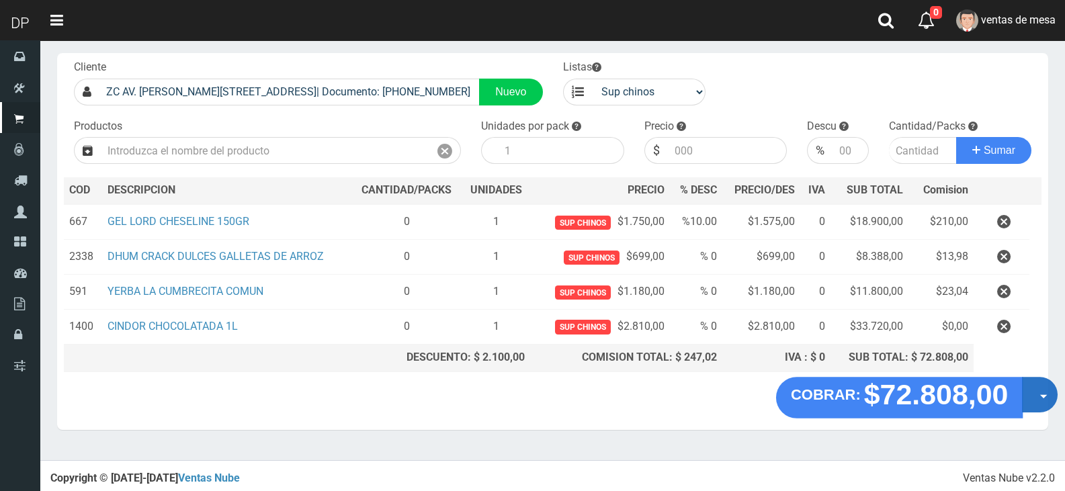
click at [1042, 401] on button "Opciones" at bounding box center [1040, 395] width 36 height 36
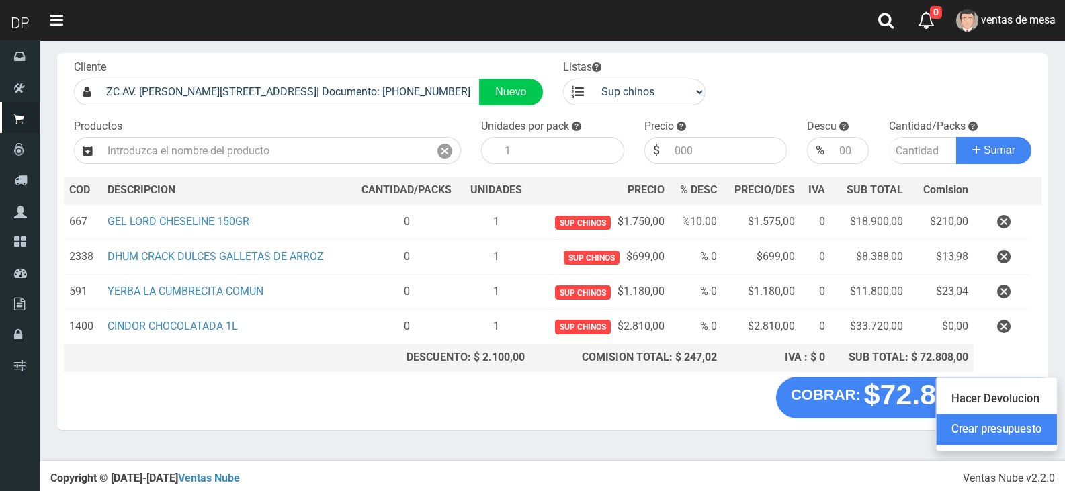
click at [1041, 429] on link "Crear presupuesto" at bounding box center [996, 429] width 120 height 31
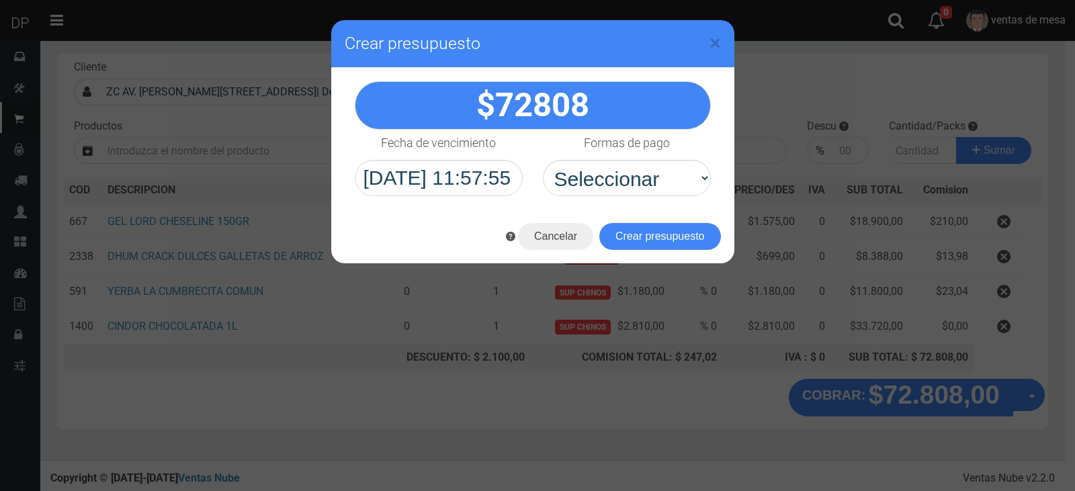
click at [660, 182] on select "Seleccionar Efectivo Tarjeta de Crédito Depósito Débito" at bounding box center [627, 178] width 168 height 36
select select "Efectivo"
click at [543, 160] on select "Seleccionar Efectivo Tarjeta de Crédito Depósito Débito" at bounding box center [627, 178] width 168 height 36
click at [662, 247] on button "Crear presupuesto" at bounding box center [660, 236] width 122 height 27
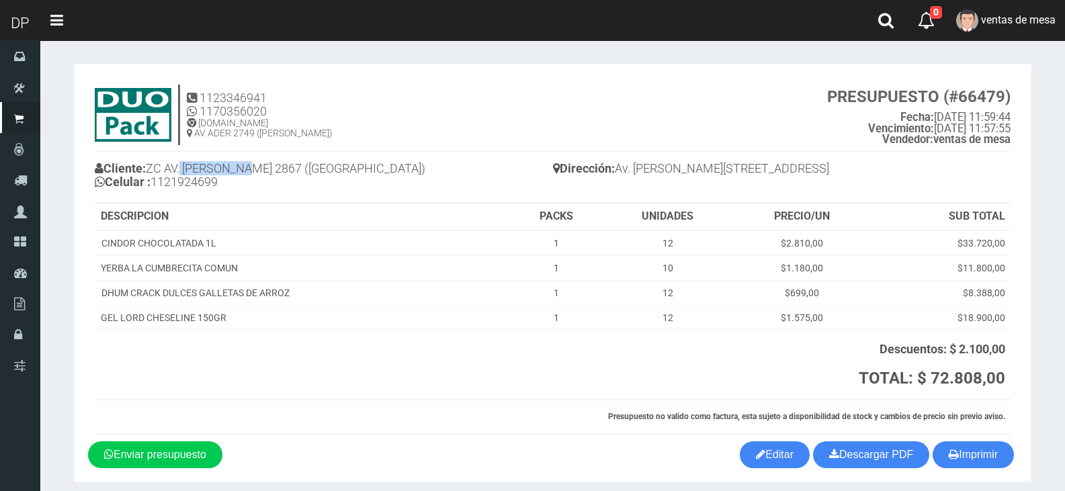
drag, startPoint x: 186, startPoint y: 166, endPoint x: 269, endPoint y: 165, distance: 82.6
click at [256, 163] on h4 "Cliente: ZC AV. LOPE DE VEGA 2867 (VILLA DEVOTO) Celular : 1121924699" at bounding box center [324, 177] width 458 height 37
click at [280, 167] on h4 "Cliente: ZC AV. LOPE DE VEGA 2867 (VILLA DEVOTO) Celular : 1121924699" at bounding box center [324, 177] width 458 height 37
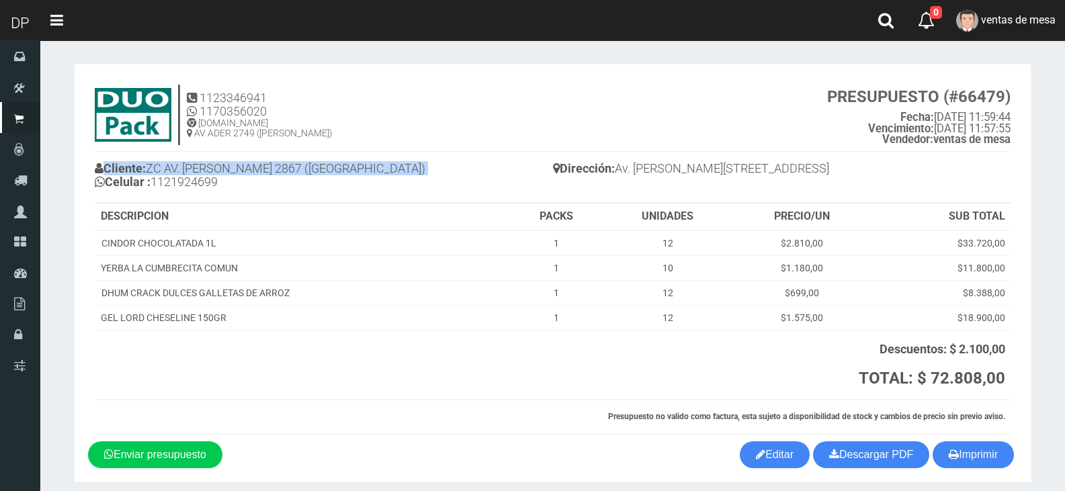
click at [220, 167] on h4 "Cliente: ZC AV. LOPE DE VEGA 2867 (VILLA DEVOTO) Celular : 1121924699" at bounding box center [324, 177] width 458 height 37
drag, startPoint x: 188, startPoint y: 166, endPoint x: 296, endPoint y: 169, distance: 107.5
click at [296, 169] on h4 "Cliente: ZC AV. LOPE DE VEGA 2867 (VILLA DEVOTO) Celular : 1121924699" at bounding box center [324, 177] width 458 height 37
copy h4 "LOPE DE VEGA 2867"
click at [951, 437] on div "1123346941 1170356020 WWW.DUOPACKS.COM.AR AV ADER 2749 (MUNRO) PRESUPUESTO (#66…" at bounding box center [552, 259] width 929 height 363
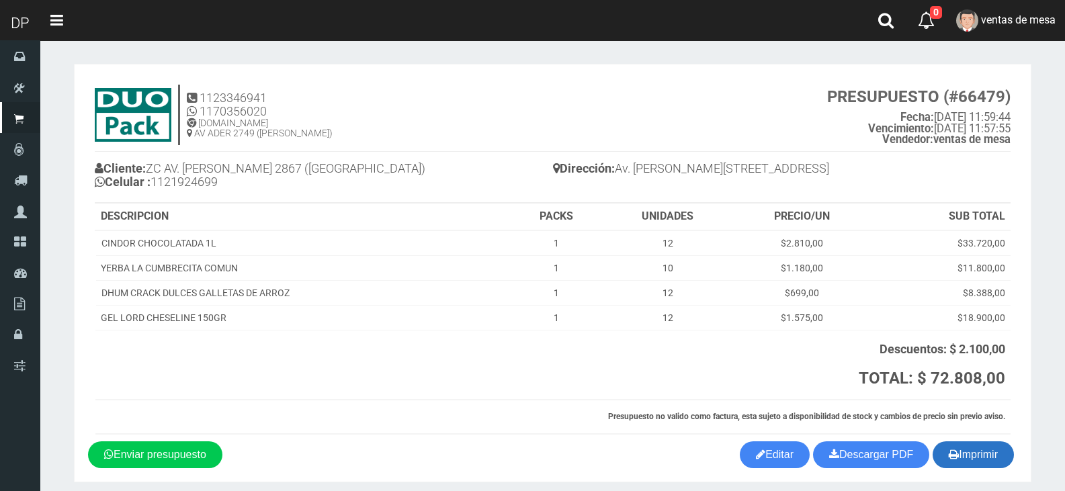
click at [944, 448] on button "Imprimir" at bounding box center [972, 454] width 81 height 27
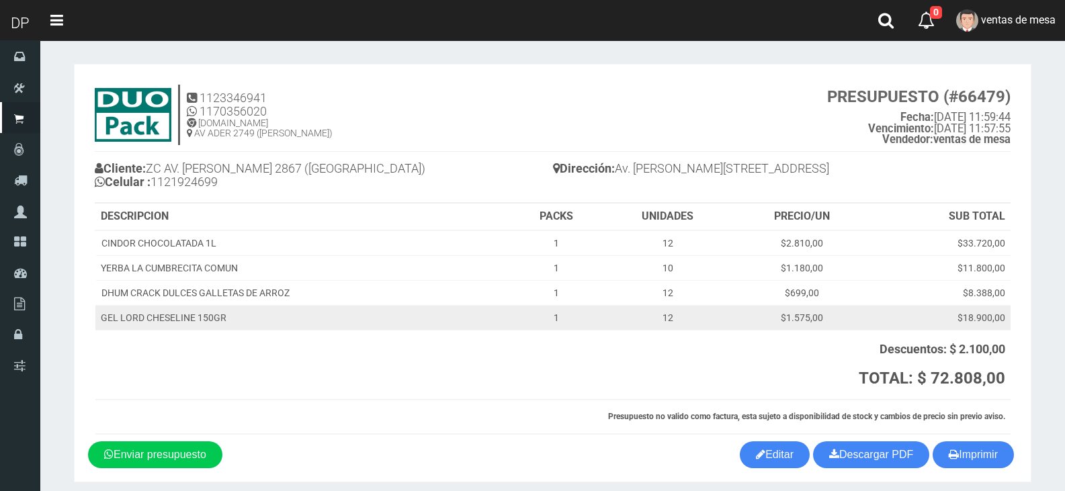
click at [611, 329] on td "12" at bounding box center [668, 317] width 130 height 25
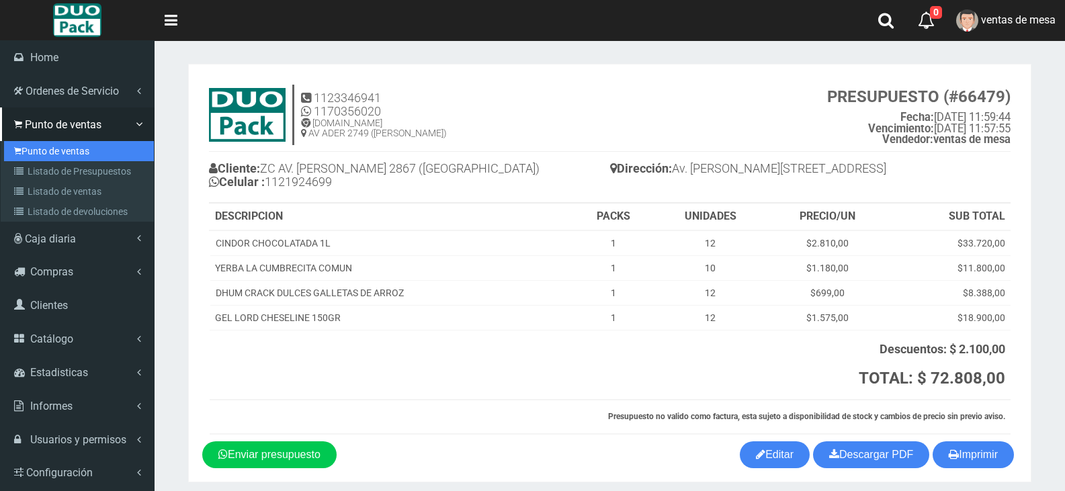
click at [14, 160] on link "Punto de ventas" at bounding box center [79, 151] width 150 height 20
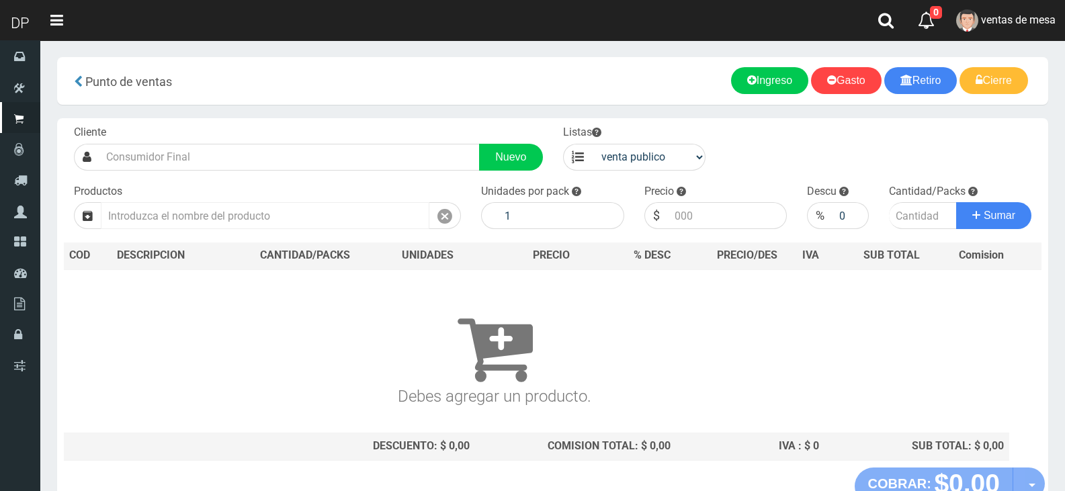
click at [238, 219] on input "text" at bounding box center [265, 215] width 329 height 27
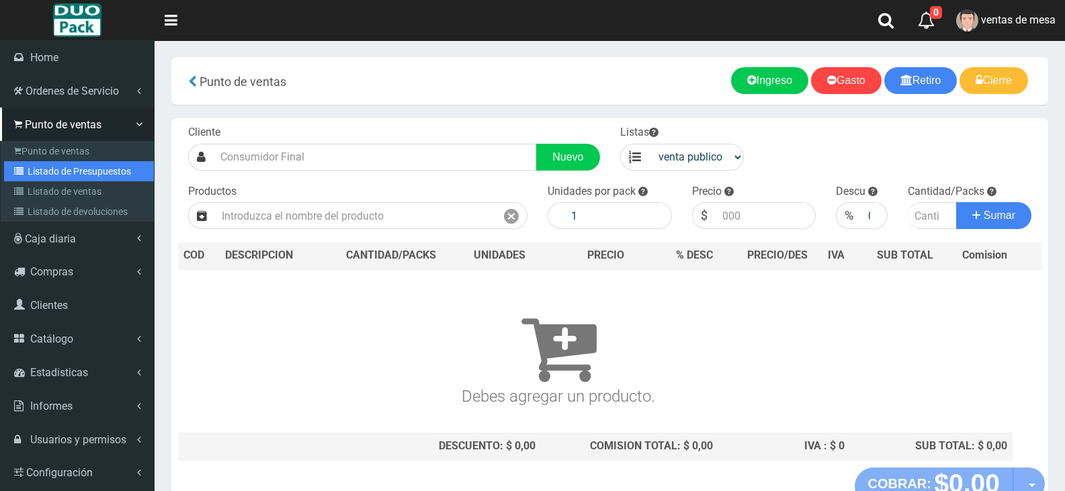
click at [51, 169] on link "Listado de Presupuestos" at bounding box center [79, 171] width 150 height 20
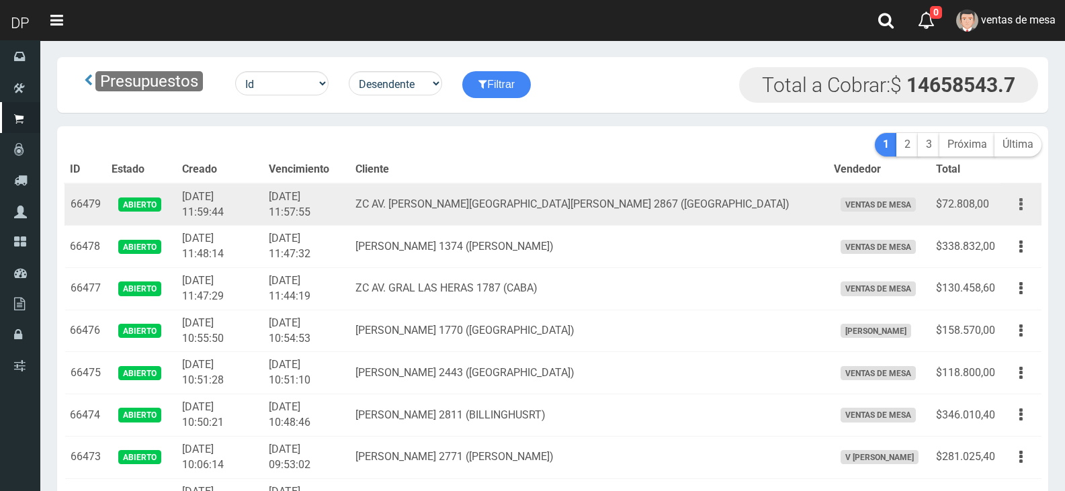
click at [1029, 210] on button "button" at bounding box center [1021, 205] width 30 height 24
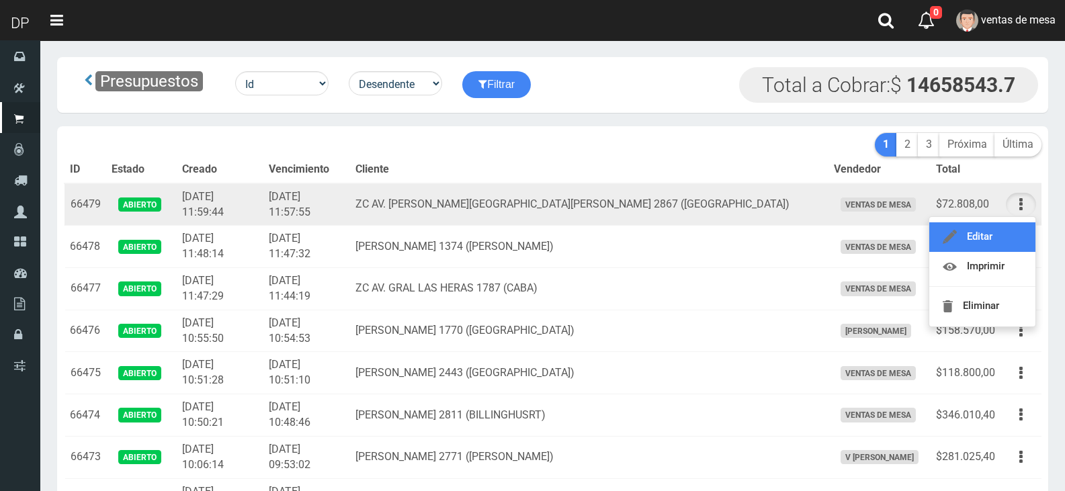
click at [1020, 230] on link "Editar" at bounding box center [982, 237] width 106 height 30
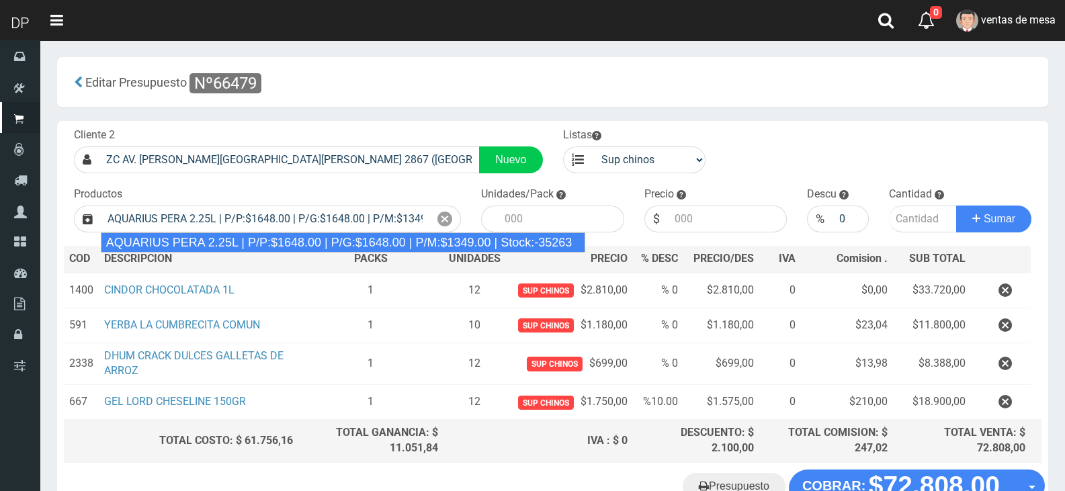
type input "AQUARIUS PERA 2.25L | P/P:$1648.00 | P/G:$1648.00 | P/M:$1349.00 | Stock:-35263"
type input "6"
type input "1648.00"
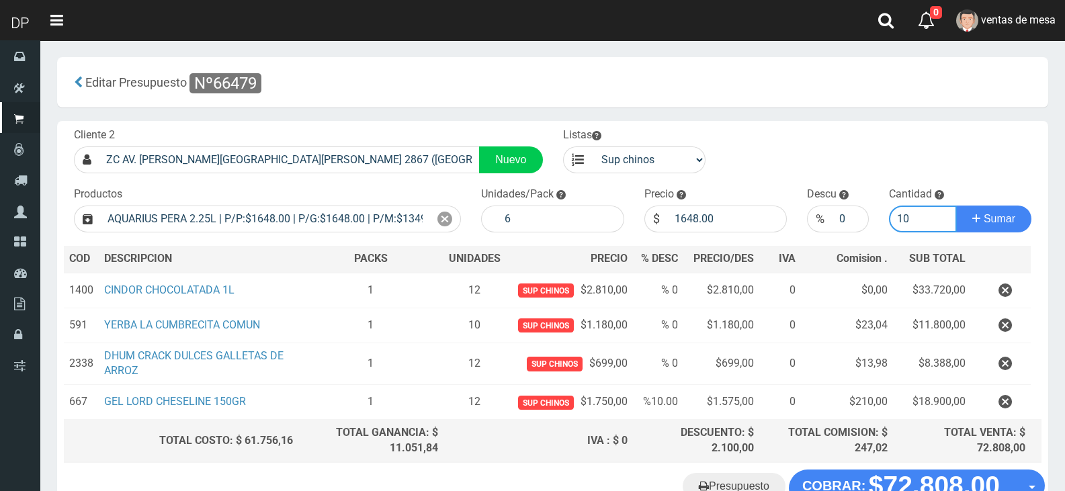
type input "10"
click at [956, 206] on button "Sumar" at bounding box center [993, 219] width 75 height 27
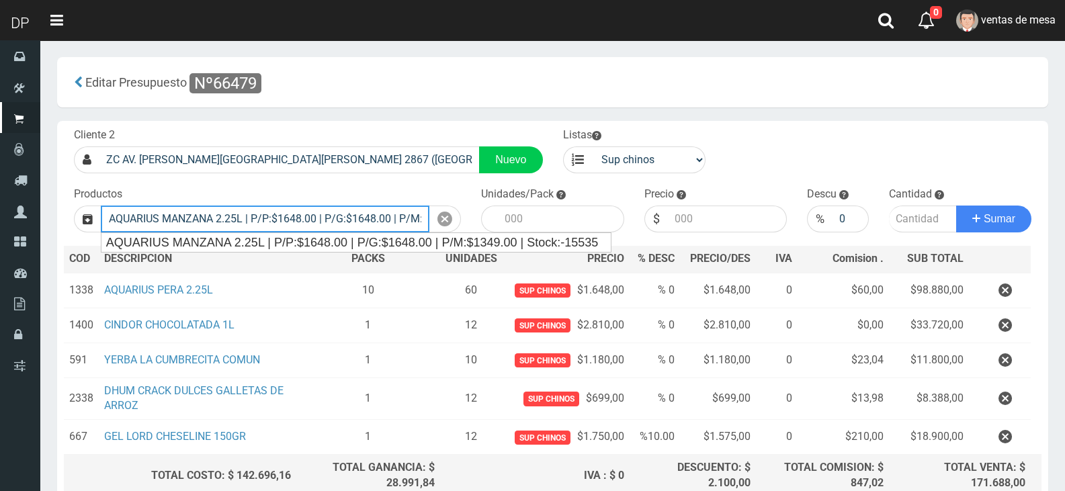
type input "AQUARIUS MANZANA 2.25L | P/P:$1648.00 | P/G:$1648.00 | P/M:$1349.00 | Stock:-15…"
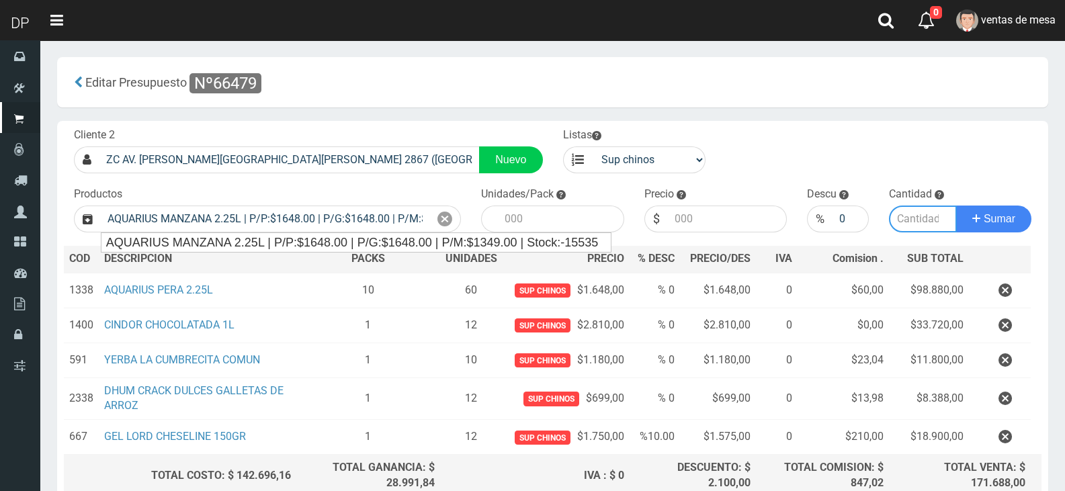
type input "6"
type input "1648.00"
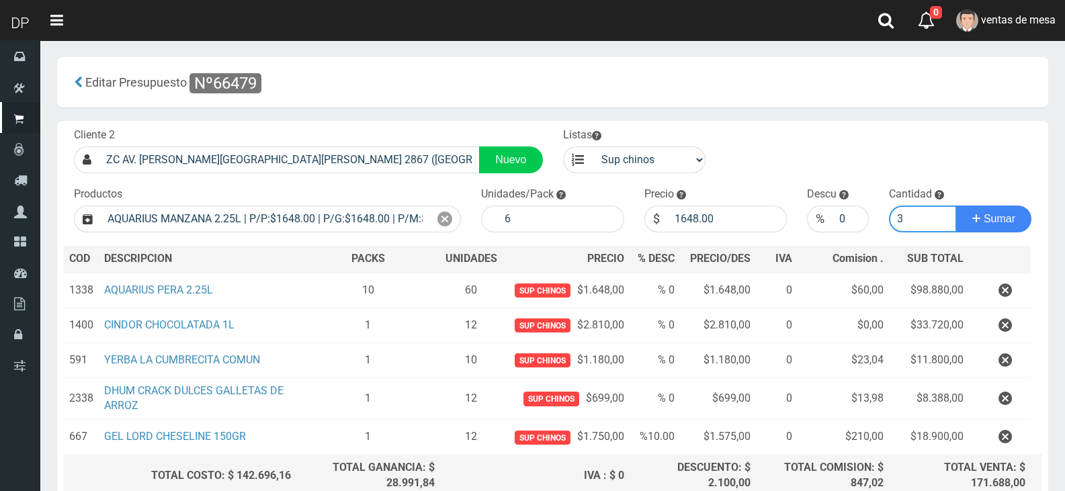
type input "3"
click at [956, 206] on button "Sumar" at bounding box center [993, 219] width 75 height 27
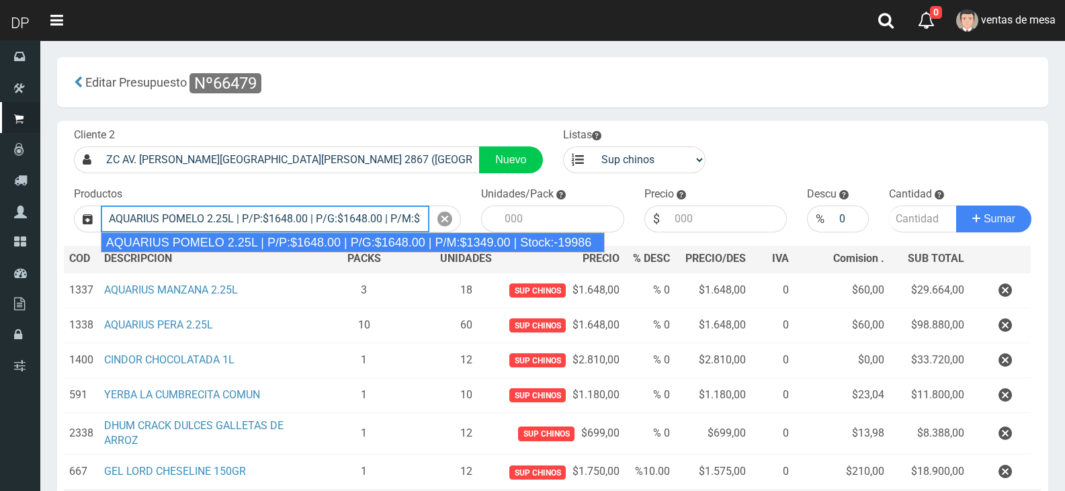
type input "AQUARIUS POMELO 2.25L | P/P:$1648.00 | P/G:$1648.00 | P/M:$1349.00 | Stock:-199…"
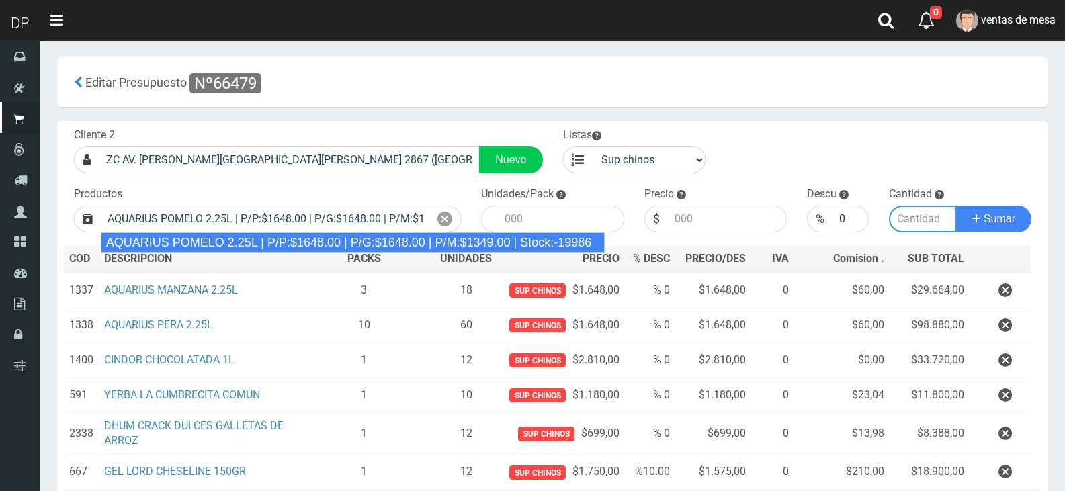
type input "6"
type input "1648.00"
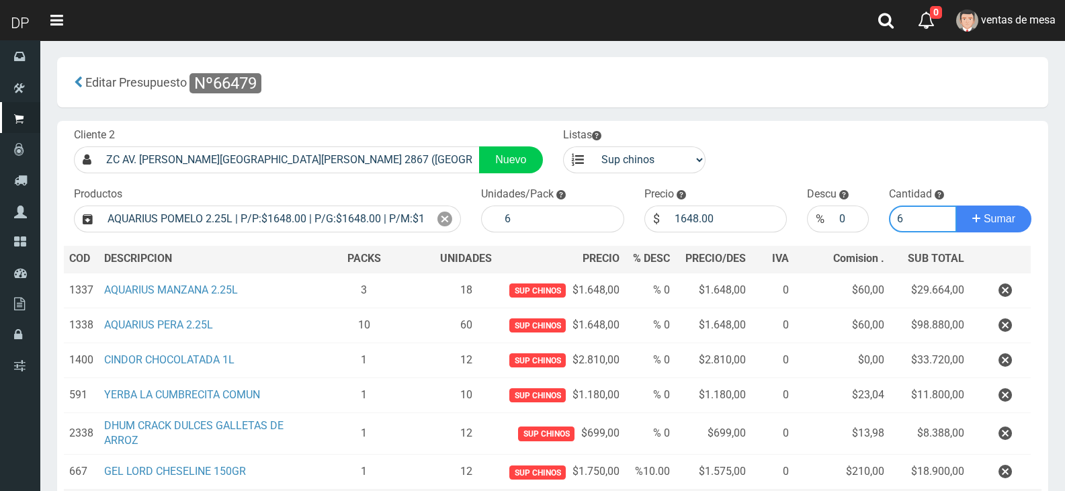
type input "6"
click at [956, 206] on button "Sumar" at bounding box center [993, 219] width 75 height 27
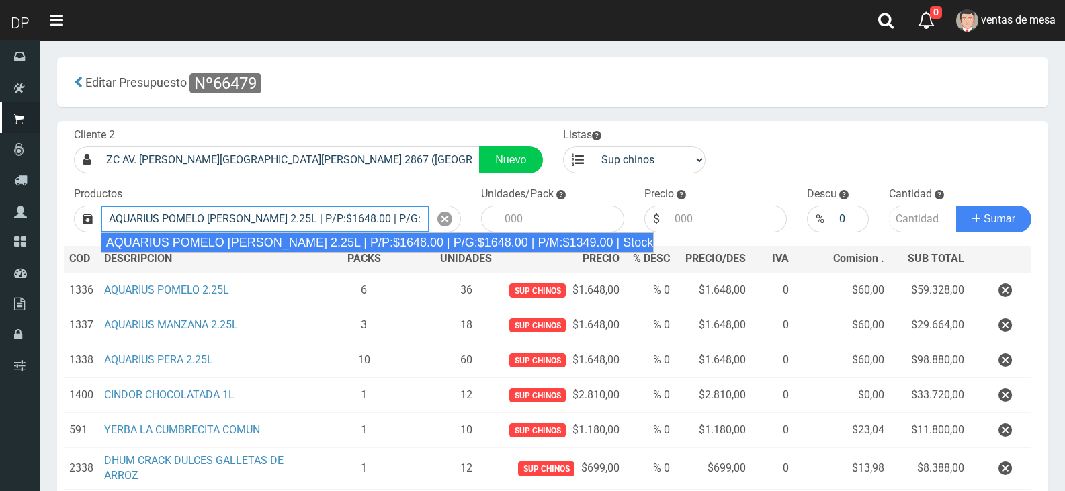
type input "AQUARIUS POMELO ROSADO 2.25L | P/P:$1648.00 | P/G:$1648.00 | P/M:$1349.00 | Sto…"
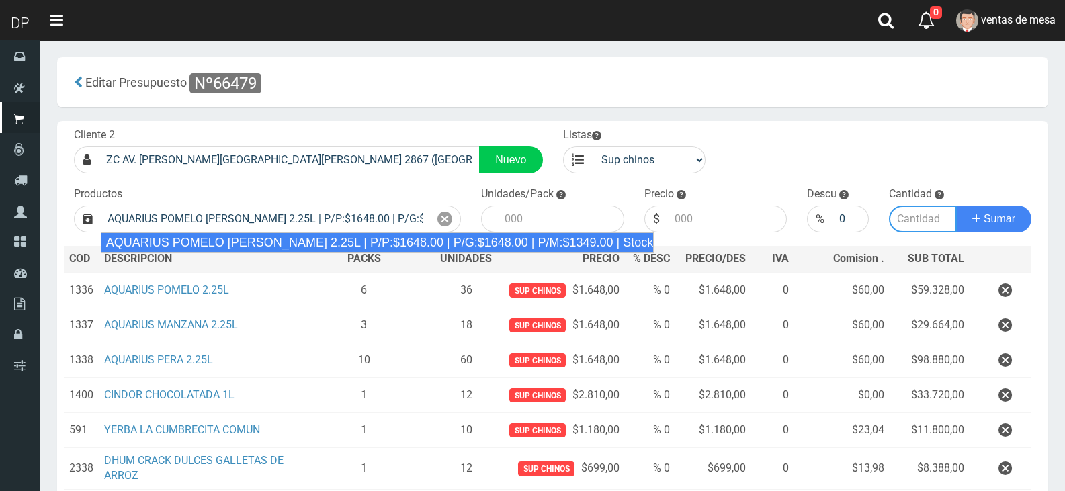
type input "6"
type input "1648.00"
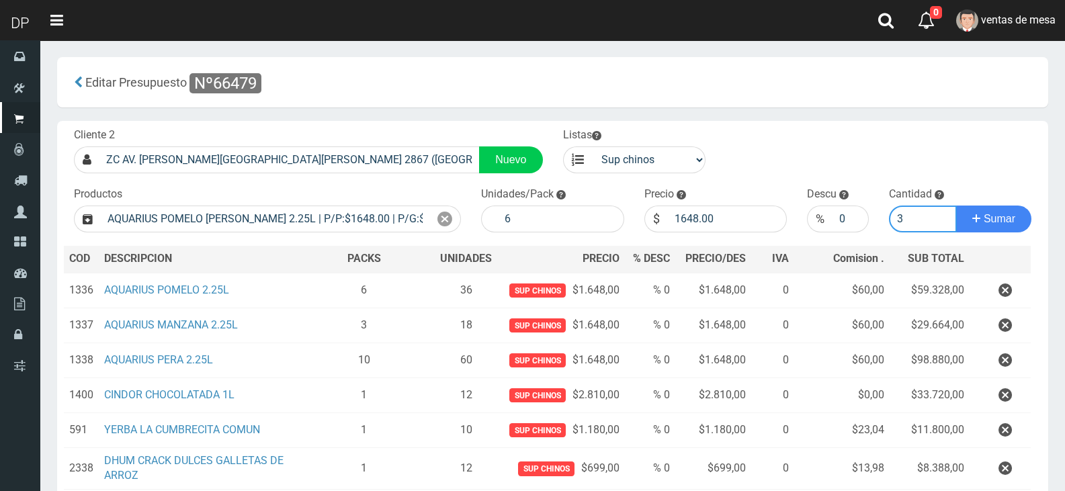
type input "3"
click at [956, 206] on button "Sumar" at bounding box center [993, 219] width 75 height 27
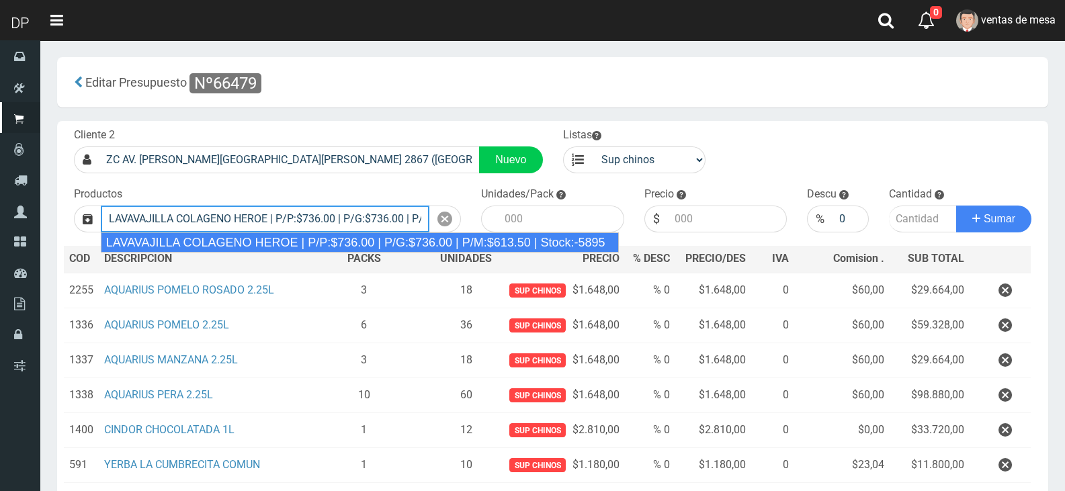
type input "LAVAVAJILLA COLAGENO HEROE | P/P:$736.00 | P/G:$736.00 | P/M:$613.50 | Stock:-5…"
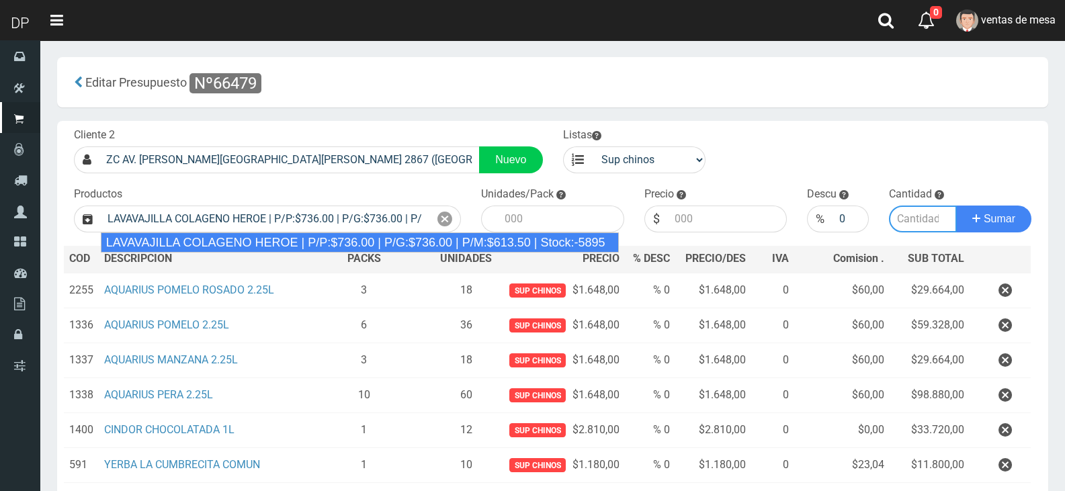
type input "15"
type input "736.00"
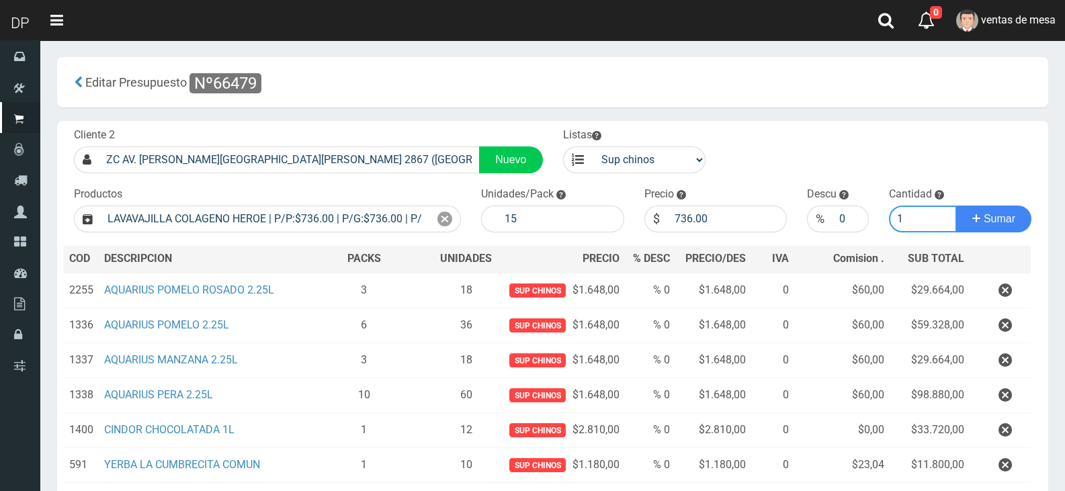
type input "1"
click at [956, 206] on button "Sumar" at bounding box center [993, 219] width 75 height 27
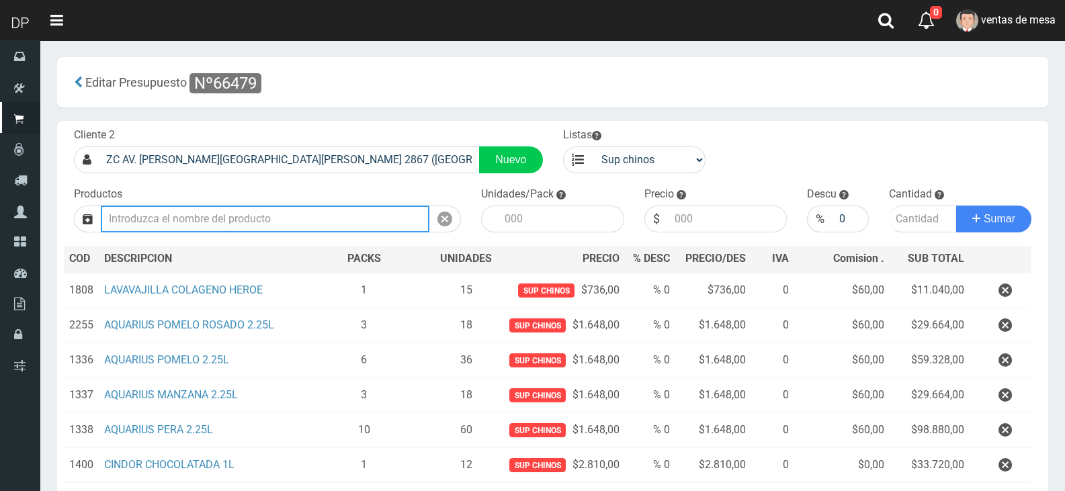
scroll to position [267, 0]
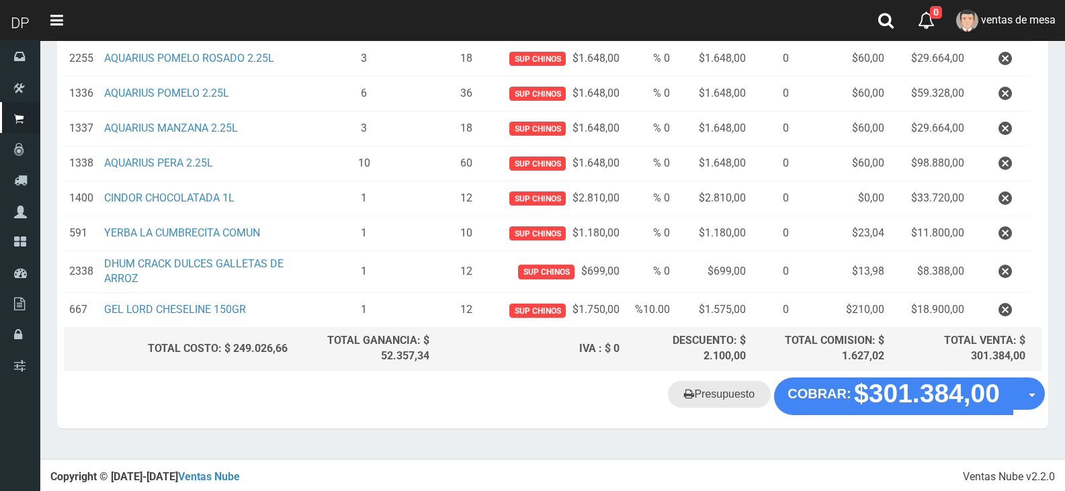
click at [704, 405] on link "Presupuesto" at bounding box center [719, 394] width 103 height 27
click at [710, 396] on link "Presupuesto" at bounding box center [719, 394] width 103 height 27
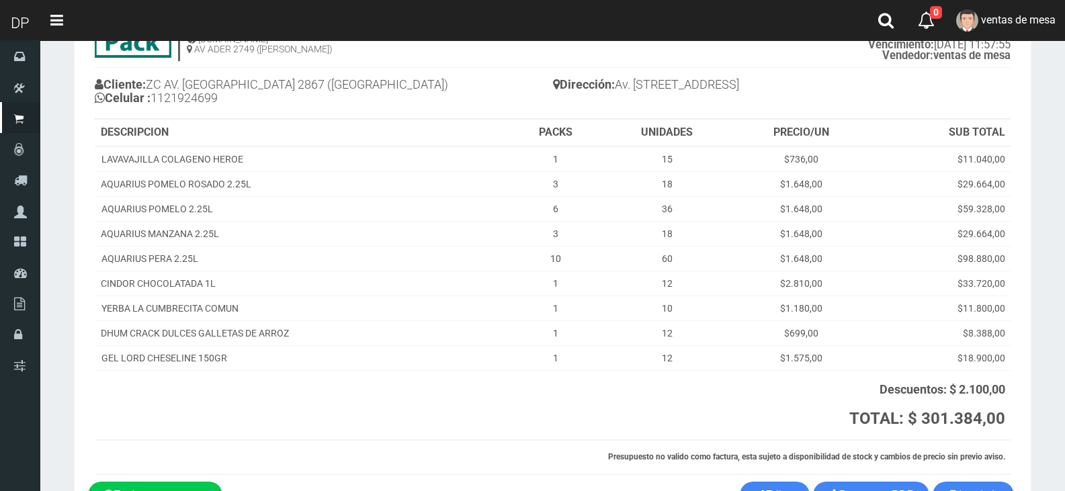
scroll to position [175, 0]
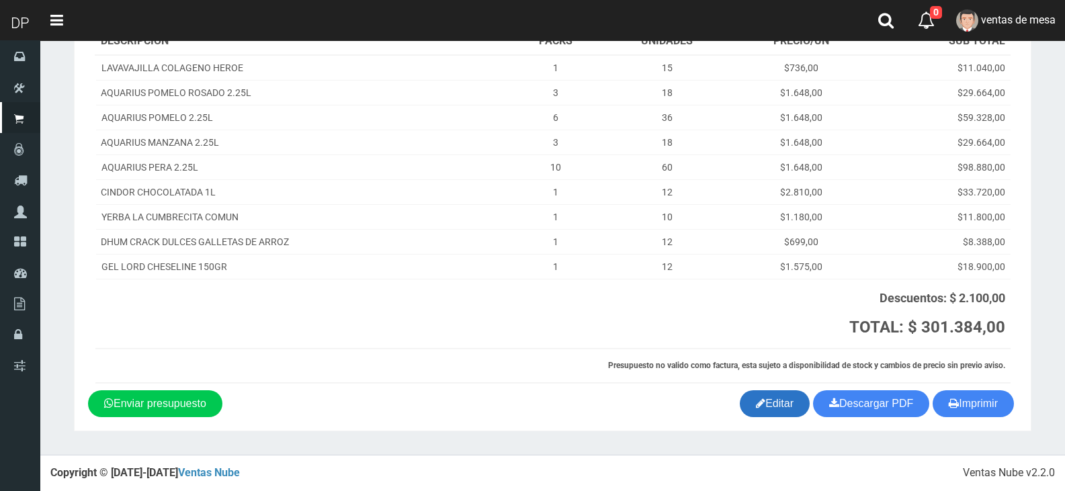
click at [758, 406] on link "Editar" at bounding box center [775, 403] width 70 height 27
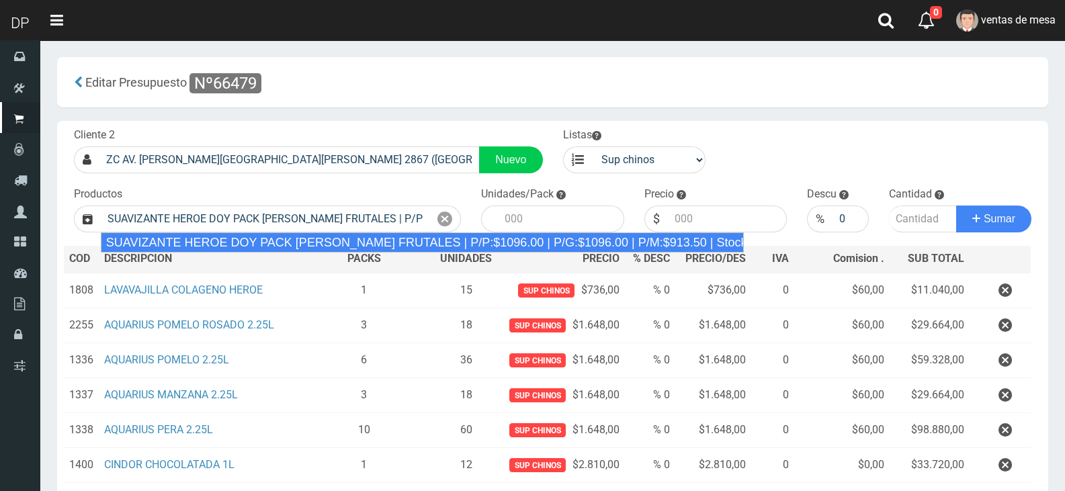
type input "SUAVIZANTE HEROE DOY PACK [PERSON_NAME] FRUTALES | P/P:$1096.00 | P/G:$1096.00 …"
type input "12"
type input "1096.00"
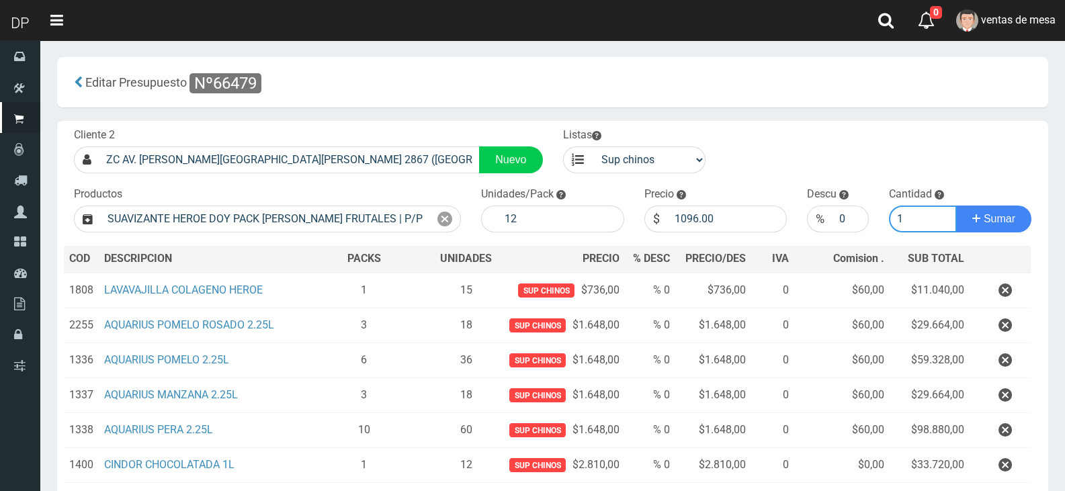
type input "1"
click at [956, 206] on button "Sumar" at bounding box center [993, 219] width 75 height 27
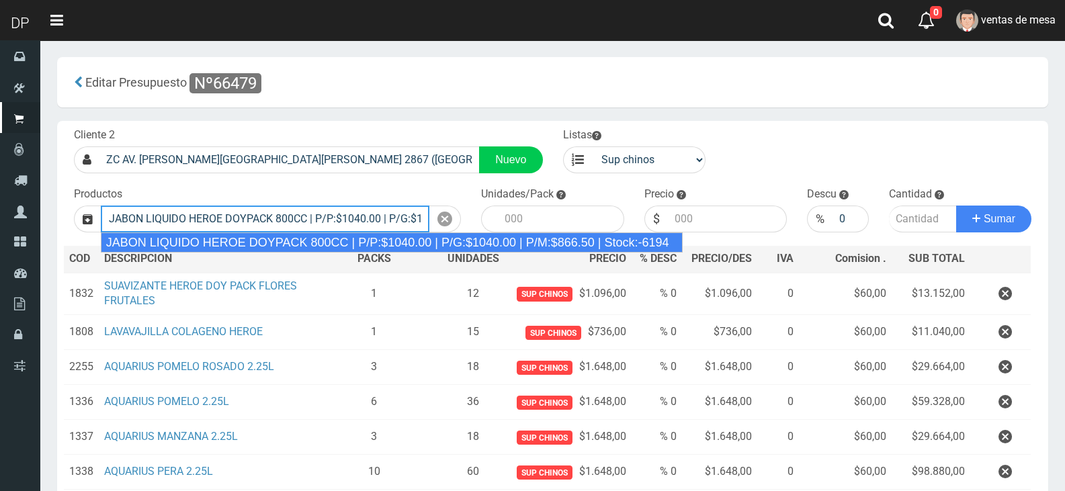
type input "JABON LIQUIDO HEROE DOYPACK 800CC | P/P:$1040.00 | P/G:$1040.00 | P/M:$866.50 |…"
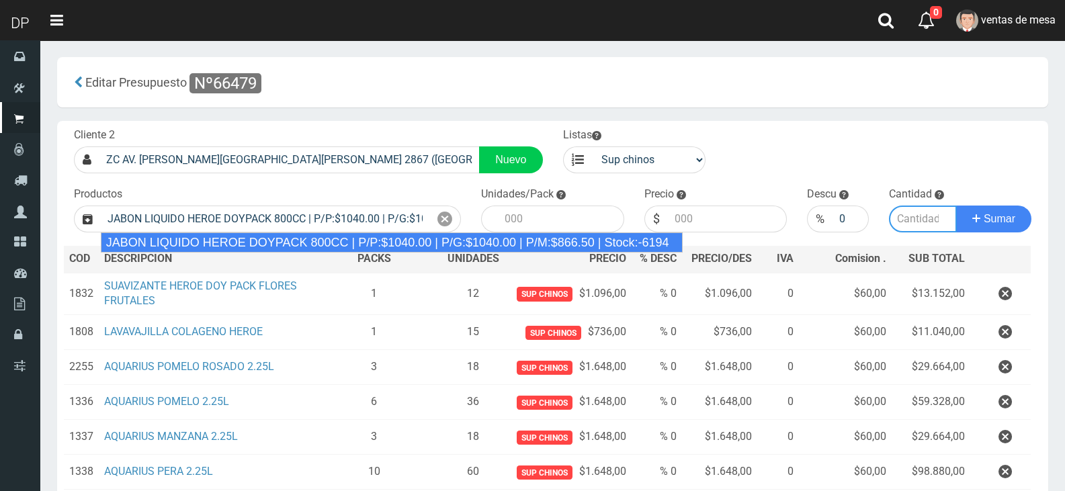
type input "12"
type input "1040.00"
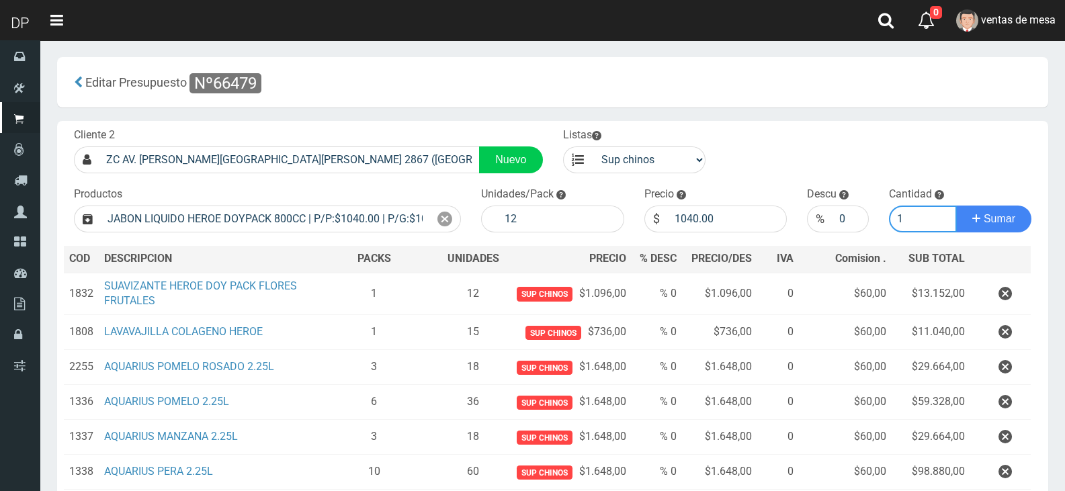
type input "1"
click at [956, 206] on button "Sumar" at bounding box center [993, 219] width 75 height 27
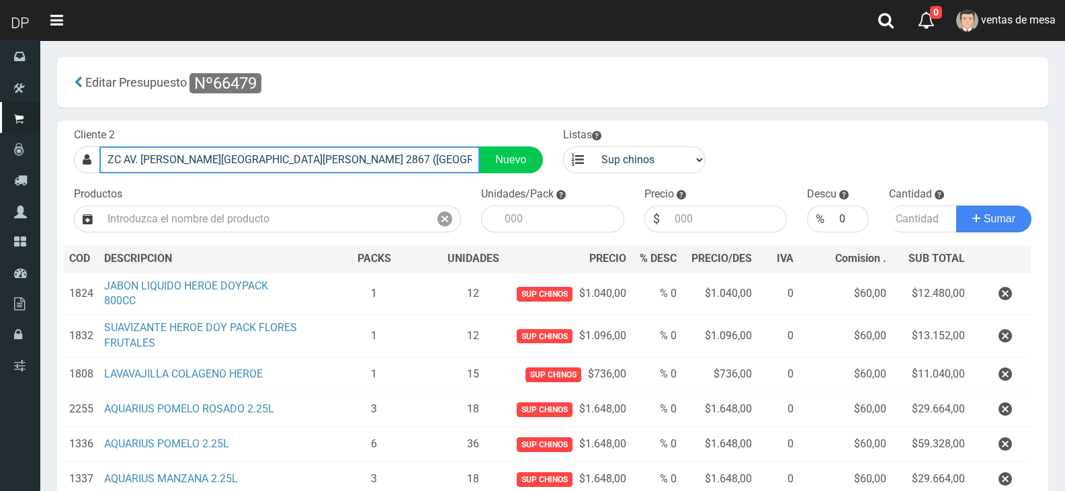
drag, startPoint x: 216, startPoint y: 158, endPoint x: 229, endPoint y: 158, distance: 12.8
click at [229, 158] on input "ZC AV. [PERSON_NAME][GEOGRAPHIC_DATA][PERSON_NAME] 2867 ([GEOGRAPHIC_DATA])" at bounding box center [289, 159] width 380 height 27
click at [267, 158] on input "ZC AV. [PERSON_NAME][GEOGRAPHIC_DATA][PERSON_NAME] 2867 ([GEOGRAPHIC_DATA])" at bounding box center [289, 159] width 380 height 27
click at [345, 157] on input "ZC AV. [PERSON_NAME][GEOGRAPHIC_DATA][PERSON_NAME] 2867 ([GEOGRAPHIC_DATA])" at bounding box center [289, 159] width 380 height 27
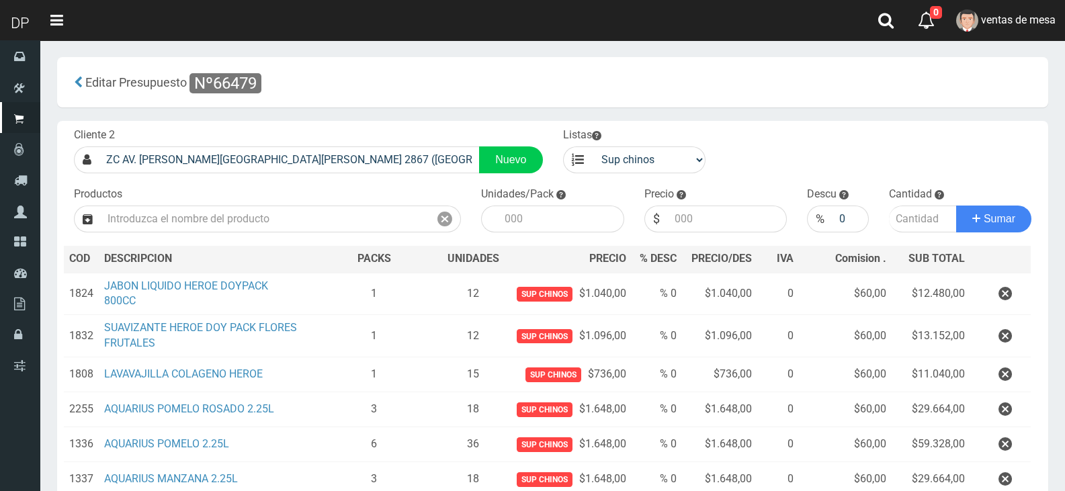
click at [353, 195] on div "Productos" at bounding box center [267, 210] width 407 height 46
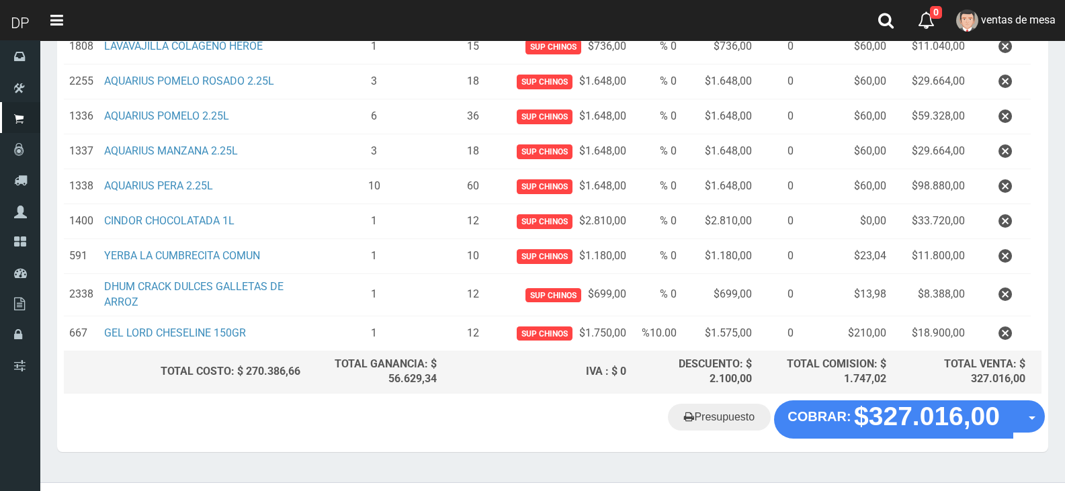
scroll to position [351, 0]
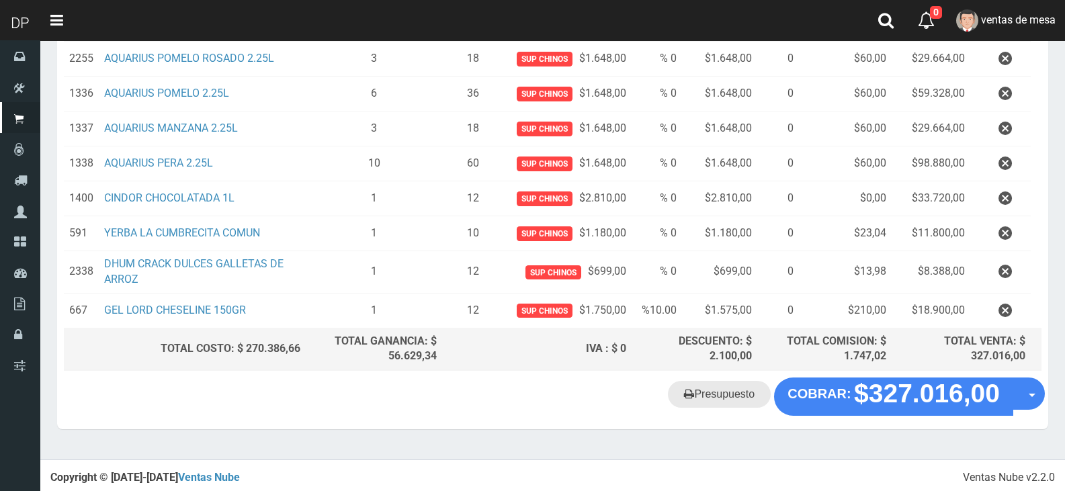
click at [711, 401] on link "Presupuesto" at bounding box center [719, 394] width 103 height 27
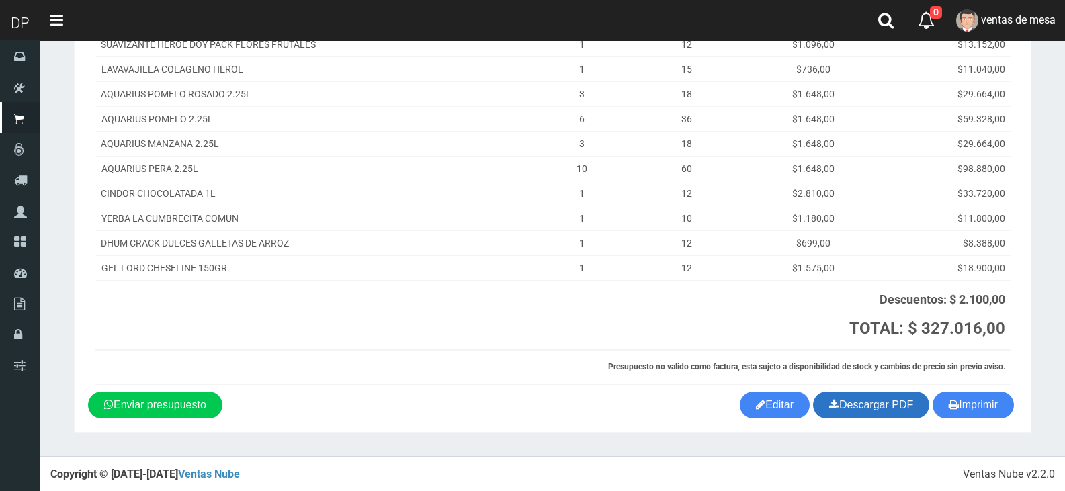
scroll to position [225, 0]
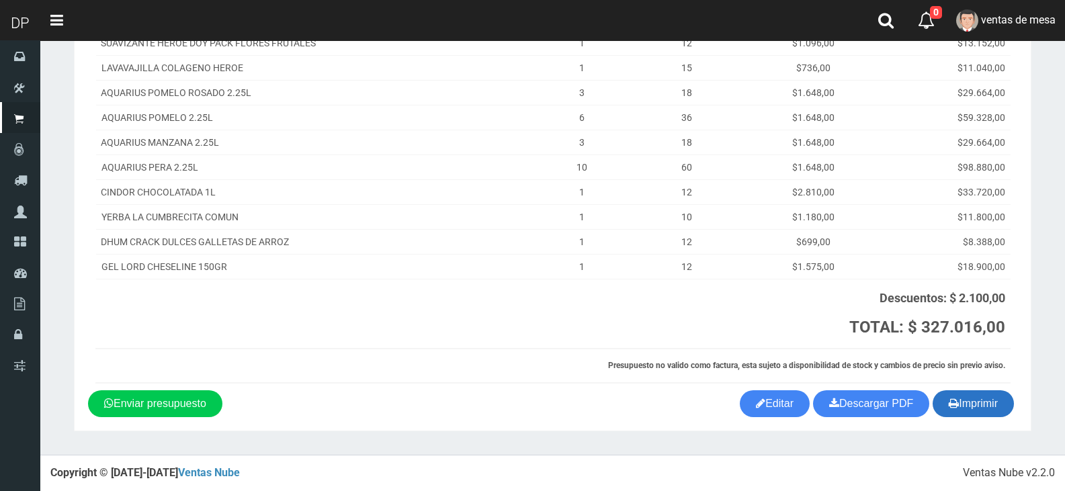
click at [983, 406] on button "Imprimir" at bounding box center [972, 403] width 81 height 27
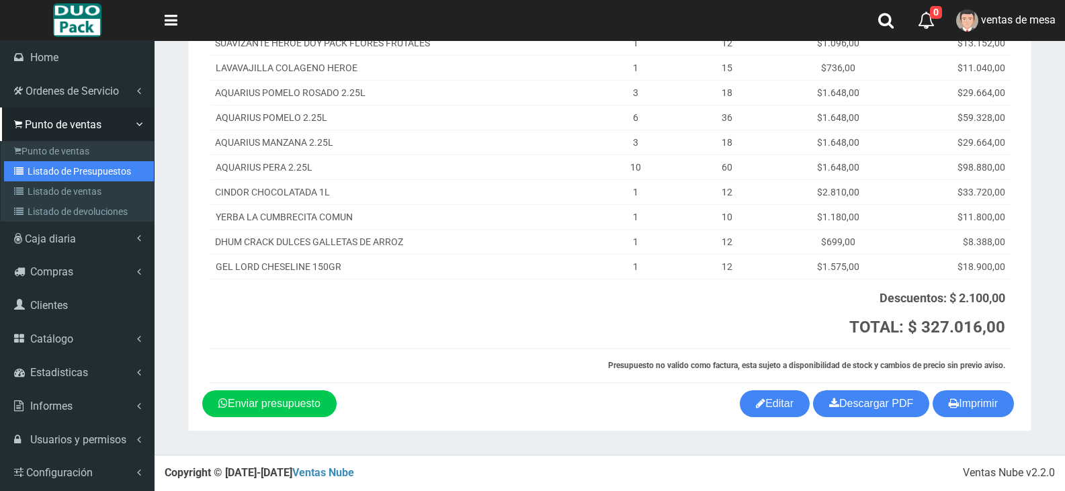
click at [84, 173] on link "Listado de Presupuestos" at bounding box center [79, 171] width 150 height 20
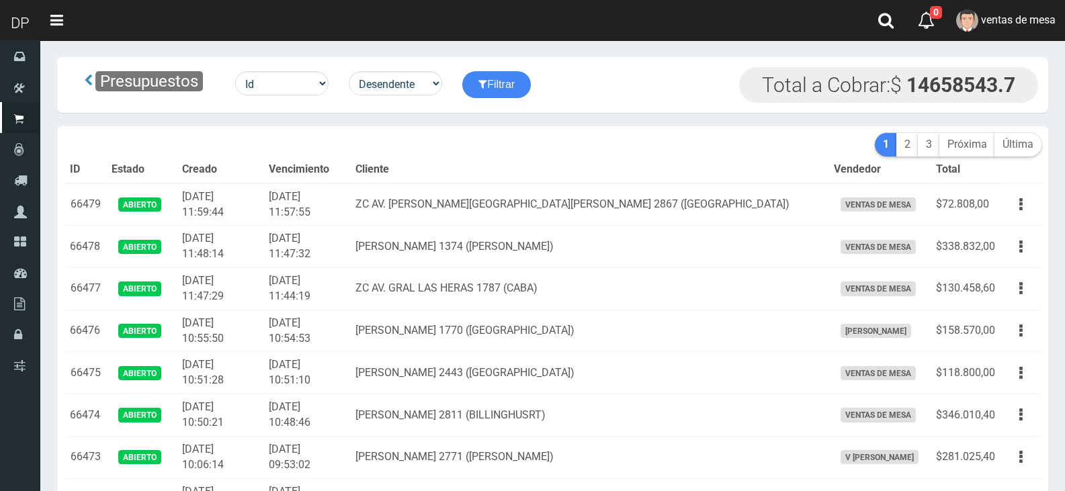
scroll to position [3286, 0]
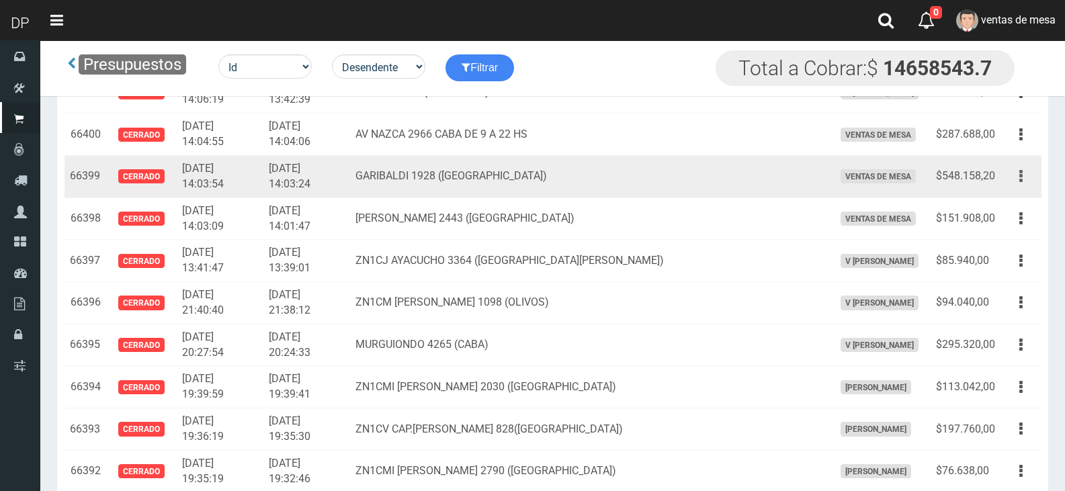
drag, startPoint x: 1032, startPoint y: 181, endPoint x: 1022, endPoint y: 187, distance: 12.1
click at [1030, 181] on button "button" at bounding box center [1021, 177] width 30 height 24
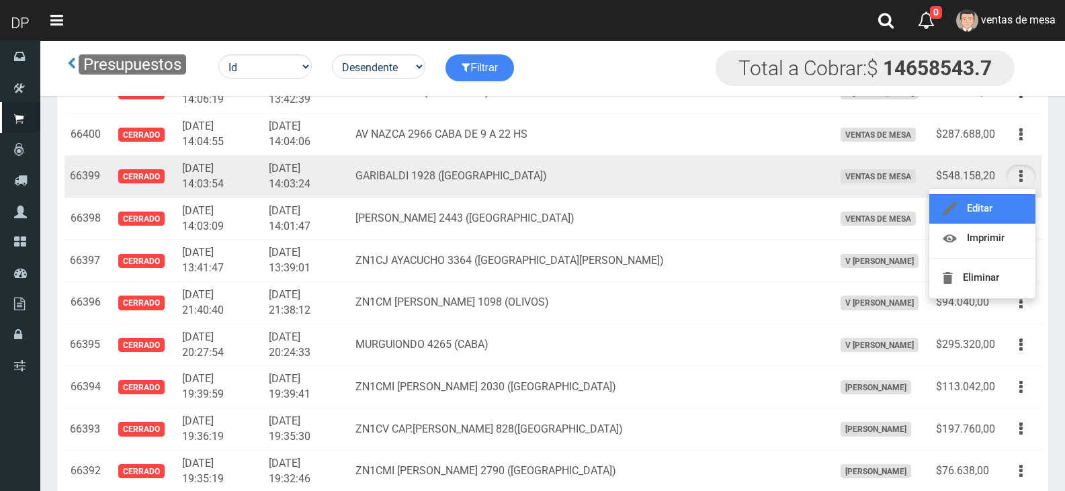
click at [1016, 199] on link "Editar" at bounding box center [982, 209] width 106 height 30
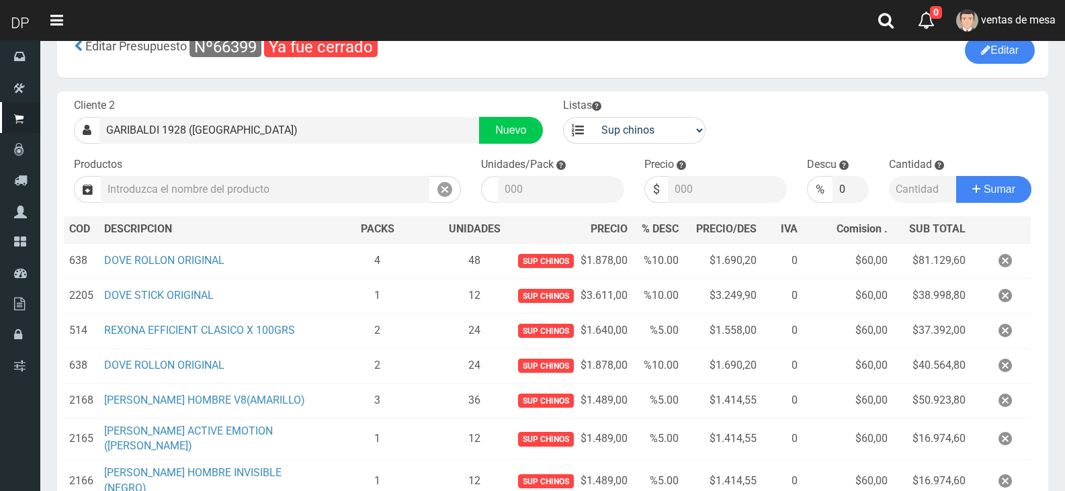
scroll to position [67, 0]
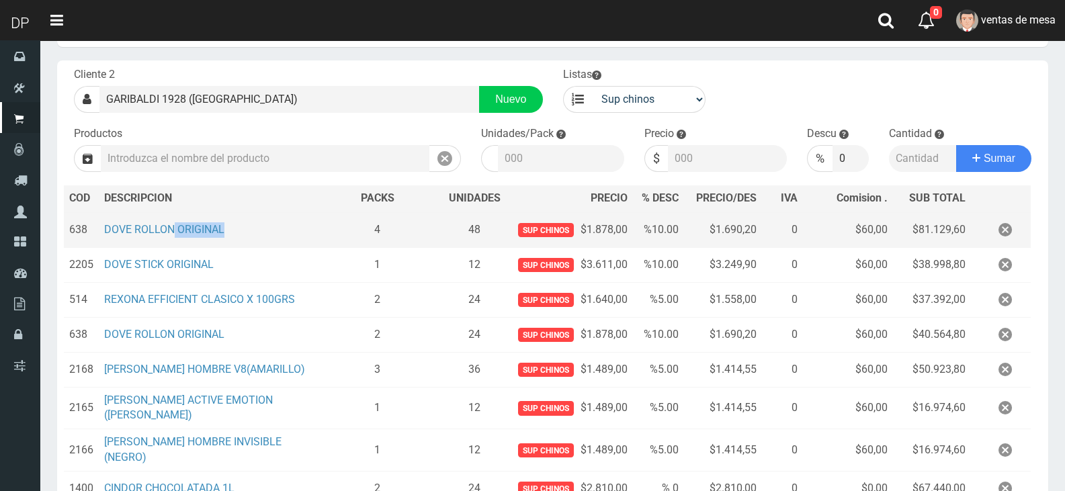
drag, startPoint x: 174, startPoint y: 220, endPoint x: 244, endPoint y: 236, distance: 71.7
click at [244, 236] on td "DOVE ROLLON ORIGINAL" at bounding box center [205, 230] width 212 height 36
click at [277, 236] on td "DOVE ROLLON ORIGINAL" at bounding box center [205, 230] width 212 height 36
click at [262, 239] on td "DOVE ROLLON ORIGINAL" at bounding box center [205, 230] width 212 height 36
click at [269, 235] on td "DOVE ROLLON ORIGINAL" at bounding box center [205, 230] width 212 height 36
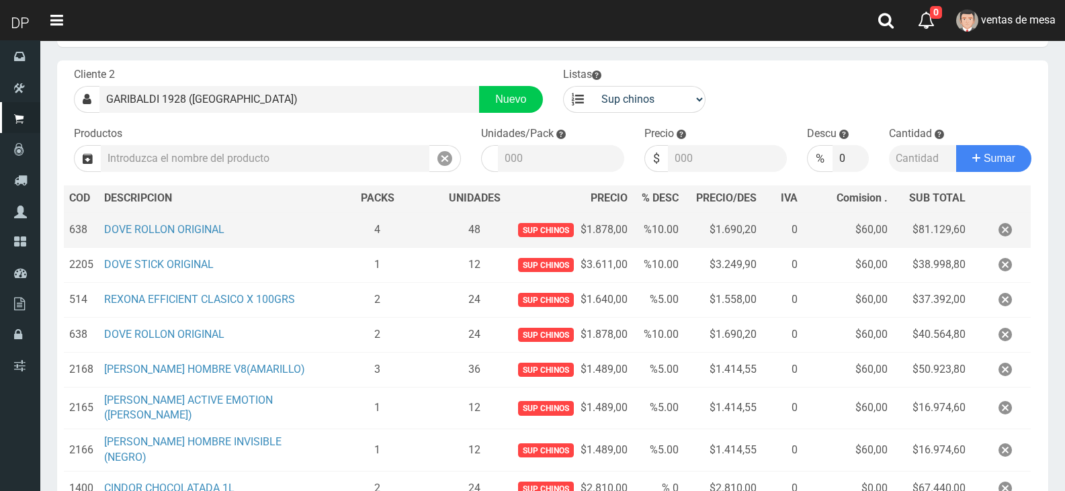
click at [340, 234] on td "4" at bounding box center [377, 230] width 132 height 36
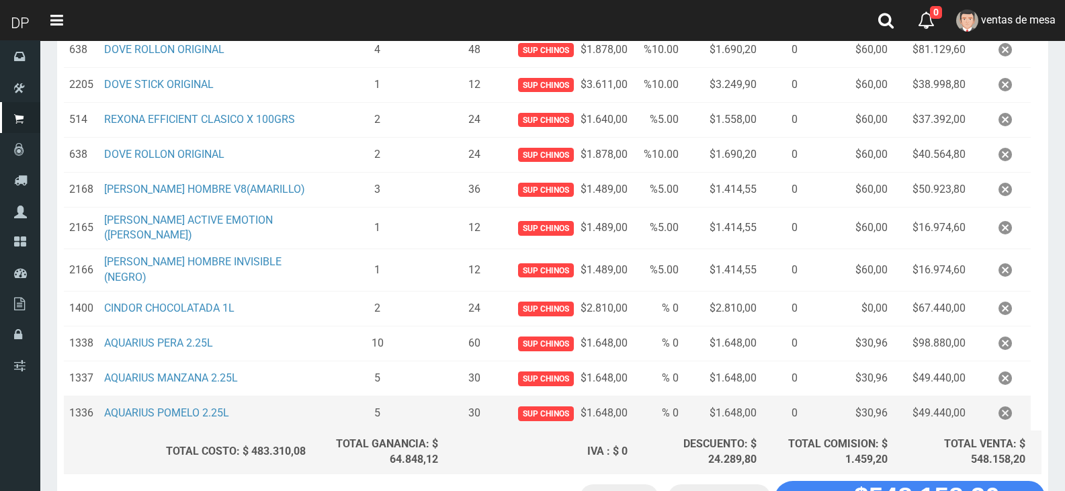
scroll to position [365, 0]
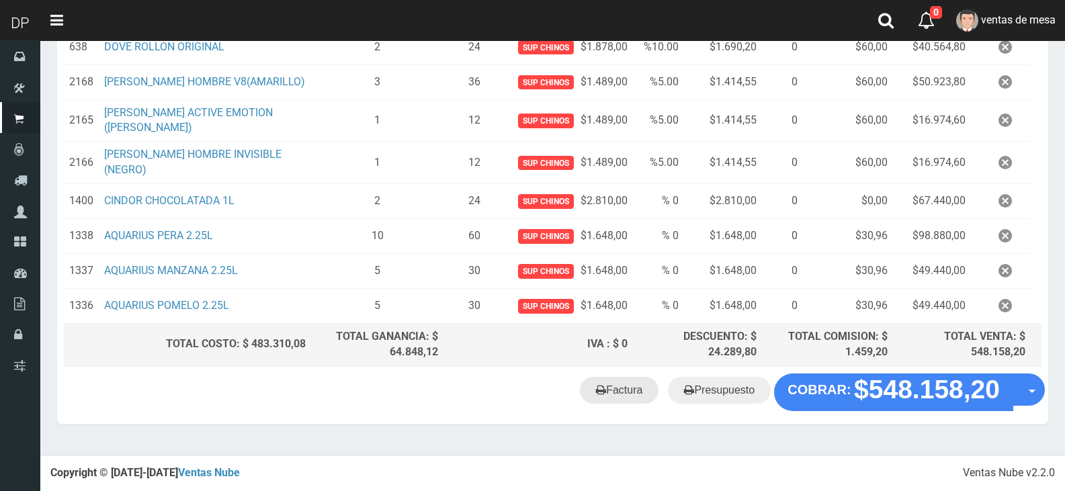
click at [614, 393] on link "Factura" at bounding box center [619, 390] width 79 height 27
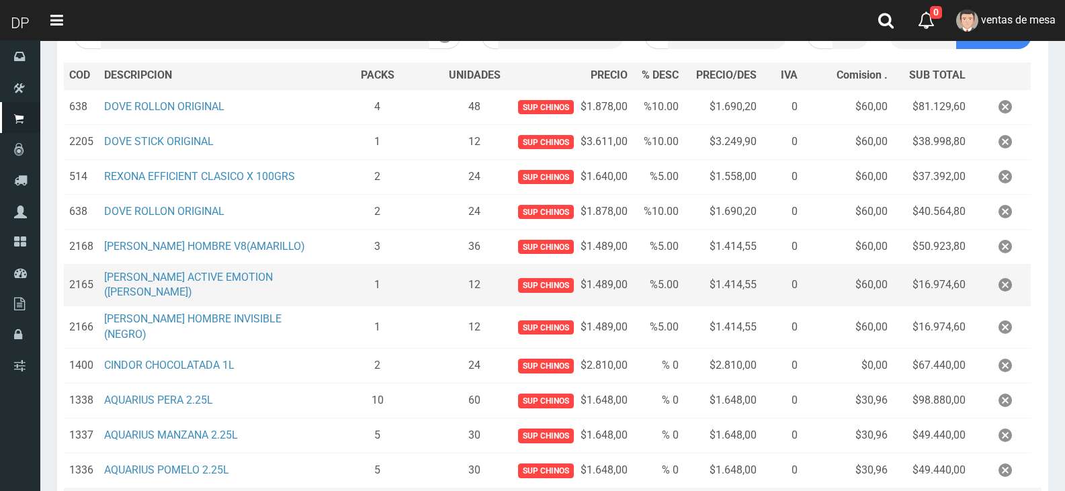
scroll to position [0, 0]
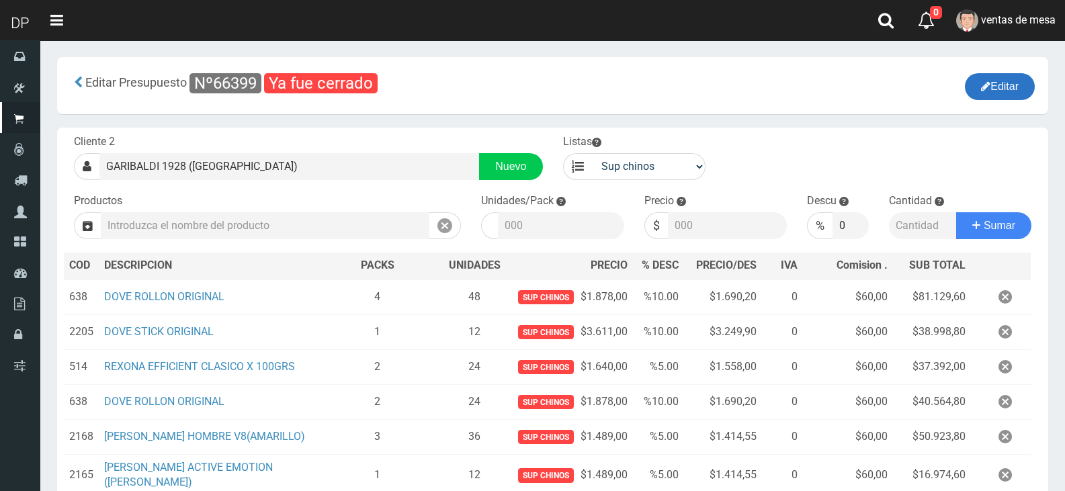
click at [981, 86] on icon "button" at bounding box center [985, 86] width 9 height 19
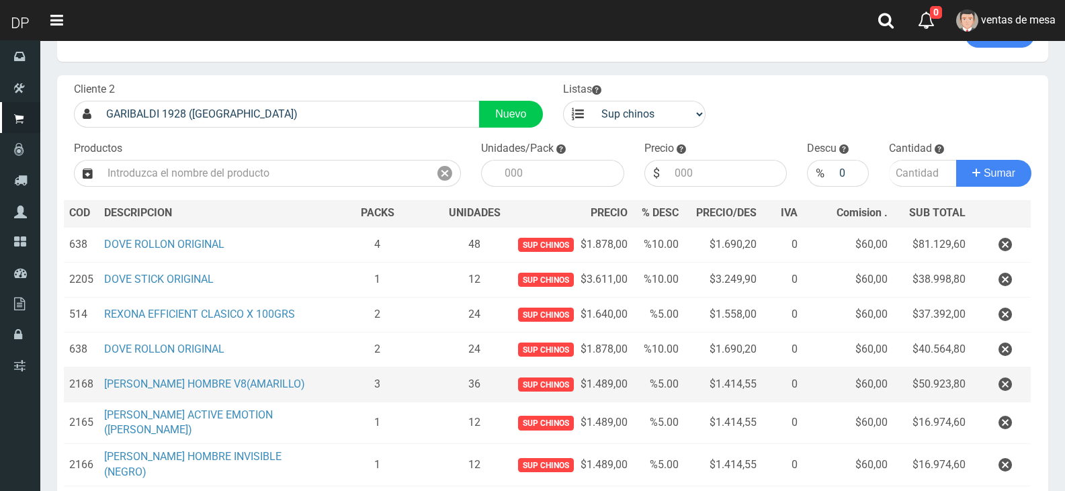
scroll to position [67, 0]
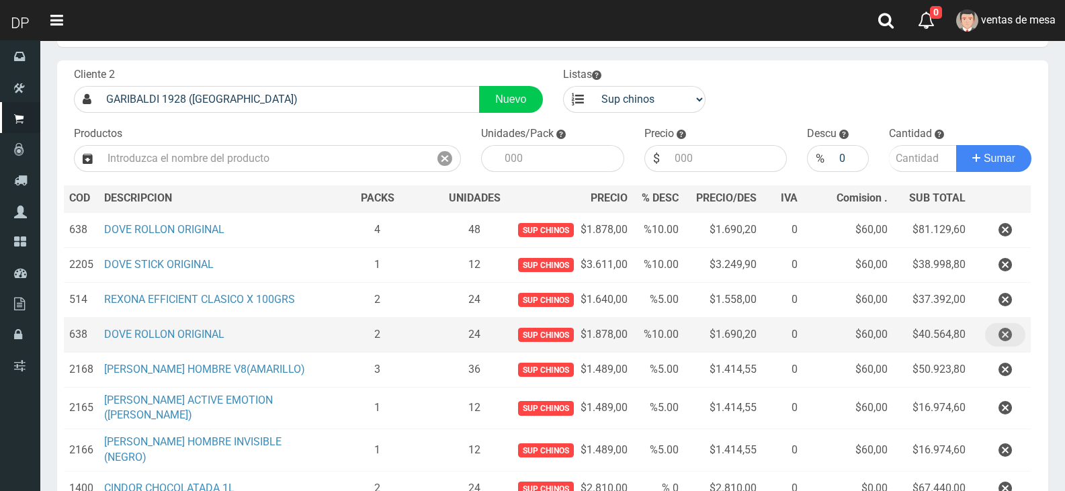
click at [1002, 340] on icon "button" at bounding box center [1004, 335] width 13 height 24
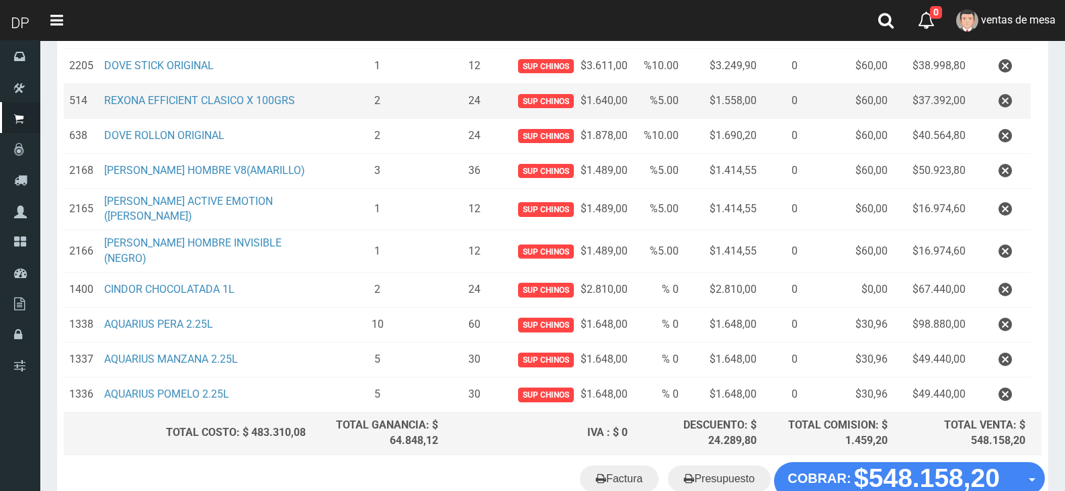
scroll to position [330, 0]
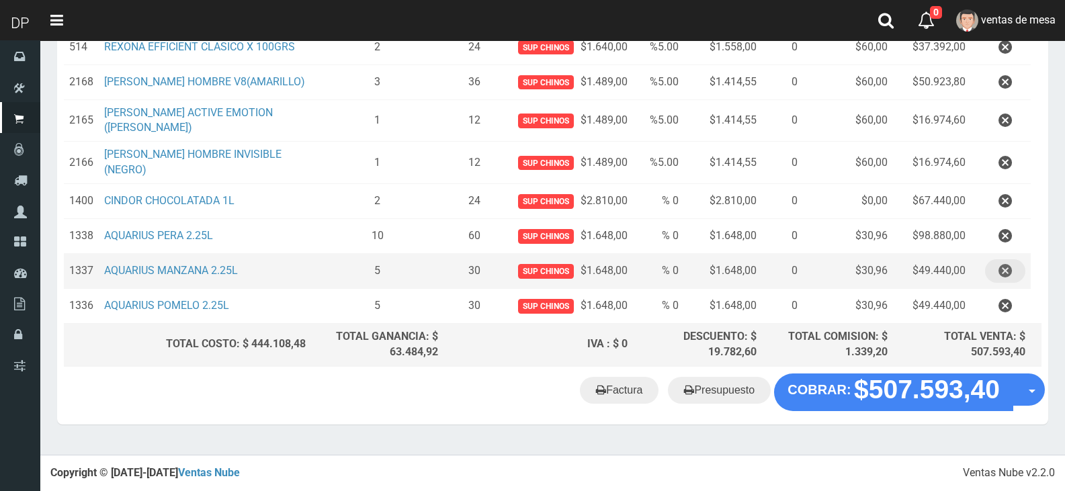
click at [1012, 281] on button "button" at bounding box center [1005, 271] width 40 height 24
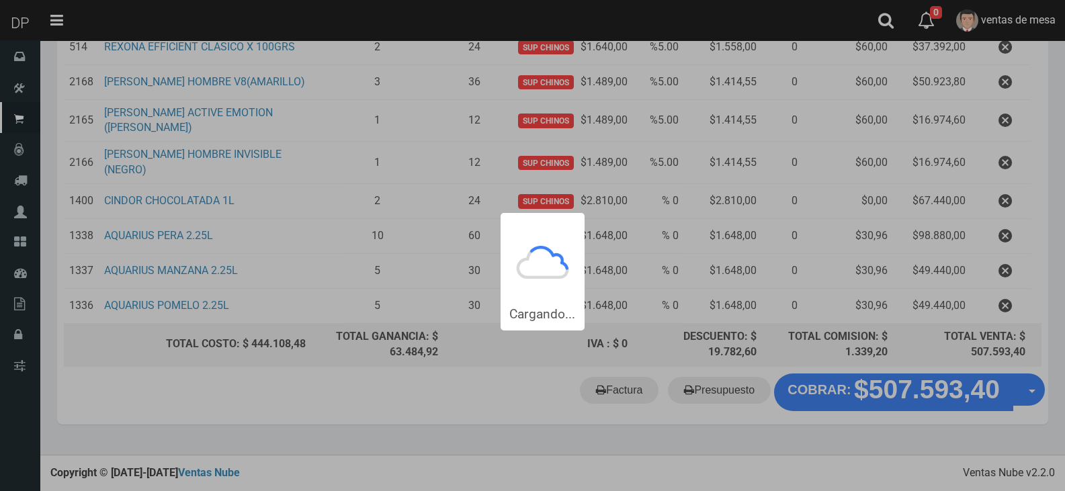
scroll to position [0, 0]
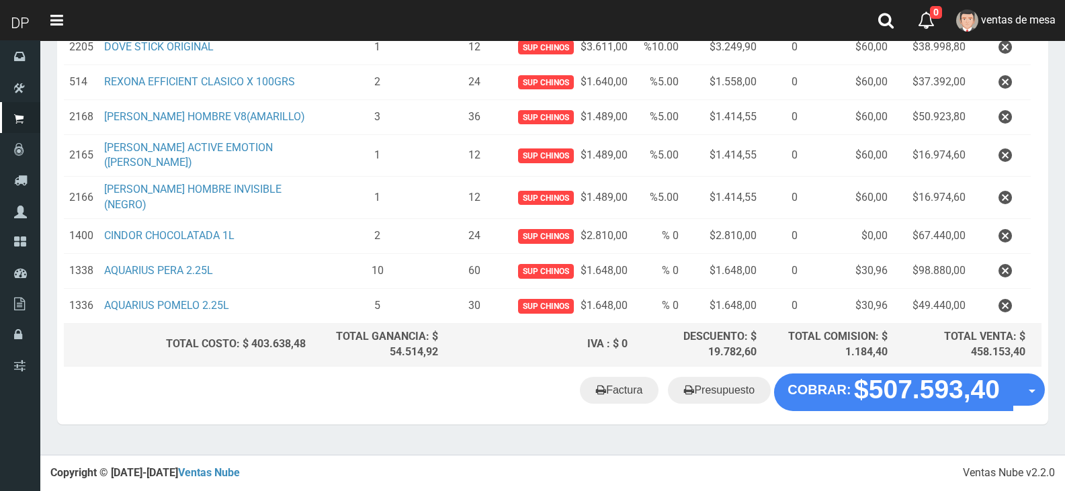
click at [1014, 312] on button "button" at bounding box center [1005, 306] width 40 height 24
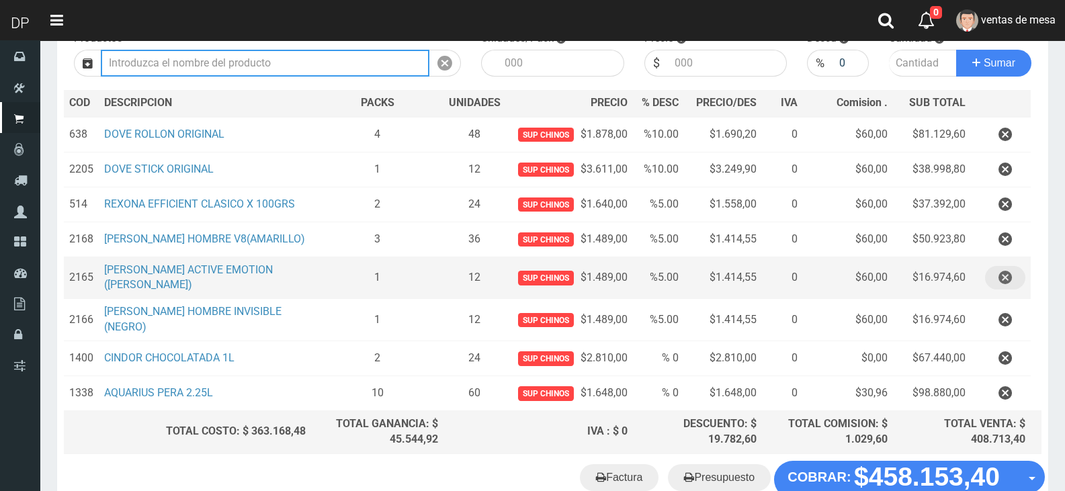
scroll to position [260, 0]
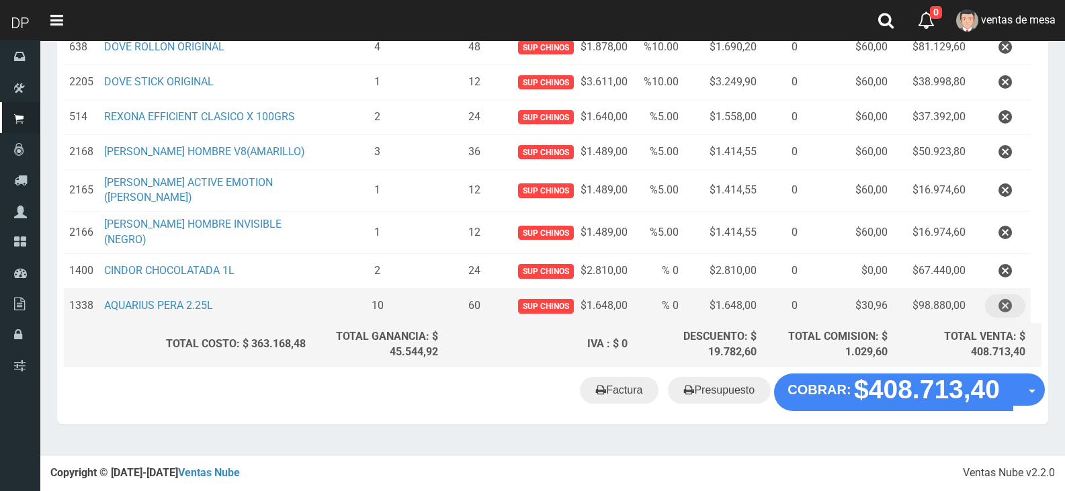
click at [1004, 314] on icon "button" at bounding box center [1004, 306] width 13 height 24
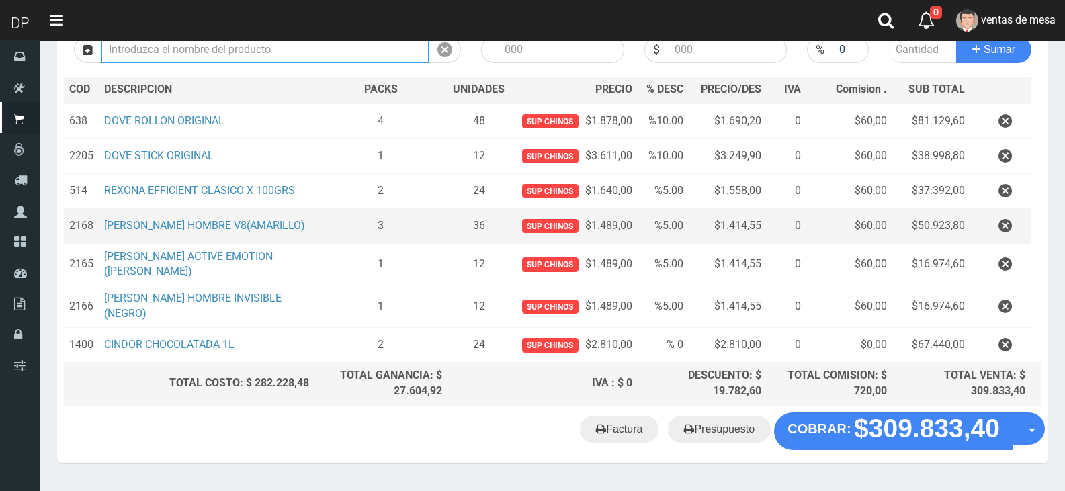
scroll to position [91, 0]
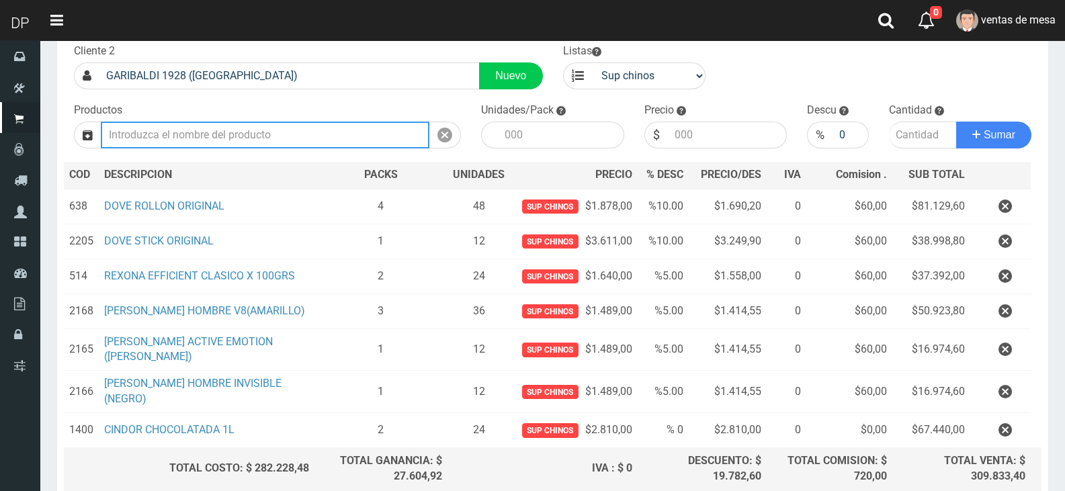
click at [270, 142] on input "text" at bounding box center [265, 135] width 329 height 27
click at [276, 132] on input "text" at bounding box center [265, 135] width 329 height 27
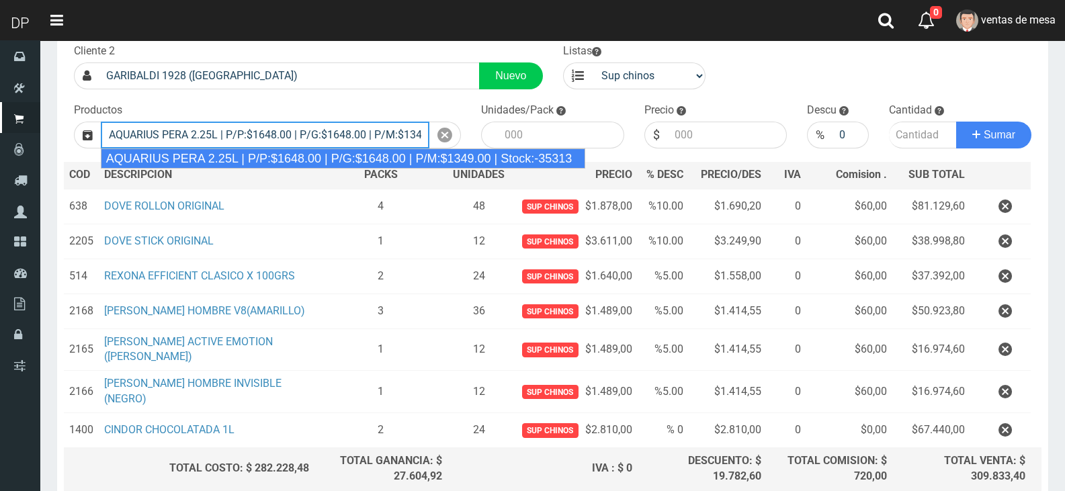
type input "AQUARIUS PERA 2.25L | P/P:$1648.00 | P/G:$1648.00 | P/M:$1349.00 | Stock:-35313"
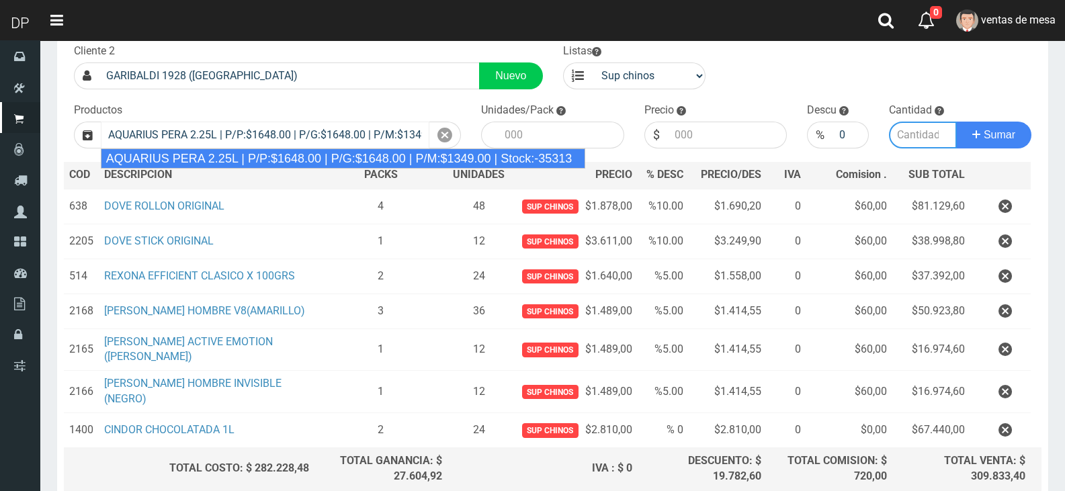
type input "6"
type input "1648.00"
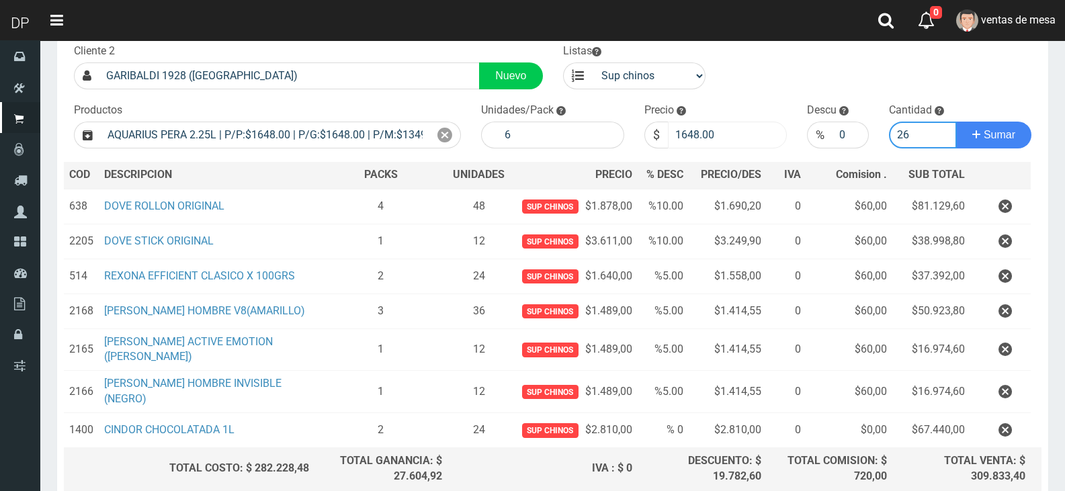
type input "26"
click at [690, 126] on input "1648.00" at bounding box center [728, 135] width 120 height 27
type input "1598"
click at [956, 122] on button "Sumar" at bounding box center [993, 135] width 75 height 27
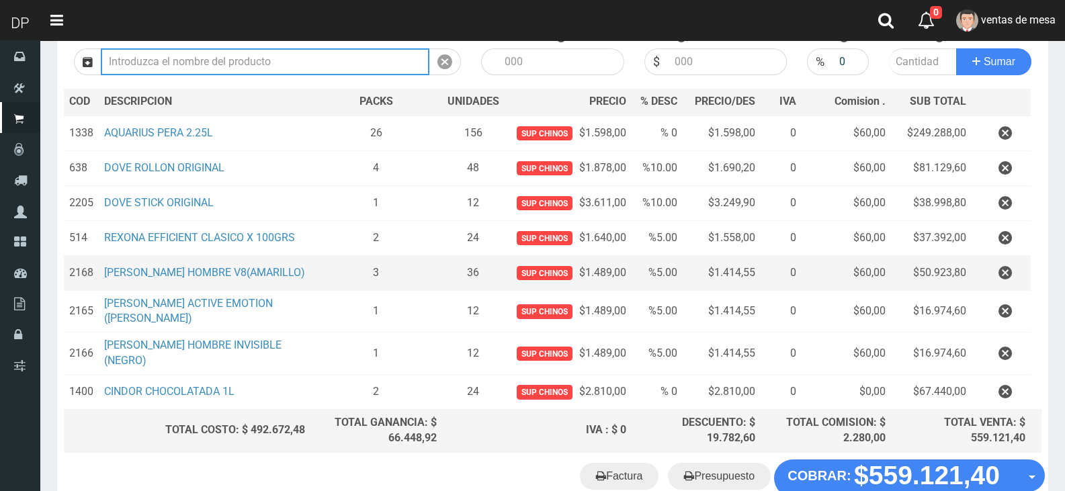
scroll to position [260, 0]
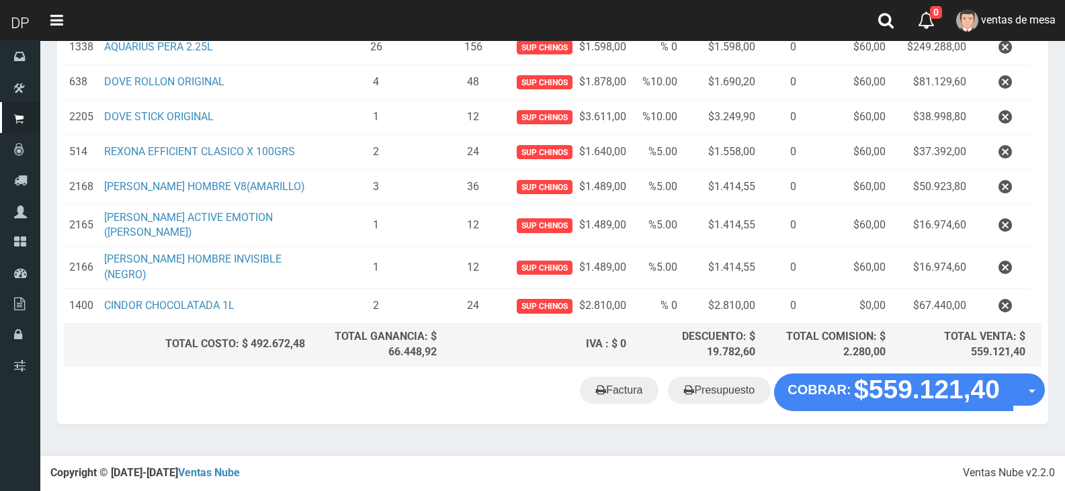
drag, startPoint x: 488, startPoint y: 433, endPoint x: 487, endPoint y: 421, distance: 12.1
click at [488, 433] on section "× Titulo del Msj texto Mas Texto Cancelar Aceptar Editar Presupuesto Nº66399 Ya…" at bounding box center [552, 122] width 1025 height 664
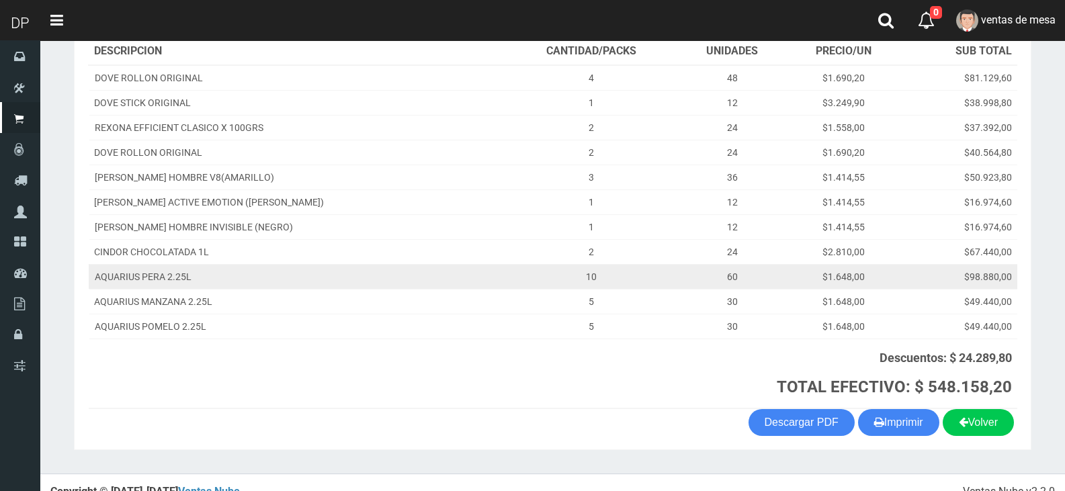
scroll to position [208, 0]
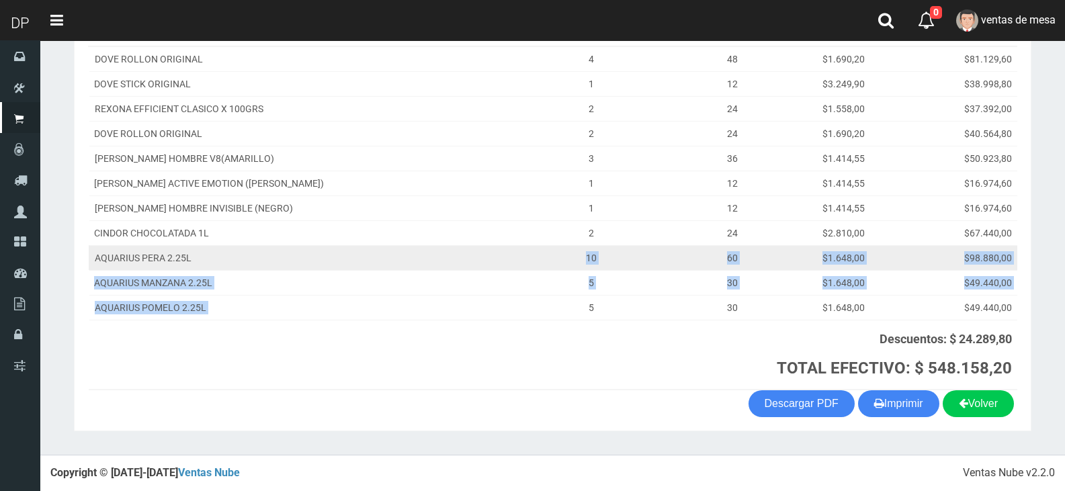
drag, startPoint x: 562, startPoint y: 304, endPoint x: 536, endPoint y: 253, distance: 58.0
click at [536, 253] on tbody "[PERSON_NAME] ORIGINAL 4 48 $1.690,20 $81.129,60 DOVE STICK ORIGINAL 1 12 $3.24…" at bounding box center [553, 183] width 928 height 274
click at [567, 267] on td "10" at bounding box center [591, 257] width 174 height 25
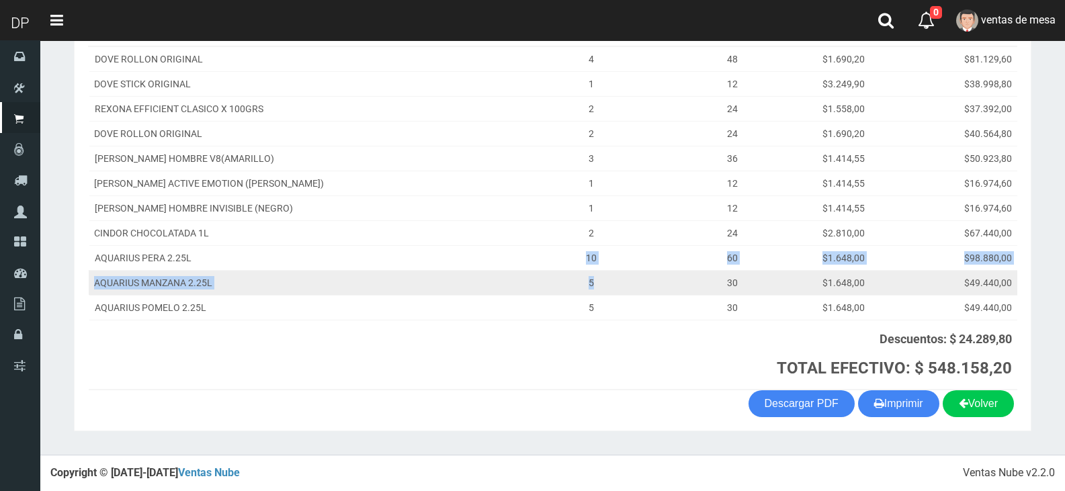
drag, startPoint x: 548, startPoint y: 251, endPoint x: 572, endPoint y: 283, distance: 40.3
click at [570, 282] on tbody "[PERSON_NAME] ORIGINAL 4 48 $1.690,20 $81.129,60 DOVE STICK ORIGINAL 1 12 $3.24…" at bounding box center [553, 183] width 928 height 274
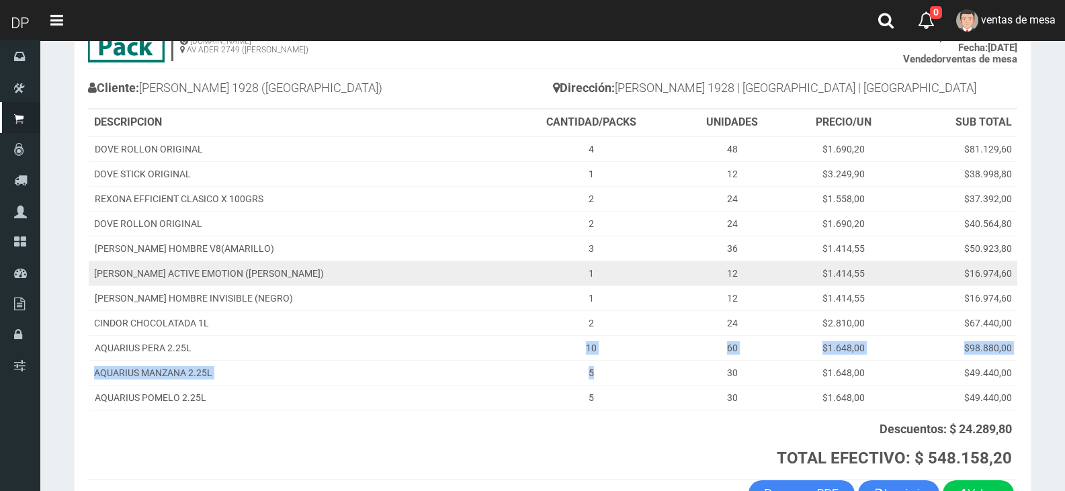
scroll to position [141, 0]
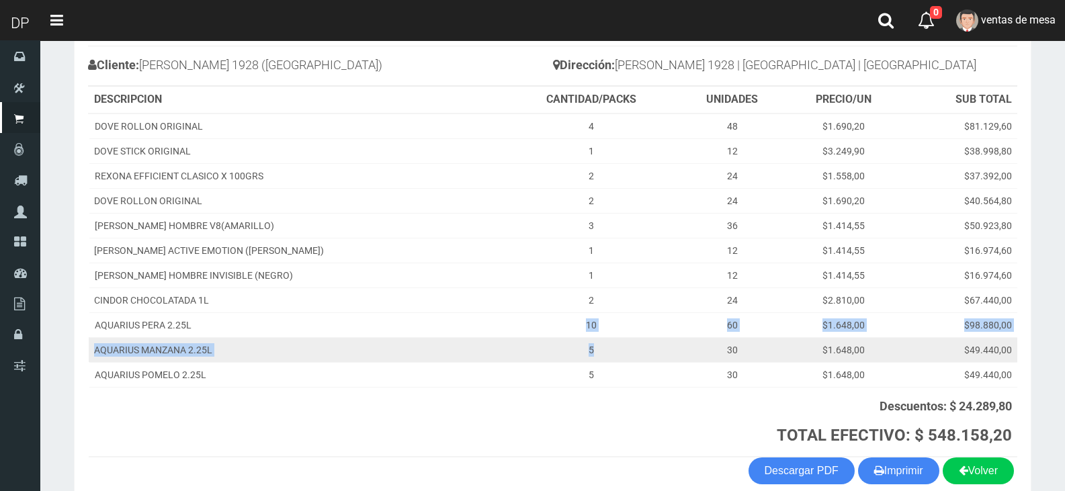
click at [552, 353] on td "5" at bounding box center [591, 349] width 174 height 25
drag, startPoint x: 552, startPoint y: 329, endPoint x: 586, endPoint y: 356, distance: 44.0
click at [586, 356] on tbody "[PERSON_NAME] ORIGINAL 4 48 $1.690,20 $81.129,60 DOVE STICK ORIGINAL 1 12 $3.24…" at bounding box center [553, 251] width 928 height 274
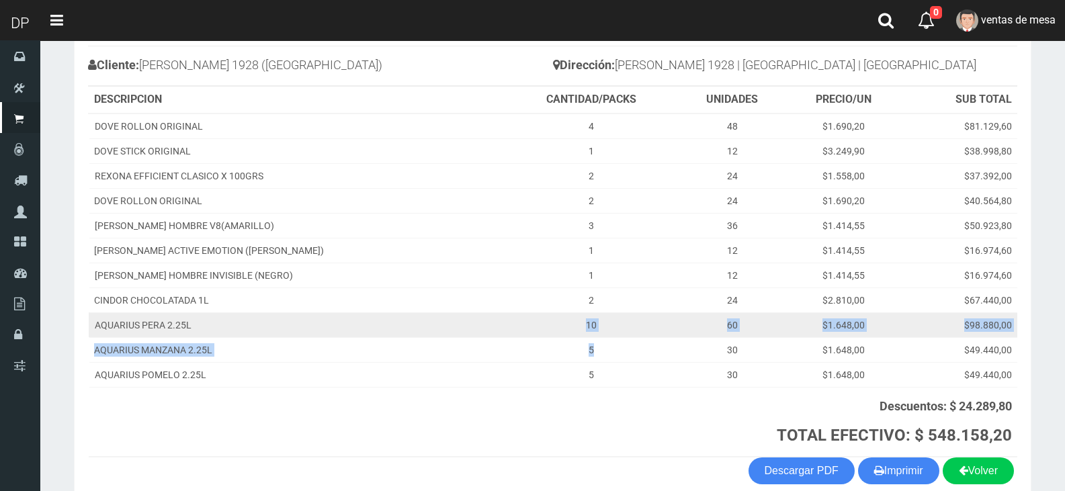
click at [566, 329] on td "10" at bounding box center [591, 324] width 174 height 25
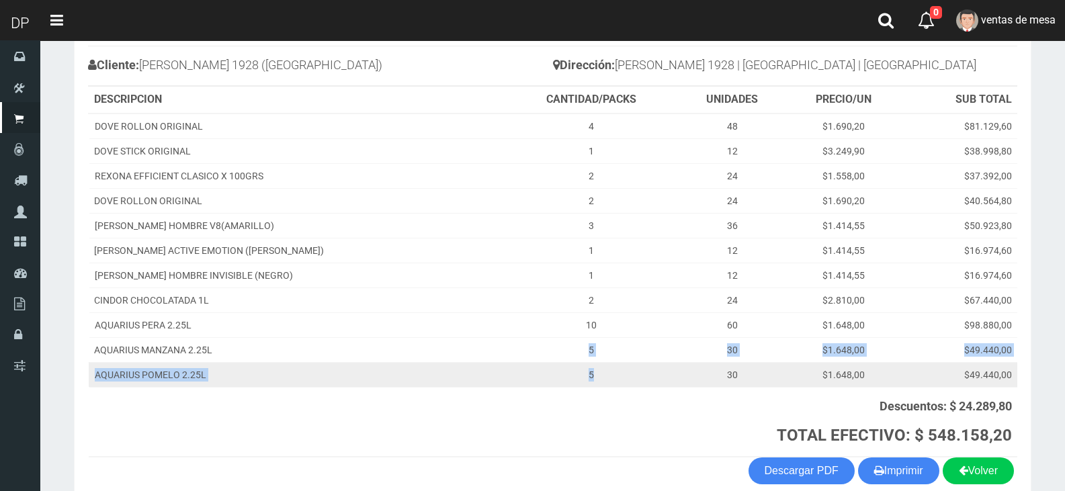
drag, startPoint x: 562, startPoint y: 349, endPoint x: 579, endPoint y: 376, distance: 31.7
click at [579, 376] on tbody "DOVE ROLLON ORIGINAL 4 48 $1.690,20 $81.129,60 DOVE STICK ORIGINAL 1 12 $3.249,…" at bounding box center [553, 251] width 928 height 274
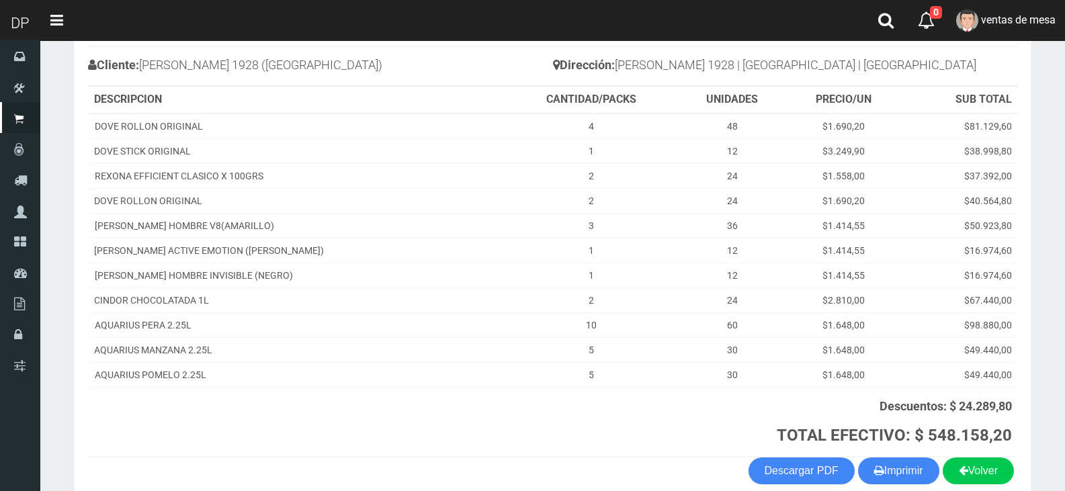
click at [582, 396] on th "Descuentos: $ 24.289,80 TOTAL EFECTIVO: $ 548.158,20" at bounding box center [760, 422] width 513 height 70
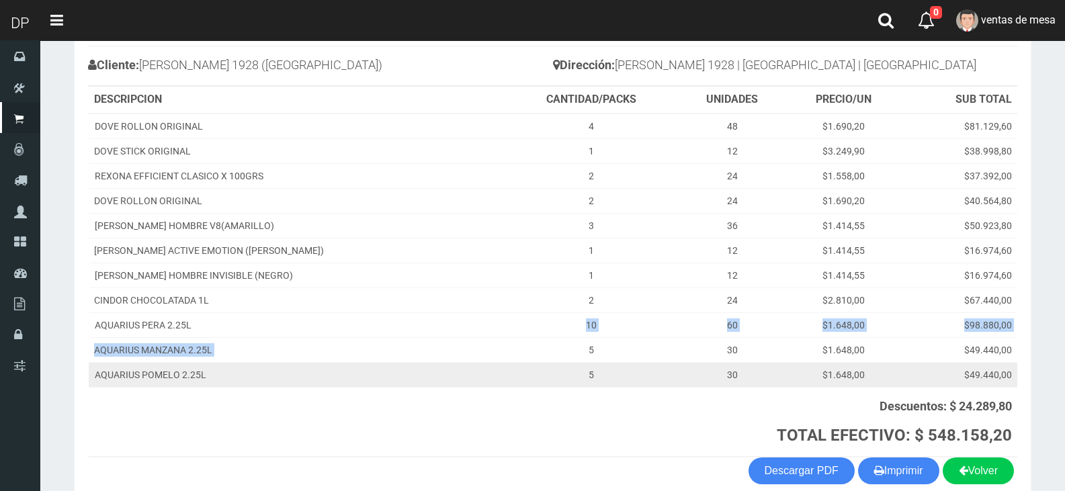
drag, startPoint x: 542, startPoint y: 331, endPoint x: 583, endPoint y: 363, distance: 51.7
click at [575, 354] on tbody "DOVE ROLLON ORIGINAL 4 48 $1.690,20 $81.129,60 DOVE STICK ORIGINAL 1 12 $3.249,…" at bounding box center [553, 251] width 928 height 274
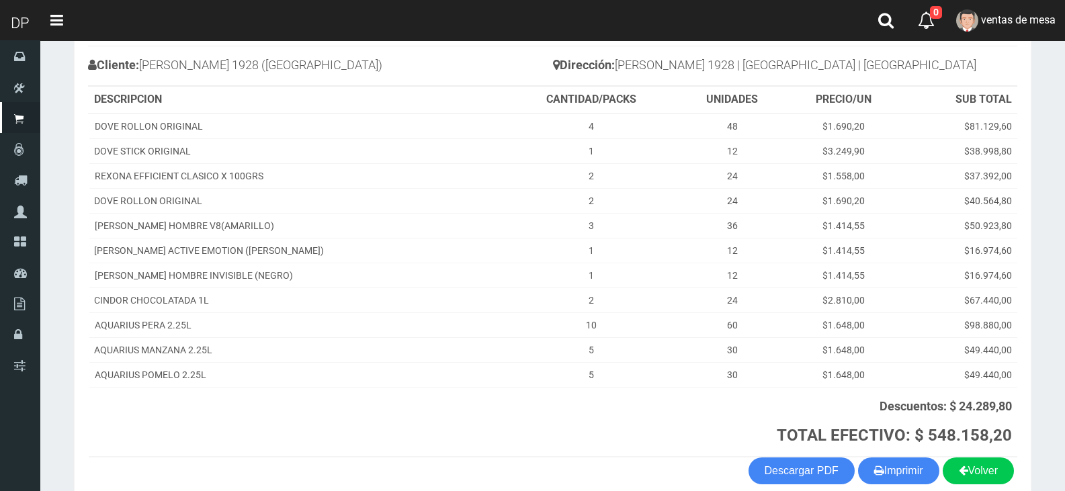
click at [392, 394] on th at bounding box center [296, 422] width 415 height 70
click at [392, 395] on th at bounding box center [296, 422] width 415 height 70
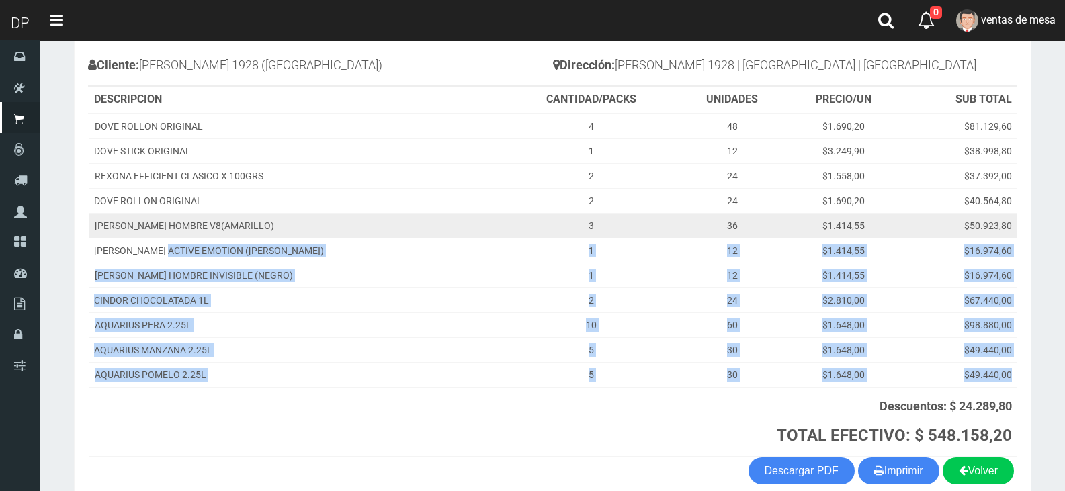
drag, startPoint x: 313, startPoint y: 387, endPoint x: 171, endPoint y: 232, distance: 209.7
click at [171, 234] on table "DESCRIPCION CANTIDAD/PACKS UNIDADES PRECIO/UN SUB TOTAL DOVE ROLLON ORIGINAL 4 …" at bounding box center [552, 272] width 929 height 371
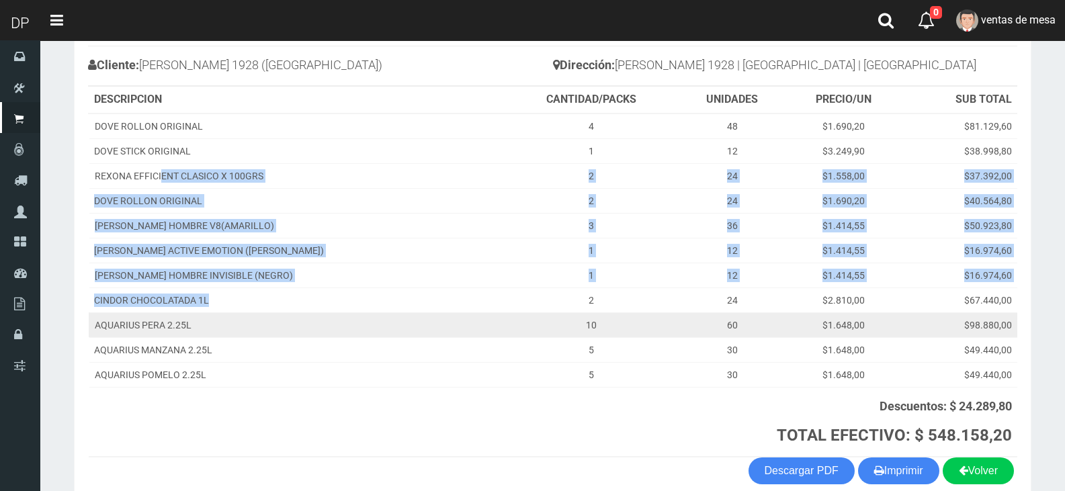
drag, startPoint x: 161, startPoint y: 185, endPoint x: 265, endPoint y: 320, distance: 171.1
click at [257, 312] on tbody "DOVE ROLLON ORIGINAL 4 48 $1.690,20 $81.129,60 DOVE STICK ORIGINAL 1 12 $3.249,…" at bounding box center [553, 251] width 928 height 274
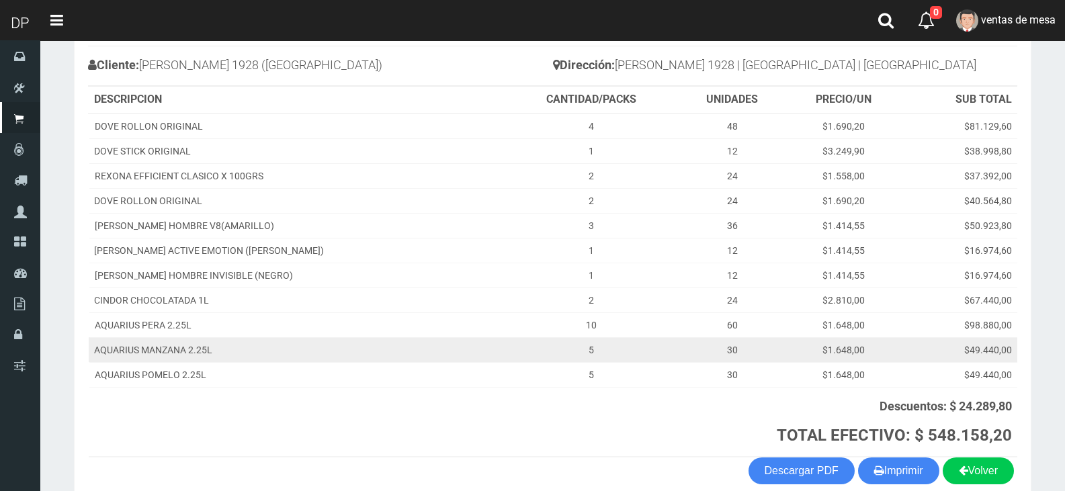
click at [278, 344] on td "AQUARIUS MANZANA 2.25L" at bounding box center [296, 349] width 415 height 25
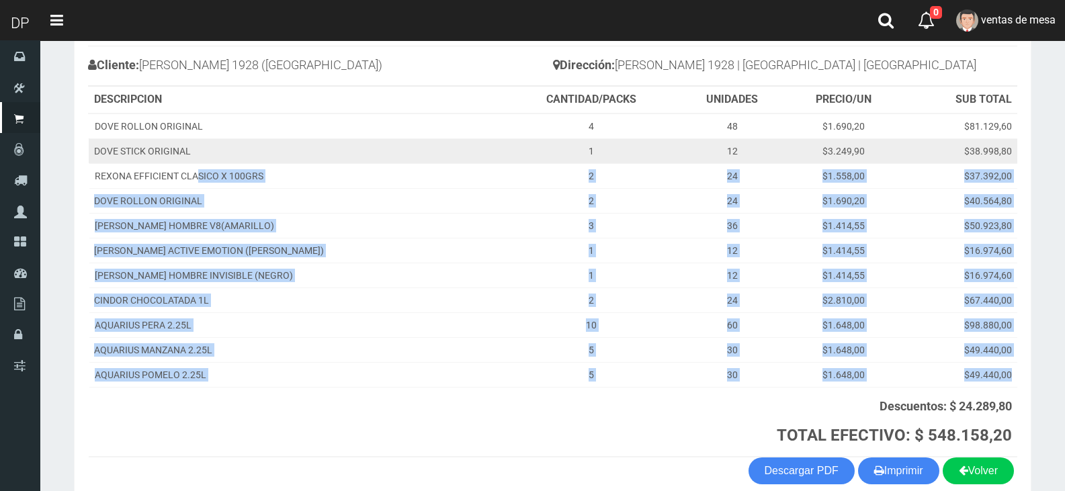
drag, startPoint x: 286, startPoint y: 408, endPoint x: 177, endPoint y: 161, distance: 270.4
click at [195, 177] on table "DESCRIPCION CANTIDAD/PACKS UNIDADES PRECIO/UN SUB TOTAL DOVE ROLLON ORIGINAL 4 …" at bounding box center [552, 272] width 929 height 371
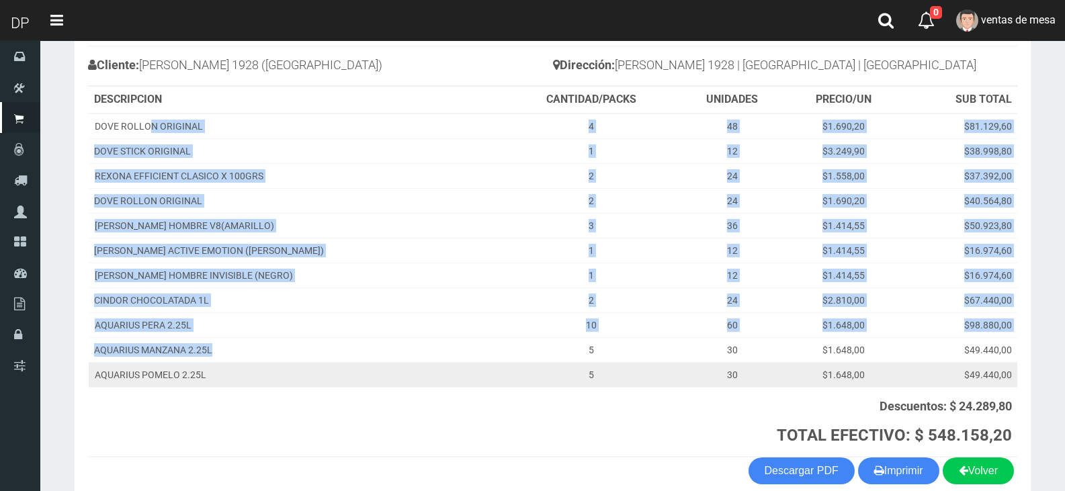
drag, startPoint x: 147, startPoint y: 124, endPoint x: 244, endPoint y: 363, distance: 258.0
click at [244, 357] on tbody "DOVE ROLLON ORIGINAL 4 48 $1.690,20 $81.129,60 DOVE STICK ORIGINAL 1 12 $3.249,…" at bounding box center [553, 251] width 928 height 274
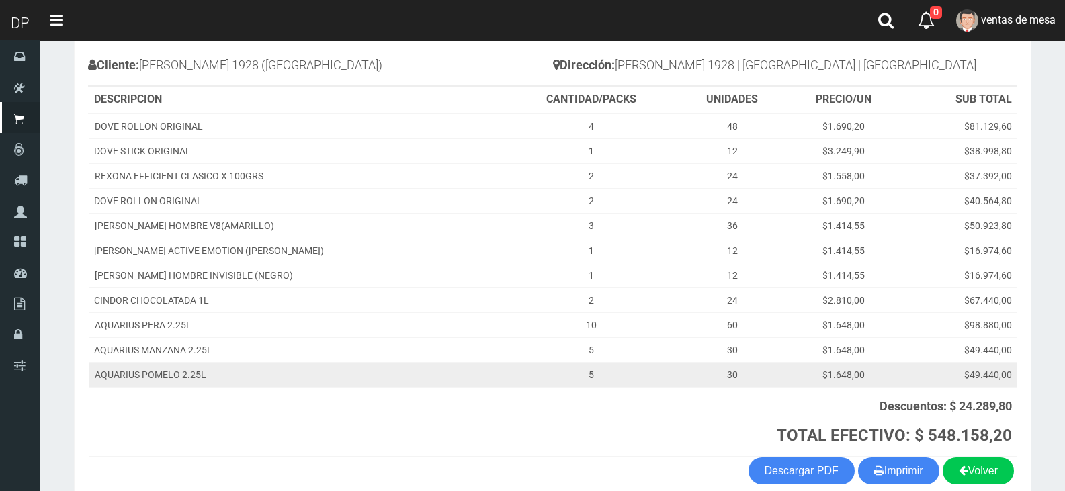
click at [244, 363] on td "AQUARIUS POMELO 2.25L" at bounding box center [296, 374] width 415 height 25
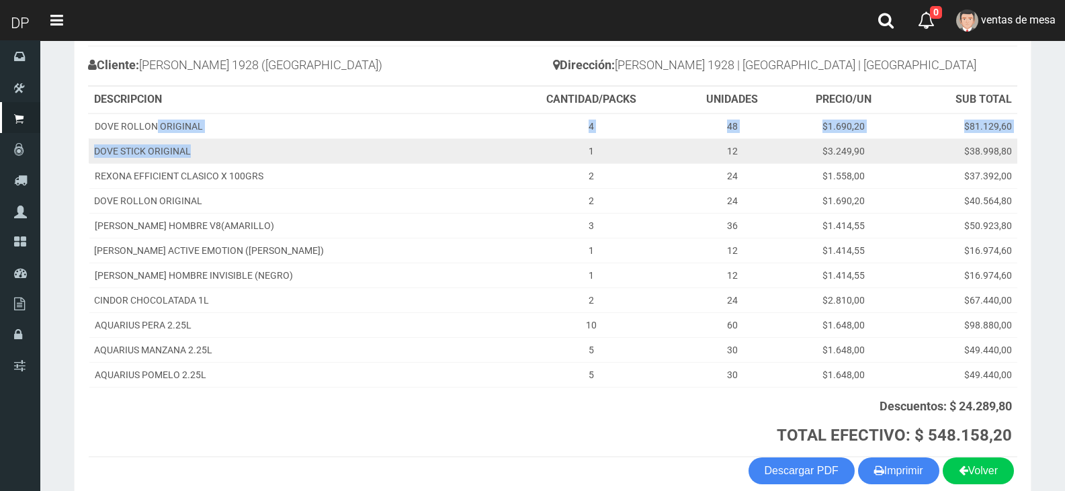
drag, startPoint x: 157, startPoint y: 128, endPoint x: 211, endPoint y: 153, distance: 60.1
click at [211, 152] on tbody "DOVE ROLLON ORIGINAL 4 48 $1.690,20 $81.129,60 DOVE STICK ORIGINAL 1 12 $3.249,…" at bounding box center [553, 251] width 928 height 274
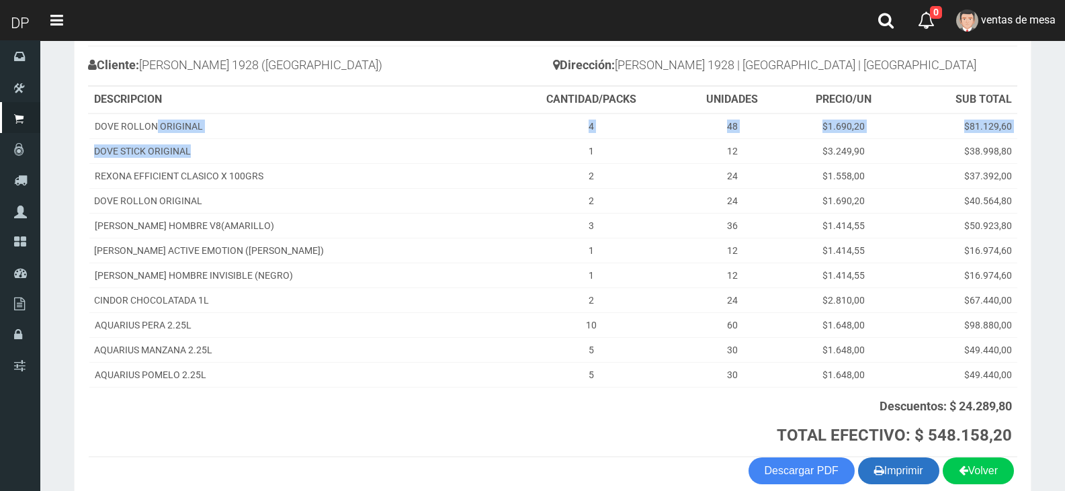
click at [901, 462] on button "Imprimir" at bounding box center [898, 470] width 81 height 27
